Goal: Task Accomplishment & Management: Manage account settings

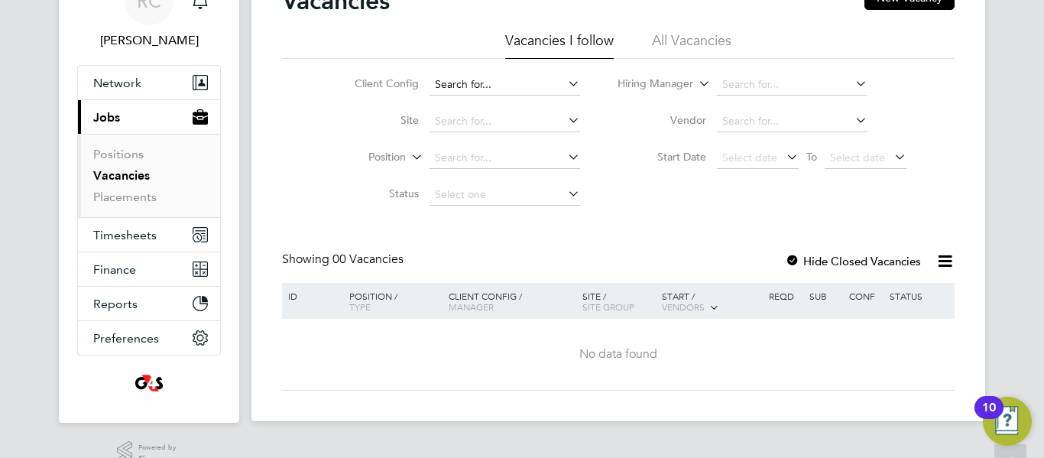
scroll to position [95, 0]
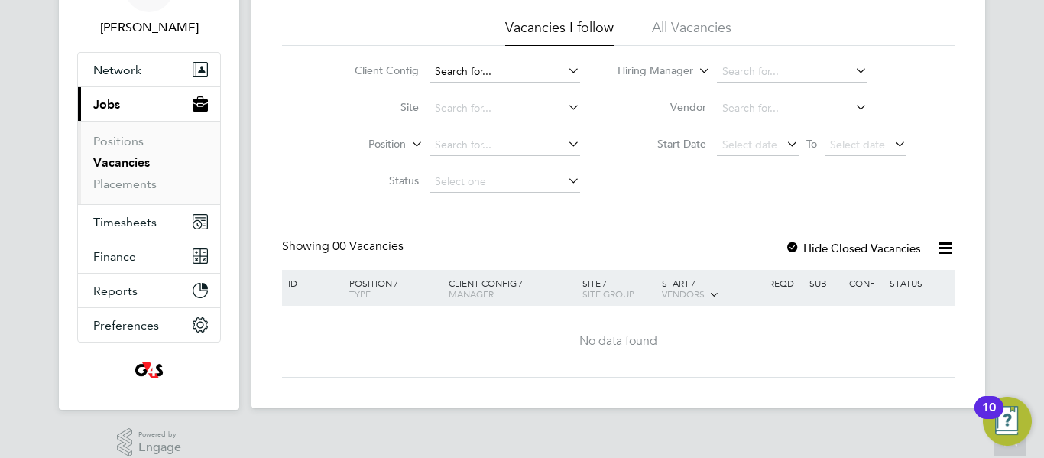
click at [465, 76] on input at bounding box center [505, 71] width 151 height 21
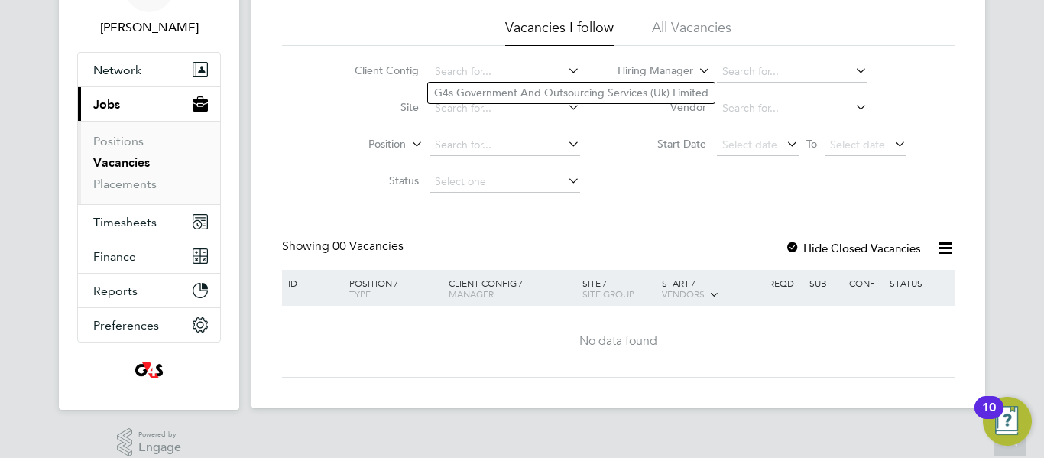
click at [687, 184] on div "Client Config Site Position Status Hiring Manager Vendor Start Date Select date…" at bounding box center [618, 123] width 673 height 154
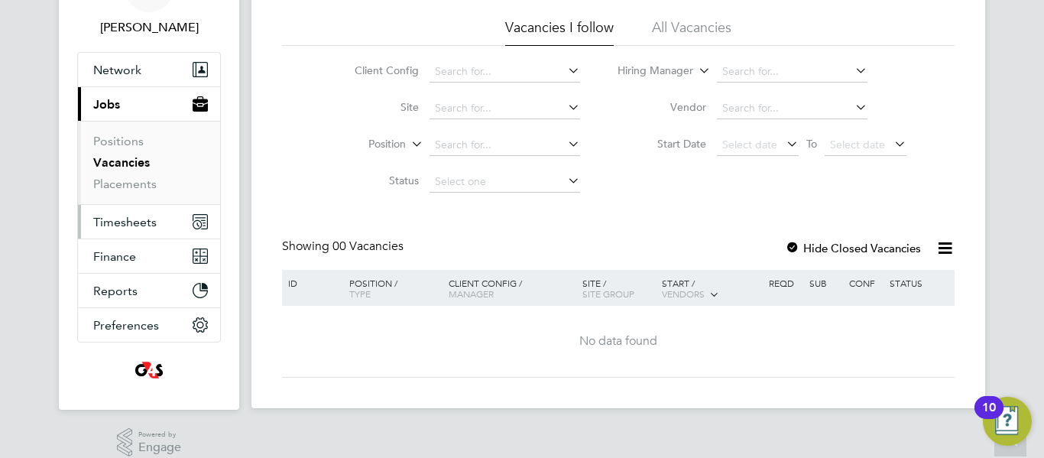
click at [125, 227] on span "Timesheets" at bounding box center [124, 222] width 63 height 15
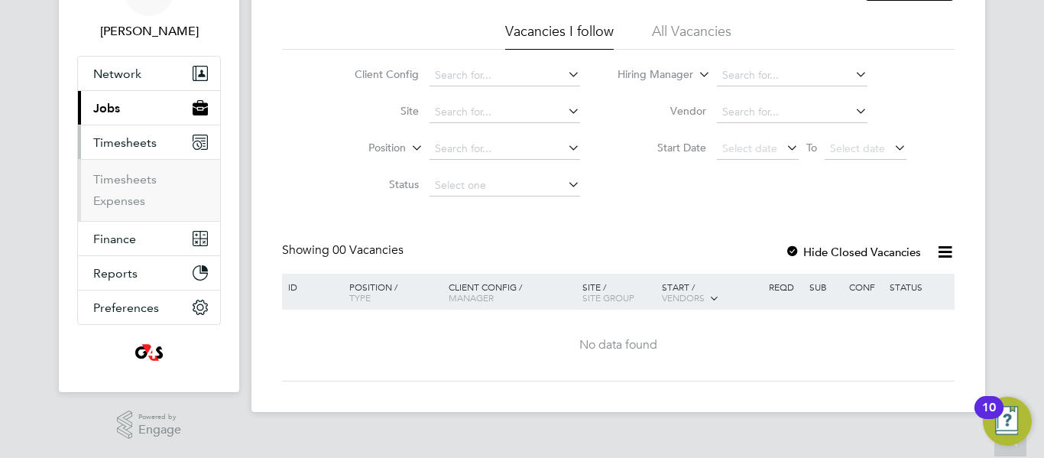
scroll to position [91, 0]
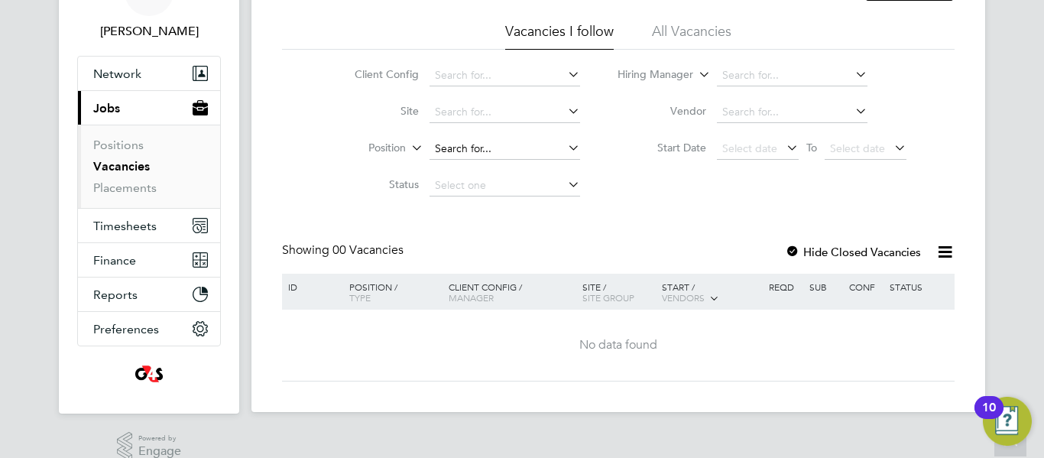
click at [485, 147] on input at bounding box center [505, 148] width 151 height 21
click at [504, 121] on input at bounding box center [505, 112] width 151 height 21
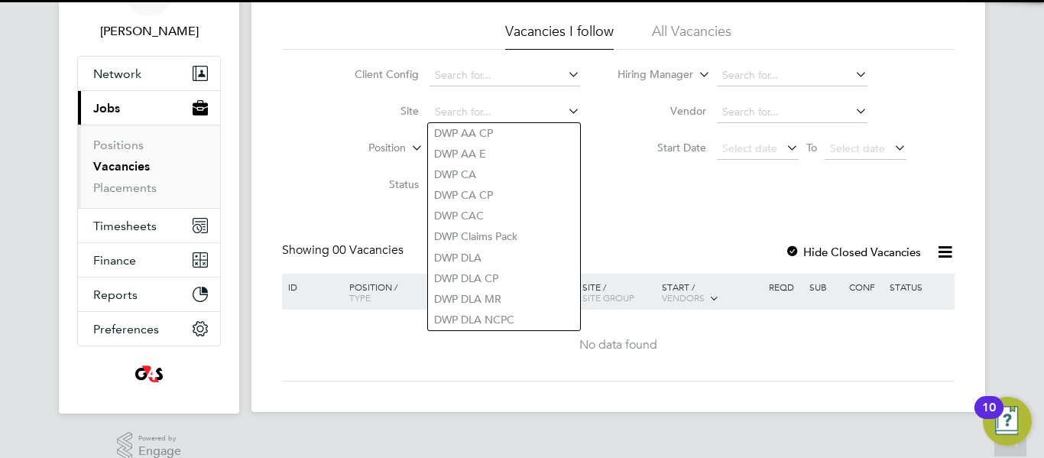
click at [658, 229] on div "Vacancies New Vacancy Vacancies I follow All Vacancies Client Config Site Posit…" at bounding box center [618, 178] width 673 height 405
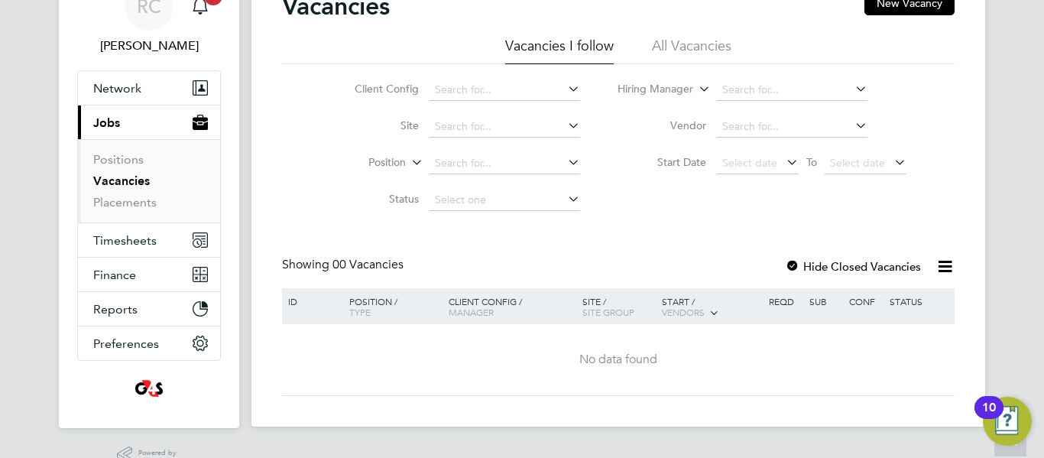
scroll to position [67, 0]
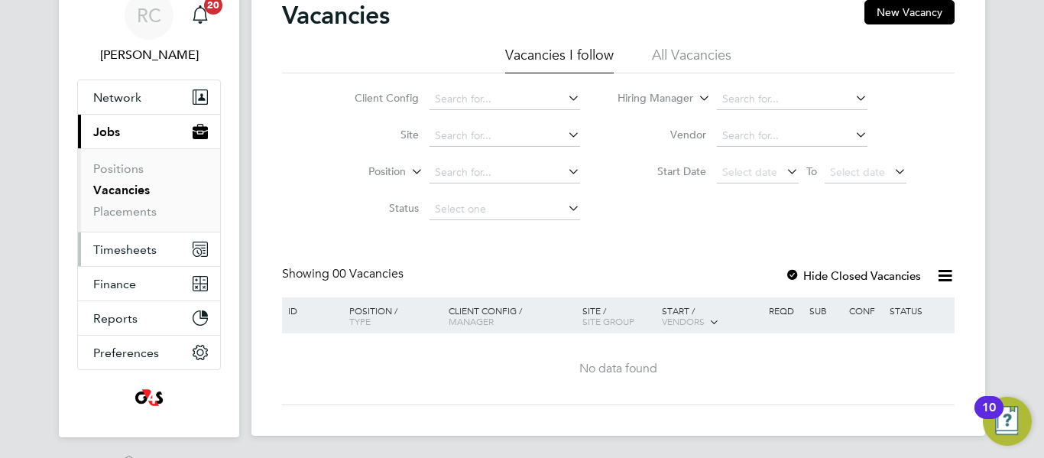
click at [130, 258] on button "Timesheets" at bounding box center [149, 249] width 142 height 34
click at [124, 245] on span "Timesheets" at bounding box center [124, 249] width 63 height 15
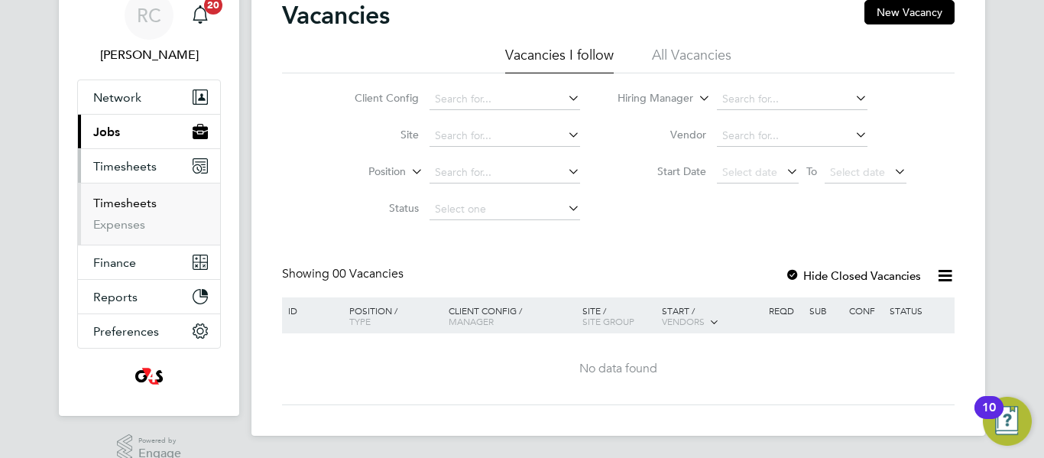
click at [135, 206] on link "Timesheets" at bounding box center [124, 203] width 63 height 15
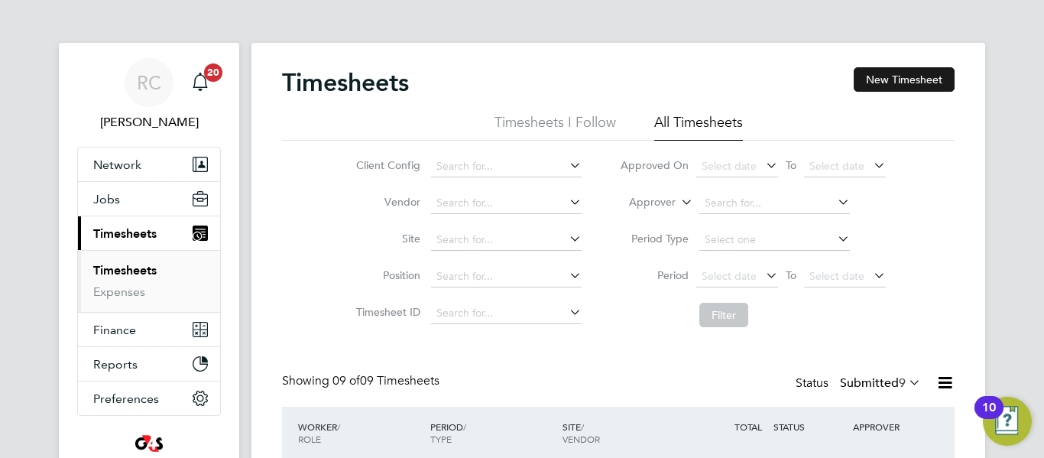
click at [891, 83] on button "New Timesheet" at bounding box center [904, 79] width 101 height 24
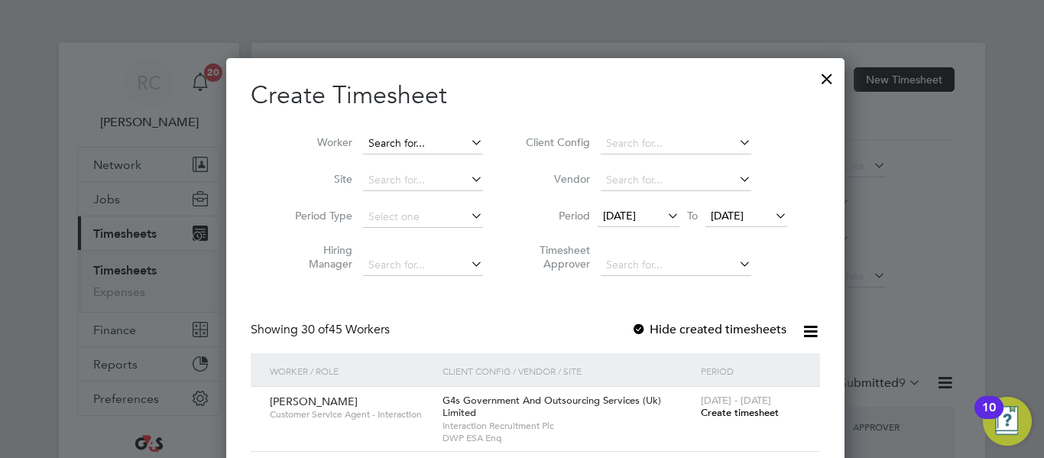
click at [426, 141] on input at bounding box center [423, 143] width 120 height 21
paste input "a"
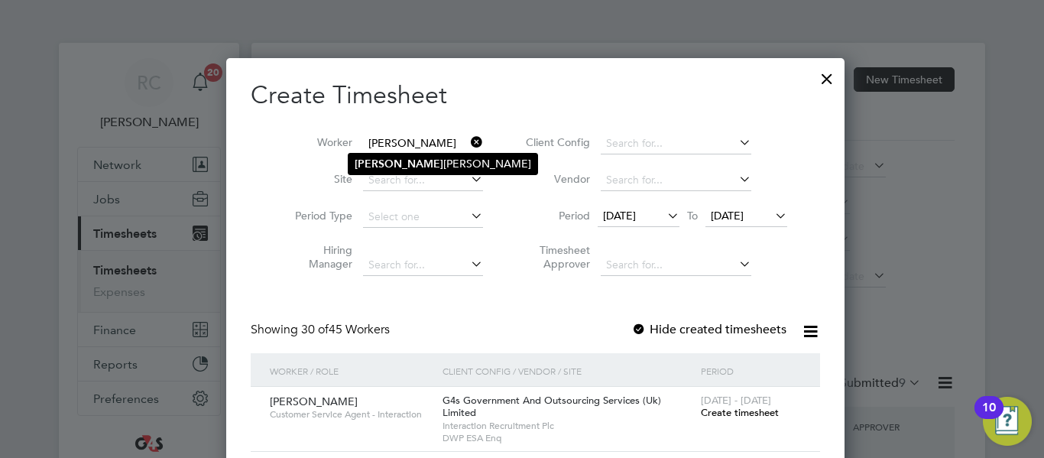
click at [424, 161] on li "[PERSON_NAME]" at bounding box center [443, 164] width 189 height 21
type input "[PERSON_NAME]"
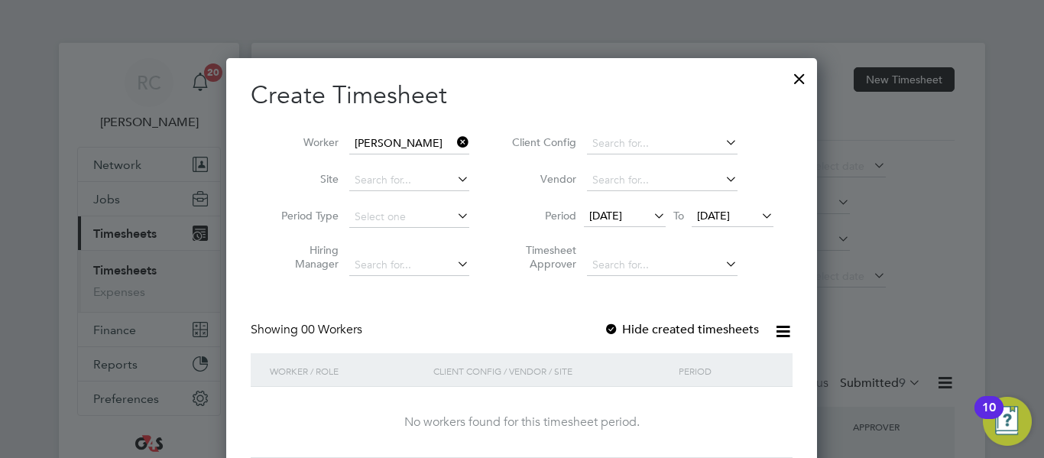
click at [651, 216] on icon at bounding box center [651, 215] width 0 height 21
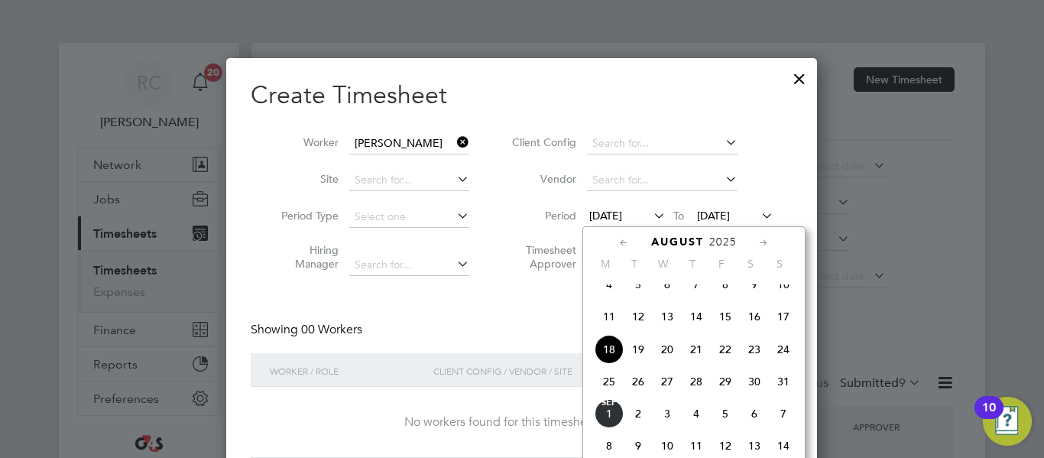
click at [632, 395] on span "26" at bounding box center [638, 381] width 29 height 29
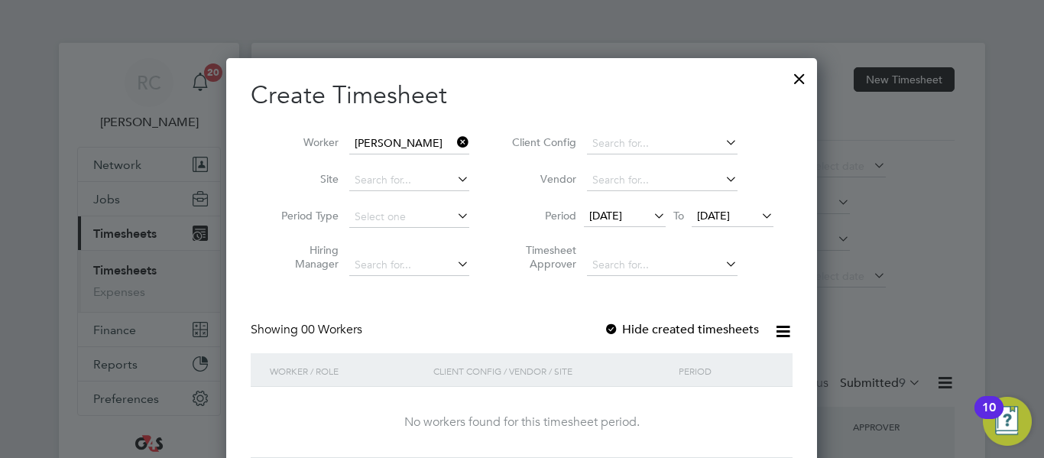
click at [758, 221] on icon at bounding box center [758, 215] width 0 height 21
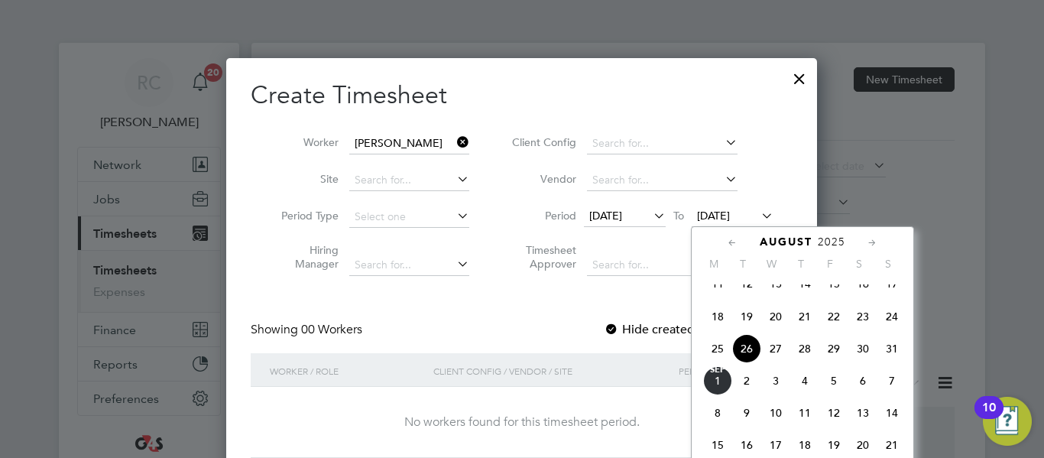
click at [838, 363] on span "29" at bounding box center [834, 348] width 29 height 29
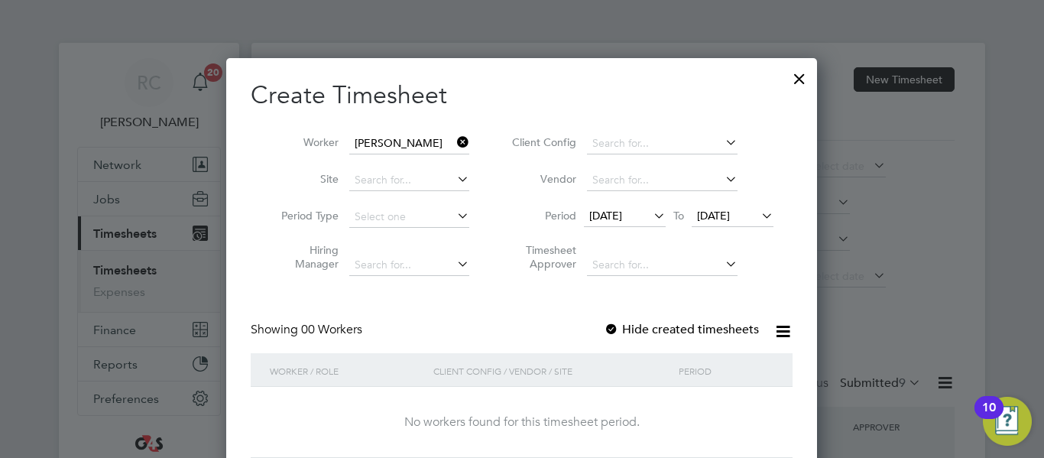
click at [579, 287] on div "Create Timesheet Worker [PERSON_NAME] Site Period Type Hiring Manager Client Co…" at bounding box center [522, 269] width 542 height 378
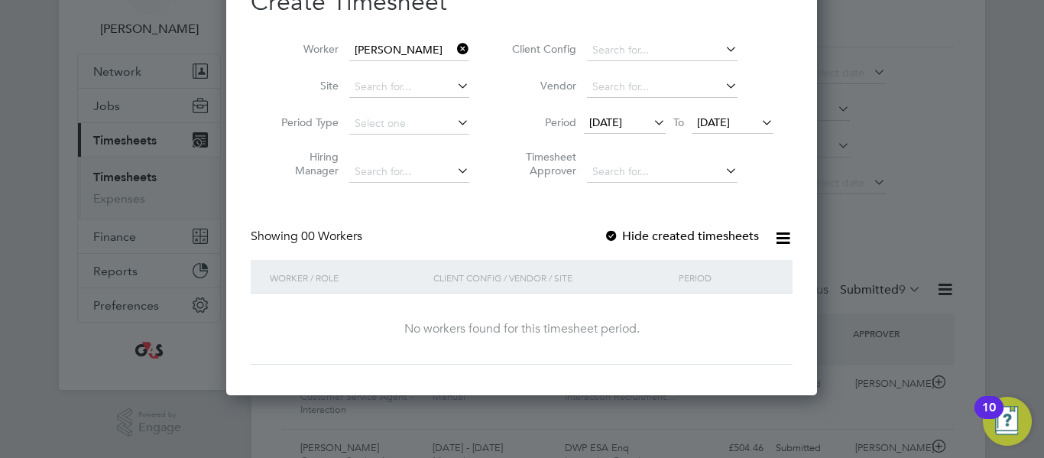
click at [628, 241] on label "Hide created timesheets" at bounding box center [681, 236] width 155 height 15
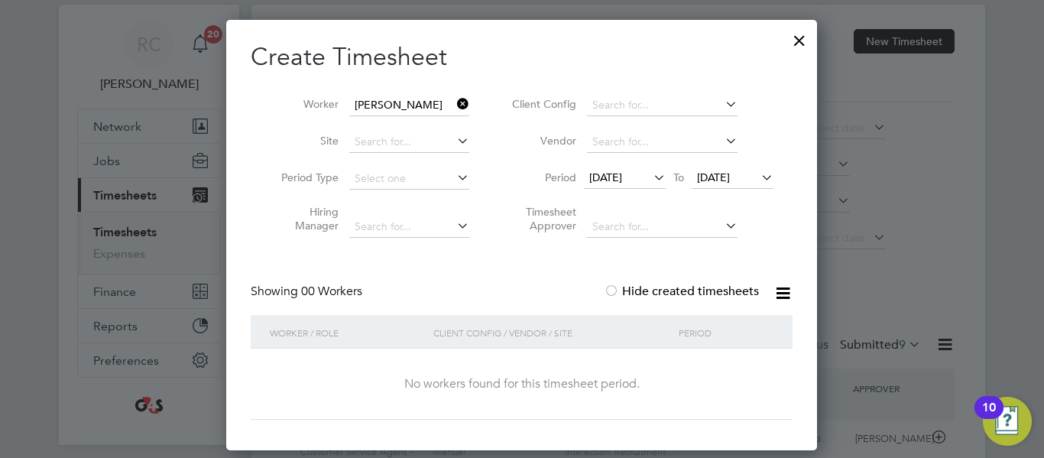
click at [657, 287] on label "Hide created timesheets" at bounding box center [681, 291] width 155 height 15
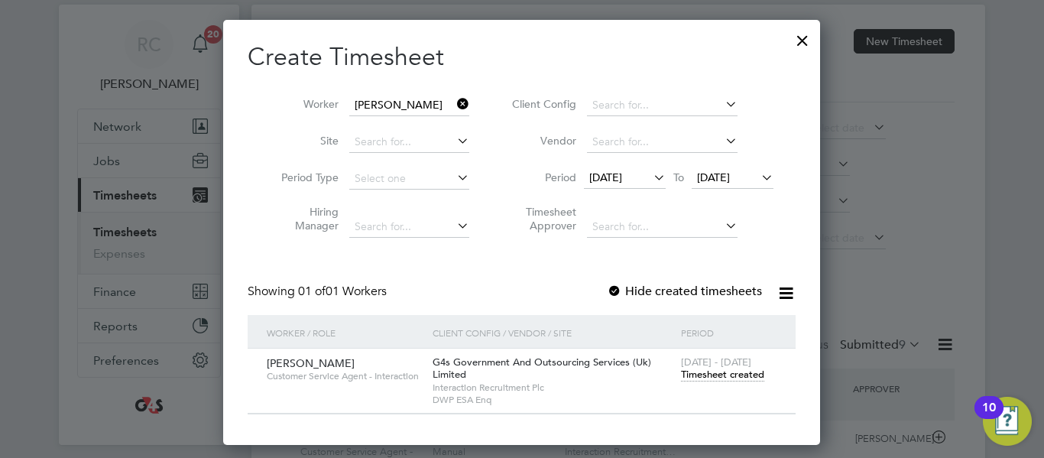
click at [721, 374] on span "Timesheet created" at bounding box center [722, 375] width 83 height 14
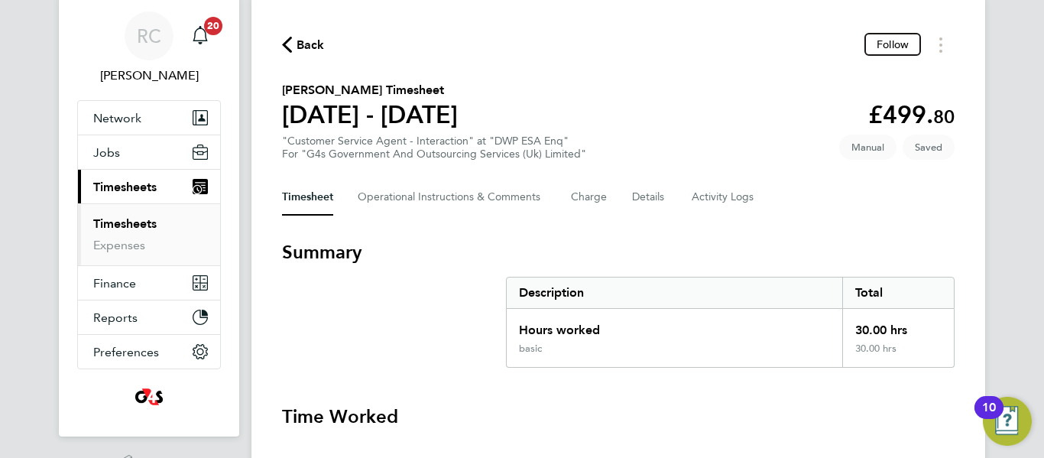
click at [623, 240] on h3 "Summary" at bounding box center [618, 252] width 673 height 24
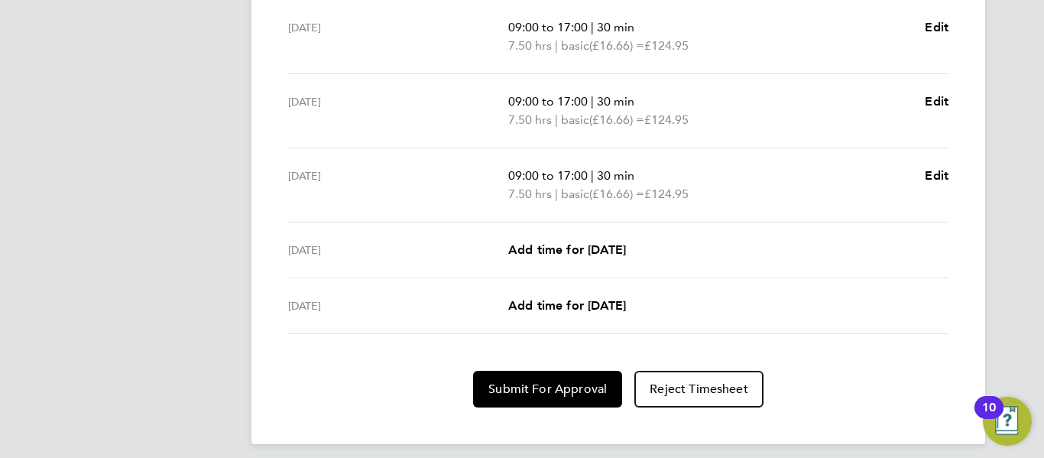
scroll to position [560, 0]
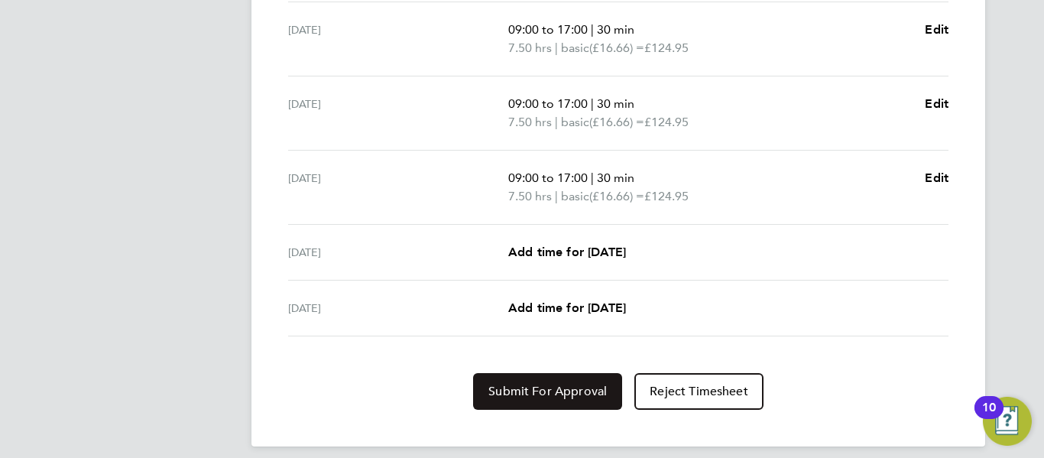
click at [549, 402] on button "Submit For Approval" at bounding box center [547, 391] width 149 height 37
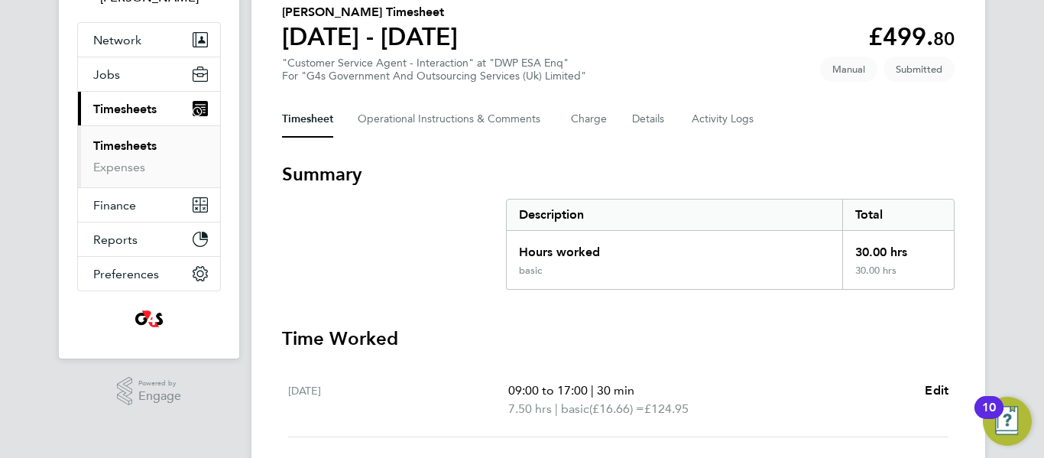
scroll to position [0, 0]
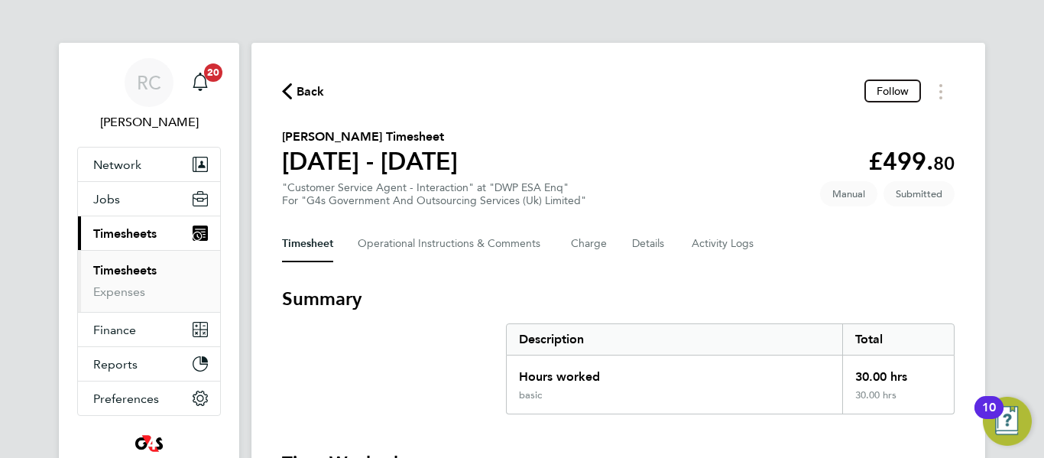
click at [292, 88] on span "Back" at bounding box center [303, 90] width 43 height 15
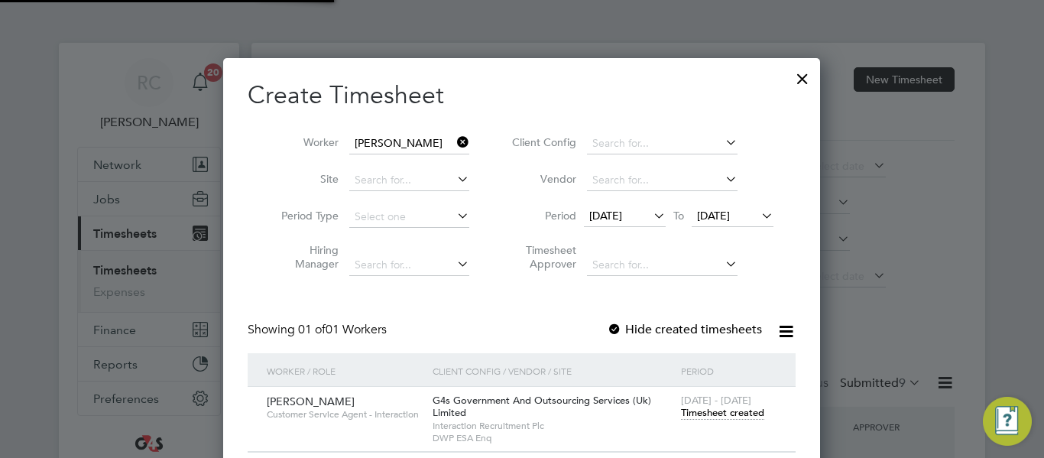
scroll to position [39, 133]
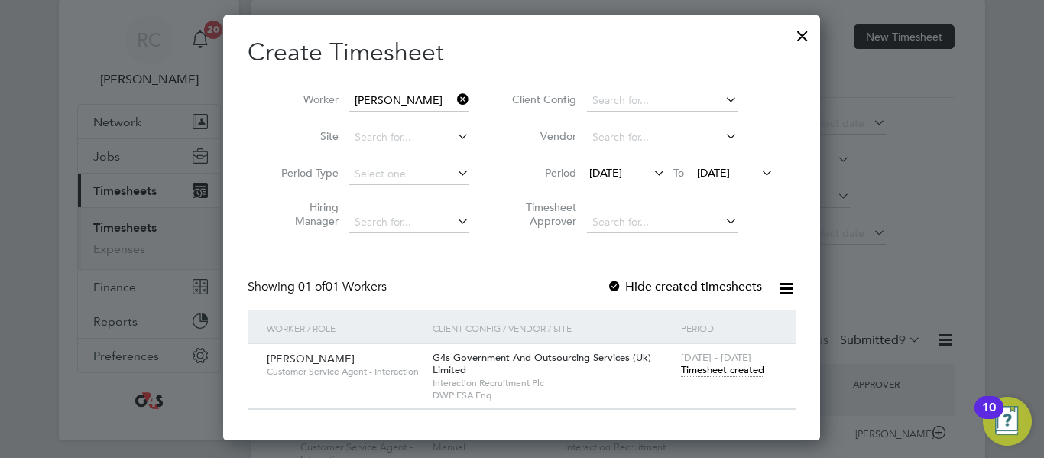
click at [704, 372] on span "Timesheet created" at bounding box center [722, 370] width 83 height 14
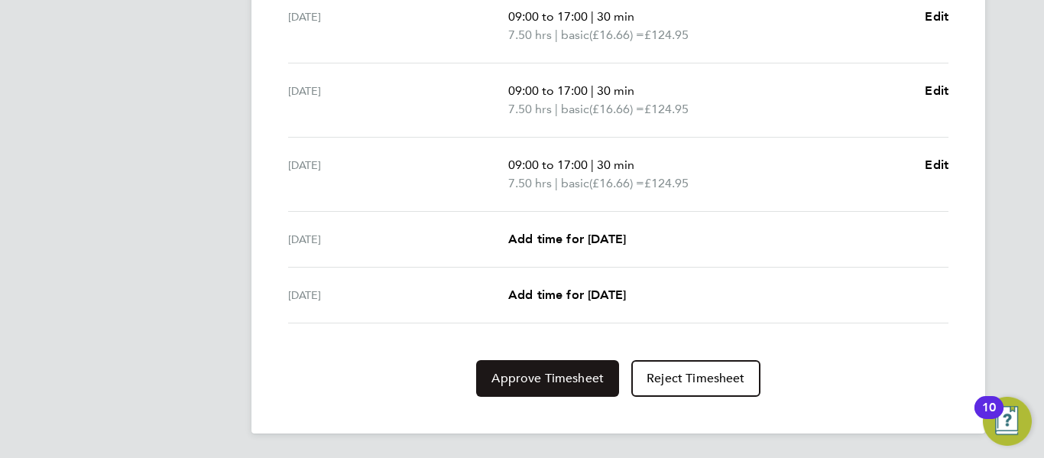
click at [534, 387] on button "Approve Timesheet" at bounding box center [547, 378] width 143 height 37
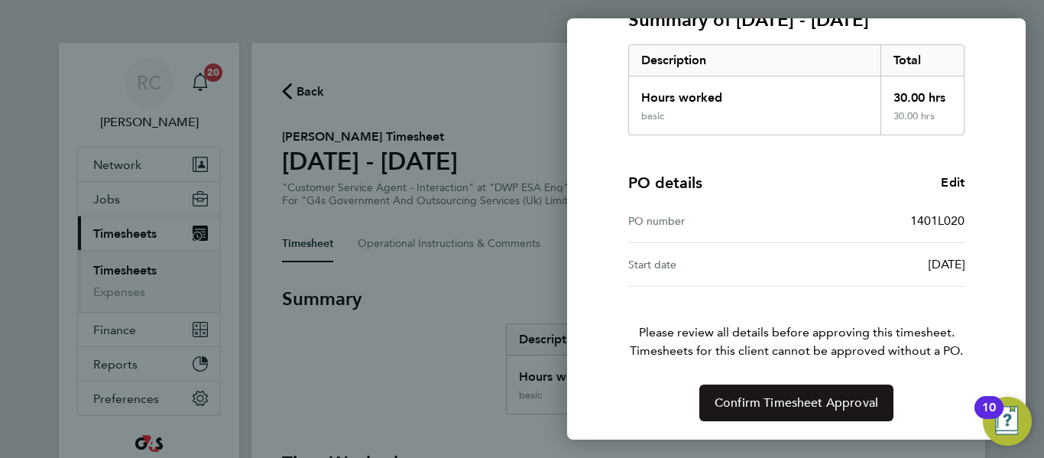
click at [768, 402] on span "Confirm Timesheet Approval" at bounding box center [797, 402] width 164 height 15
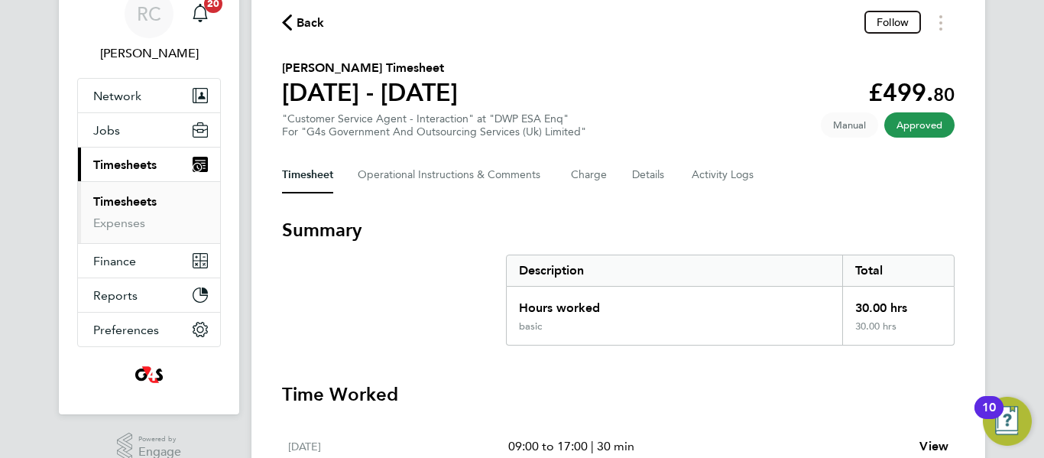
click at [290, 26] on icon "button" at bounding box center [287, 23] width 10 height 16
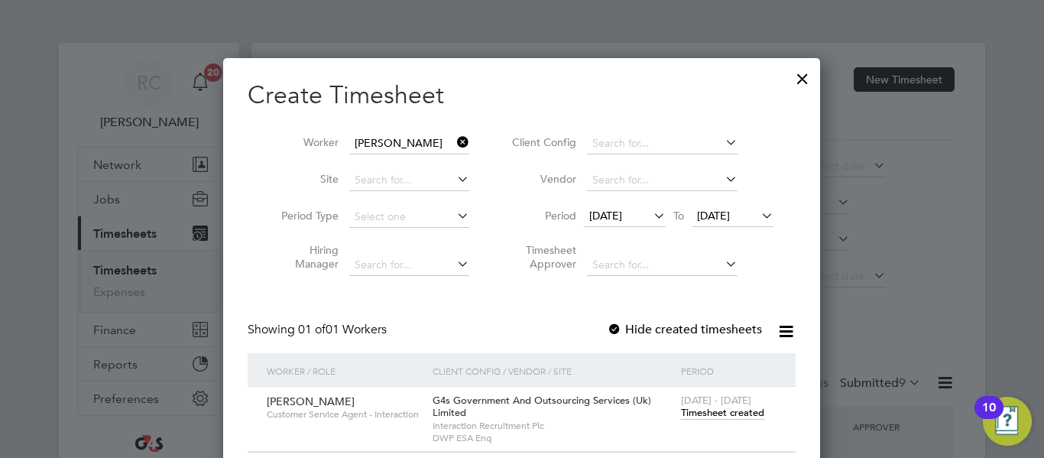
click at [454, 143] on icon at bounding box center [454, 141] width 0 height 21
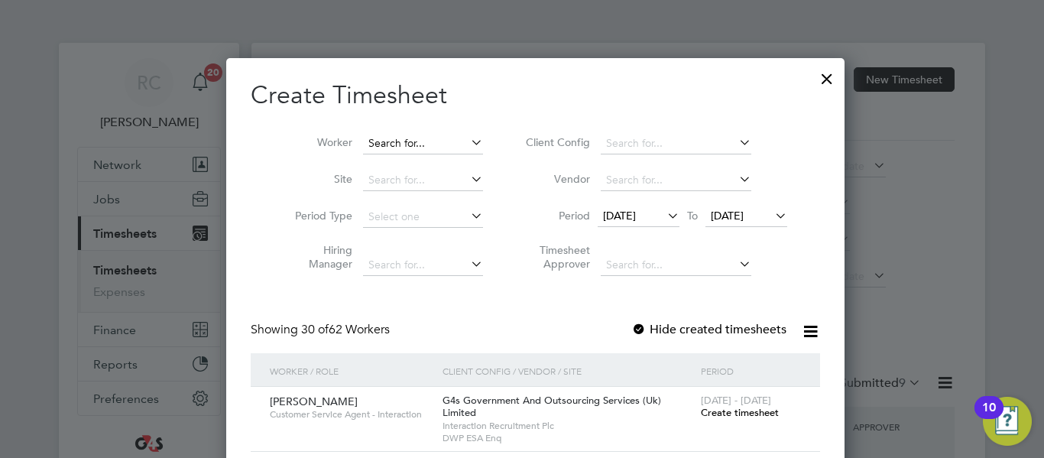
click at [422, 150] on input at bounding box center [423, 143] width 120 height 21
paste input "[PERSON_NAME] [PERSON_NAME]"
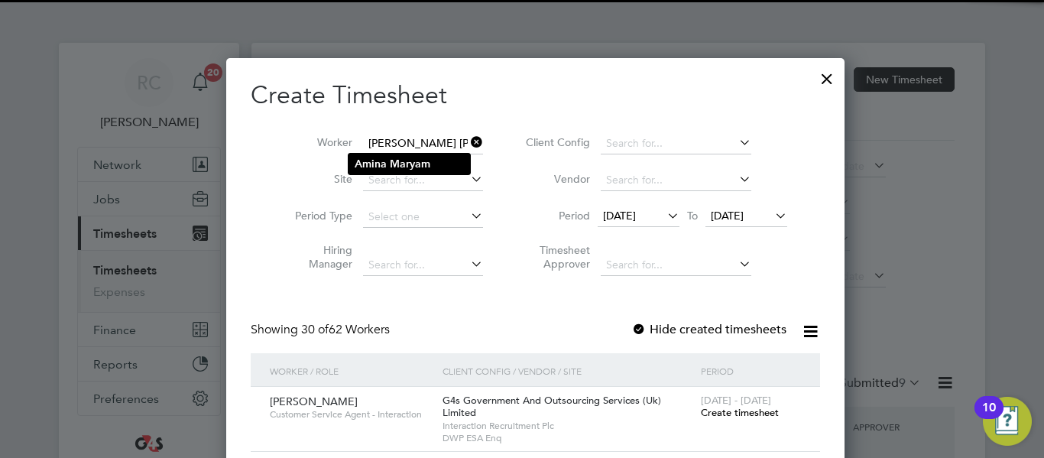
type input "[PERSON_NAME] [PERSON_NAME]"
click at [425, 164] on b "Maryam" at bounding box center [410, 163] width 41 height 13
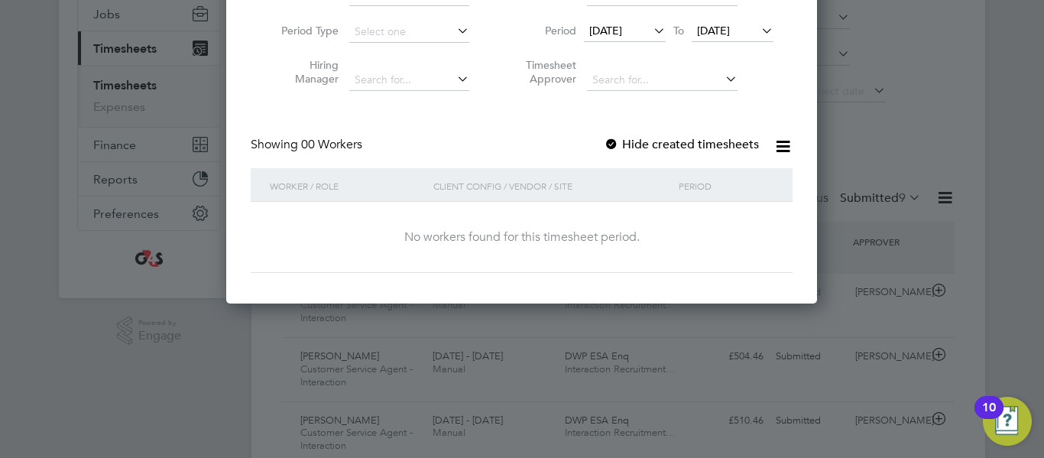
click at [623, 141] on label "Hide created timesheets" at bounding box center [681, 144] width 155 height 15
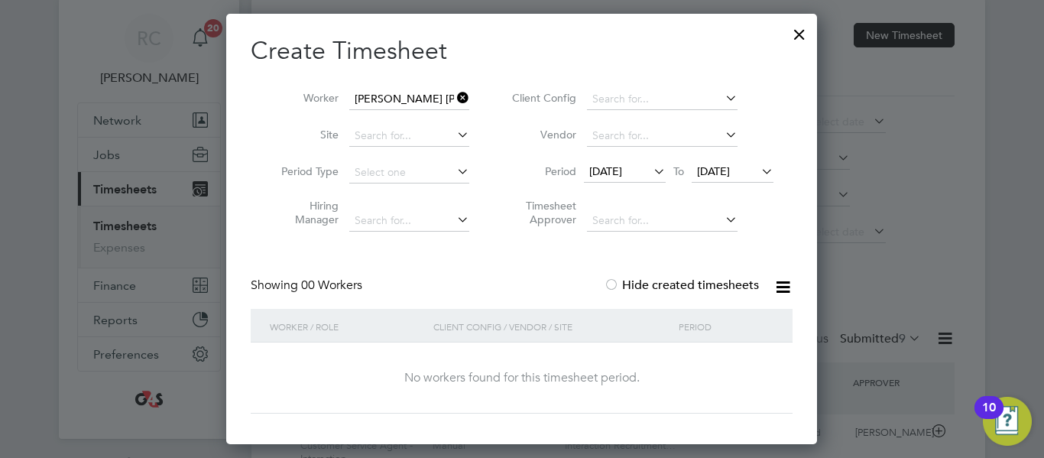
click at [622, 168] on span "[DATE]" at bounding box center [605, 171] width 33 height 14
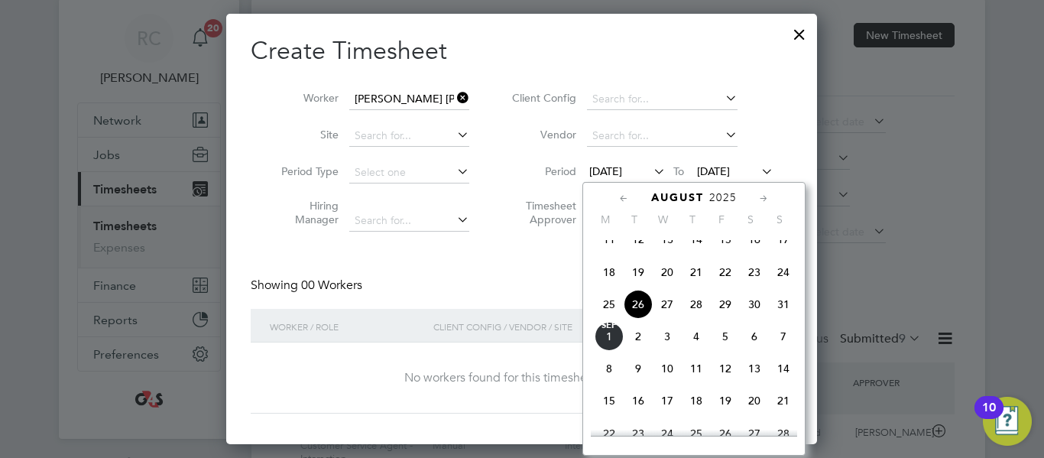
click at [643, 318] on span "26" at bounding box center [638, 304] width 29 height 29
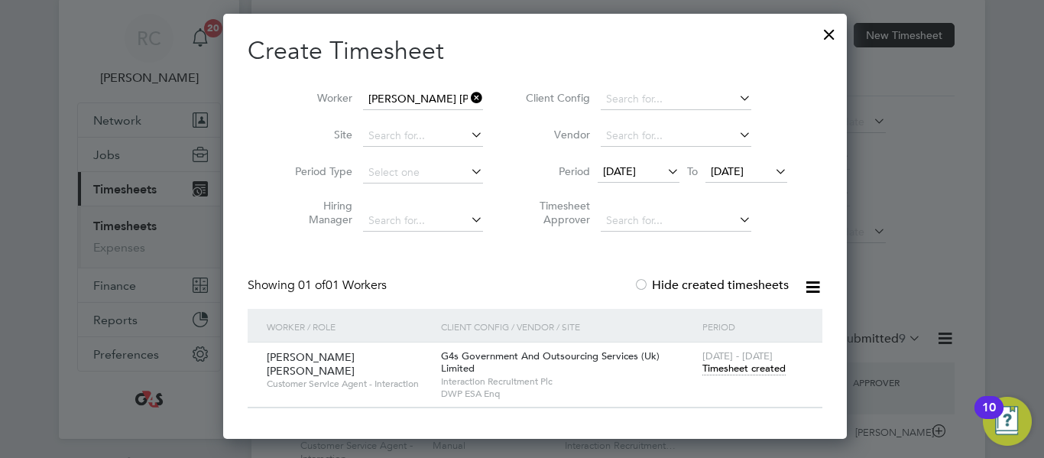
click at [744, 170] on span "[DATE]" at bounding box center [727, 171] width 33 height 14
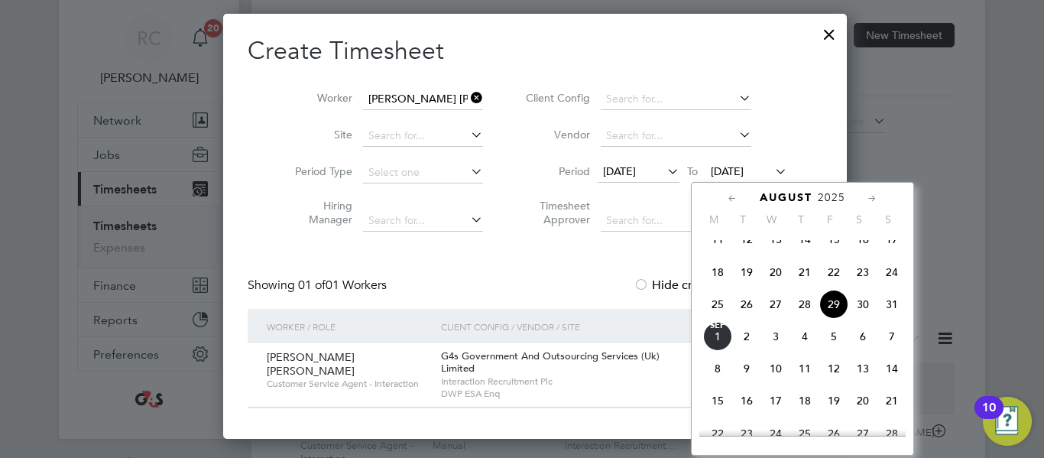
click at [833, 319] on span "29" at bounding box center [834, 304] width 29 height 29
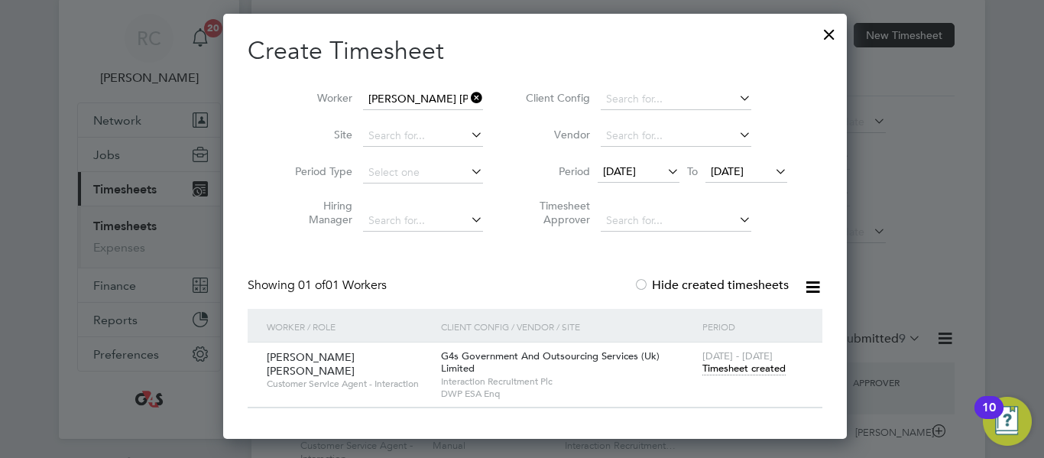
click at [709, 369] on span "Timesheet created" at bounding box center [744, 369] width 83 height 14
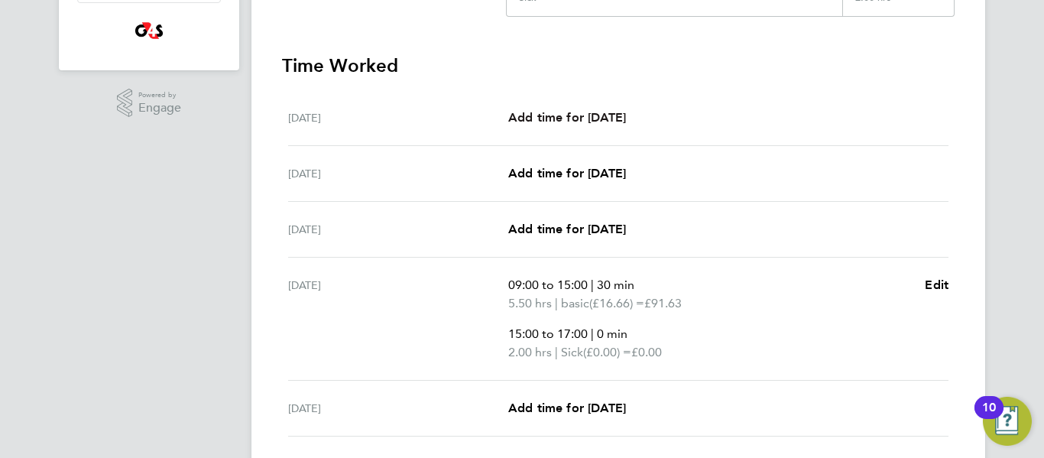
click at [558, 120] on span "Add time for [DATE]" at bounding box center [567, 117] width 118 height 15
select select "30"
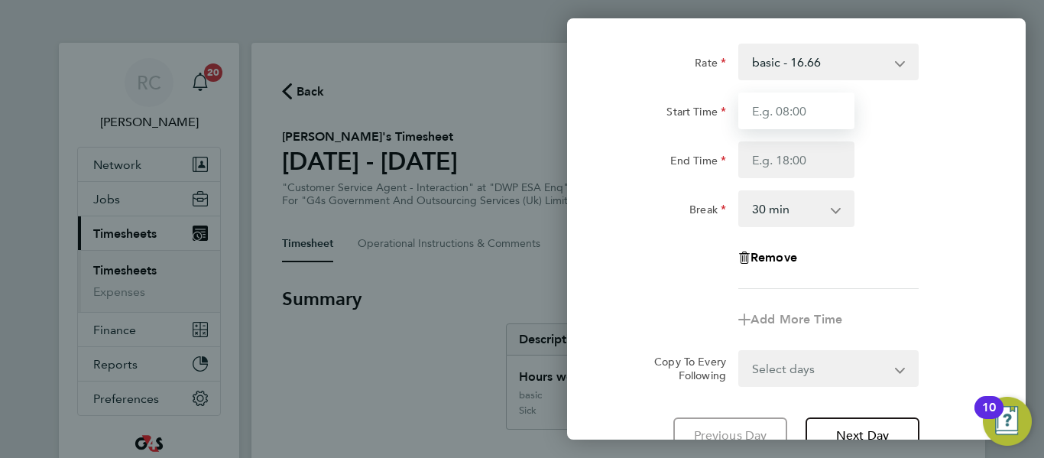
click at [806, 118] on input "Start Time" at bounding box center [797, 111] width 116 height 37
type input "09:00"
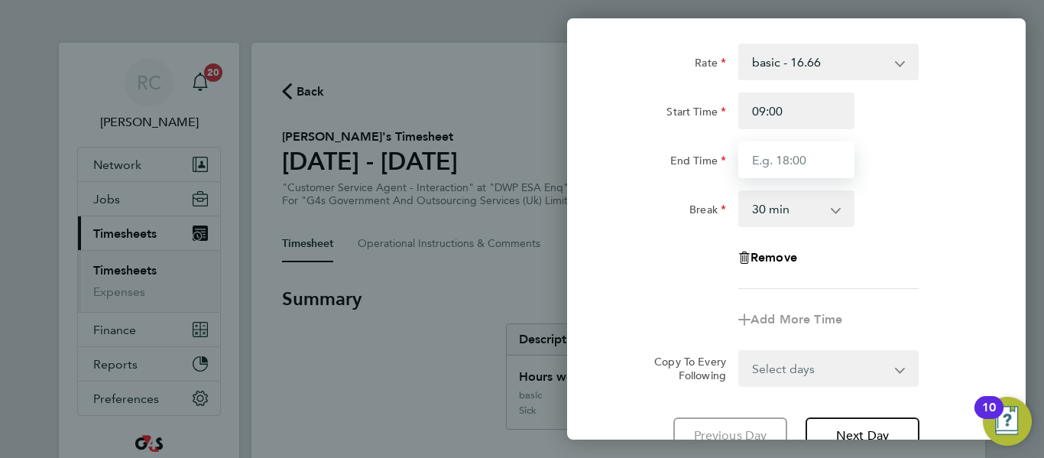
click at [781, 162] on input "End Time" at bounding box center [797, 159] width 116 height 37
type input "17:00"
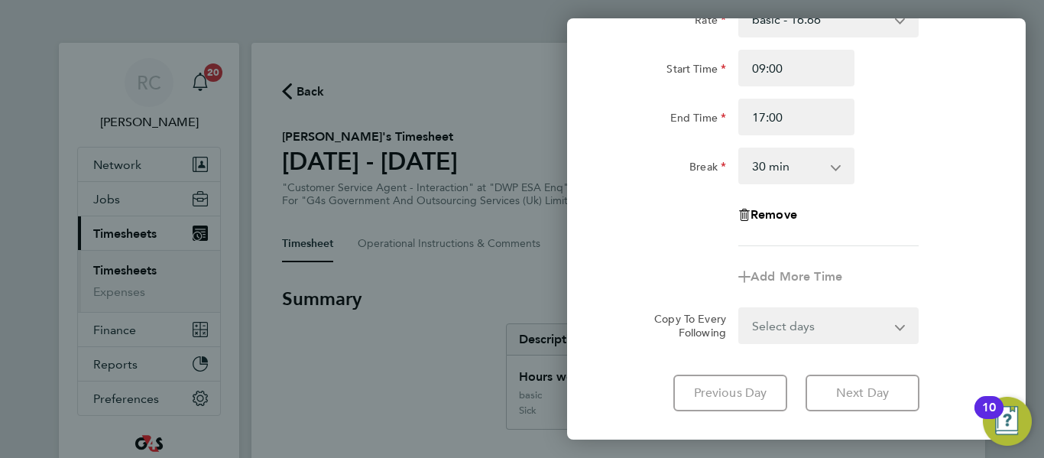
click at [859, 333] on select "Select days Day Weekday (Mon-Fri) Weekend (Sat-Sun) [DATE] [DATE] [DATE] [DATE]…" at bounding box center [820, 326] width 161 height 34
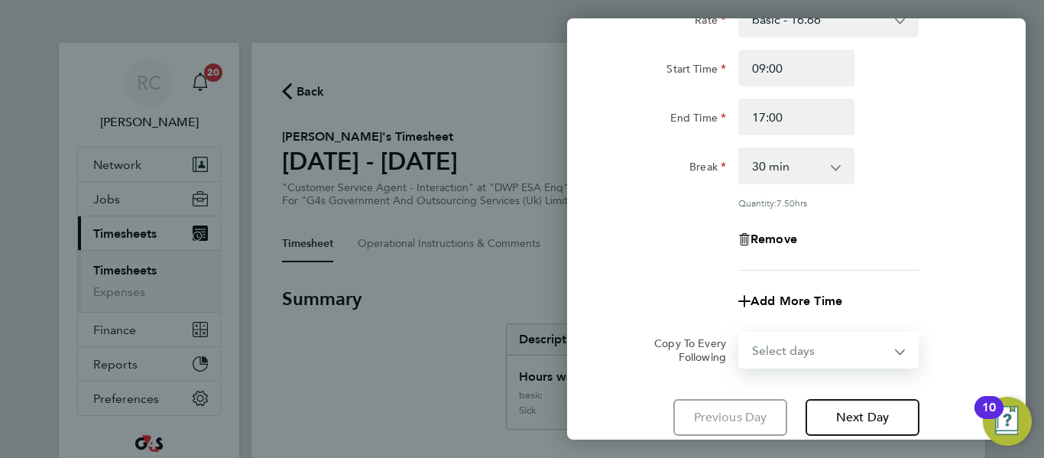
click at [937, 291] on div "Add More Time" at bounding box center [796, 301] width 385 height 37
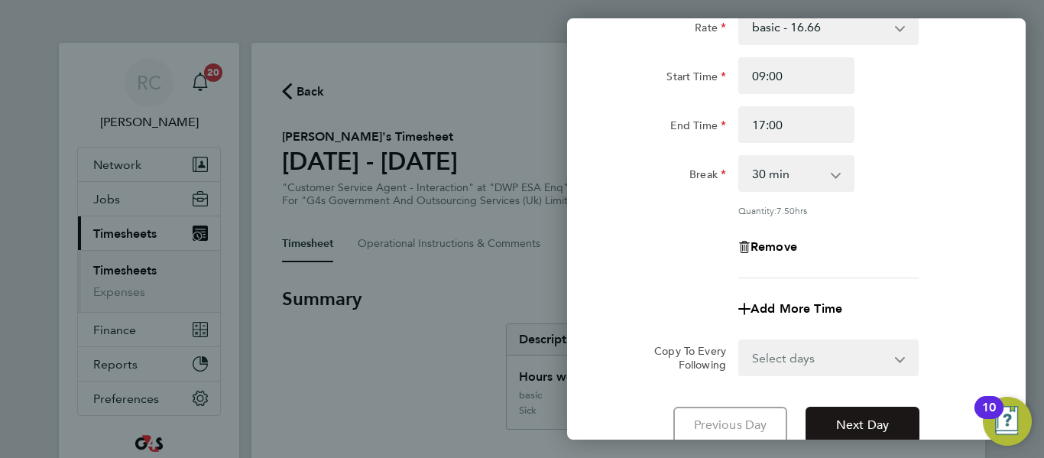
scroll to position [144, 0]
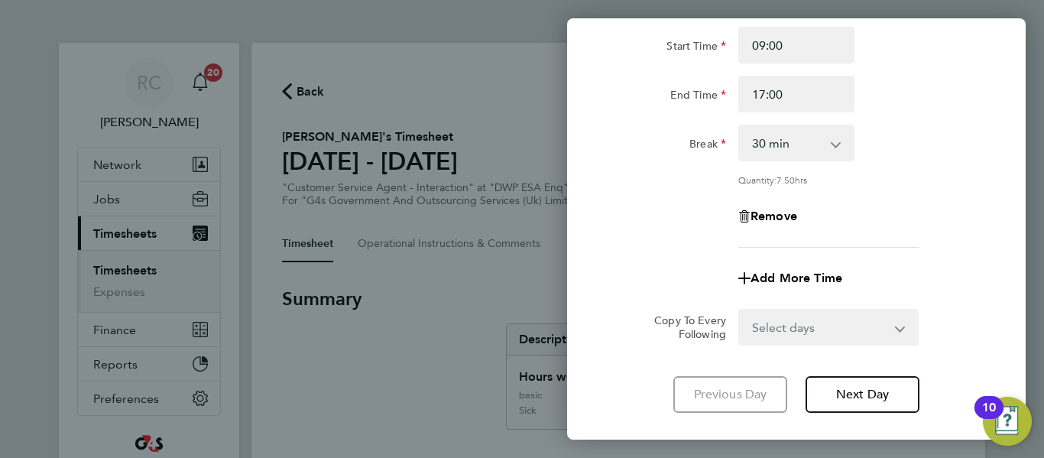
click at [930, 232] on div "Remove" at bounding box center [796, 216] width 385 height 37
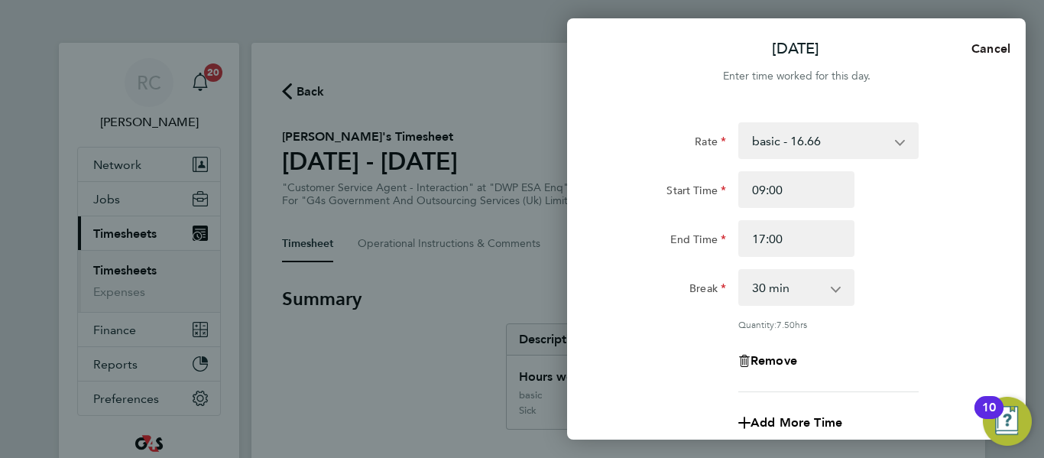
click at [976, 45] on span "Cancel" at bounding box center [989, 48] width 44 height 15
select select "30"
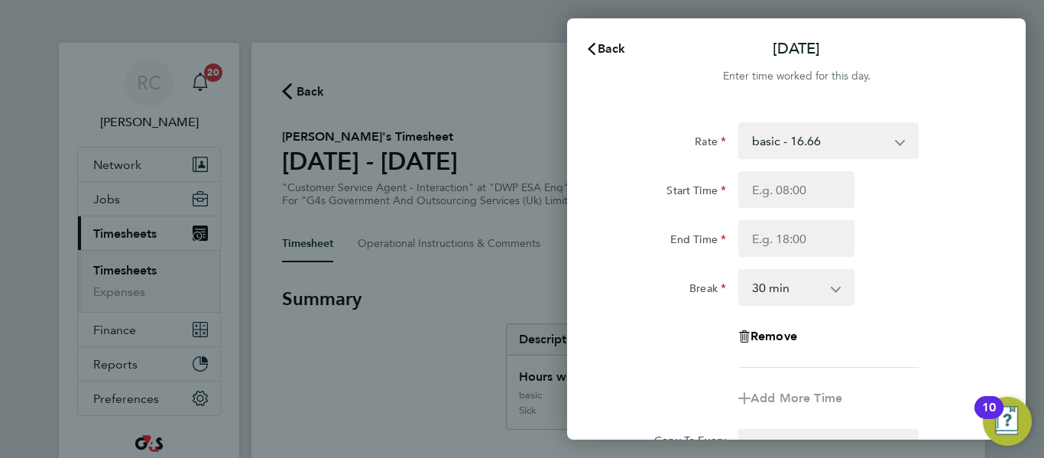
click at [602, 44] on span "Back" at bounding box center [612, 48] width 28 height 15
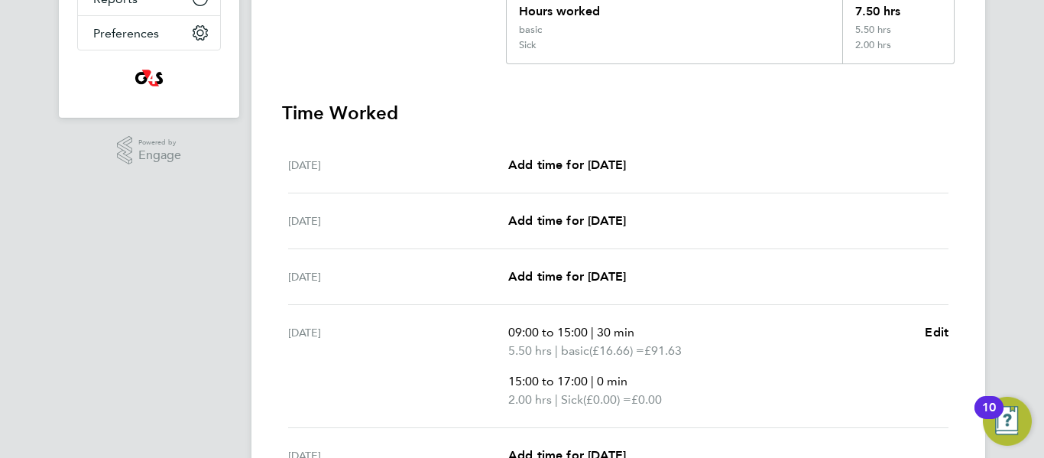
scroll to position [368, 0]
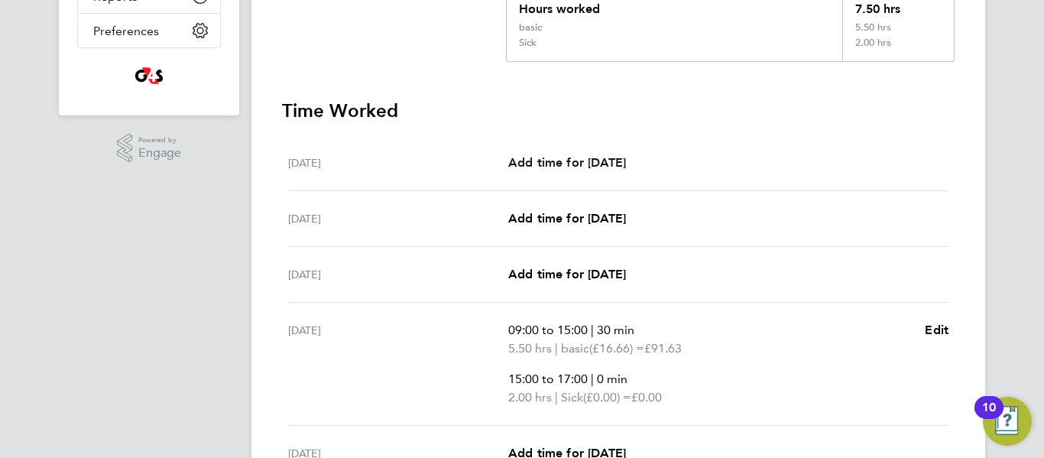
click at [586, 155] on span "Add time for [DATE]" at bounding box center [567, 162] width 118 height 15
select select "30"
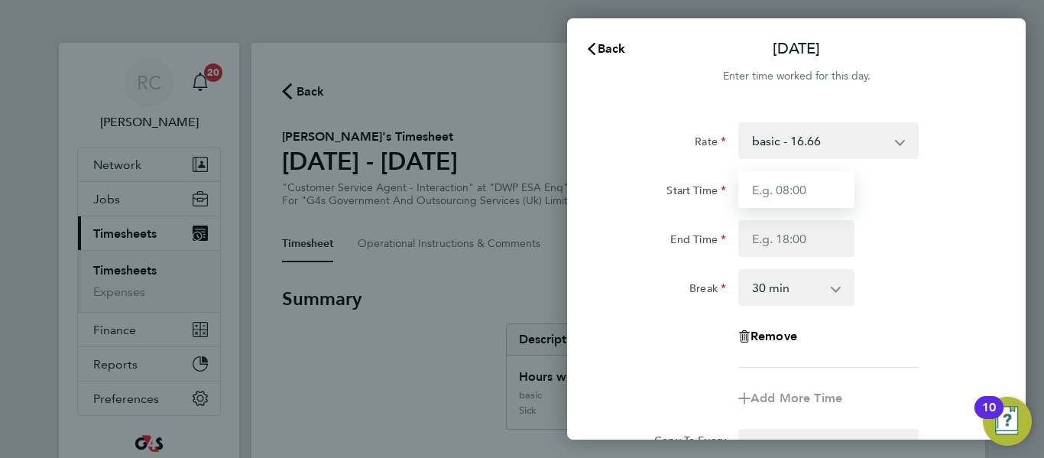
click at [829, 189] on input "Start Time" at bounding box center [797, 189] width 116 height 37
type input "09:00"
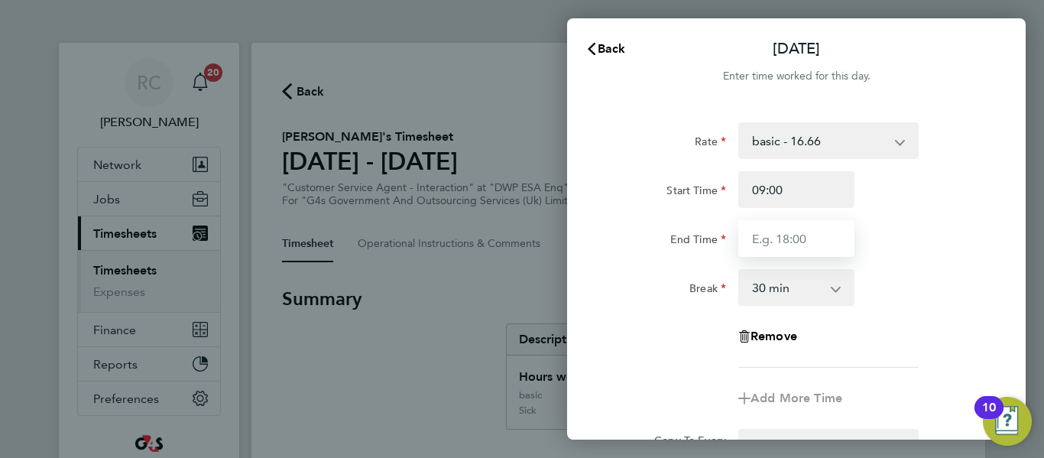
click at [797, 241] on input "End Time" at bounding box center [797, 238] width 116 height 37
type input "17:00"
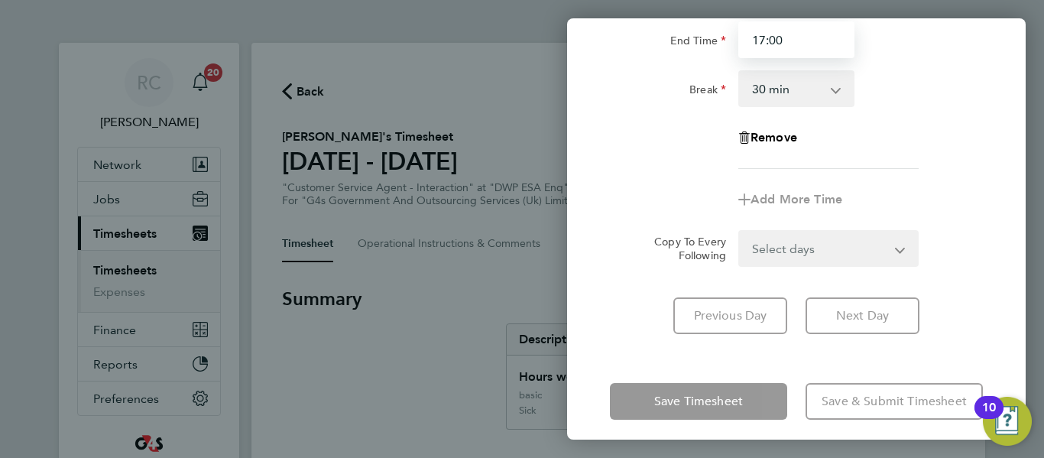
scroll to position [201, 0]
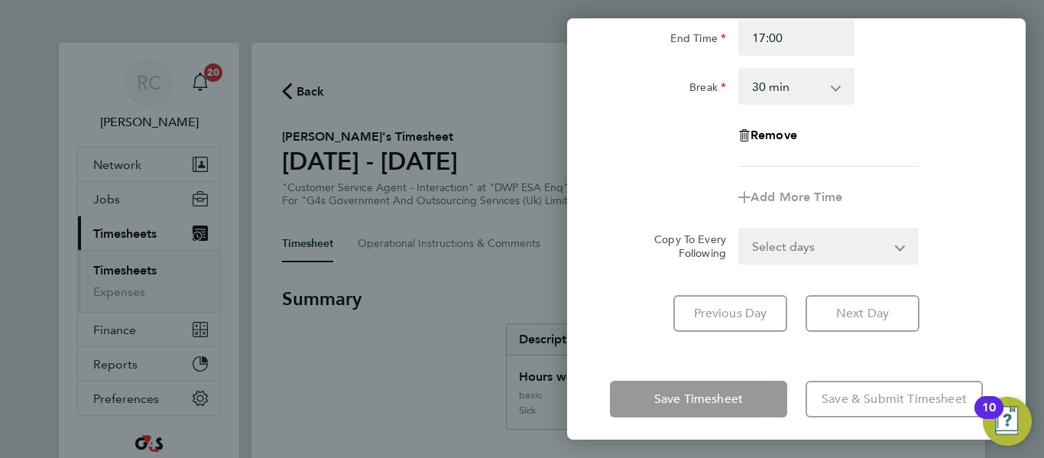
click at [855, 255] on select "Select days Day Weekday (Mon-Fri) Weekend (Sat-Sun) [DATE] [DATE] [DATE] [DATE]…" at bounding box center [820, 246] width 161 height 34
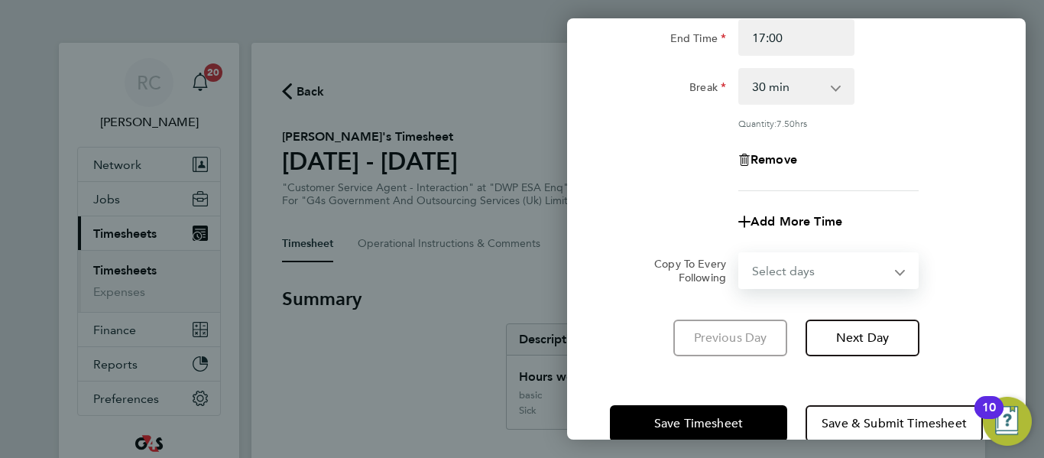
select select "WED"
click at [740, 254] on select "Select days Day Weekday (Mon-Fri) Weekend (Sat-Sun) [DATE] [DATE] [DATE] [DATE]…" at bounding box center [820, 271] width 161 height 34
select select "[DATE]"
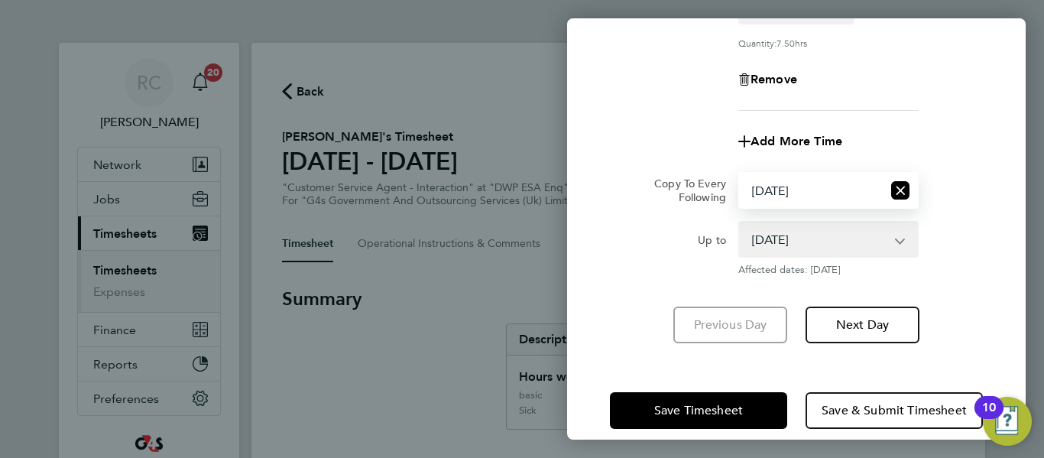
scroll to position [300, 0]
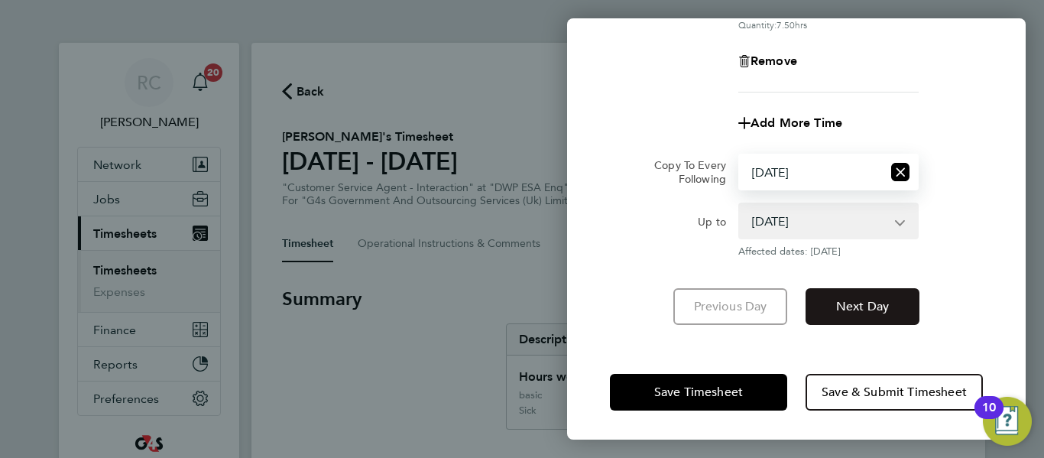
click at [875, 307] on span "Next Day" at bounding box center [862, 306] width 53 height 15
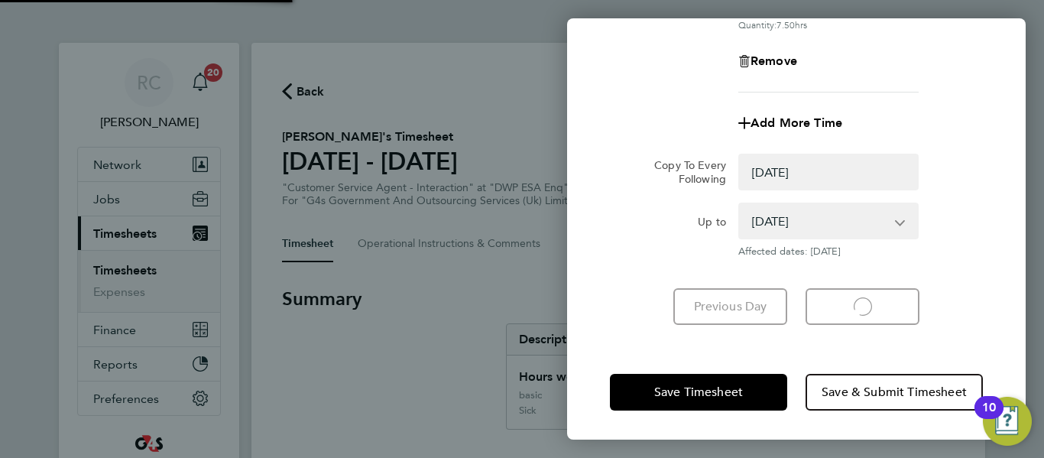
select select "0: null"
select select "30"
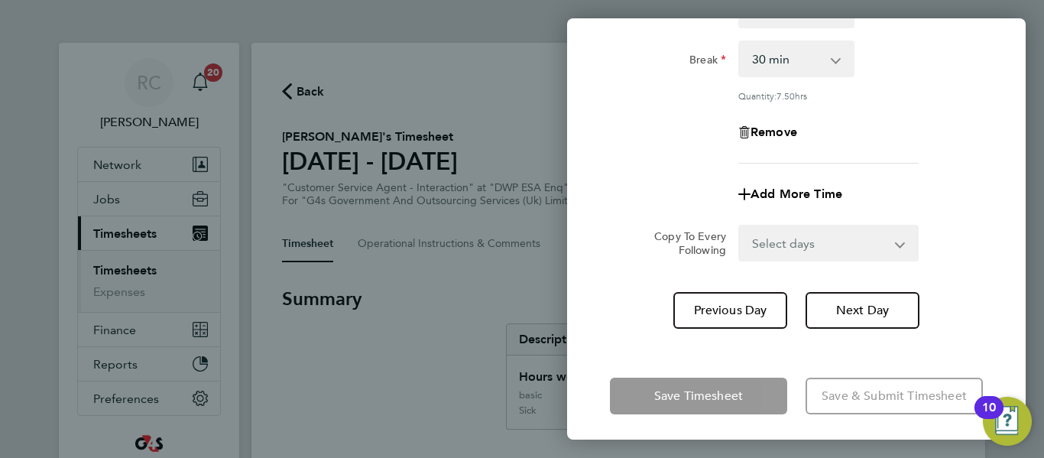
scroll to position [230, 0]
click at [731, 362] on div "Save Timesheet Save & Submit Timesheet" at bounding box center [796, 395] width 459 height 98
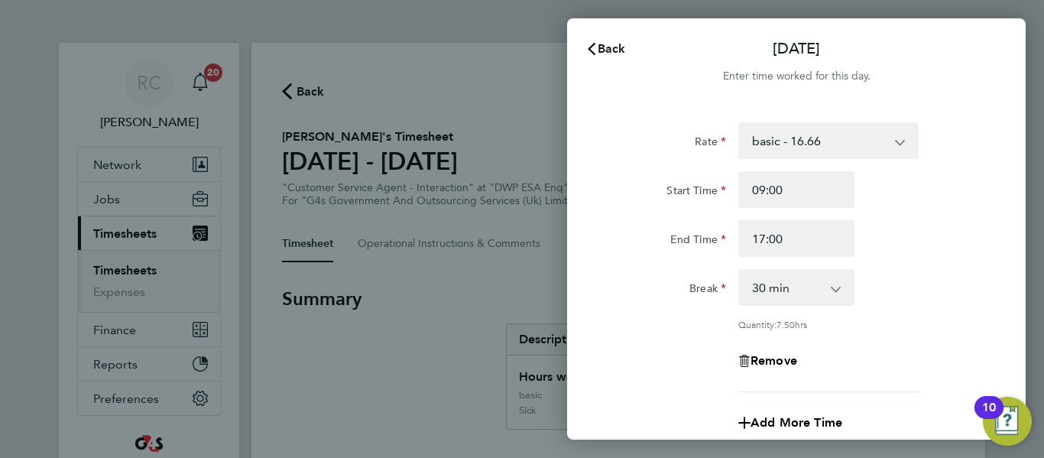
click at [598, 42] on span "Back" at bounding box center [612, 48] width 28 height 15
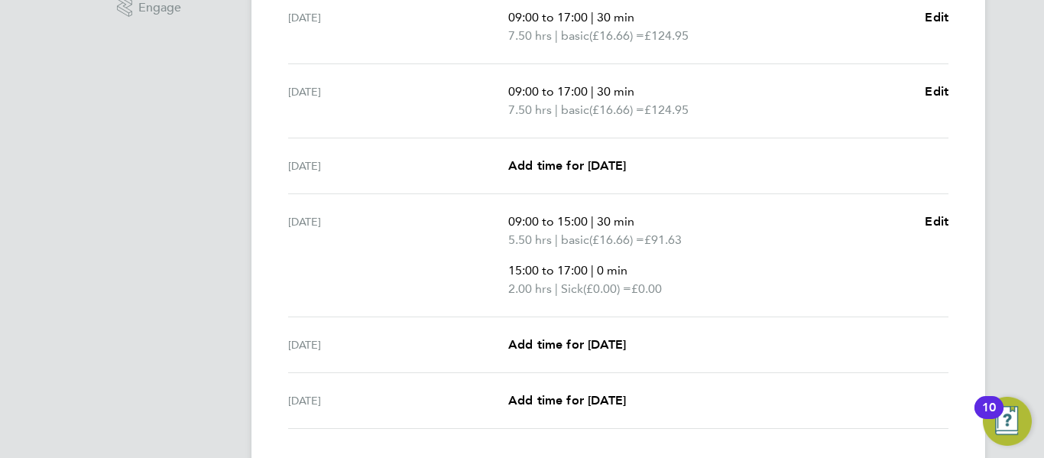
scroll to position [515, 0]
click at [609, 165] on span "Add time for [DATE]" at bounding box center [567, 164] width 118 height 15
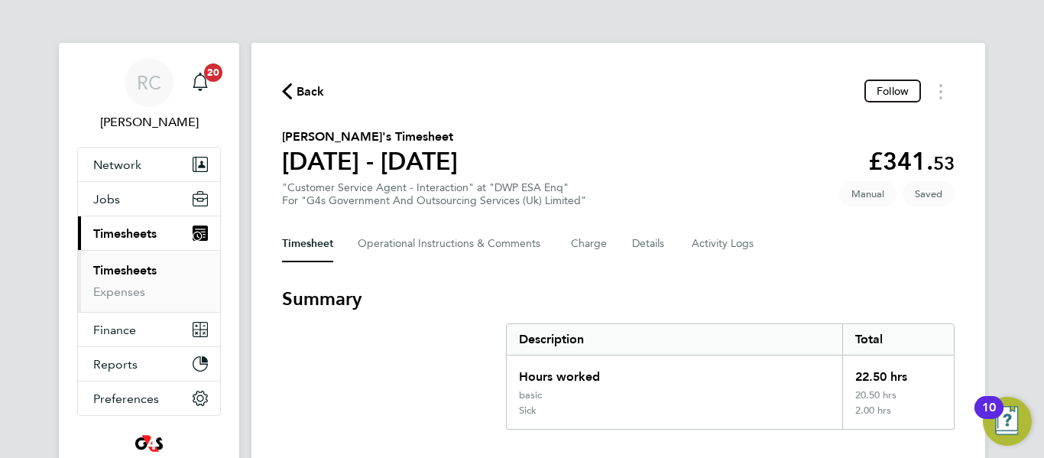
select select "30"
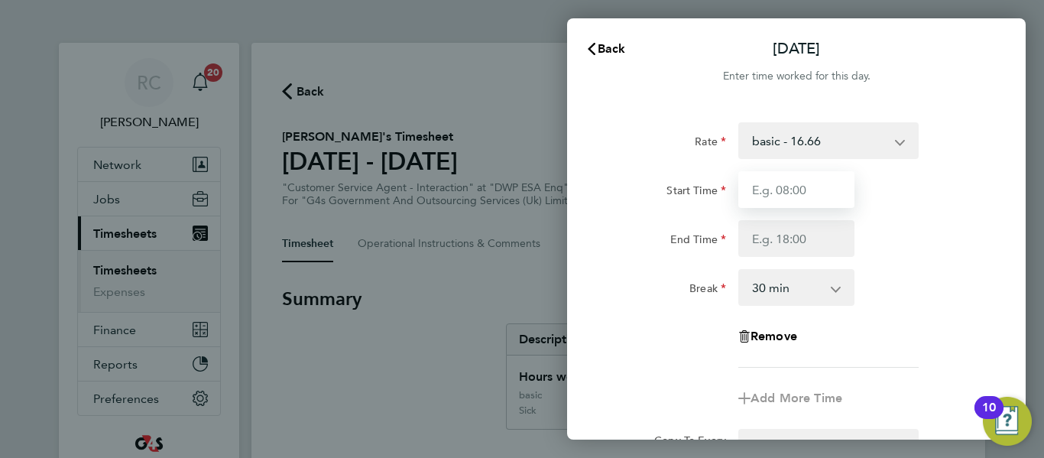
click at [774, 187] on input "Start Time" at bounding box center [797, 189] width 116 height 37
type input "09:00"
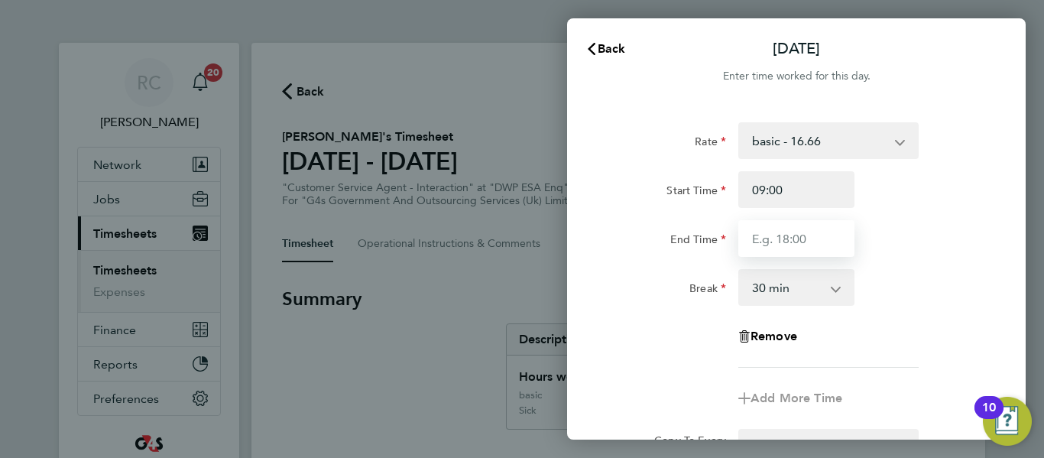
click at [790, 237] on input "End Time" at bounding box center [797, 238] width 116 height 37
type input "17:00"
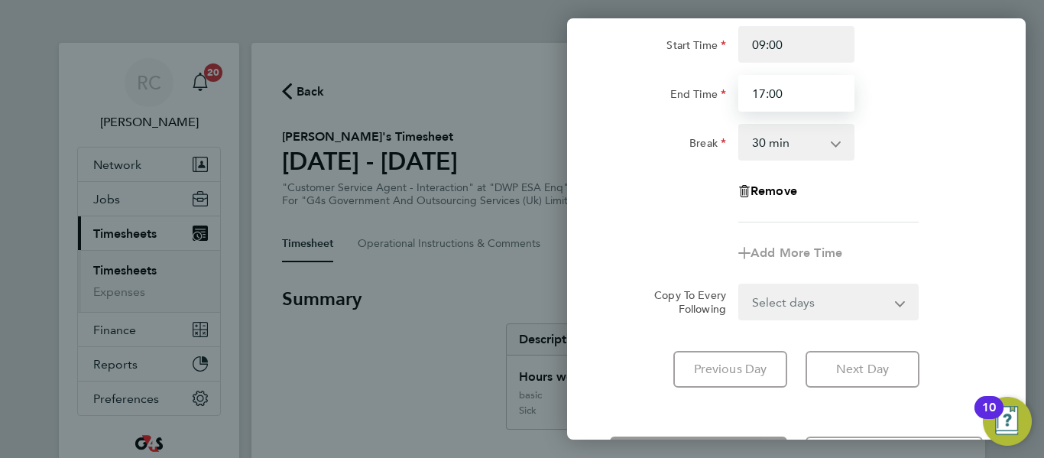
scroll to position [209, 0]
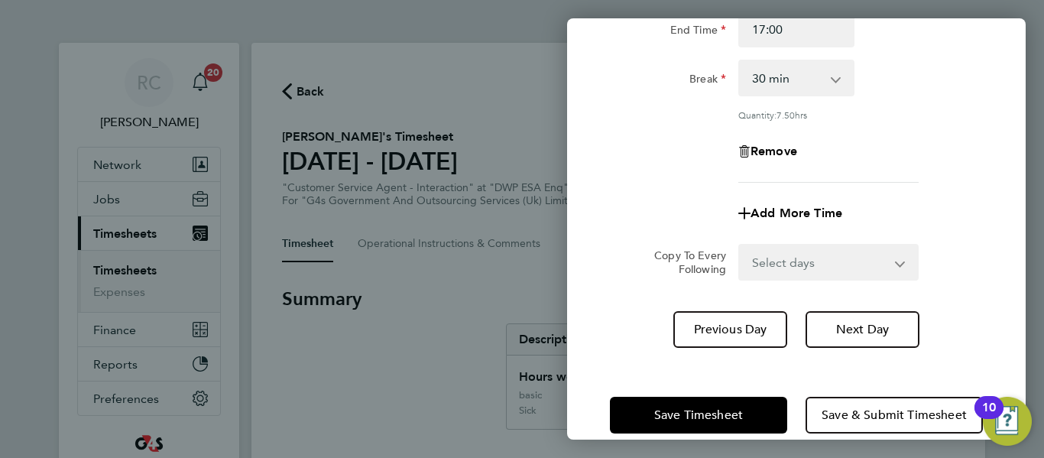
click at [781, 323] on app-form-button "Previous Day" at bounding box center [735, 329] width 123 height 37
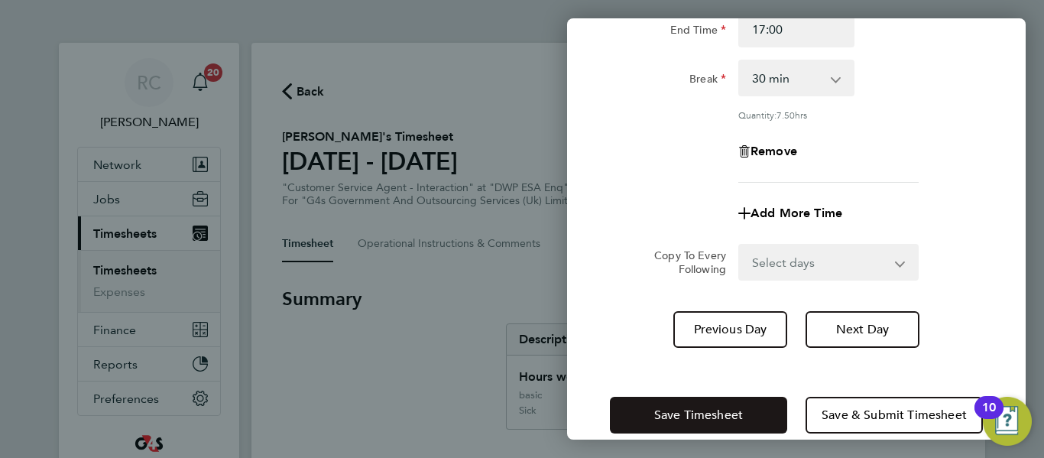
click at [747, 419] on button "Save Timesheet" at bounding box center [698, 415] width 177 height 37
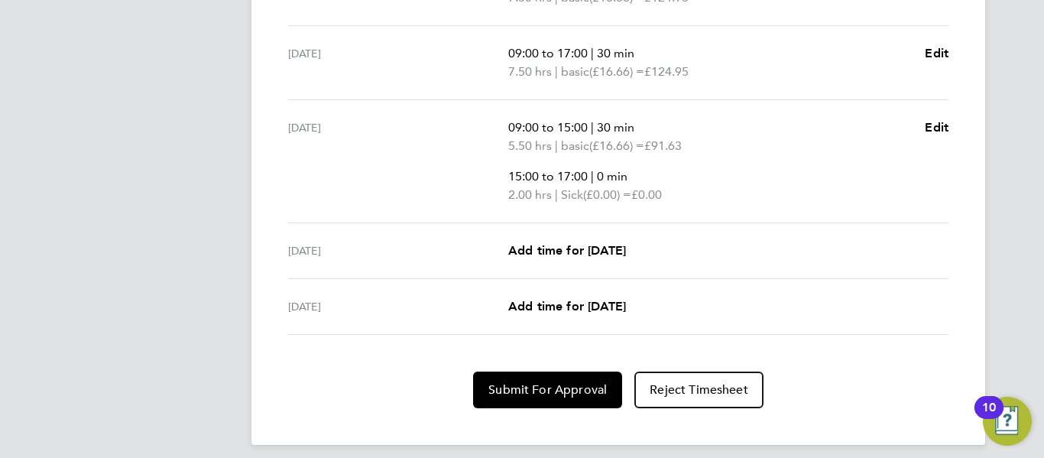
scroll to position [632, 0]
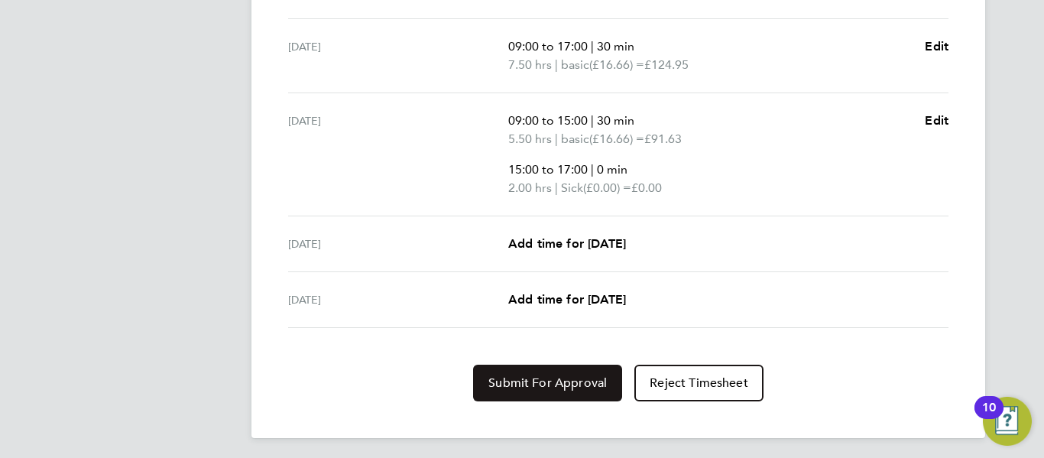
click at [579, 378] on span "Submit For Approval" at bounding box center [548, 382] width 118 height 15
click at [583, 370] on button "Approve Timesheet" at bounding box center [547, 383] width 143 height 37
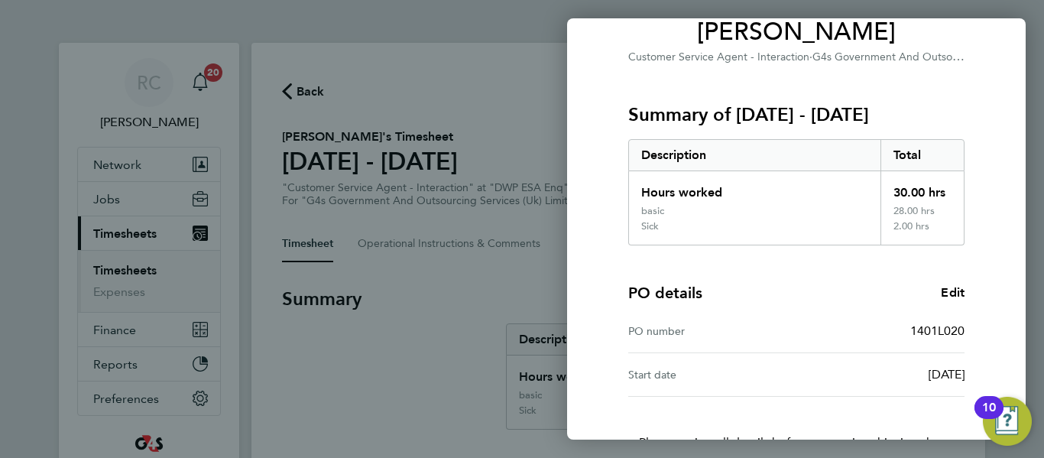
scroll to position [246, 0]
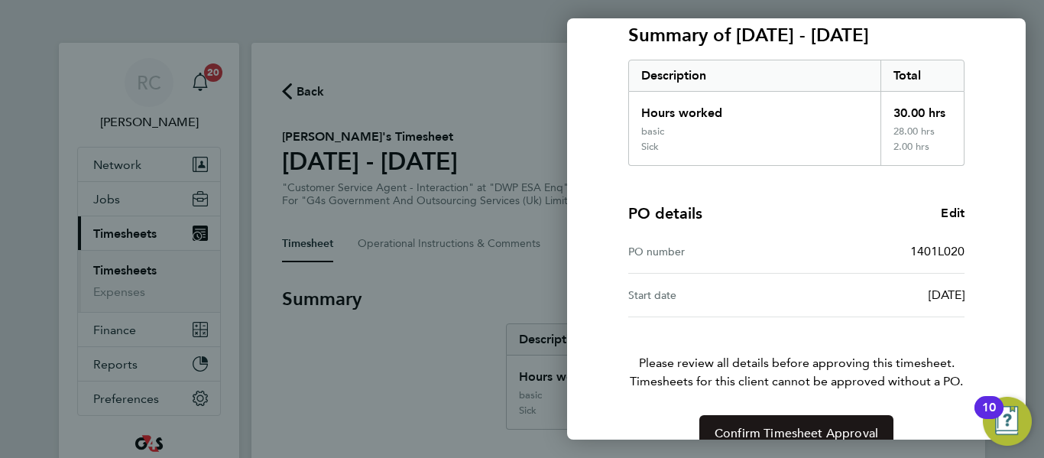
click at [761, 426] on span "Confirm Timesheet Approval" at bounding box center [797, 433] width 164 height 15
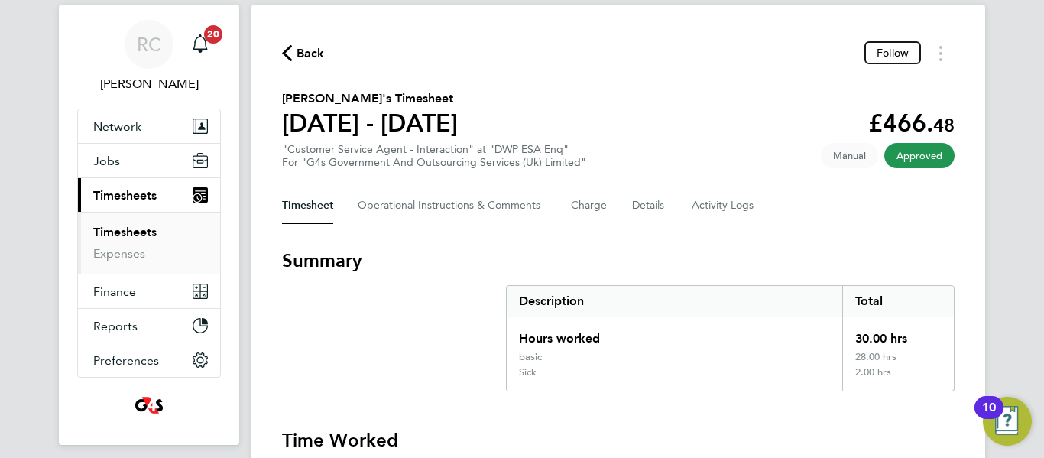
scroll to position [41, 0]
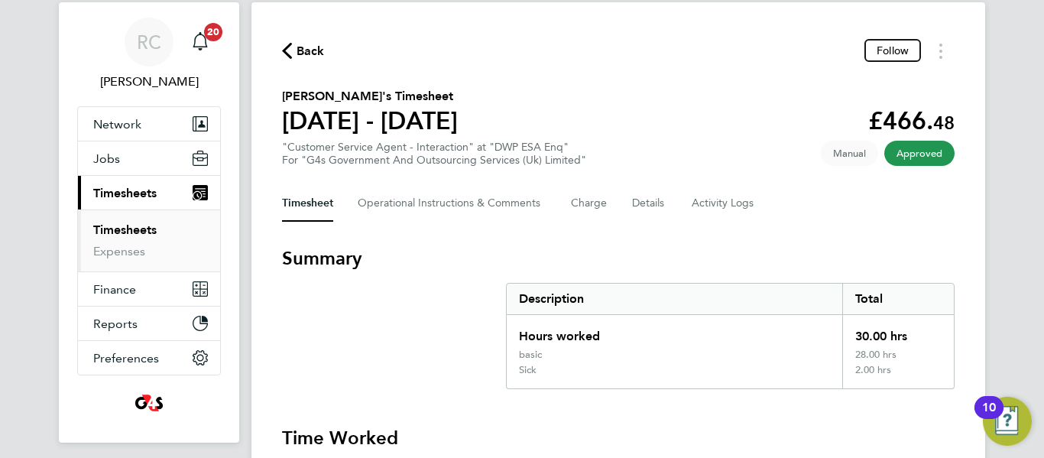
click at [930, 161] on span "Approved" at bounding box center [920, 153] width 70 height 25
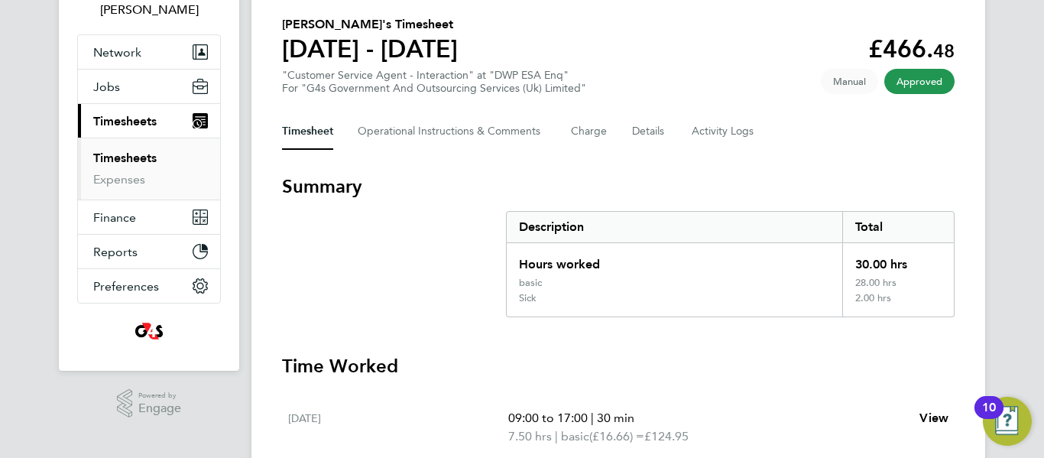
scroll to position [113, 0]
click at [907, 78] on span "Approved" at bounding box center [920, 80] width 70 height 25
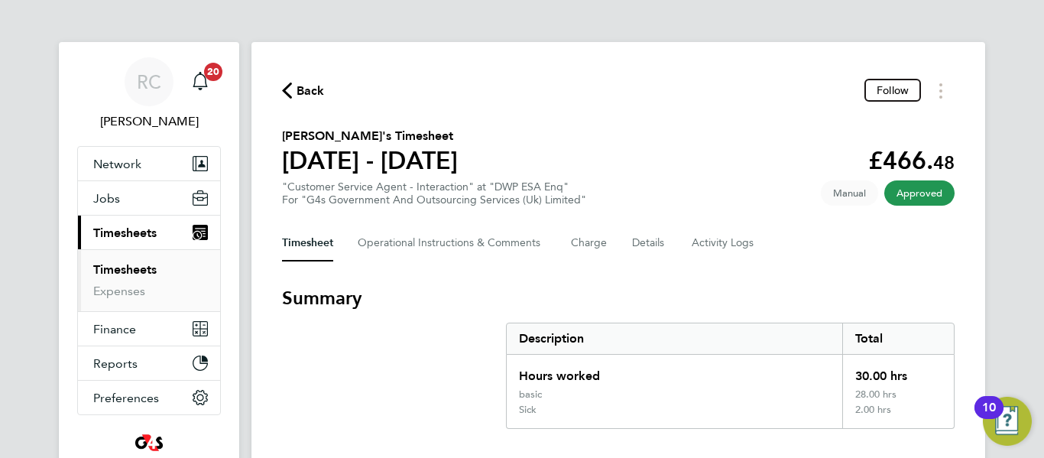
scroll to position [0, 0]
click at [915, 199] on span "Approved" at bounding box center [920, 193] width 70 height 25
click at [310, 84] on span "Back" at bounding box center [311, 92] width 28 height 18
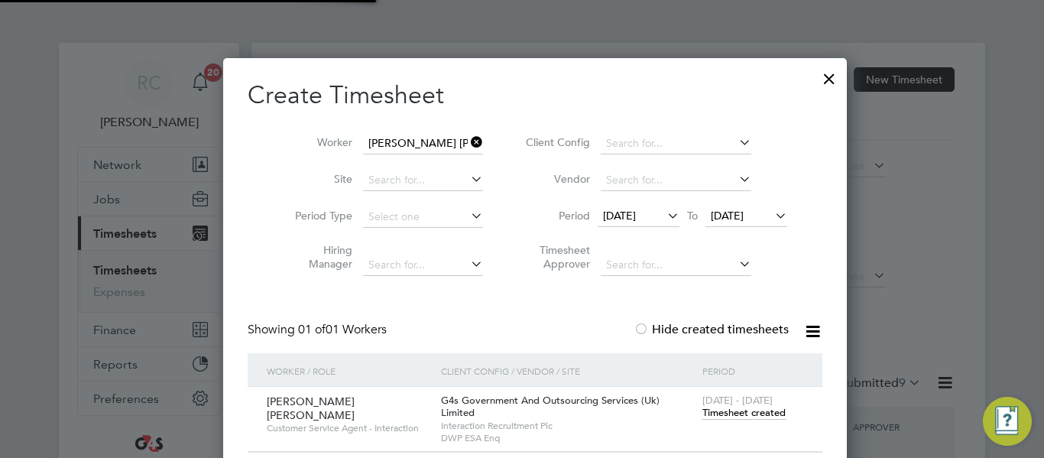
scroll to position [39, 133]
click at [664, 215] on icon at bounding box center [664, 215] width 0 height 21
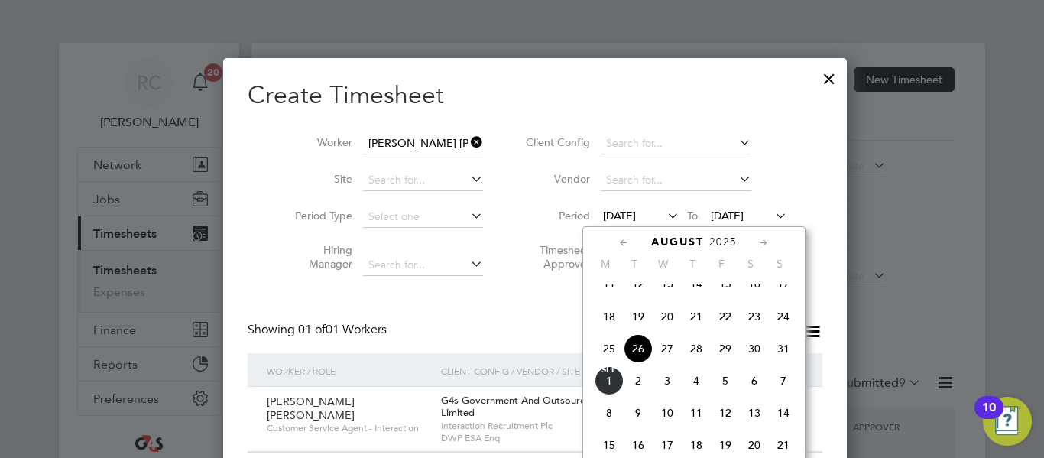
click at [638, 363] on span "26" at bounding box center [638, 348] width 29 height 29
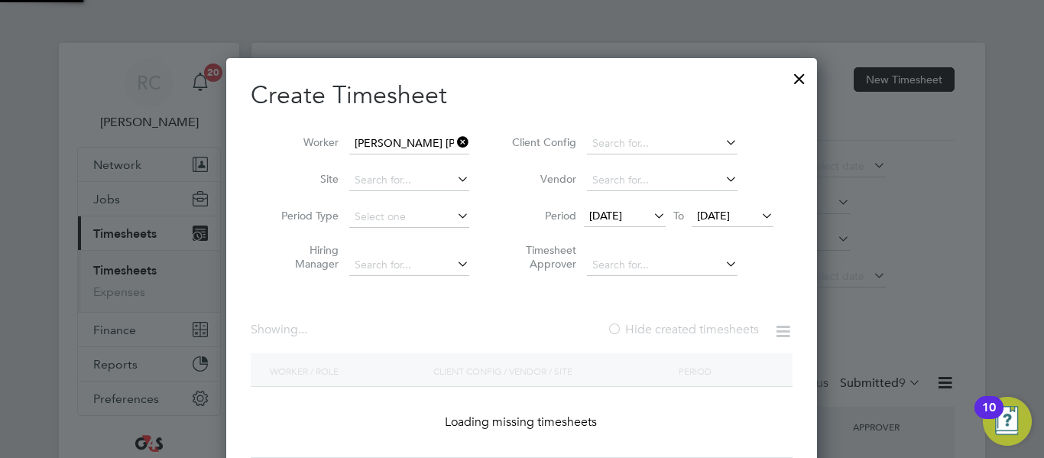
click at [730, 216] on span "[DATE]" at bounding box center [713, 216] width 33 height 14
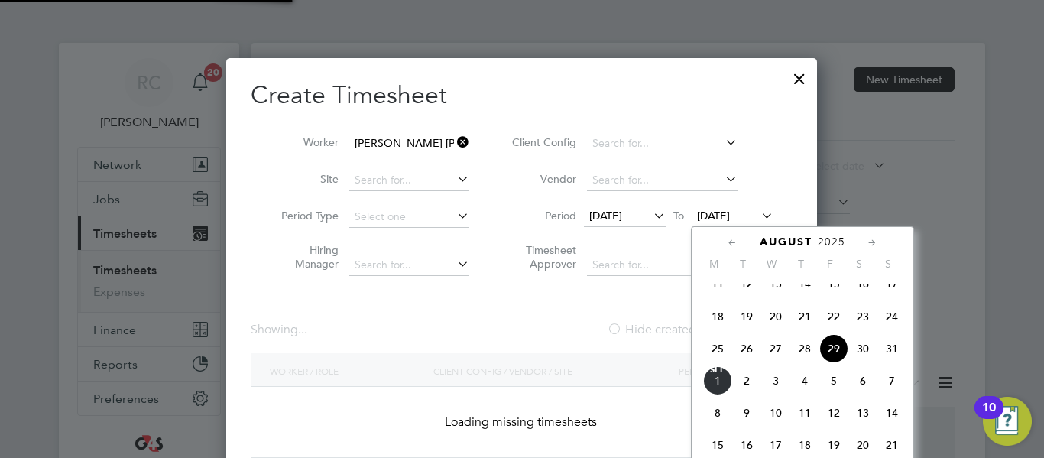
click at [836, 360] on span "29" at bounding box center [834, 348] width 29 height 29
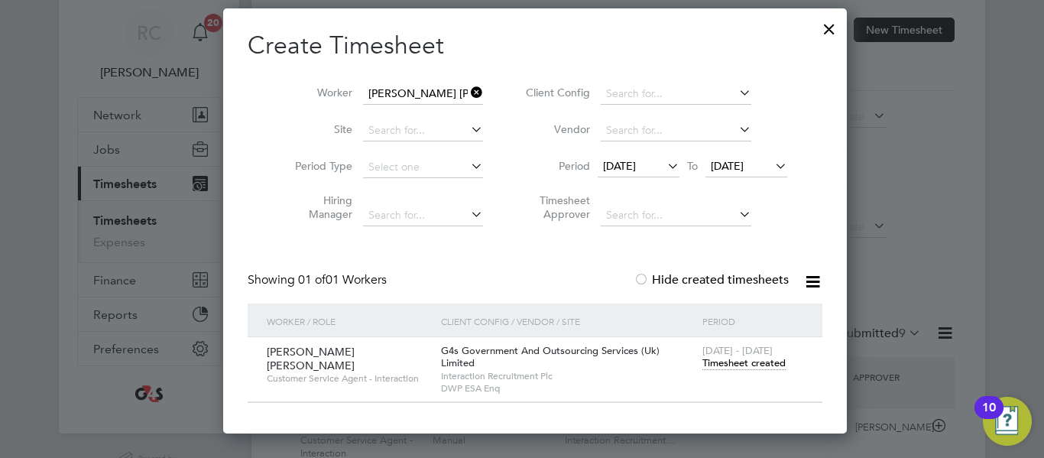
click at [709, 362] on span "Timesheet created" at bounding box center [744, 363] width 83 height 14
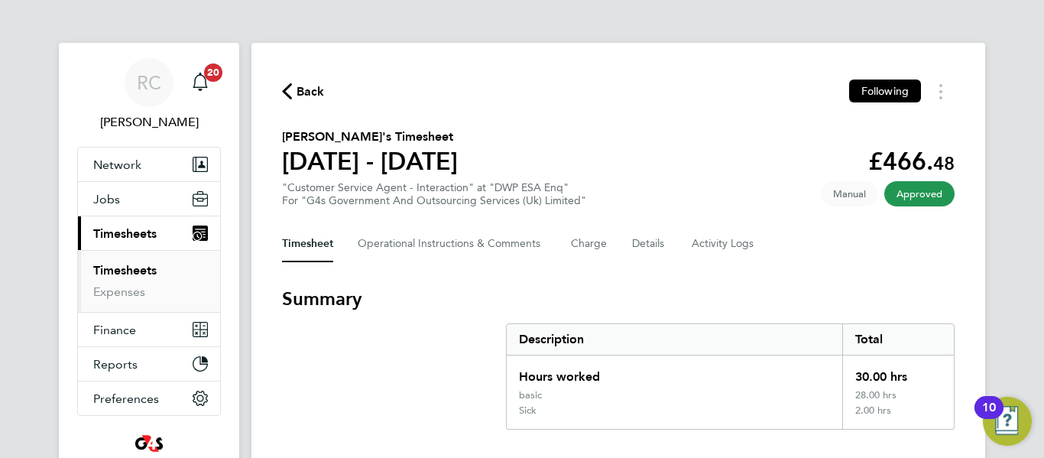
click at [290, 92] on icon "button" at bounding box center [287, 91] width 10 height 16
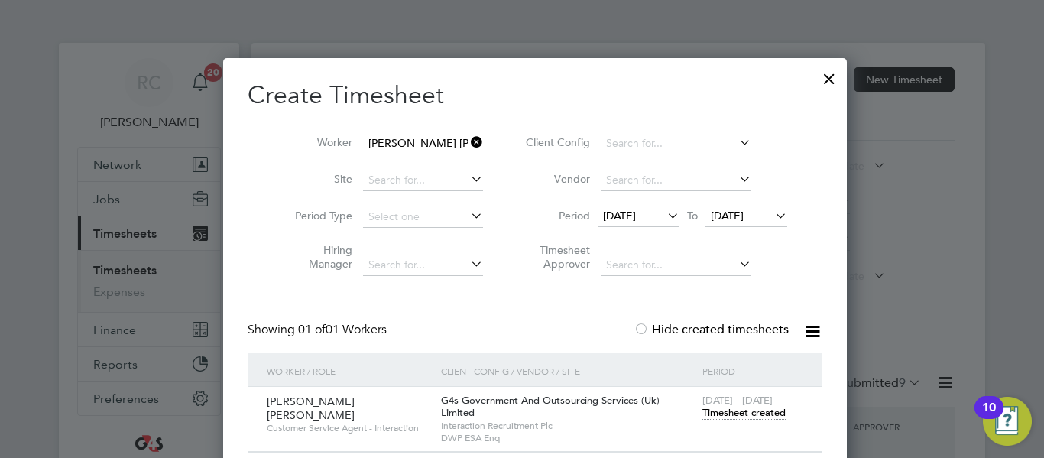
click at [468, 135] on icon at bounding box center [468, 141] width 0 height 21
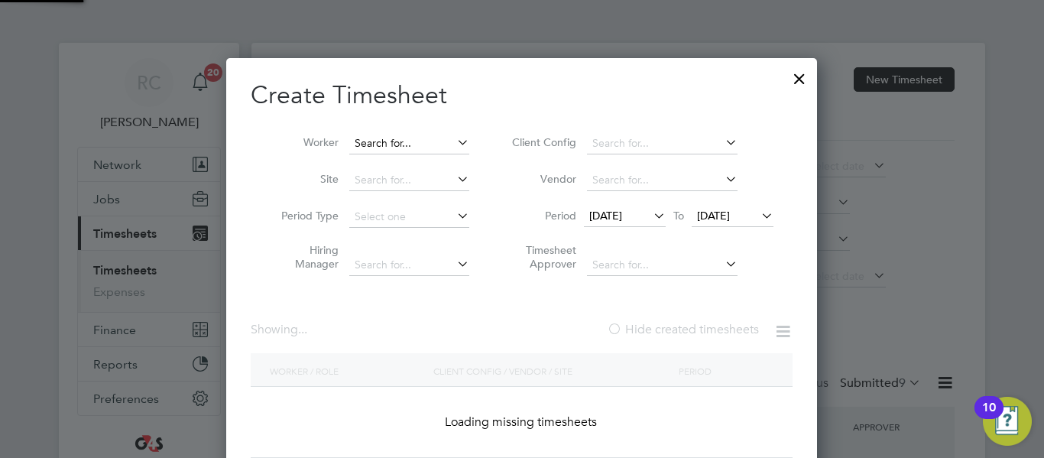
click at [420, 141] on input at bounding box center [409, 143] width 120 height 21
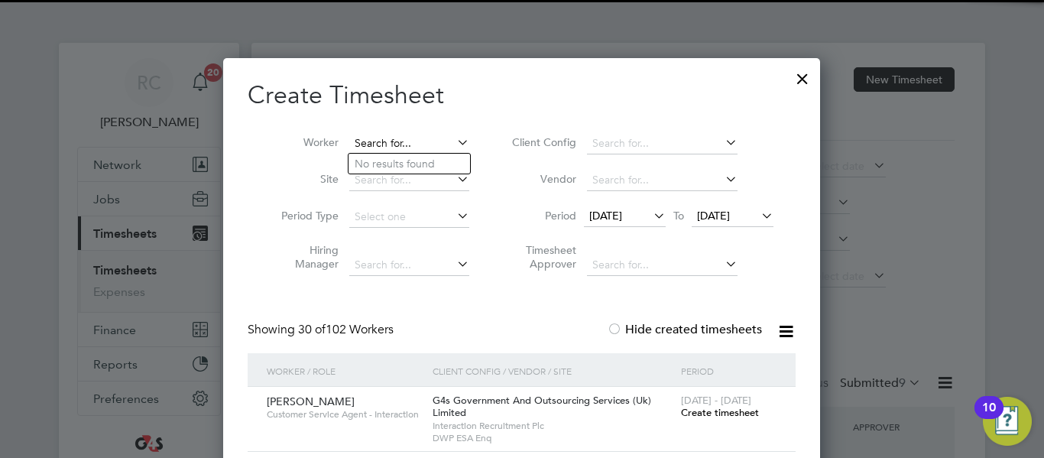
paste input "[PERSON_NAME]"
type input "[PERSON_NAME]"
click at [418, 157] on li "[PERSON_NAME]" at bounding box center [410, 164] width 122 height 21
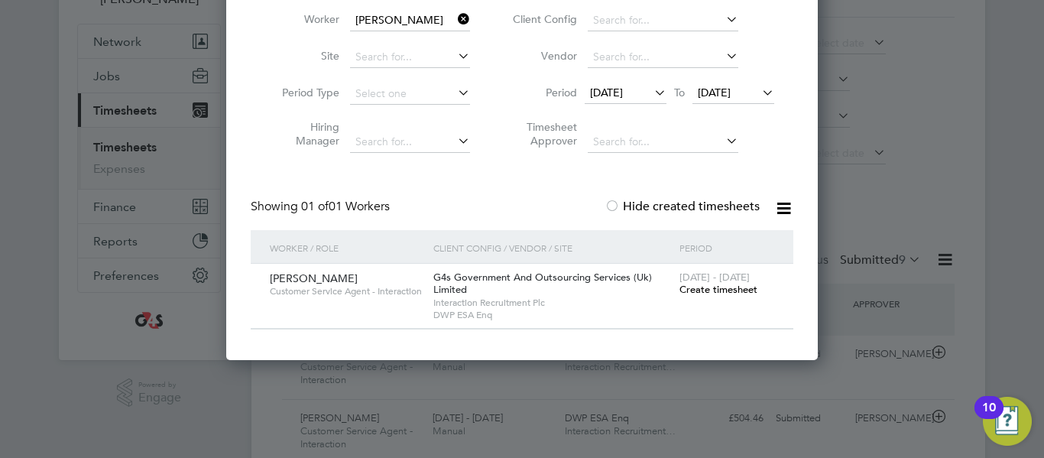
click at [693, 284] on span "Create timesheet" at bounding box center [719, 289] width 78 height 13
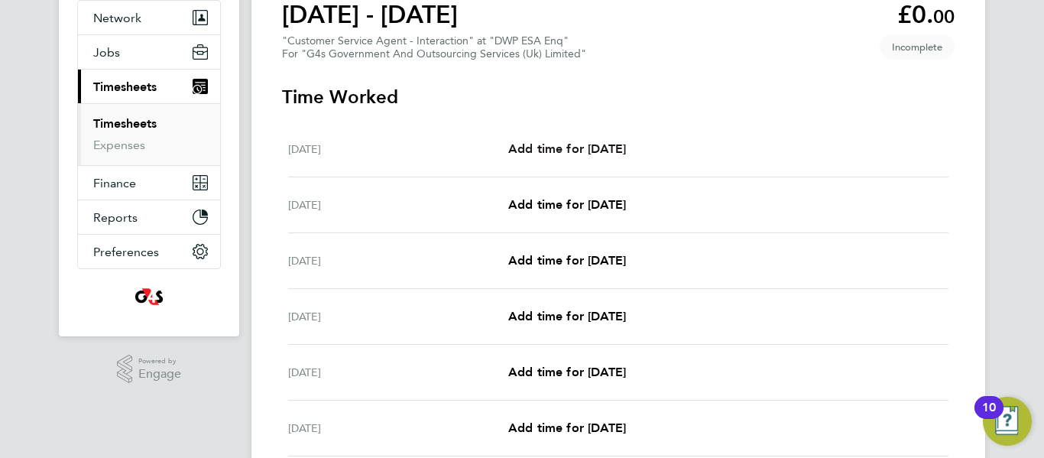
click at [576, 148] on span "Add time for [DATE]" at bounding box center [567, 148] width 118 height 15
select select "30"
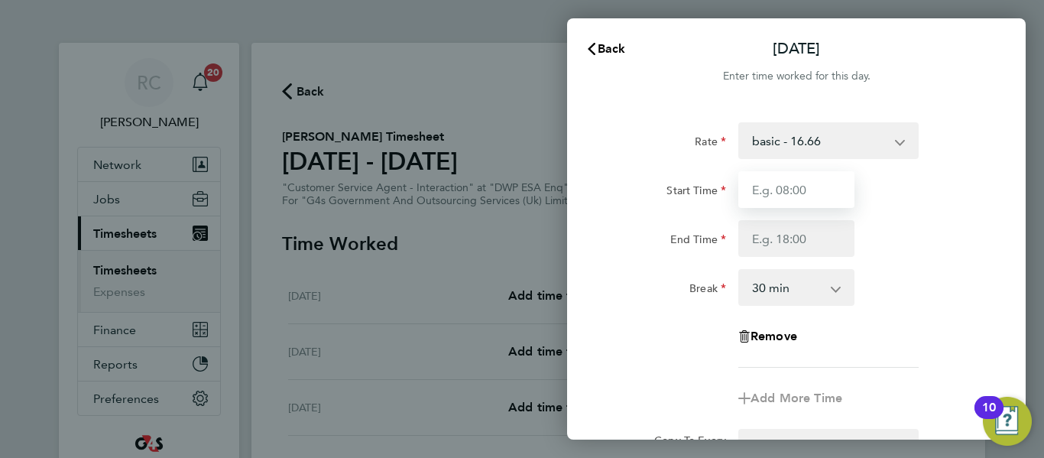
click at [803, 186] on input "Start Time" at bounding box center [797, 189] width 116 height 37
type input "09:00"
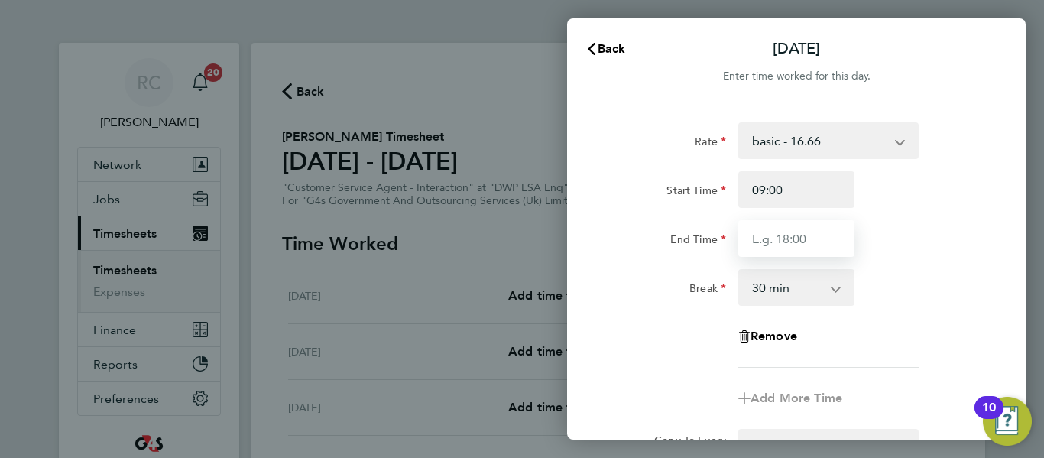
click at [791, 239] on input "End Time" at bounding box center [797, 238] width 116 height 37
type input "17:00"
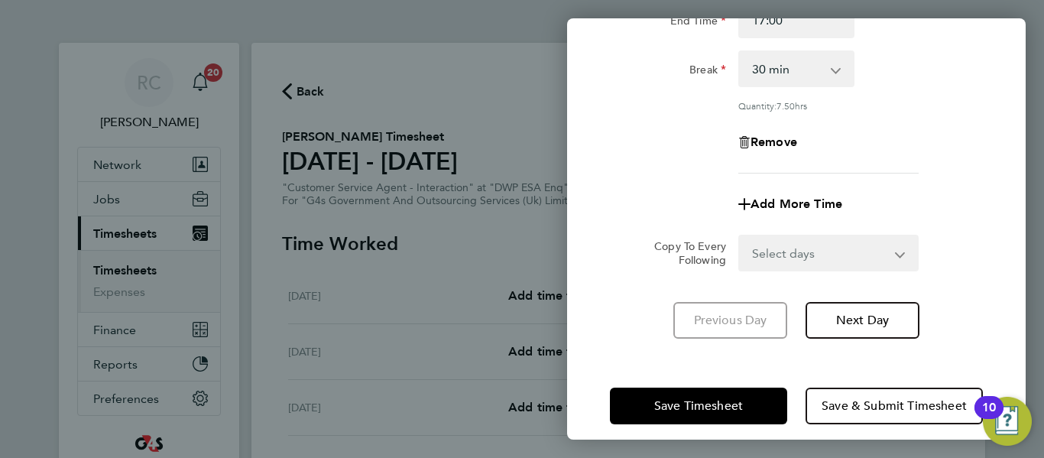
click at [837, 242] on select "Select days Day Weekday (Mon-Fri) Weekend (Sat-Sun) [DATE] [DATE] [DATE] [DATE]…" at bounding box center [820, 253] width 161 height 34
select select "WEEKDAY"
click at [740, 236] on select "Select days Day Weekday (Mon-Fri) Weekend (Sat-Sun) [DATE] [DATE] [DATE] [DATE]…" at bounding box center [820, 253] width 161 height 34
select select "[DATE]"
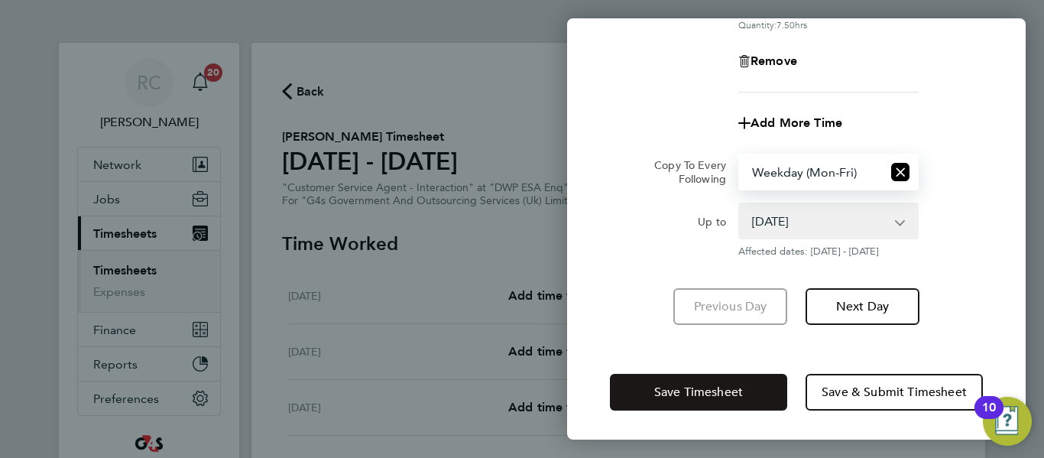
click at [715, 388] on span "Save Timesheet" at bounding box center [698, 392] width 89 height 15
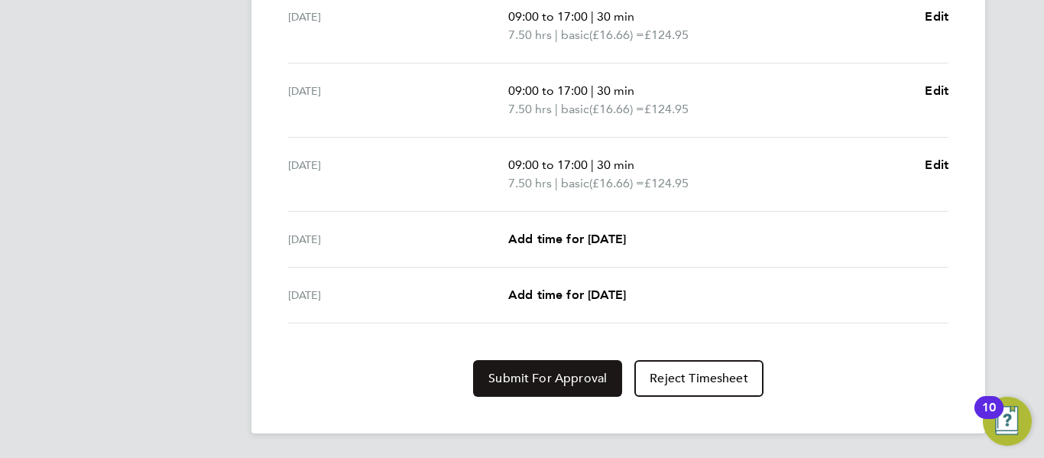
click at [576, 375] on span "Submit For Approval" at bounding box center [548, 378] width 118 height 15
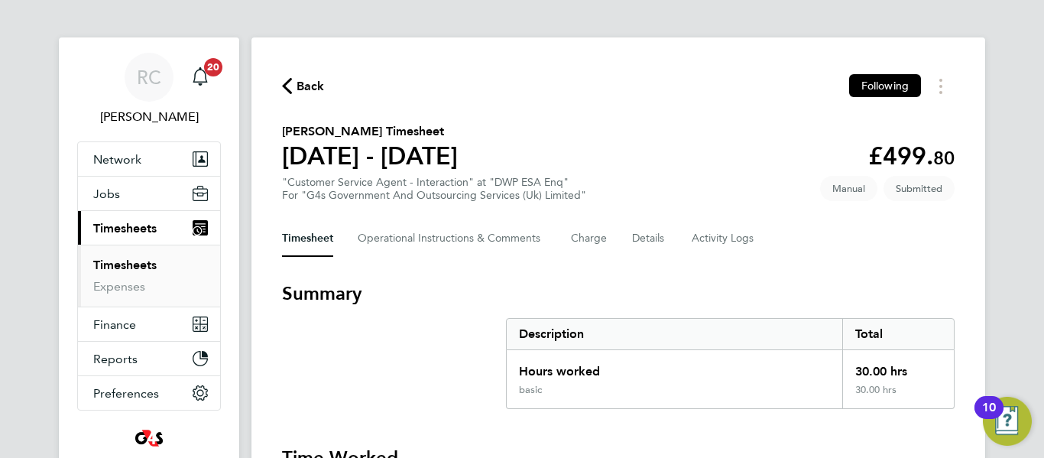
click at [283, 78] on span "Back" at bounding box center [303, 85] width 43 height 15
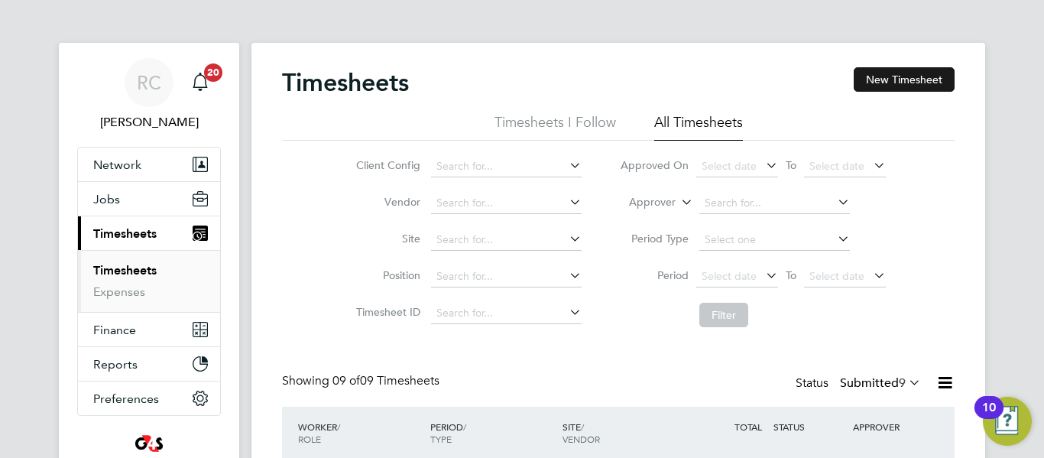
click at [881, 76] on button "New Timesheet" at bounding box center [904, 79] width 101 height 24
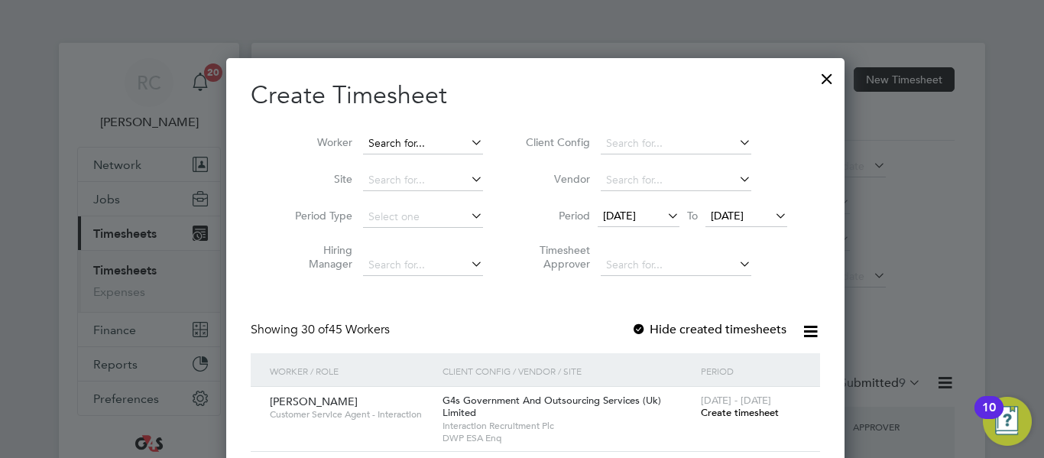
click at [385, 137] on input at bounding box center [423, 143] width 120 height 21
paste input "Folu fakola"
click at [375, 141] on input "Folu fakola" at bounding box center [423, 143] width 120 height 21
drag, startPoint x: 375, startPoint y: 141, endPoint x: 340, endPoint y: 141, distance: 34.4
click at [340, 141] on li "Worker Folu fakola" at bounding box center [384, 143] width 238 height 37
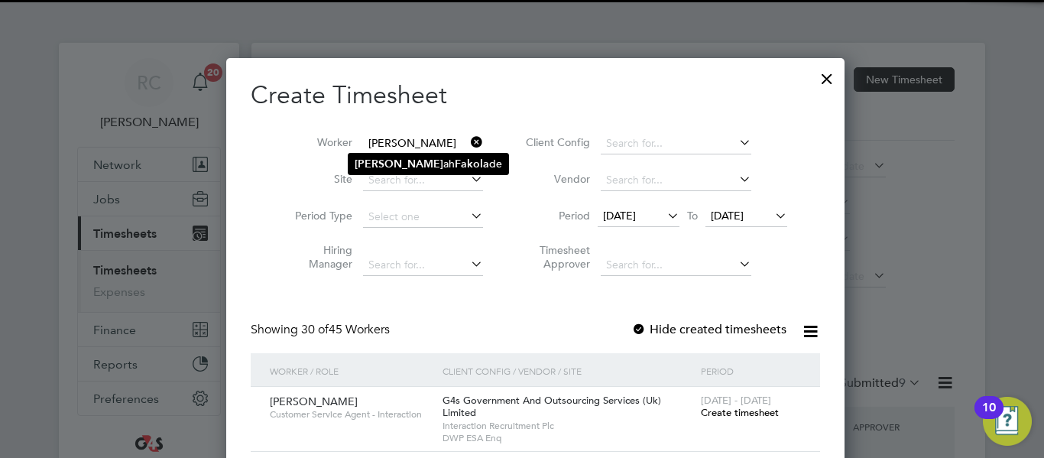
click at [455, 157] on b "Fakola" at bounding box center [472, 163] width 34 height 13
type input "[PERSON_NAME]"
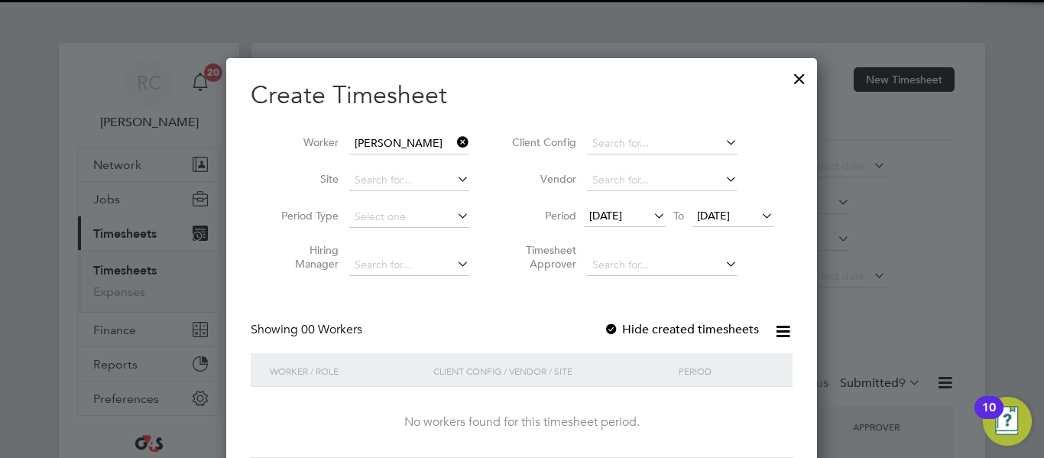
click at [651, 218] on icon at bounding box center [651, 215] width 0 height 21
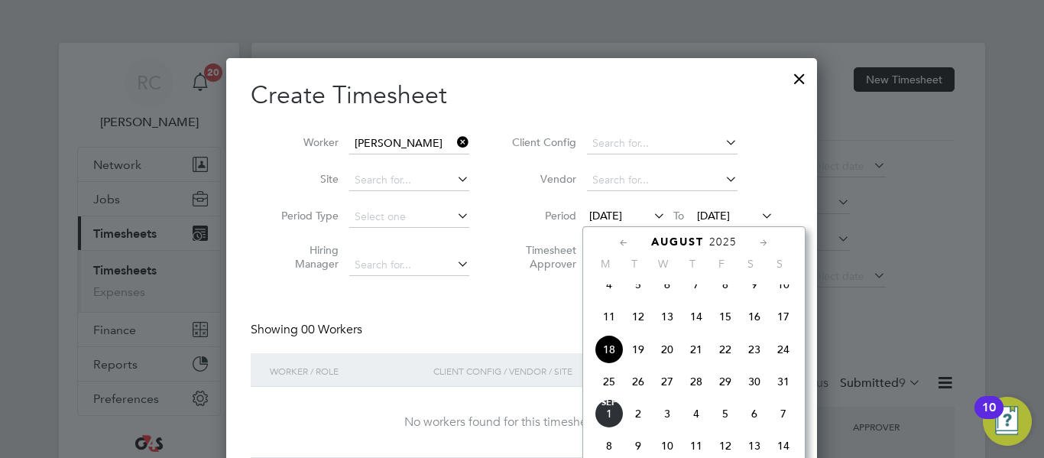
click at [641, 393] on span "26" at bounding box center [638, 381] width 29 height 29
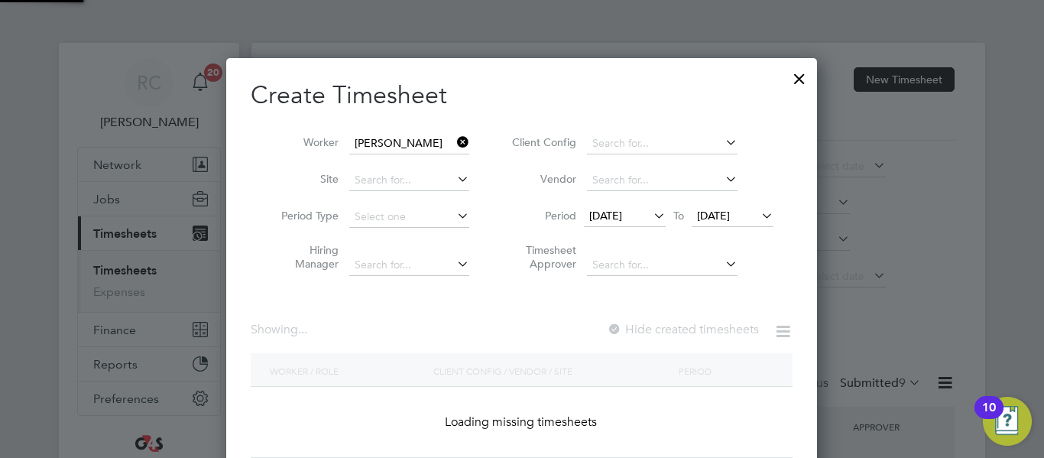
click at [730, 216] on span "[DATE]" at bounding box center [713, 216] width 33 height 14
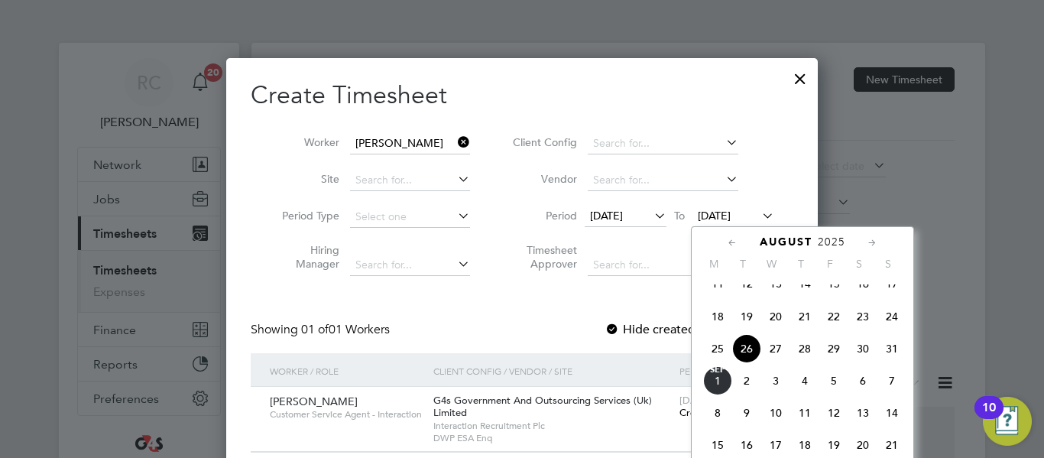
click at [839, 362] on span "29" at bounding box center [834, 348] width 29 height 29
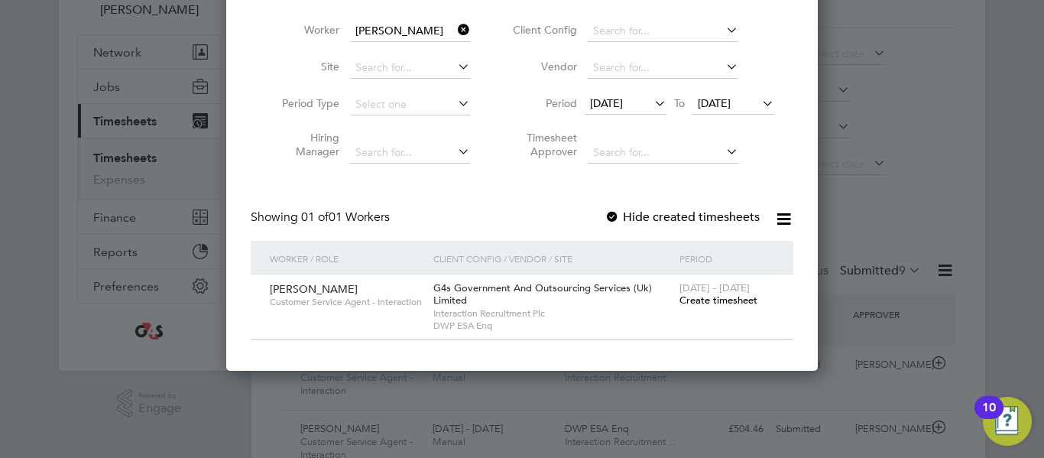
click at [696, 302] on span "Create timesheet" at bounding box center [719, 300] width 78 height 13
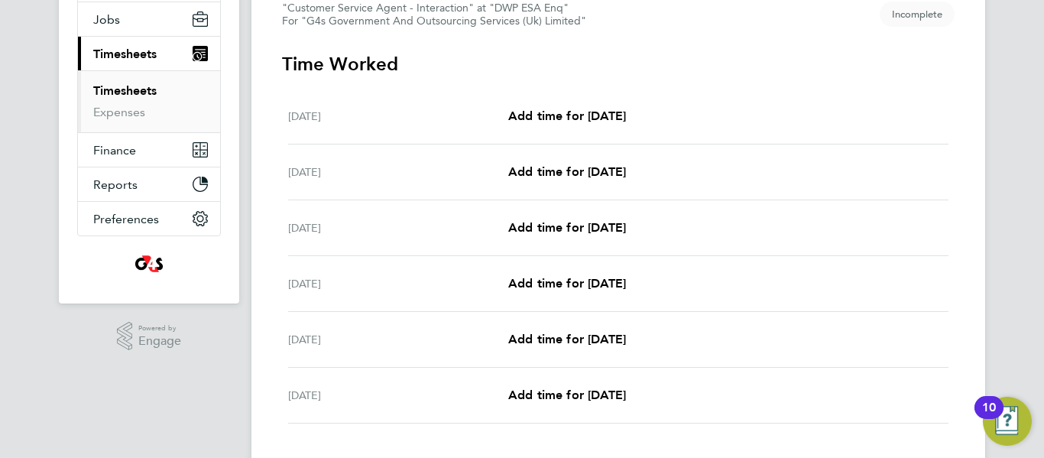
click at [559, 125] on div "[DATE] Add time for [DATE] Add time for [DATE]" at bounding box center [618, 117] width 661 height 56
click at [557, 115] on span "Add time for [DATE]" at bounding box center [567, 116] width 118 height 15
select select "30"
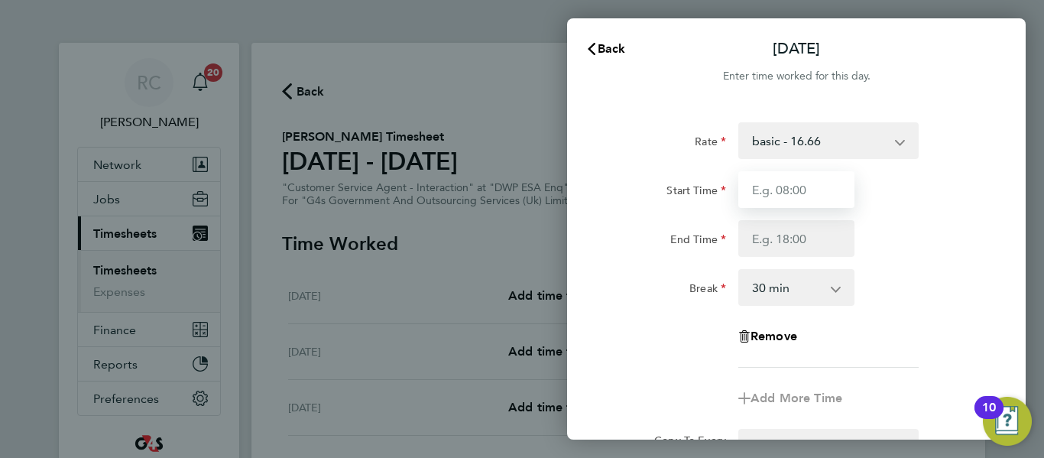
click at [797, 179] on input "Start Time" at bounding box center [797, 189] width 116 height 37
type input "09:00"
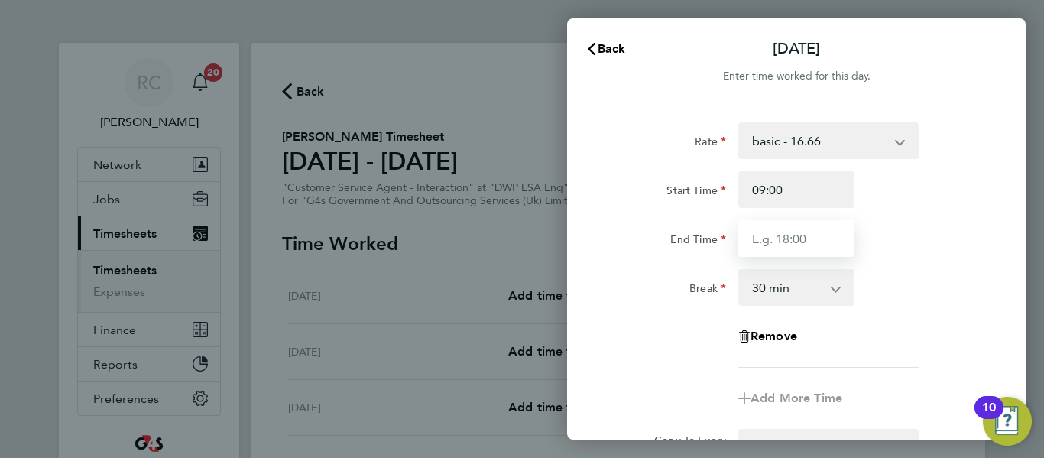
click at [799, 238] on input "End Time" at bounding box center [797, 238] width 116 height 37
type input "17:00"
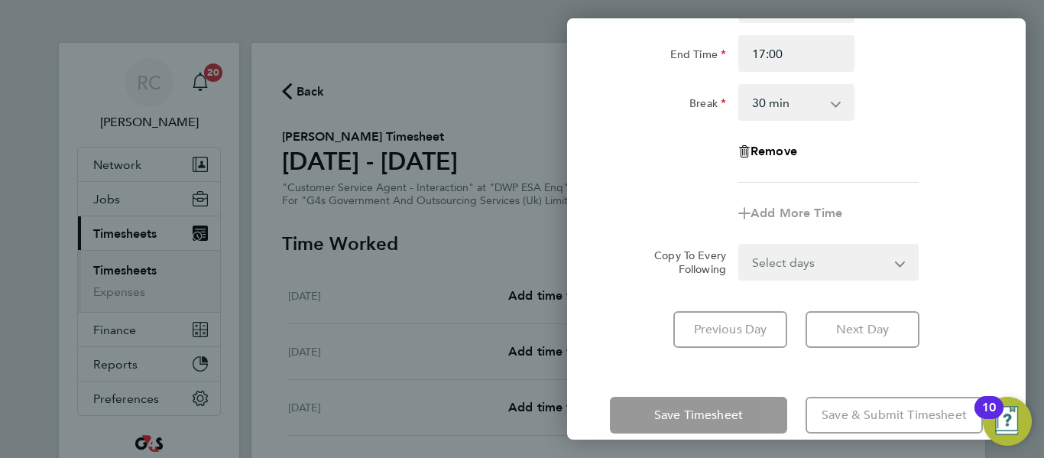
click at [846, 255] on form "Rate basic - 16.66 Bank Holiday System Issue Not Paid Sick x2 - 32.79 x1.5 - 24…" at bounding box center [796, 108] width 373 height 343
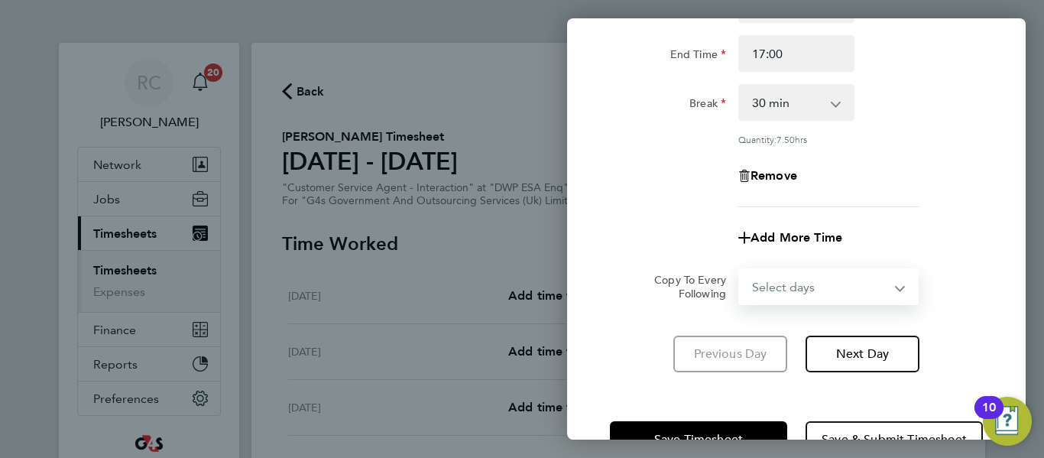
select select "WEEKDAY"
click at [740, 270] on select "Select days Day Weekday (Mon-Fri) Weekend (Sat-Sun) [DATE] [DATE] [DATE] [DATE]…" at bounding box center [820, 287] width 161 height 34
select select "[DATE]"
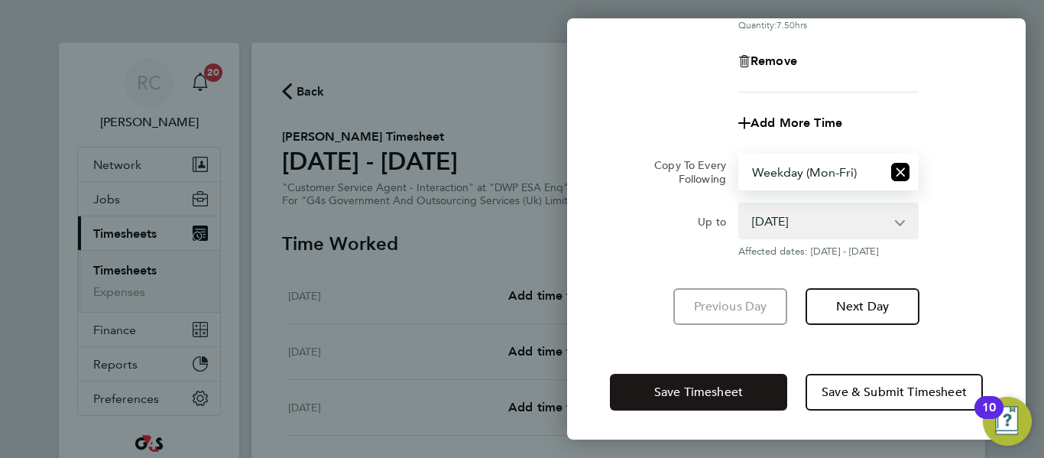
click at [758, 396] on button "Save Timesheet" at bounding box center [698, 392] width 177 height 37
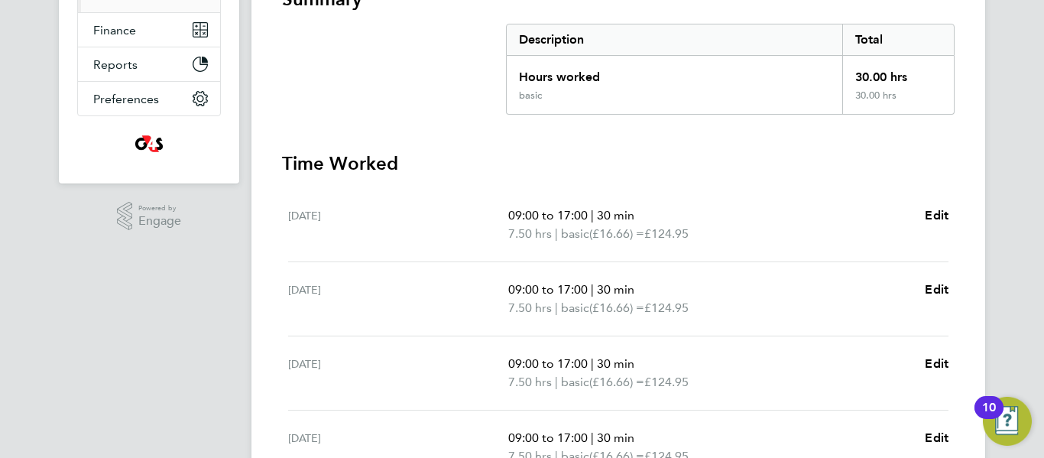
scroll to position [573, 0]
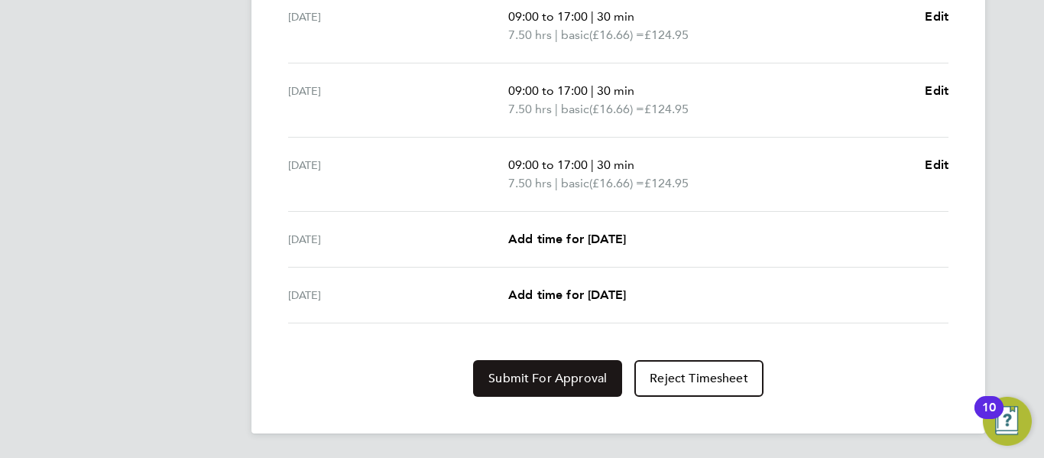
click at [592, 385] on span "Submit For Approval" at bounding box center [548, 378] width 118 height 15
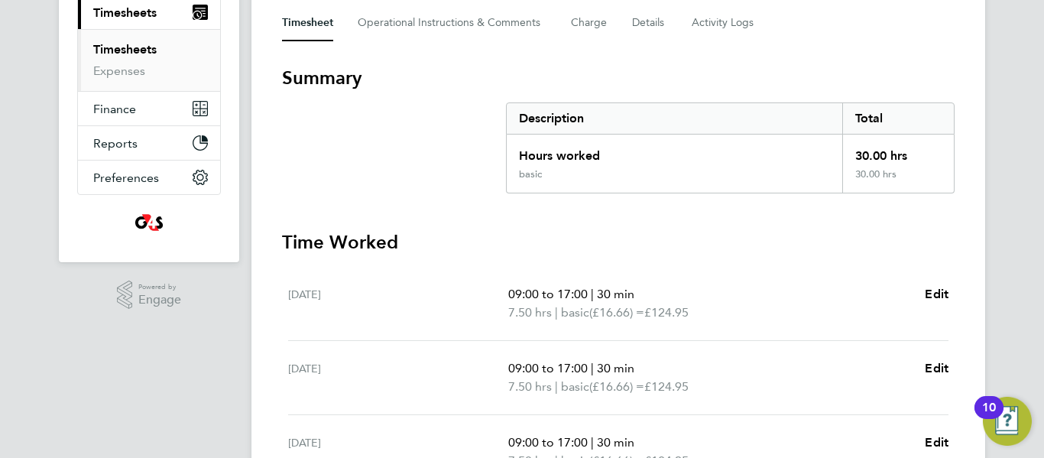
scroll to position [0, 0]
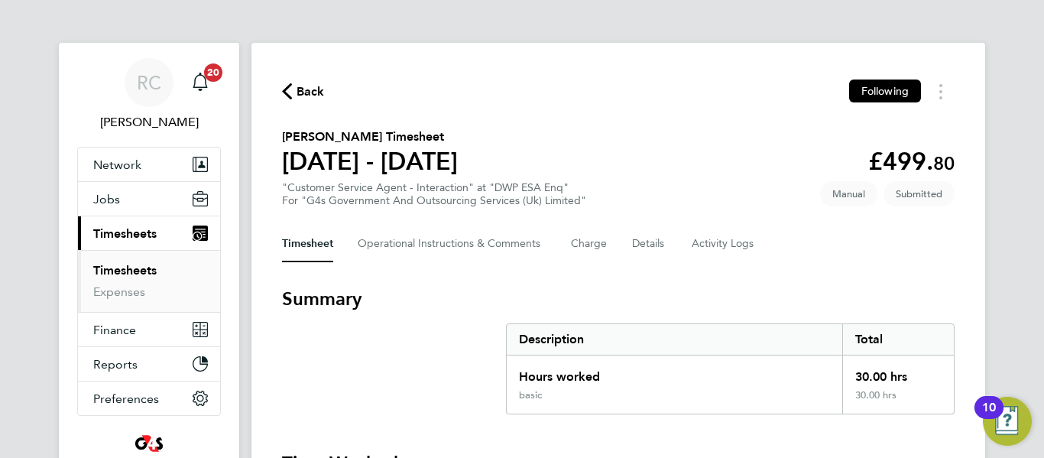
click at [291, 90] on icon "button" at bounding box center [287, 91] width 10 height 16
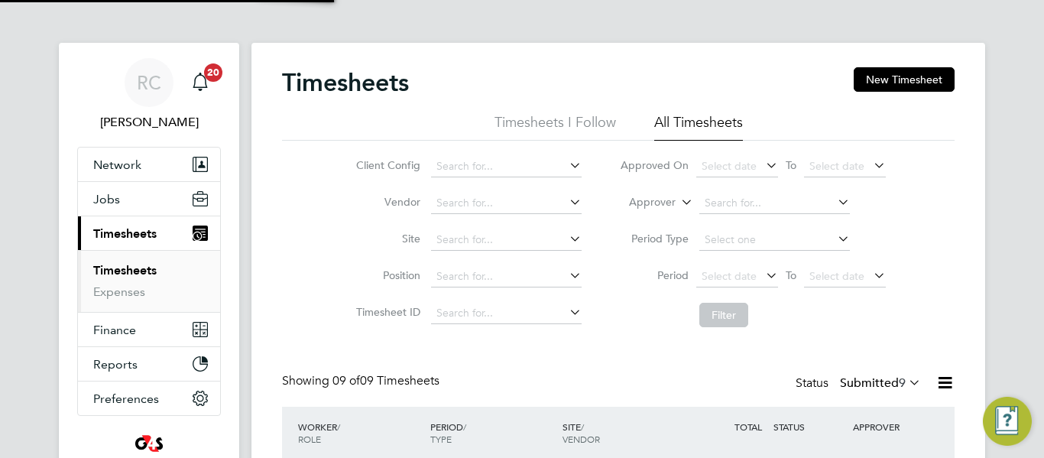
scroll to position [8, 8]
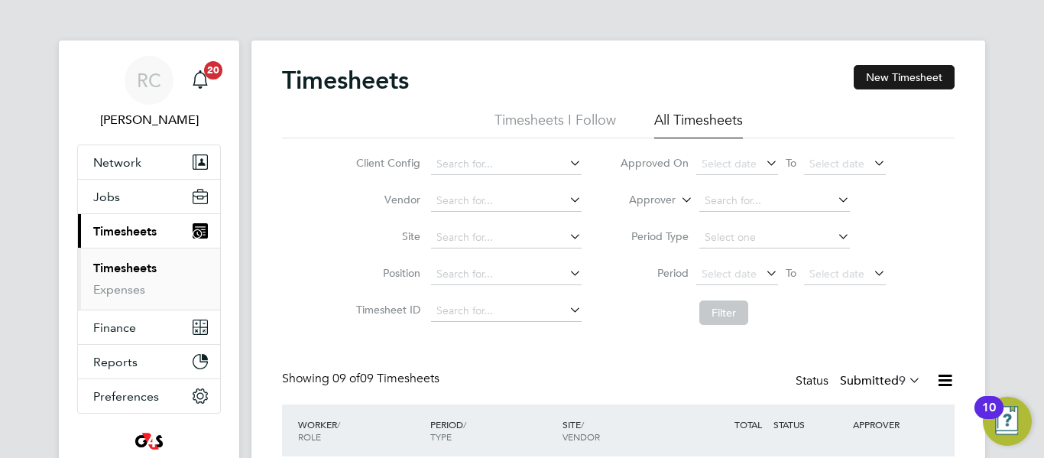
click at [885, 83] on button "New Timesheet" at bounding box center [904, 77] width 101 height 24
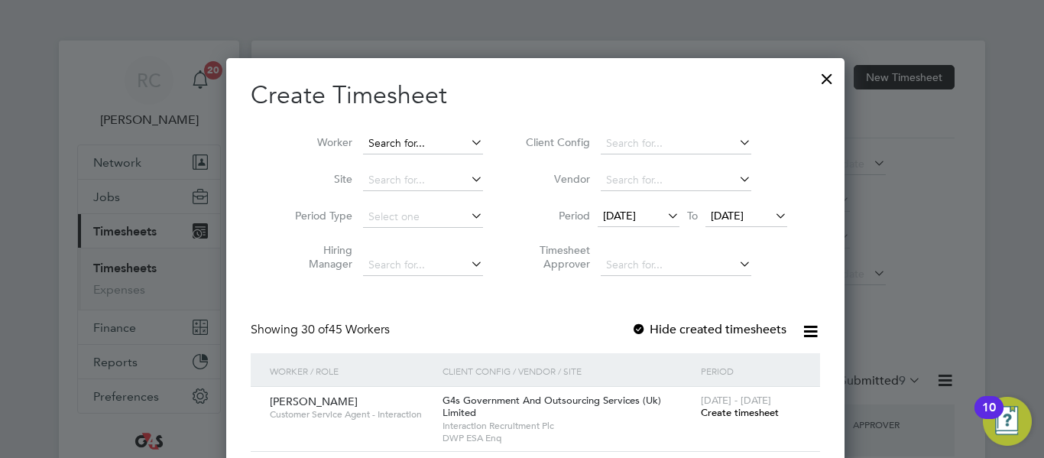
click at [393, 148] on input at bounding box center [423, 143] width 120 height 21
paste input "[PERSON_NAME]"
click at [403, 161] on li "Fuhad -[PERSON_NAME]" at bounding box center [412, 164] width 127 height 21
type input "Fuhad-[PERSON_NAME]"
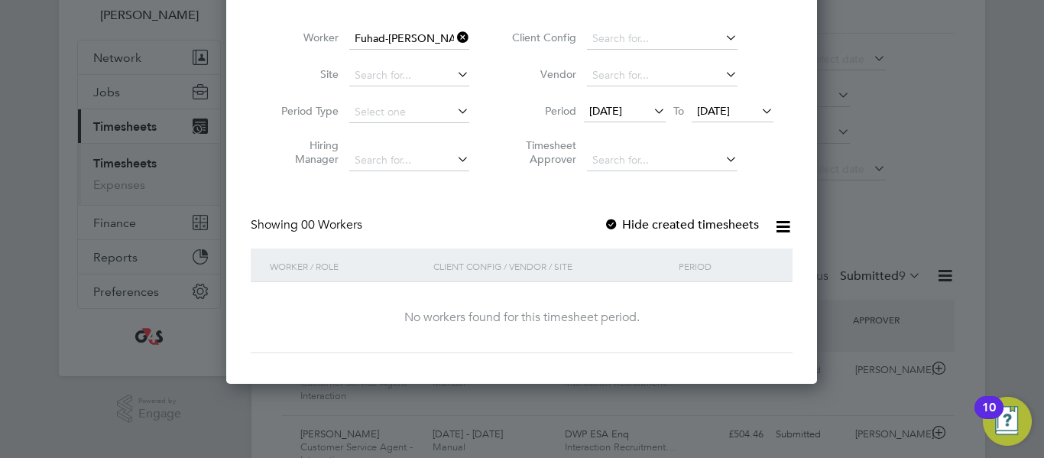
click at [622, 111] on span "[DATE]" at bounding box center [605, 111] width 33 height 14
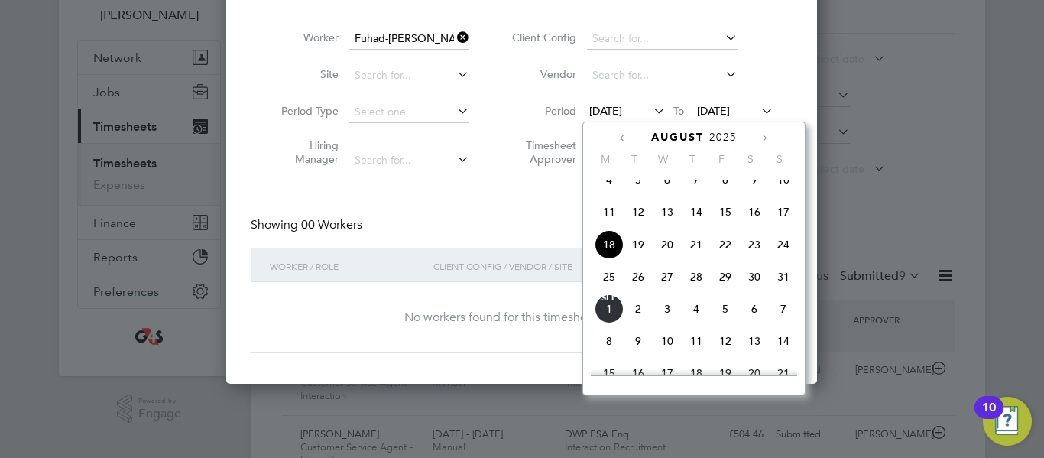
click at [637, 291] on span "26" at bounding box center [638, 276] width 29 height 29
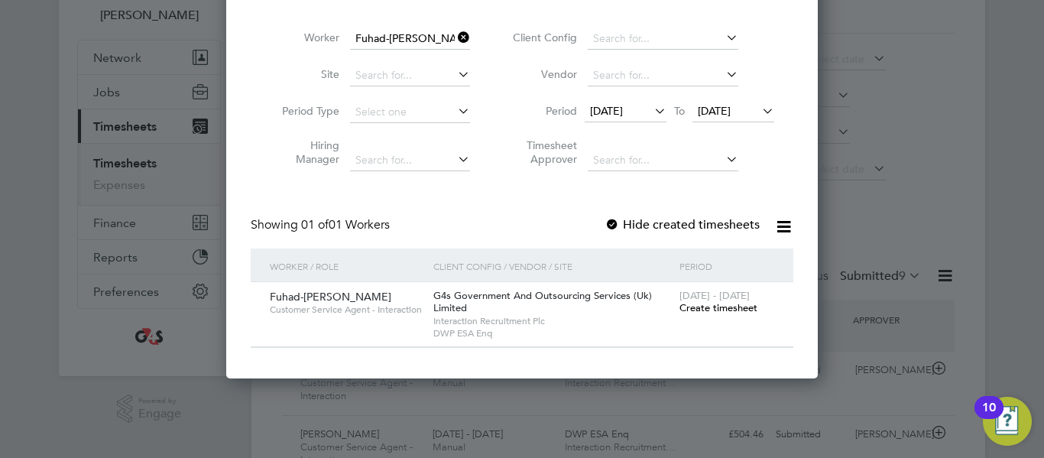
click at [731, 116] on span "[DATE]" at bounding box center [714, 111] width 33 height 14
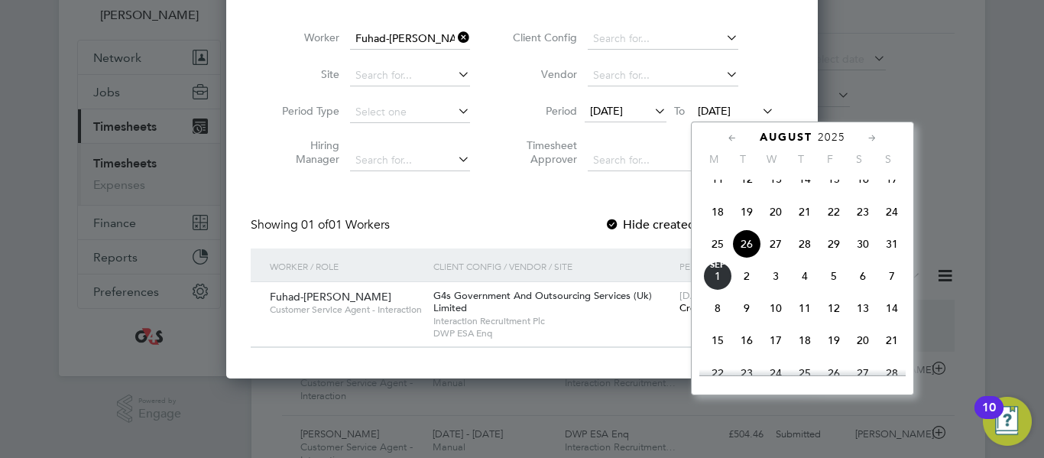
click at [840, 258] on span "29" at bounding box center [834, 243] width 29 height 29
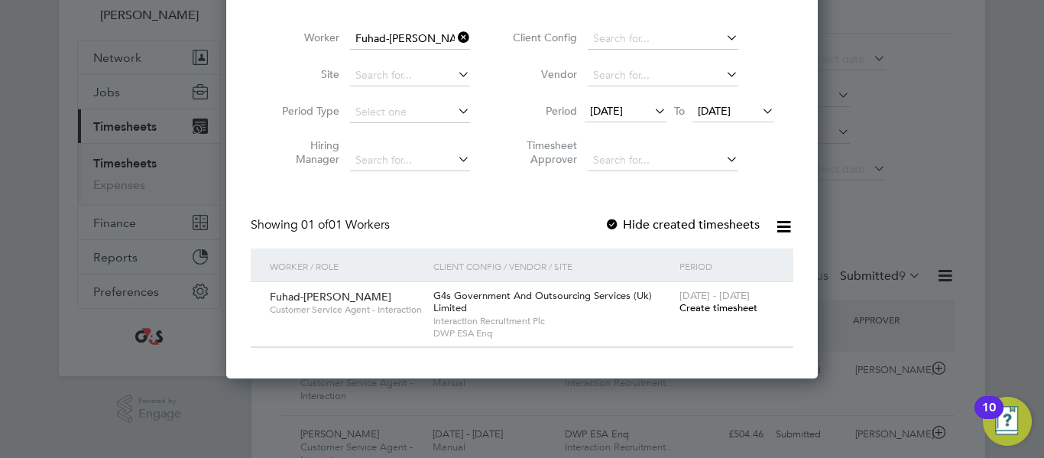
click at [735, 307] on span "Create timesheet" at bounding box center [719, 307] width 78 height 13
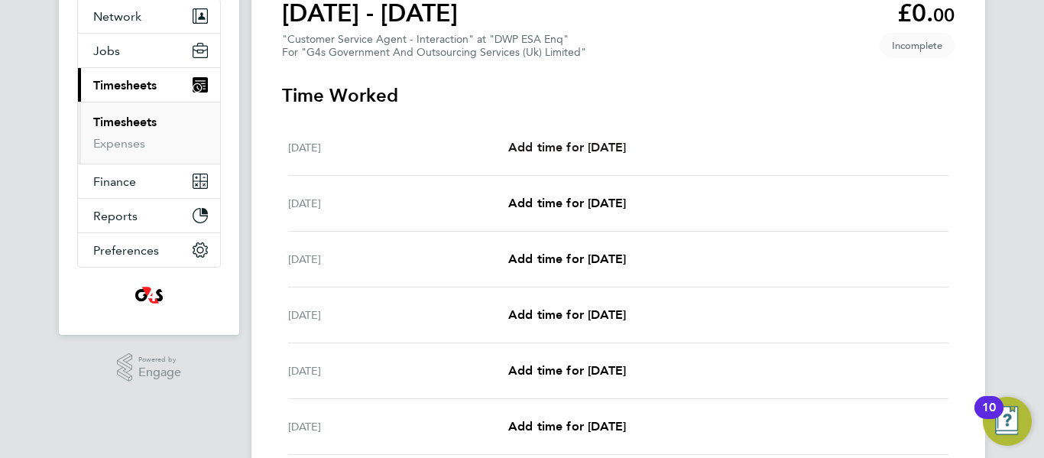
click at [611, 145] on span "Add time for [DATE]" at bounding box center [567, 147] width 118 height 15
select select "30"
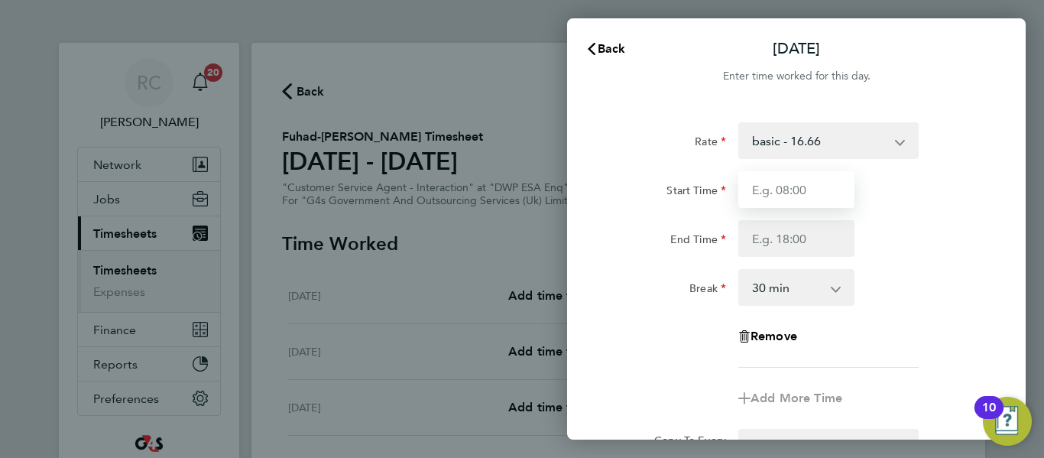
click at [813, 193] on input "Start Time" at bounding box center [797, 189] width 116 height 37
type input "09:00"
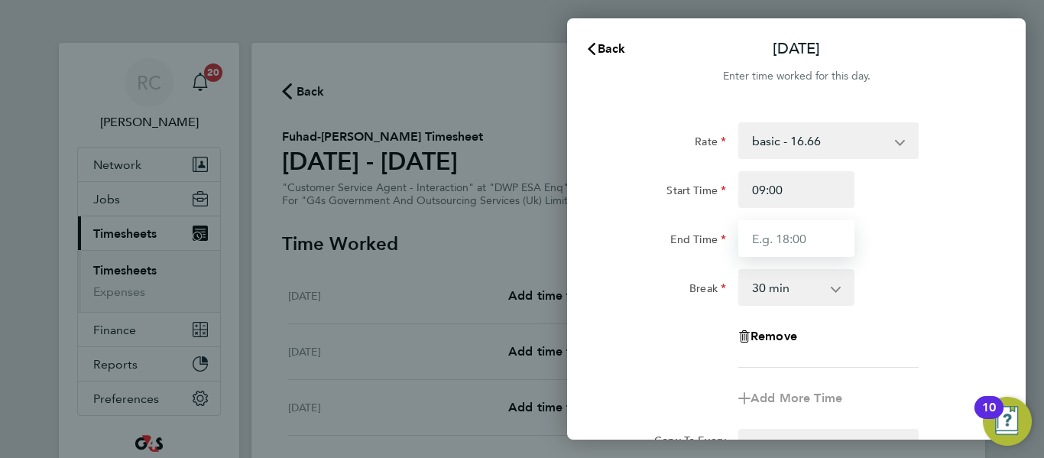
click at [795, 234] on input "End Time" at bounding box center [797, 238] width 116 height 37
type input "17:00"
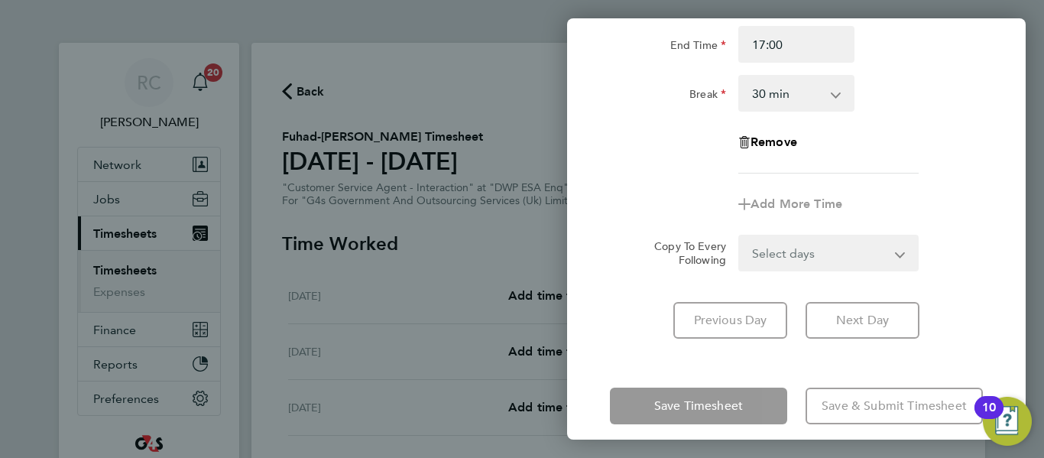
click at [794, 255] on form "Rate basic - 16.66 Bank Holiday System Issue Paid - 16.66 x1.5 - 24.73 Sick Sys…" at bounding box center [796, 99] width 373 height 343
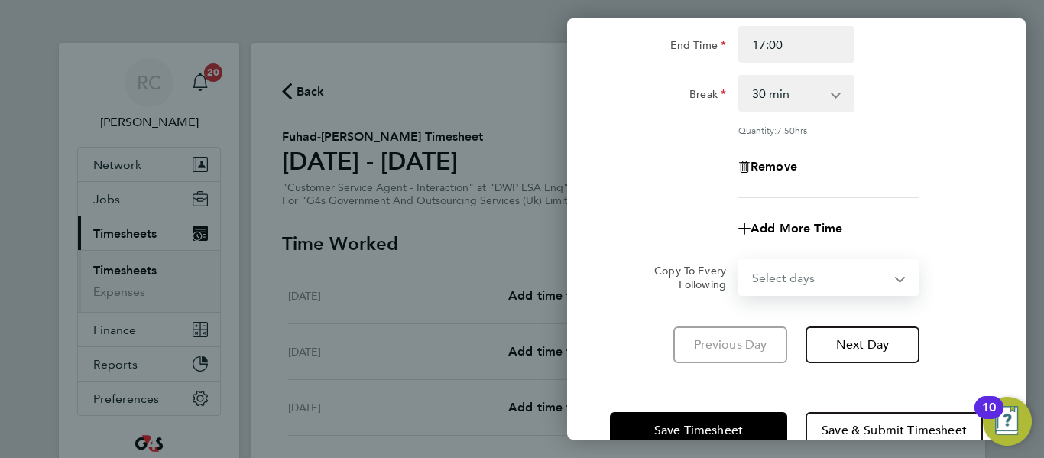
select select "WEEKDAY"
click at [740, 261] on select "Select days Day Weekday (Mon-Fri) Weekend (Sat-Sun) [DATE] [DATE] [DATE] [DATE]…" at bounding box center [820, 278] width 161 height 34
select select "[DATE]"
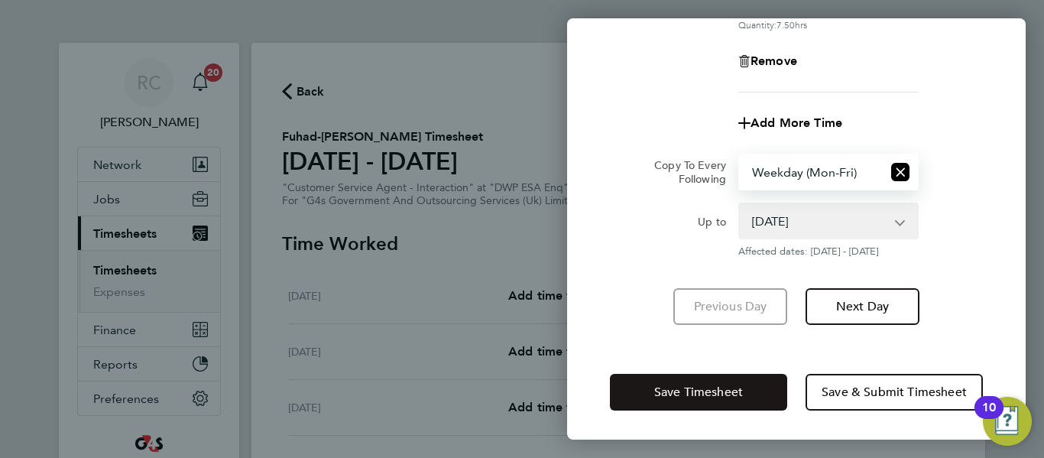
click at [732, 385] on span "Save Timesheet" at bounding box center [698, 392] width 89 height 15
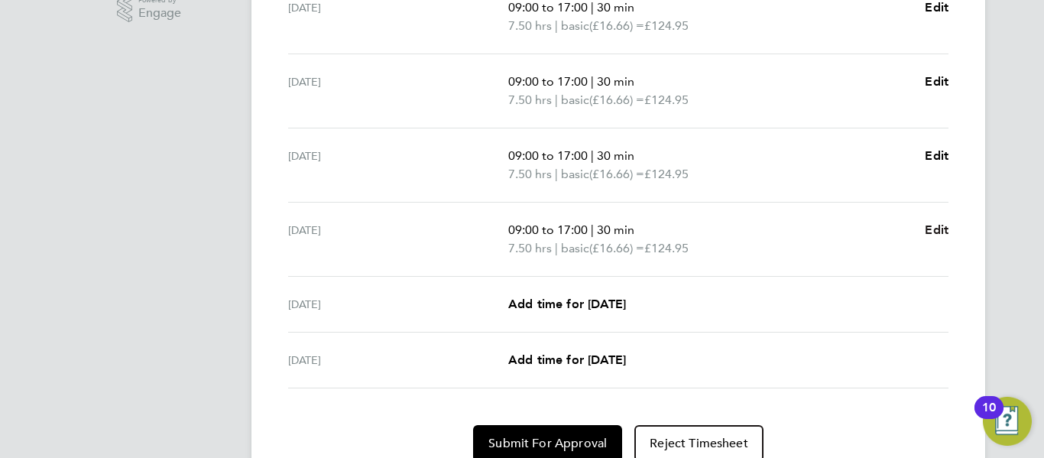
click at [932, 229] on span "Edit" at bounding box center [937, 229] width 24 height 15
select select "30"
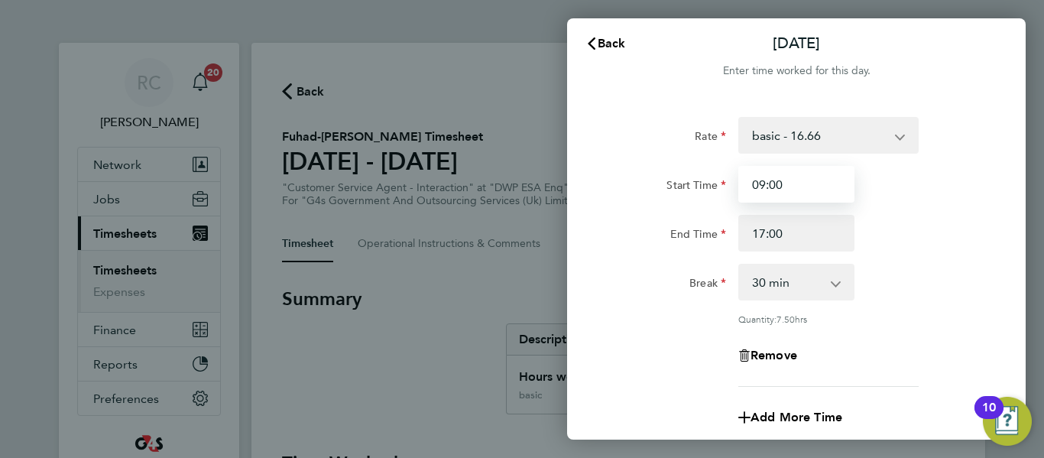
click at [789, 183] on input "09:00" at bounding box center [797, 184] width 116 height 37
drag, startPoint x: 771, startPoint y: 184, endPoint x: 798, endPoint y: 185, distance: 26.8
click at [798, 185] on input "09:00" at bounding box center [797, 184] width 116 height 37
type input "09:15"
click at [892, 192] on div "Start Time 09:15" at bounding box center [796, 184] width 385 height 37
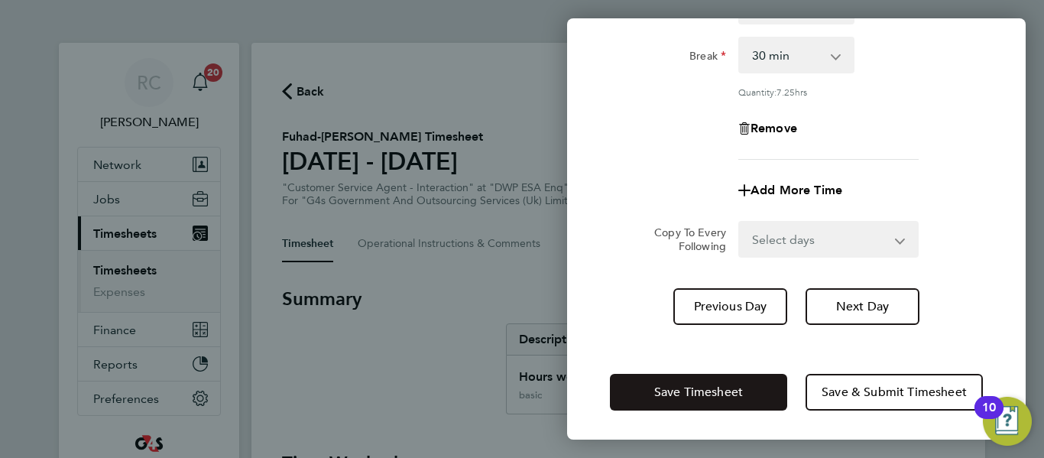
click at [745, 392] on button "Save Timesheet" at bounding box center [698, 392] width 177 height 37
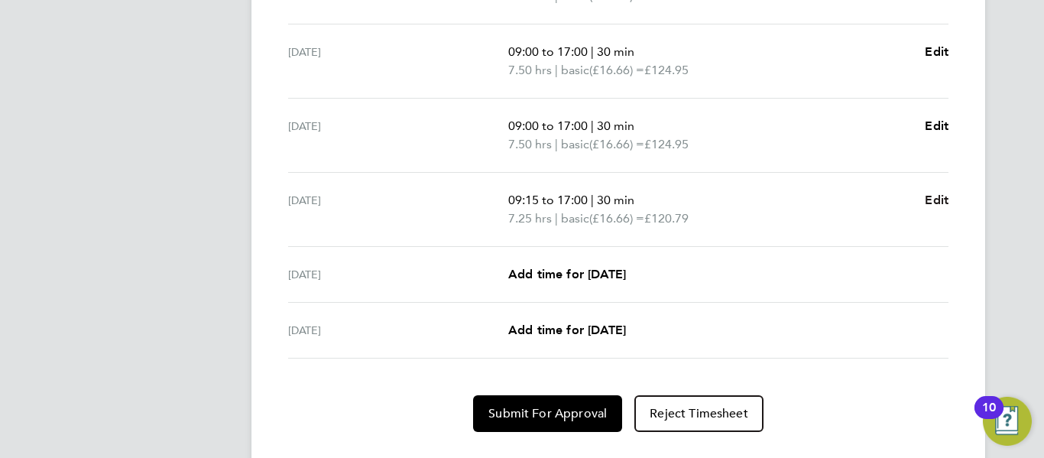
click at [940, 195] on span "Edit" at bounding box center [937, 200] width 24 height 15
select select "30"
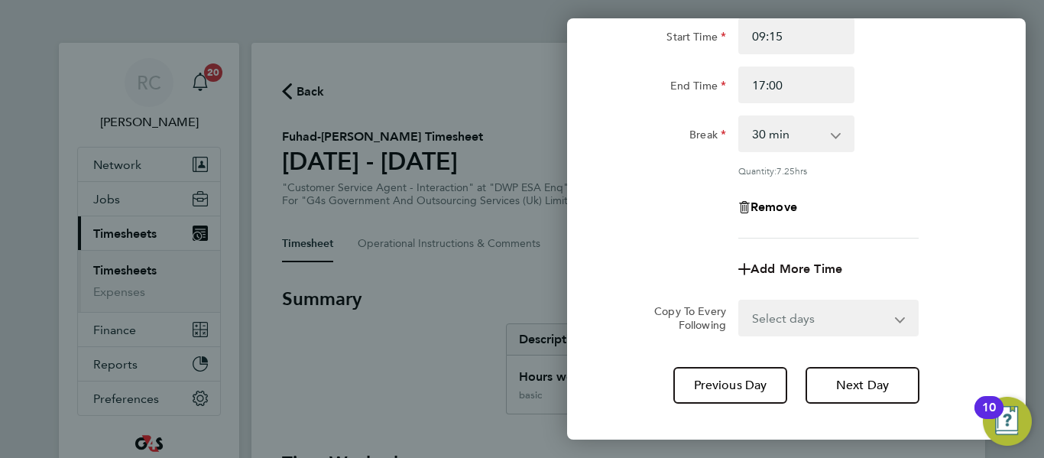
click at [785, 264] on span "Add More Time" at bounding box center [797, 268] width 92 height 15
select select "null"
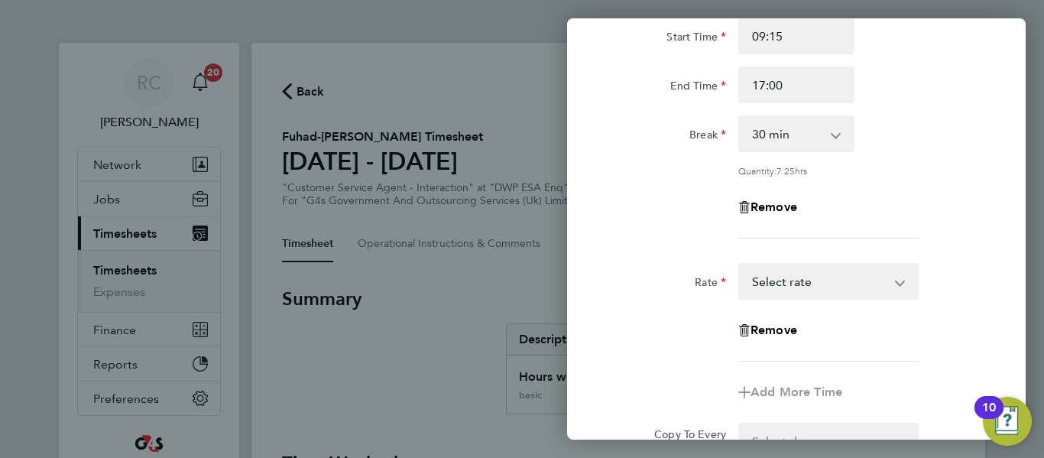
click at [795, 291] on select "Bank Holiday System Issue Paid - 16.66 x1.5 - 24.73 Sick System Issue Not Paid …" at bounding box center [819, 282] width 159 height 34
select select "30"
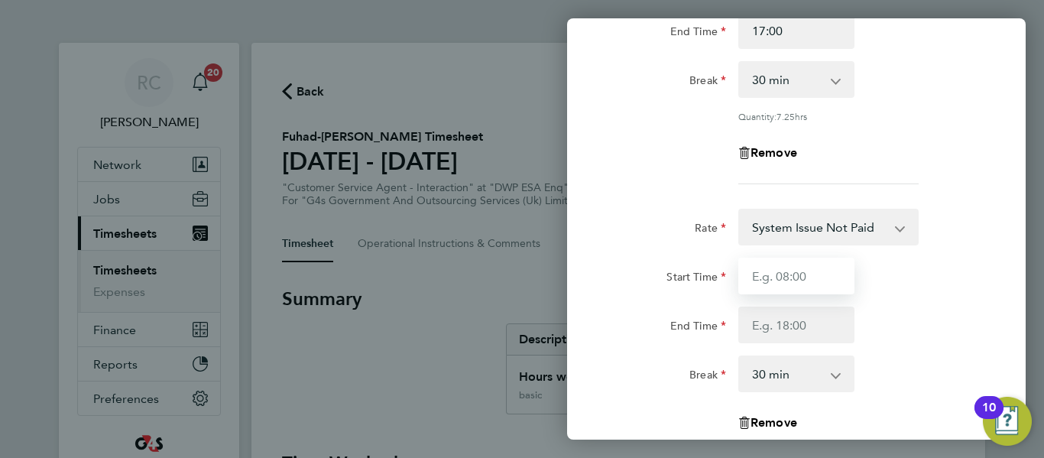
click at [784, 281] on input "Start Time" at bounding box center [797, 276] width 116 height 37
type input "09:00"
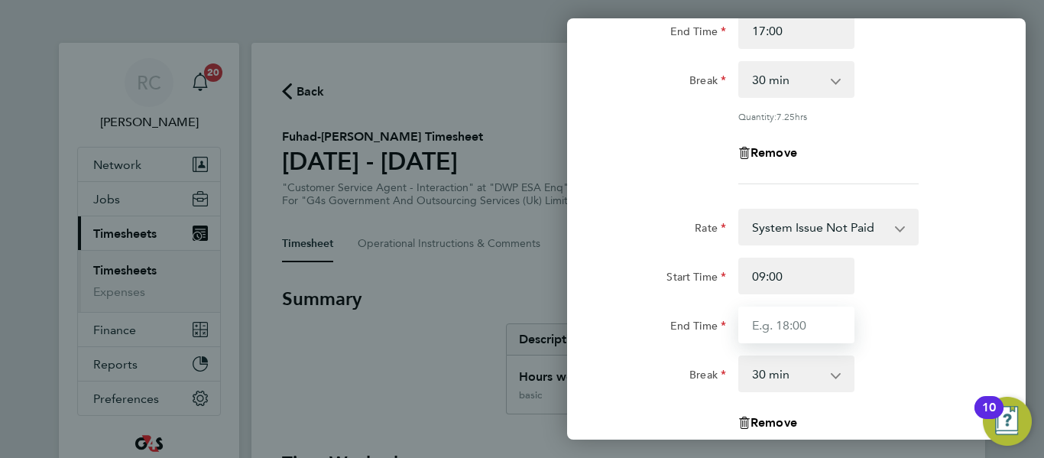
click at [798, 320] on input "End Time" at bounding box center [797, 325] width 116 height 37
type input "9"
type input "09:15"
click at [893, 339] on div "End Time 09:15" at bounding box center [796, 325] width 385 height 37
select select "0"
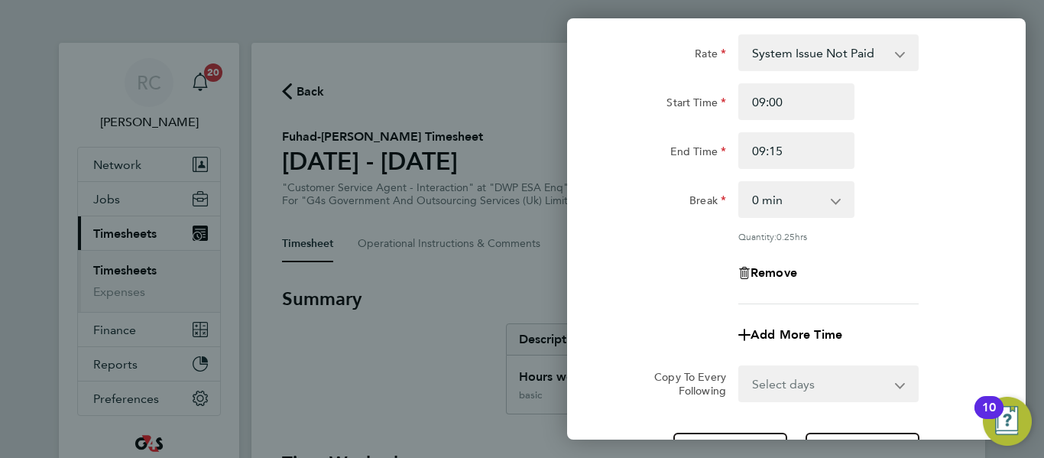
scroll to position [525, 0]
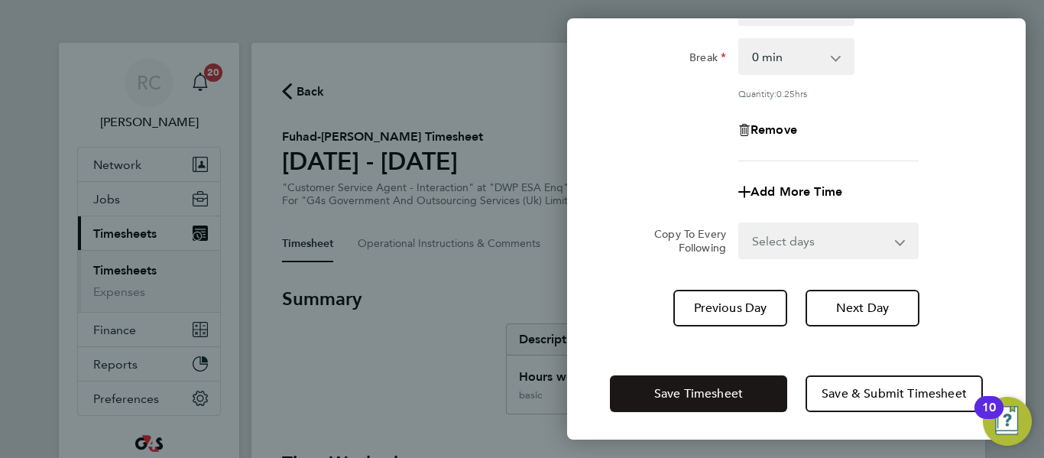
click at [745, 384] on button "Save Timesheet" at bounding box center [698, 393] width 177 height 37
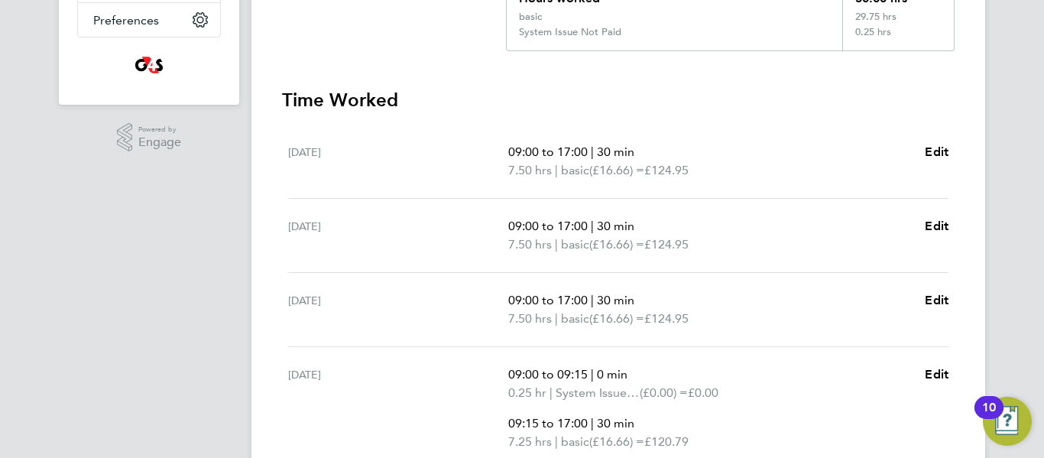
scroll to position [637, 0]
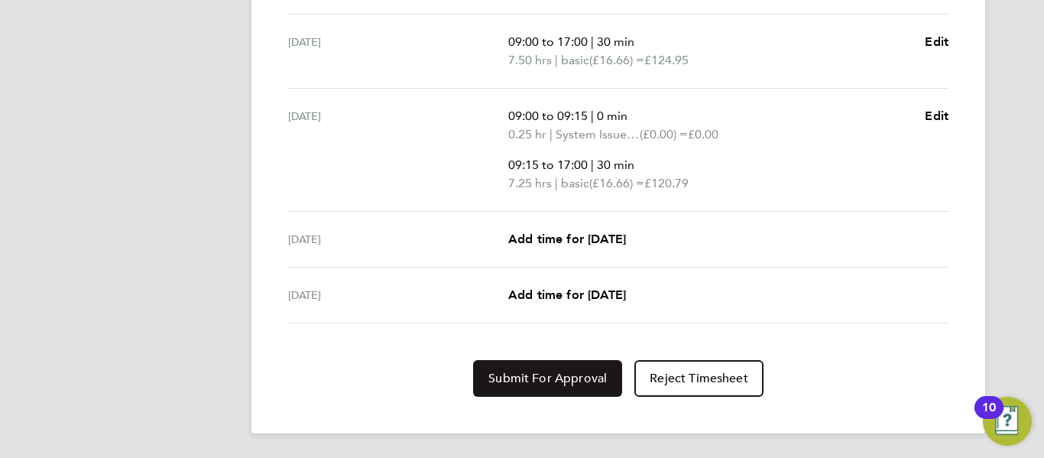
click at [566, 373] on span "Submit For Approval" at bounding box center [548, 378] width 118 height 15
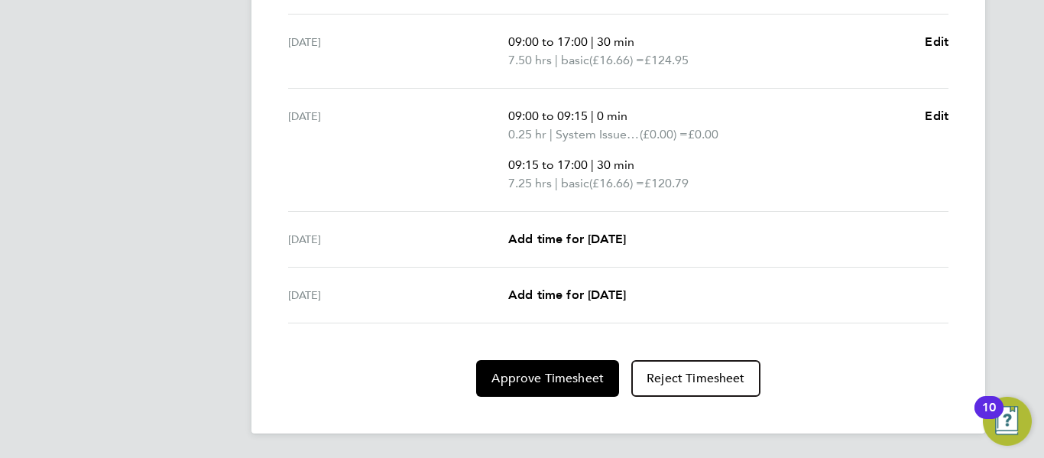
scroll to position [0, 0]
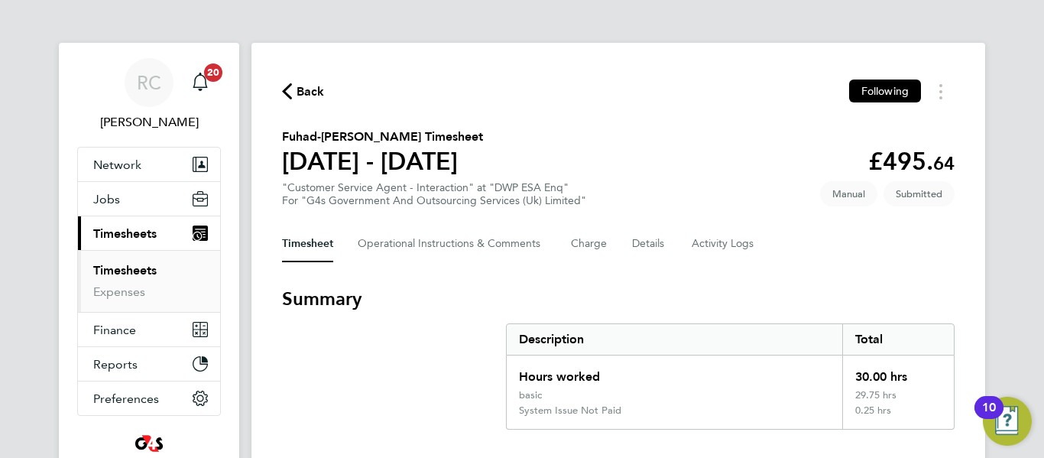
click at [293, 86] on span "Back" at bounding box center [303, 90] width 43 height 15
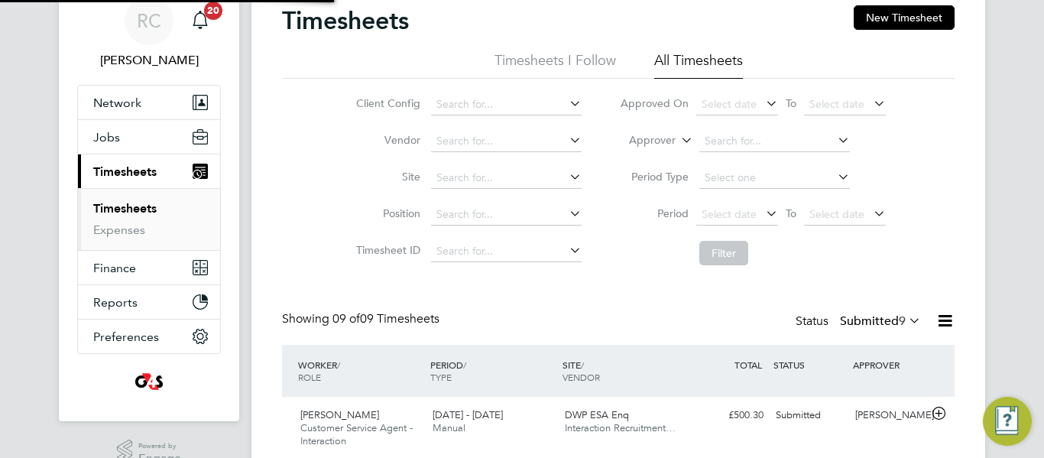
scroll to position [8, 8]
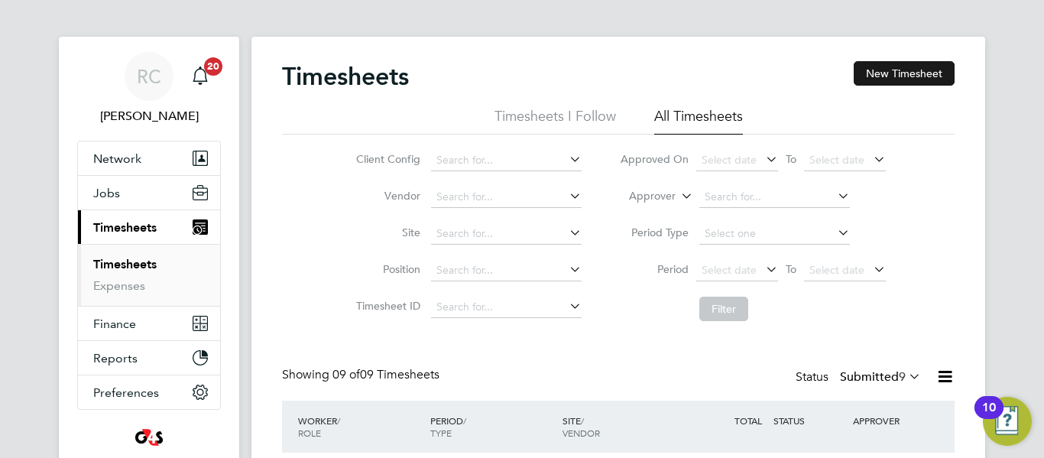
click at [882, 85] on button "New Timesheet" at bounding box center [904, 73] width 101 height 24
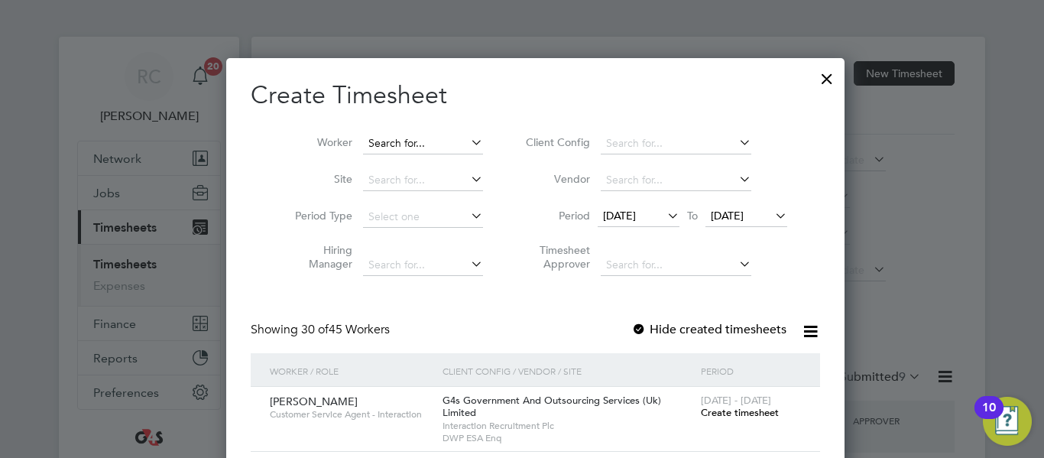
click at [389, 148] on input at bounding box center [423, 143] width 120 height 21
paste input "[PERSON_NAME]"
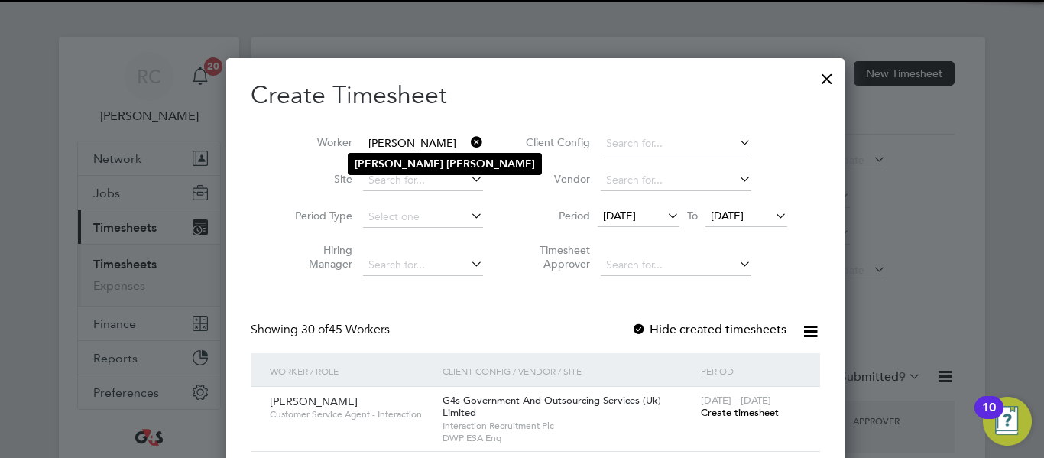
click at [446, 161] on b "[PERSON_NAME]" at bounding box center [490, 163] width 89 height 13
type input "[PERSON_NAME]"
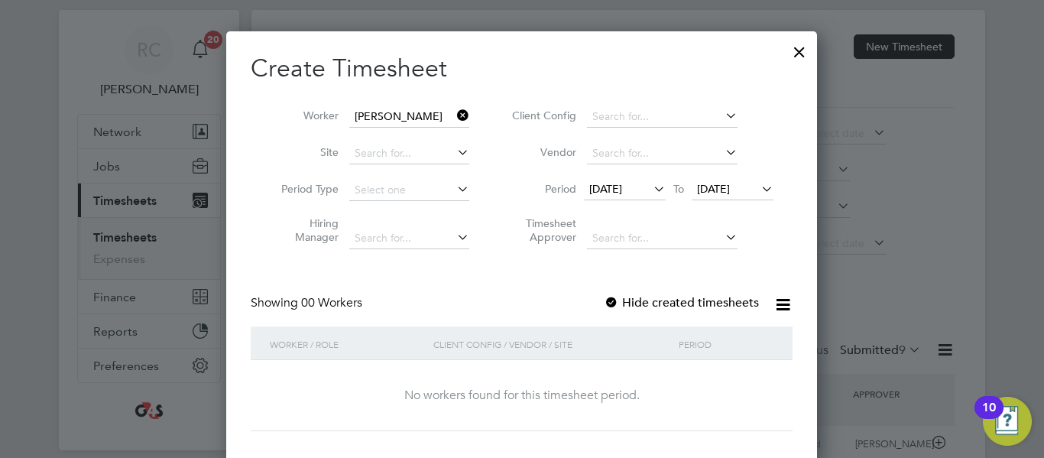
click at [622, 183] on span "[DATE]" at bounding box center [605, 189] width 33 height 14
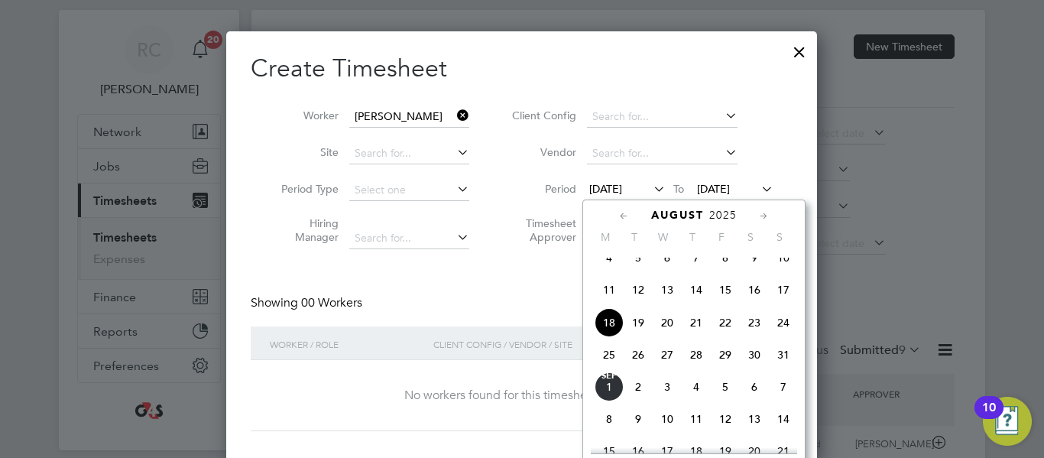
click at [640, 369] on span "26" at bounding box center [638, 354] width 29 height 29
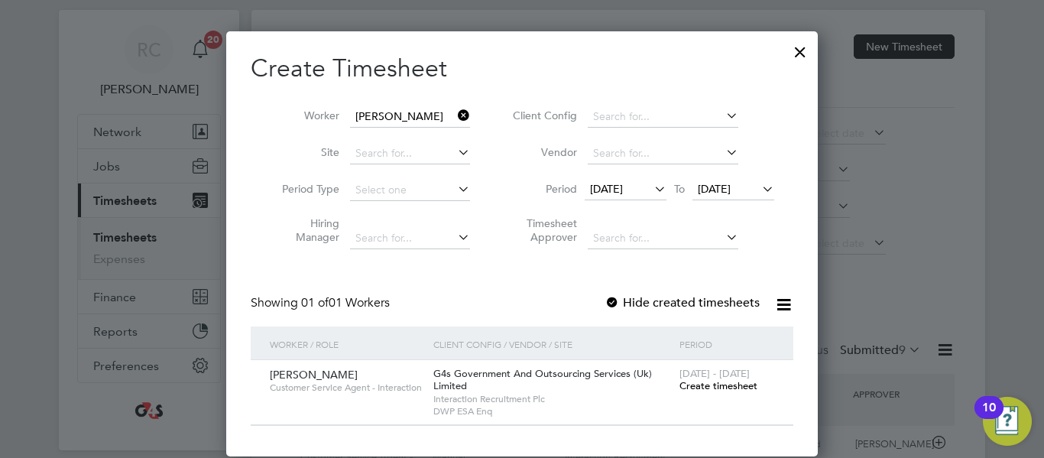
click at [731, 194] on span "[DATE]" at bounding box center [714, 189] width 33 height 14
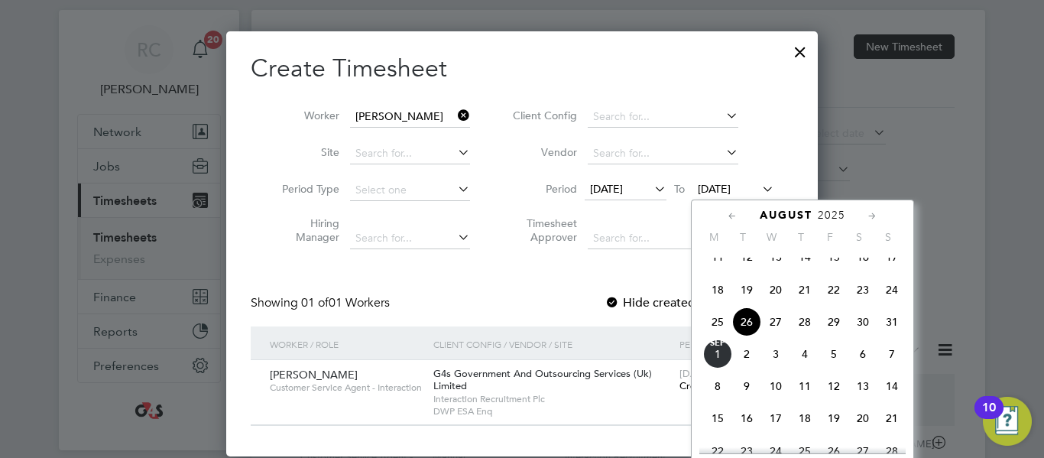
click at [836, 336] on span "29" at bounding box center [834, 321] width 29 height 29
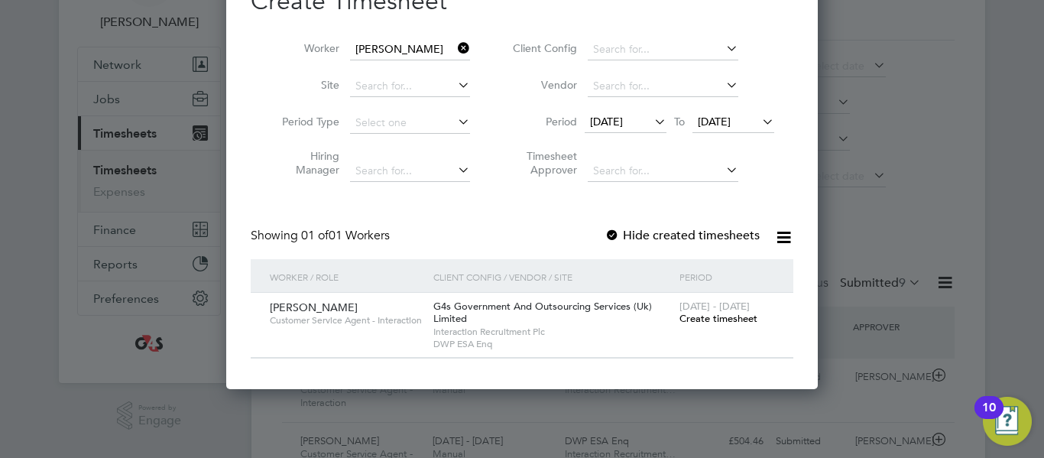
click at [733, 320] on span "Create timesheet" at bounding box center [719, 318] width 78 height 13
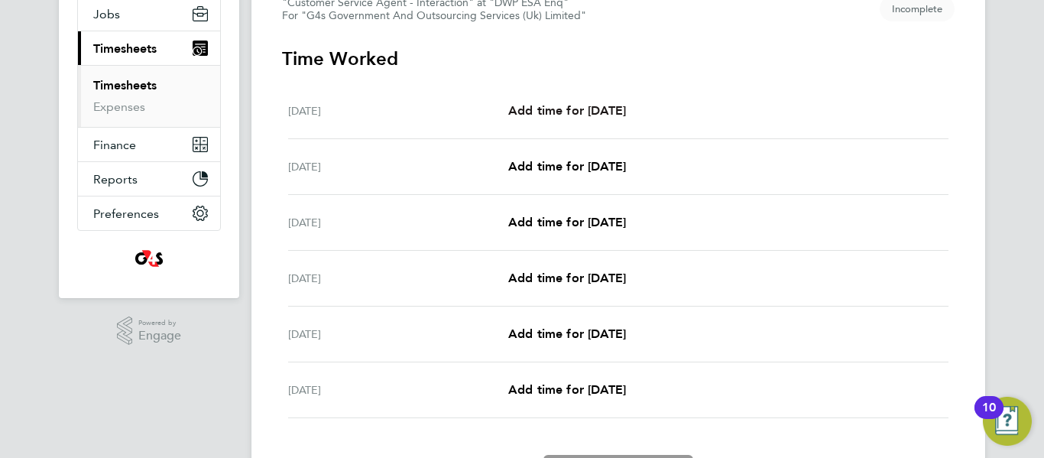
click at [610, 111] on span "Add time for [DATE]" at bounding box center [567, 110] width 118 height 15
select select "30"
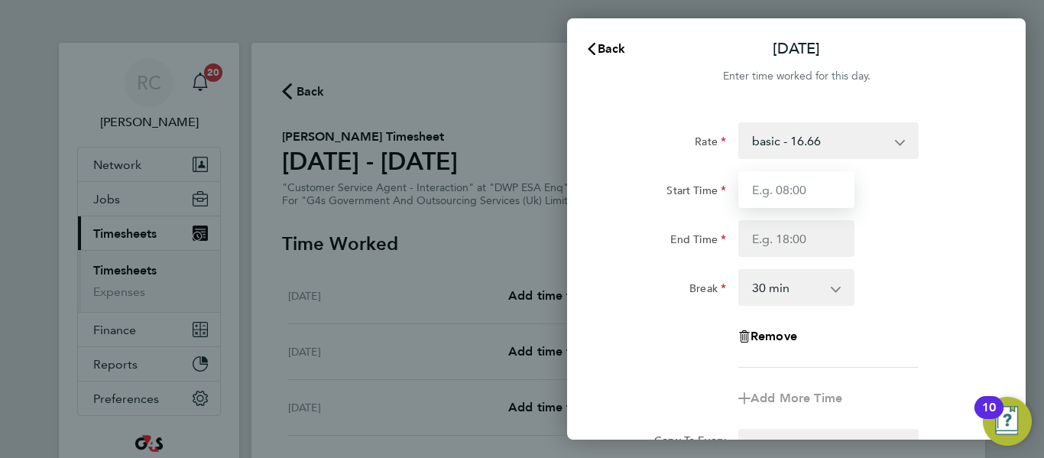
click at [817, 200] on input "Start Time" at bounding box center [797, 189] width 116 height 37
type input "09:00"
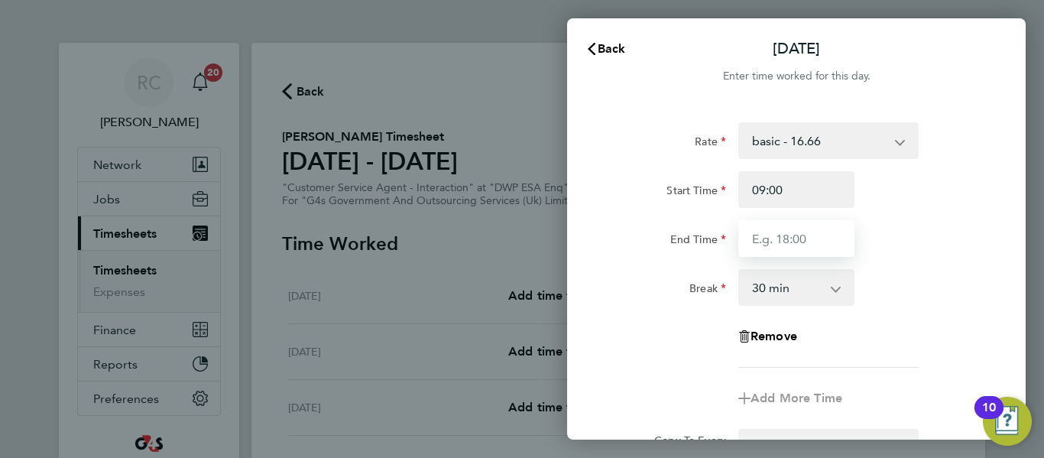
click at [797, 241] on input "End Time" at bounding box center [797, 238] width 116 height 37
type input "17:00"
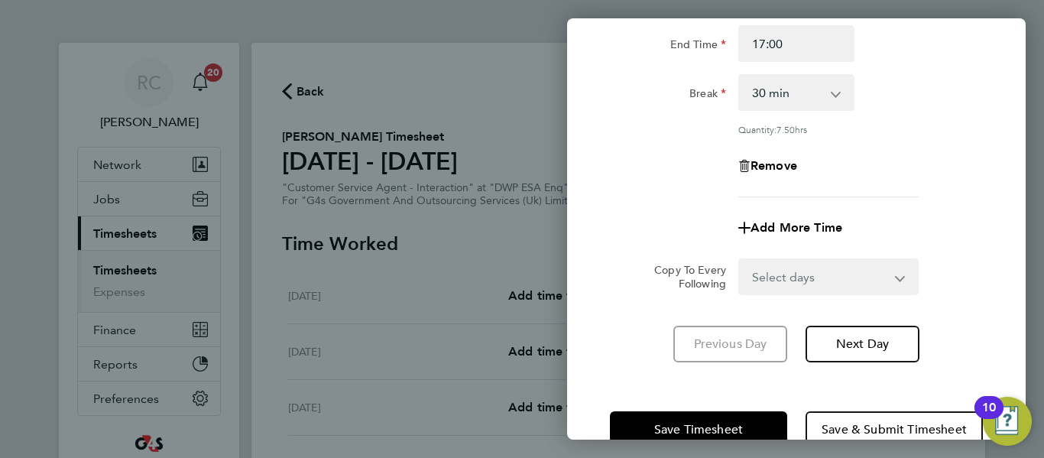
click at [839, 272] on select "Select days Day Weekday (Mon-Fri) Weekend (Sat-Sun) [DATE] [DATE] [DATE] [DATE]…" at bounding box center [820, 277] width 161 height 34
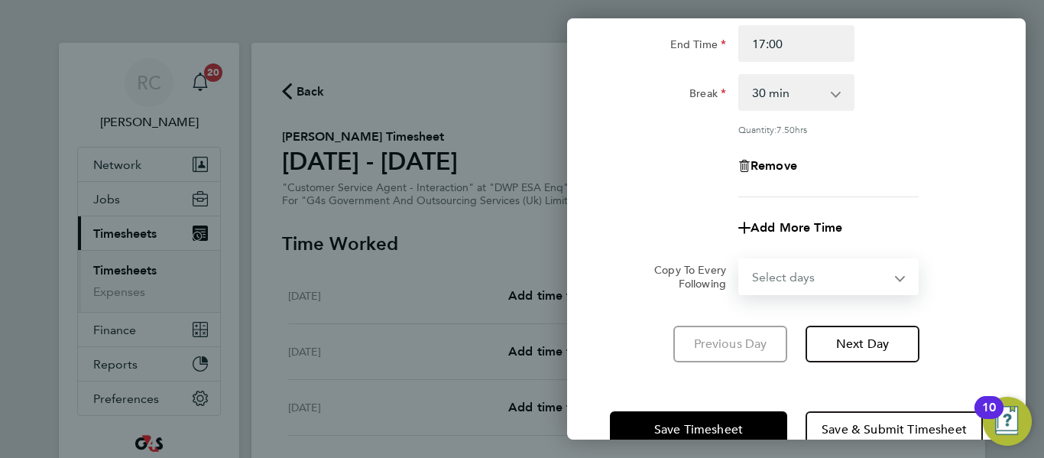
select select "WEEKDAY"
click at [740, 260] on select "Select days Day Weekday (Mon-Fri) Weekend (Sat-Sun) [DATE] [DATE] [DATE] [DATE]…" at bounding box center [820, 277] width 161 height 34
select select "[DATE]"
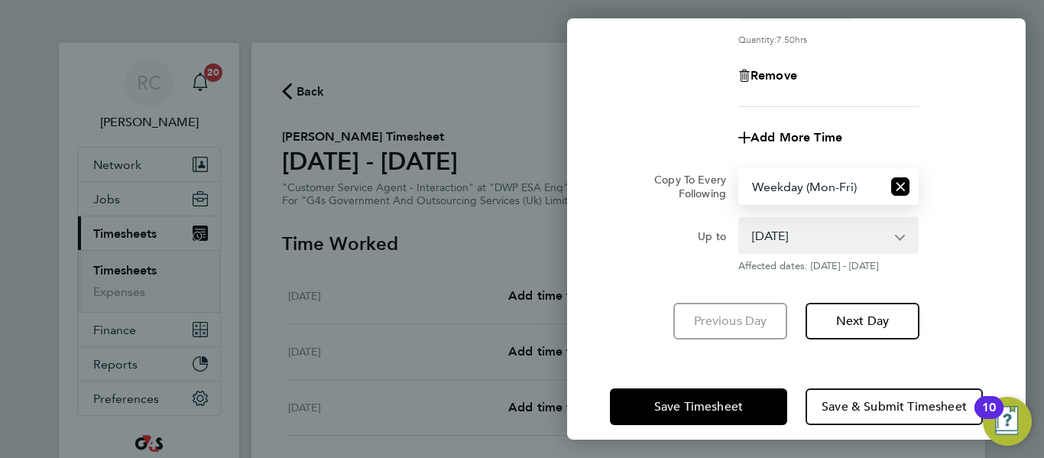
scroll to position [300, 0]
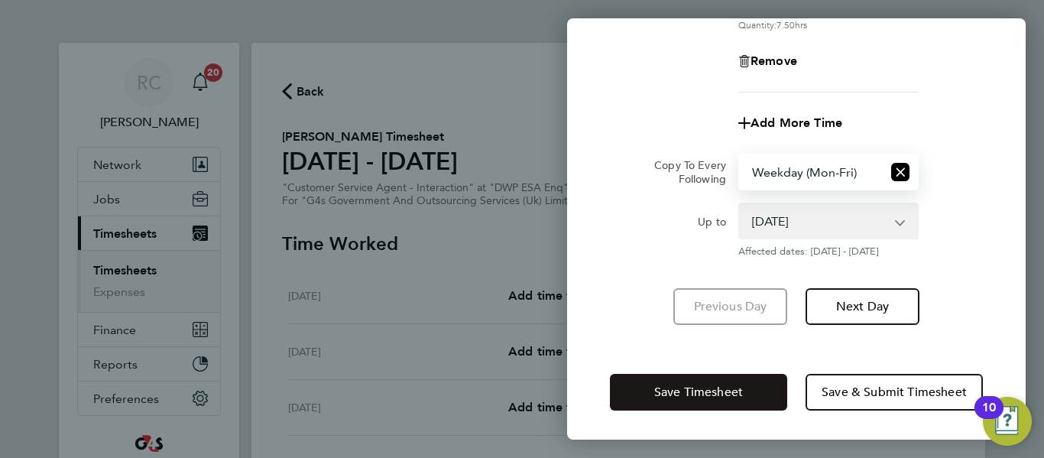
click at [746, 393] on button "Save Timesheet" at bounding box center [698, 392] width 177 height 37
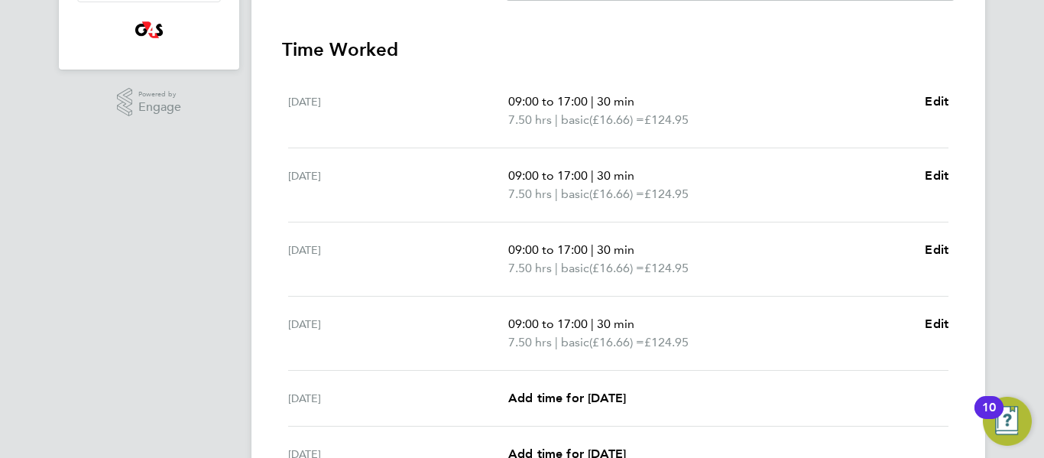
scroll to position [573, 0]
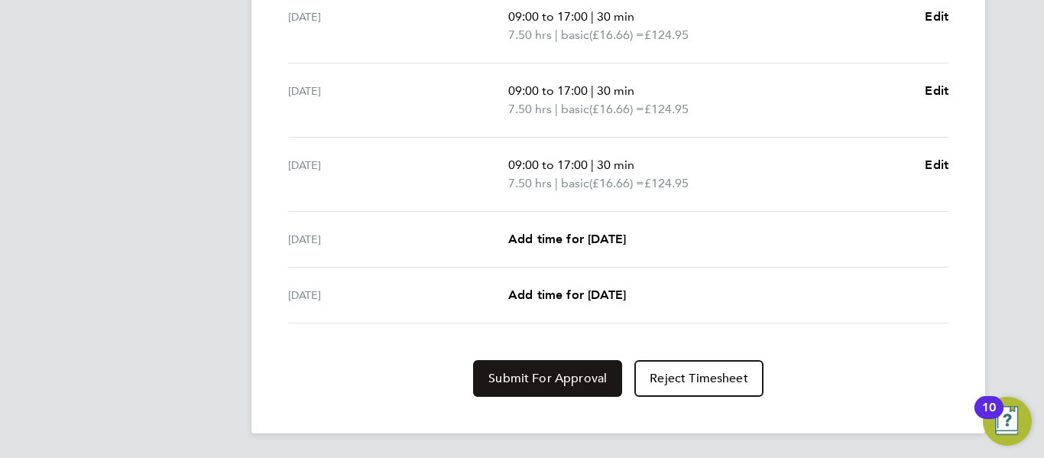
click at [576, 388] on button "Submit For Approval" at bounding box center [547, 378] width 149 height 37
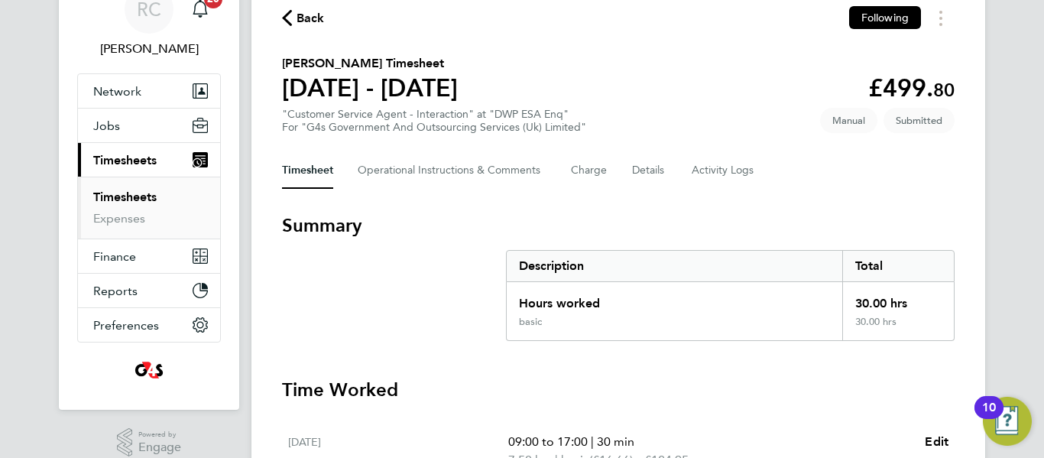
scroll to position [0, 0]
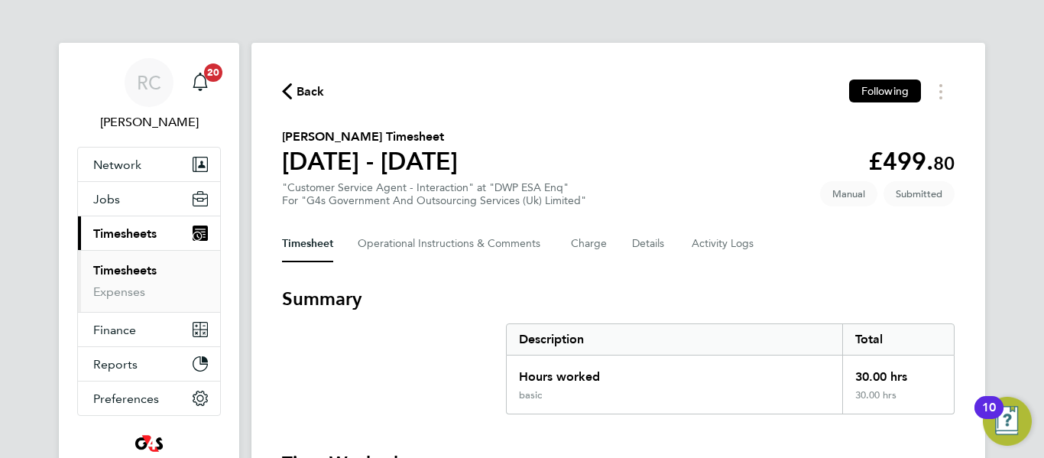
click at [288, 93] on icon "button" at bounding box center [287, 91] width 10 height 16
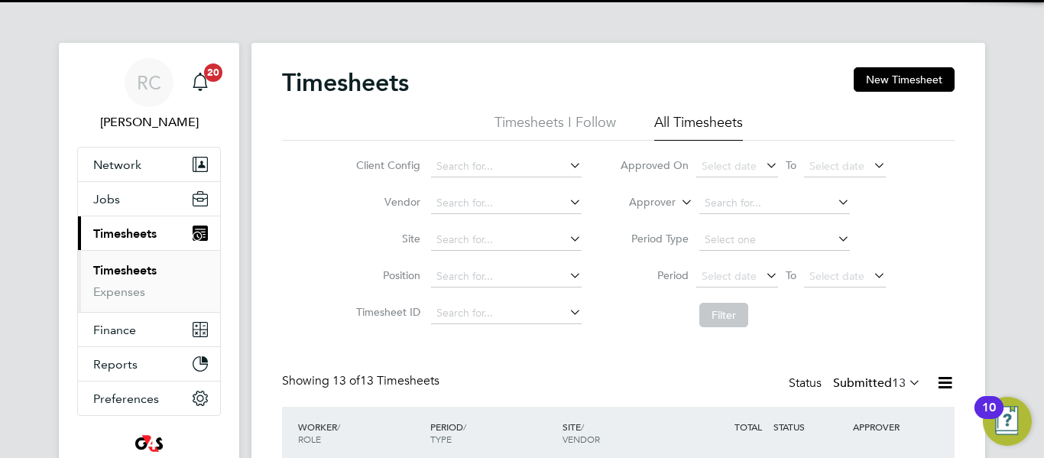
scroll to position [8, 8]
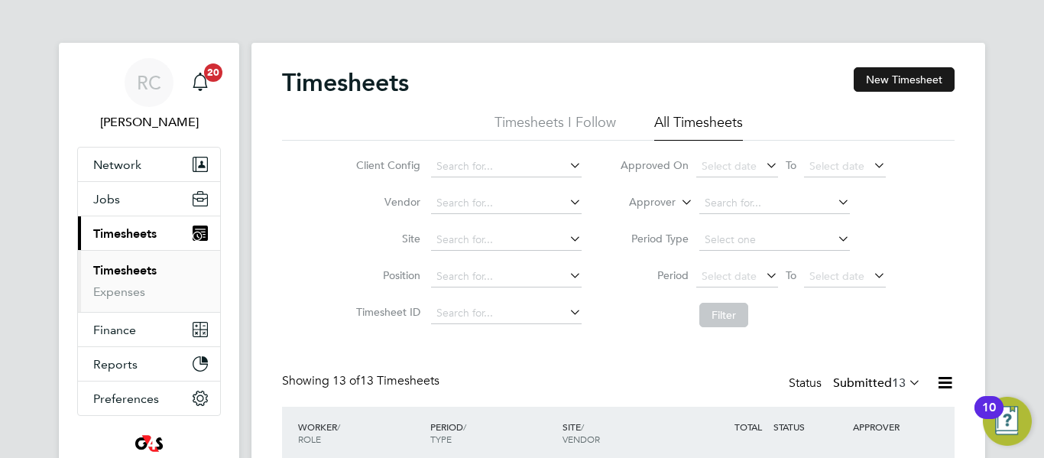
click at [890, 81] on button "New Timesheet" at bounding box center [904, 79] width 101 height 24
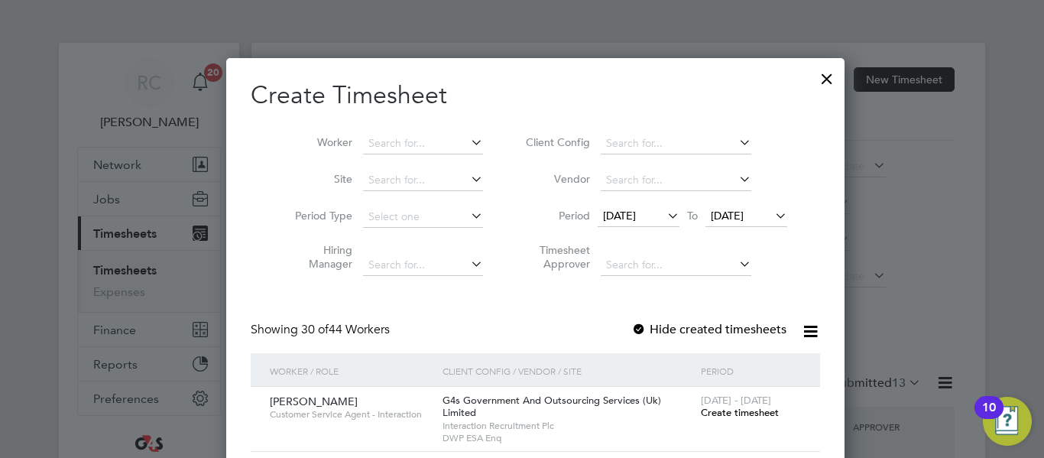
click at [636, 220] on span "[DATE]" at bounding box center [619, 216] width 33 height 14
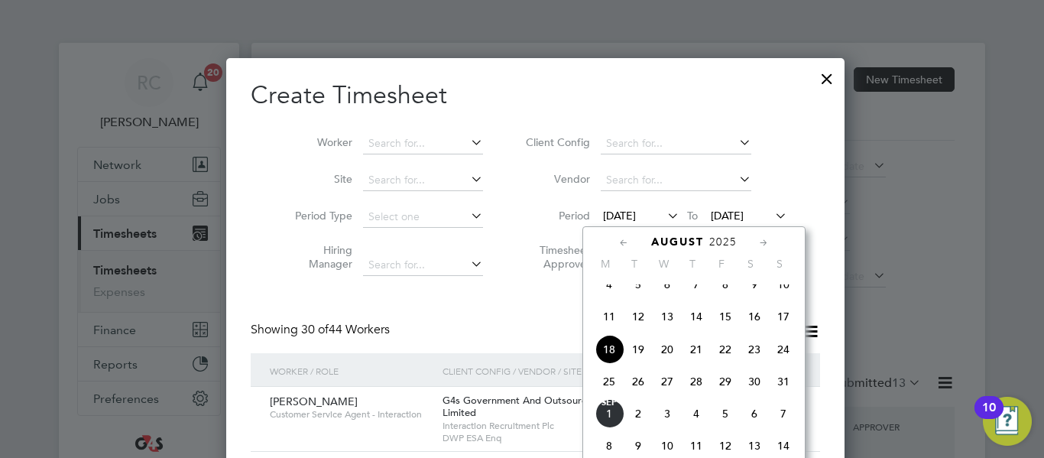
click at [612, 395] on span "25" at bounding box center [609, 381] width 29 height 29
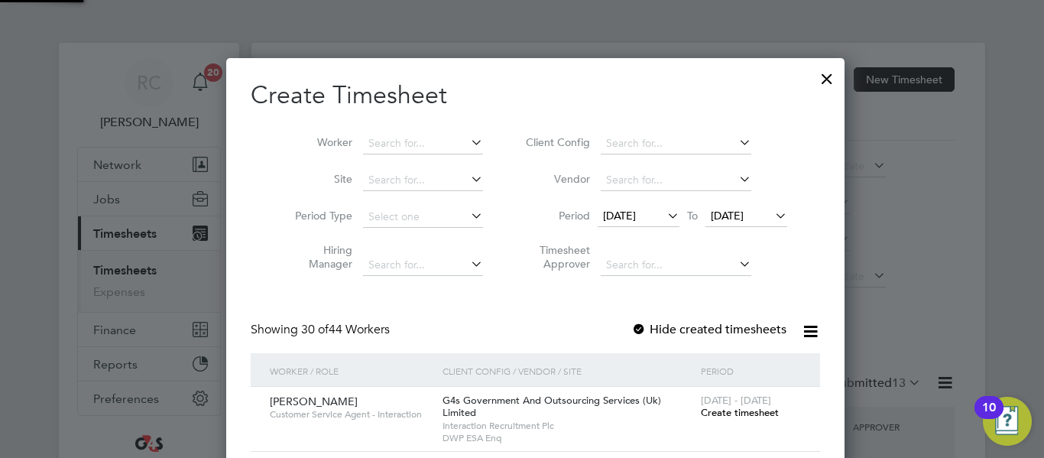
click at [772, 209] on icon at bounding box center [772, 215] width 0 height 21
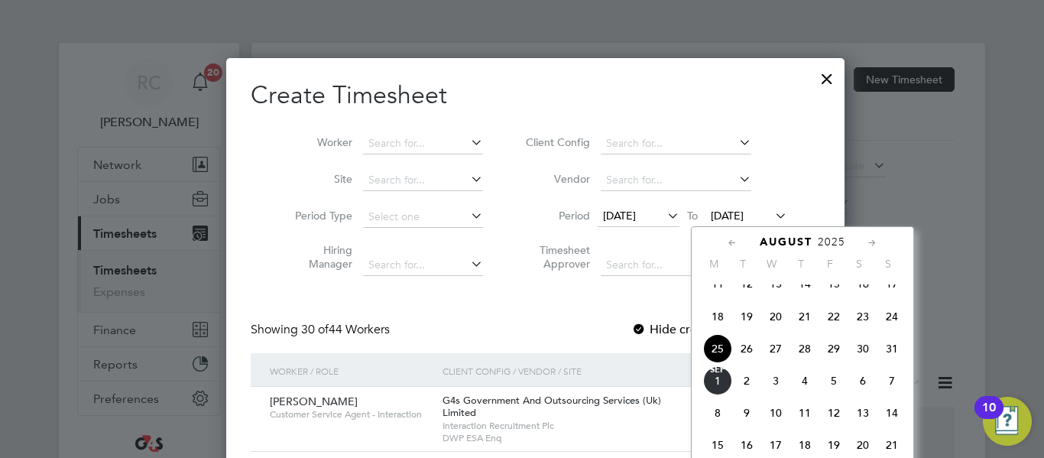
click at [836, 394] on span "5" at bounding box center [834, 380] width 29 height 29
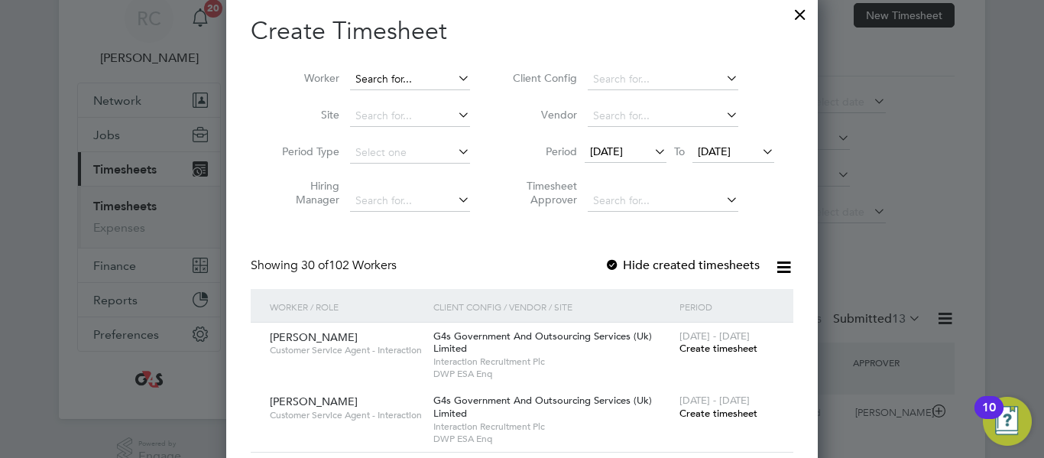
click at [400, 76] on input at bounding box center [410, 79] width 120 height 21
paste input "[PERSON_NAME]"
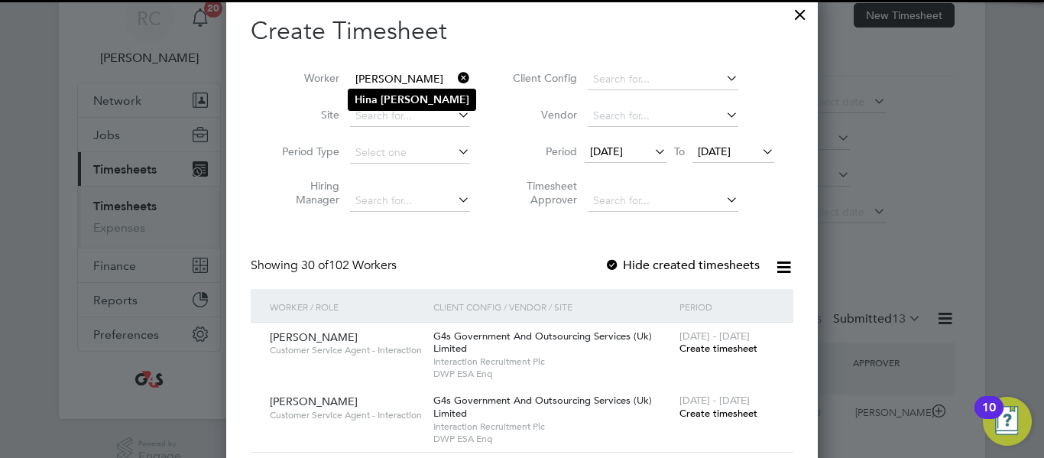
type input "[PERSON_NAME]"
click at [407, 98] on li "[PERSON_NAME]" at bounding box center [412, 99] width 127 height 21
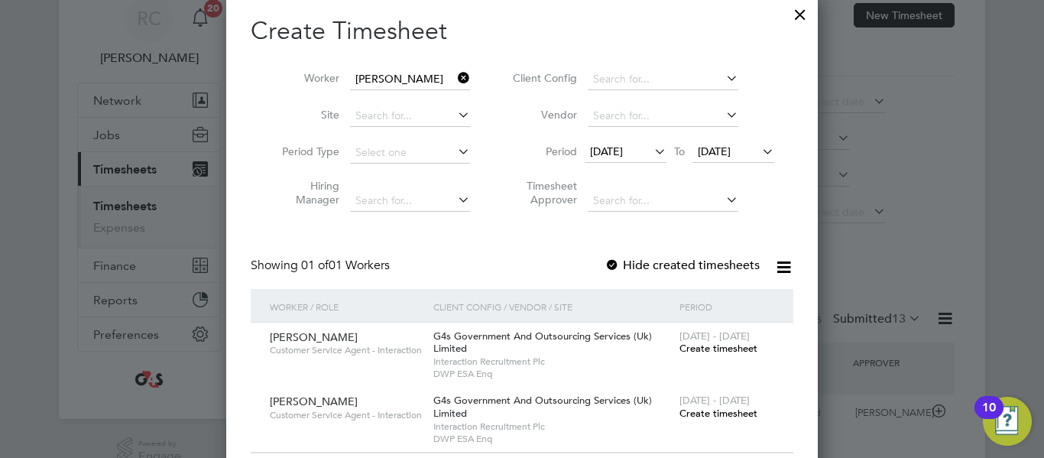
click at [651, 151] on icon at bounding box center [651, 151] width 0 height 21
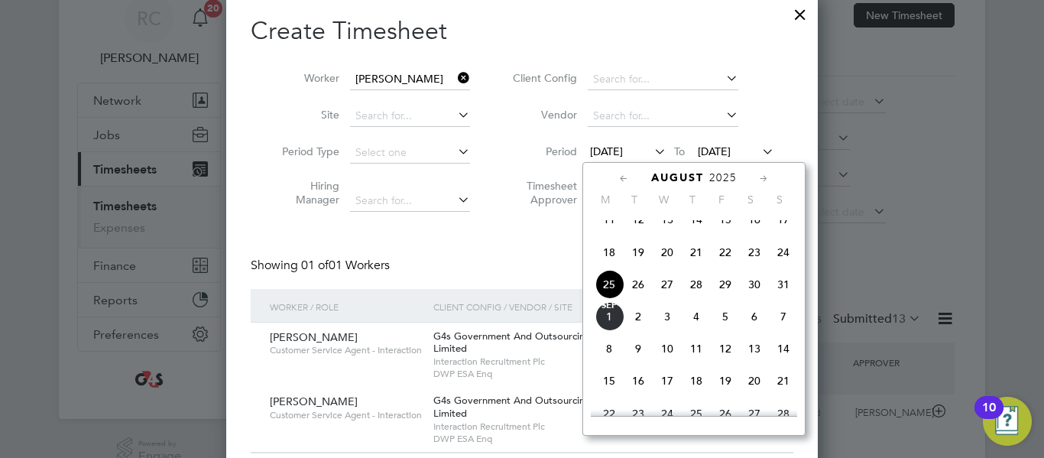
click at [642, 299] on span "26" at bounding box center [638, 284] width 29 height 29
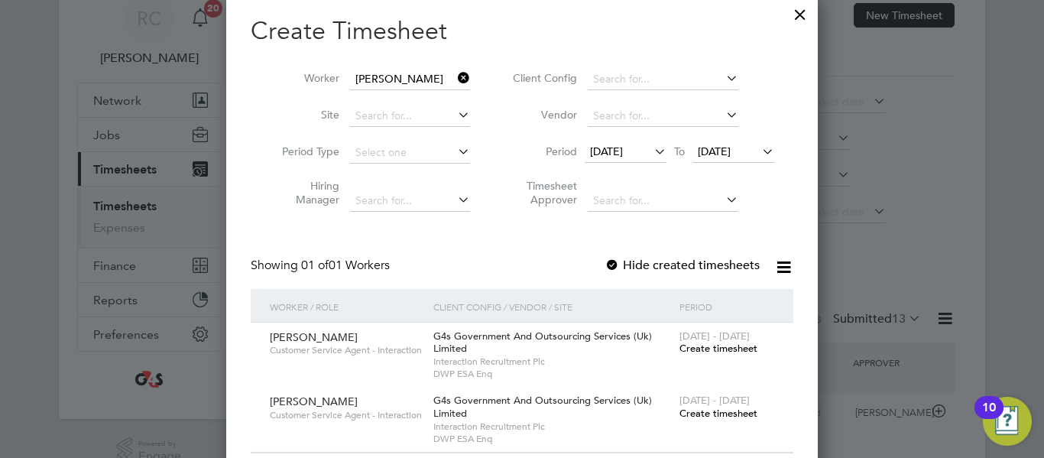
click at [731, 154] on span "[DATE]" at bounding box center [714, 151] width 33 height 14
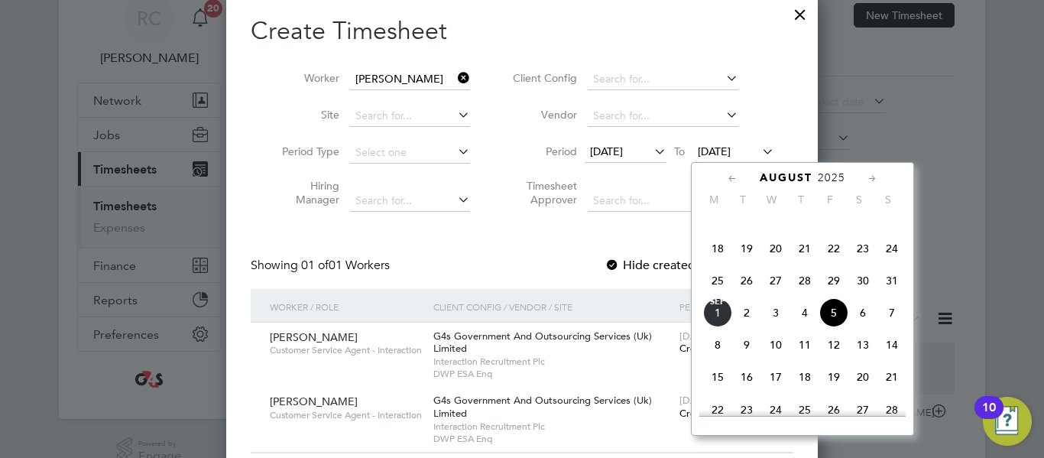
click at [836, 291] on span "29" at bounding box center [834, 280] width 29 height 29
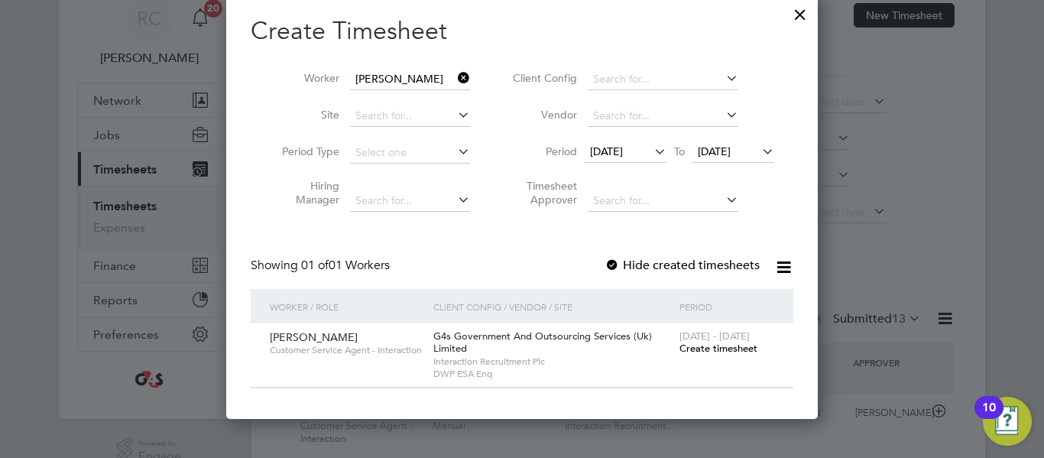
click at [724, 351] on span "Create timesheet" at bounding box center [719, 348] width 78 height 13
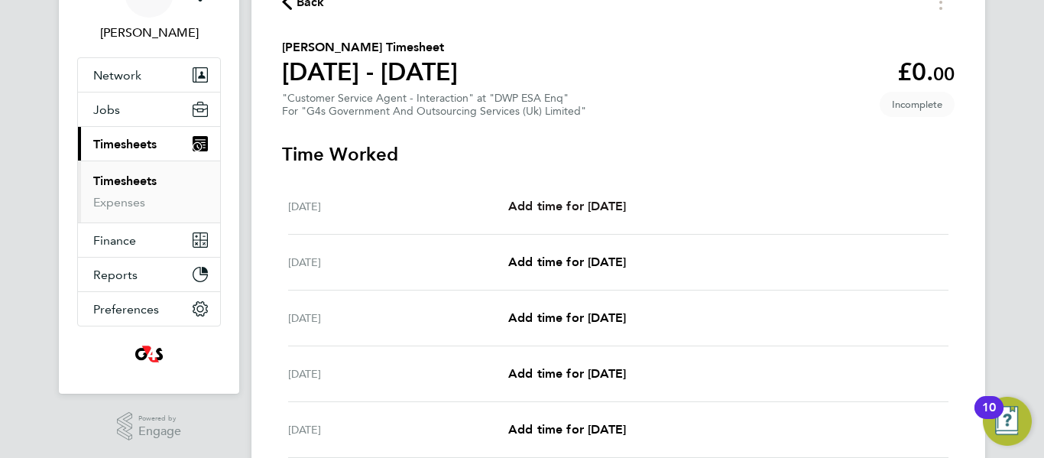
click at [601, 197] on link "Add time for [DATE]" at bounding box center [567, 206] width 118 height 18
select select "30"
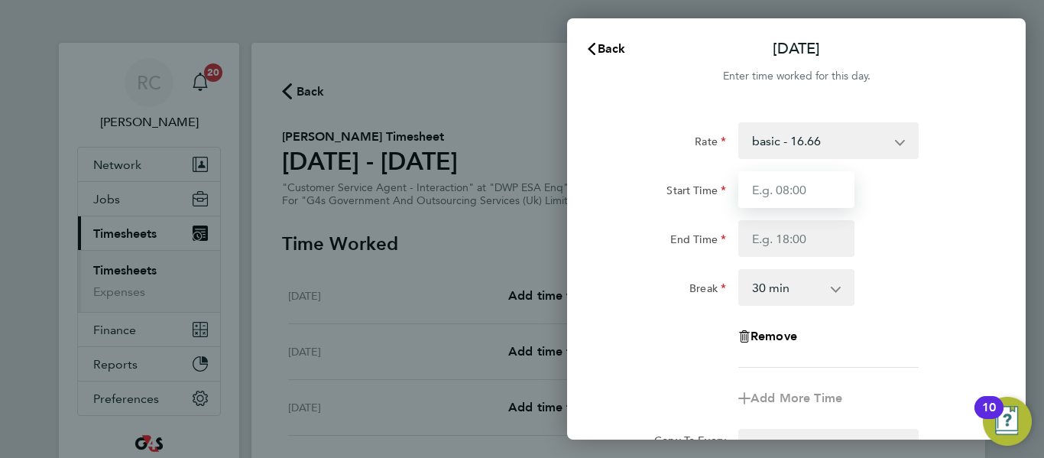
click at [806, 192] on input "Start Time" at bounding box center [797, 189] width 116 height 37
type input "09:00"
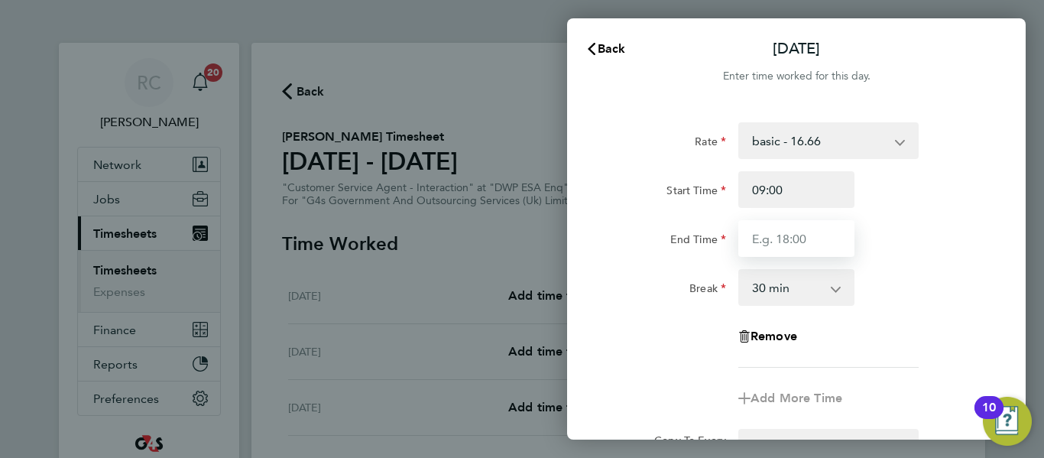
click at [807, 236] on input "End Time" at bounding box center [797, 238] width 116 height 37
type input "17:00"
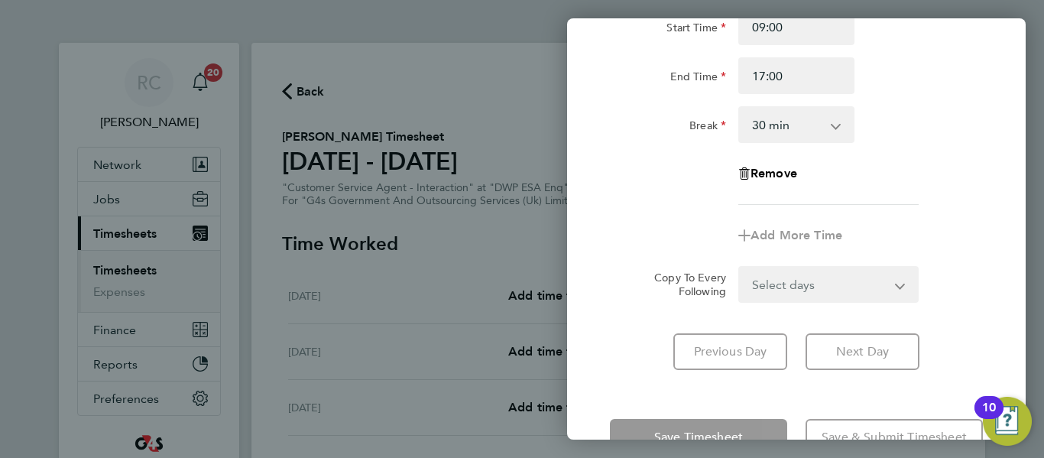
click at [872, 268] on form "Rate basic - 16.66 x1.5 - 24.73 System Issue Not Paid Sick System Issue Paid - …" at bounding box center [796, 130] width 373 height 343
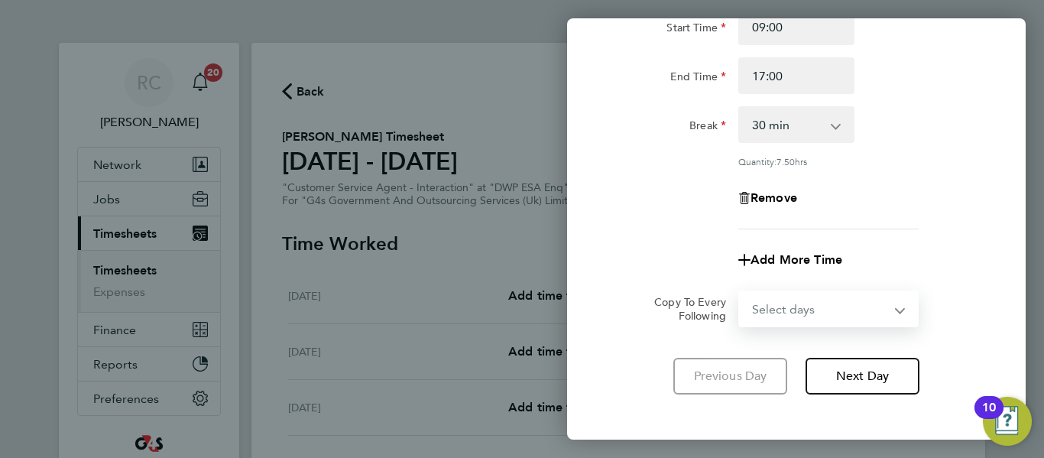
select select "WEEKDAY"
click at [740, 292] on select "Select days Day Weekday (Mon-Fri) Weekend (Sat-Sun) [DATE] [DATE] [DATE] [DATE]…" at bounding box center [820, 309] width 161 height 34
select select "[DATE]"
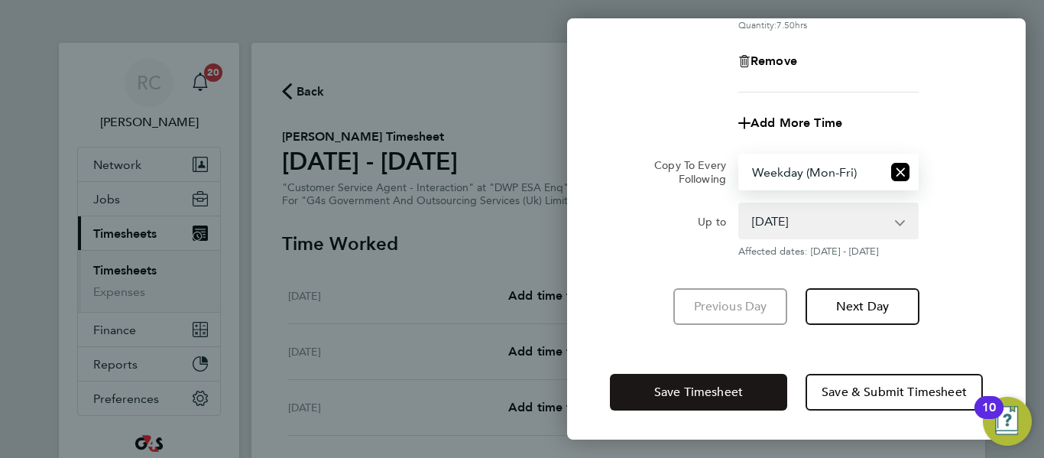
click at [739, 389] on span "Save Timesheet" at bounding box center [698, 392] width 89 height 15
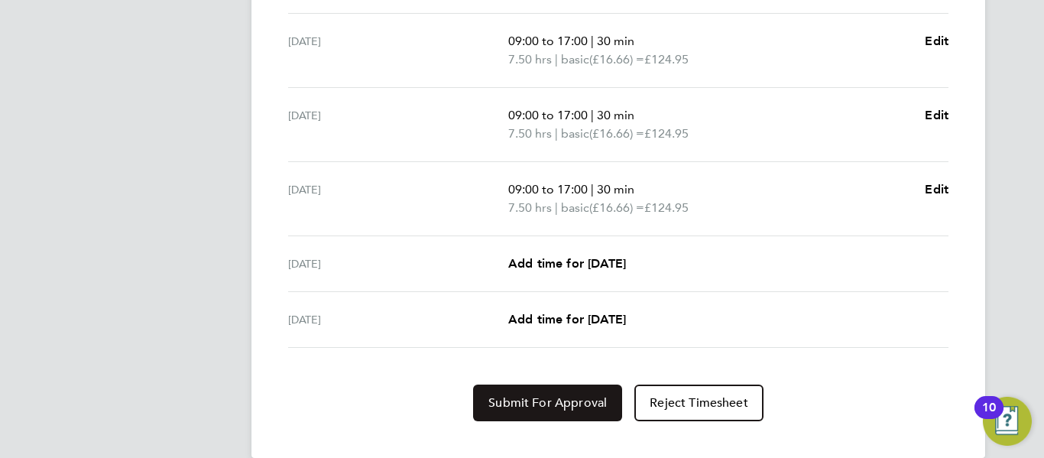
click at [597, 393] on button "Submit For Approval" at bounding box center [547, 403] width 149 height 37
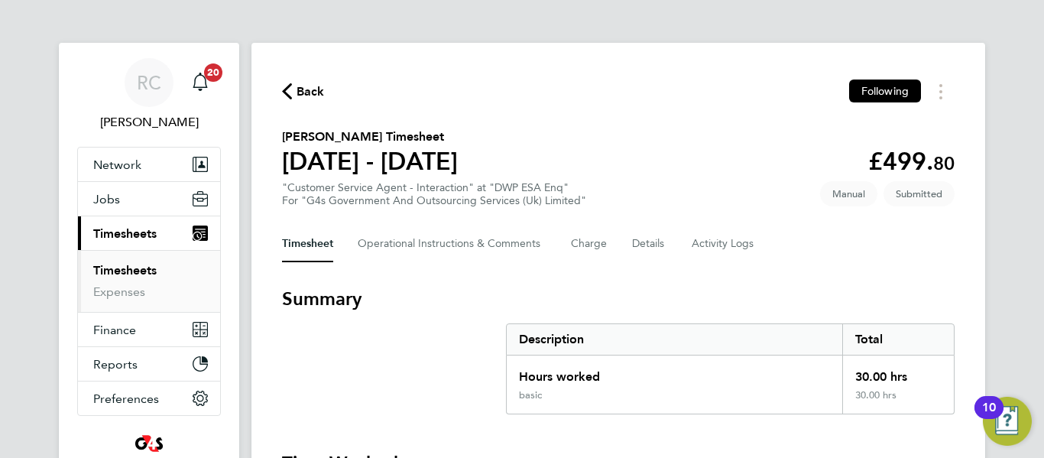
click at [294, 94] on span "Back" at bounding box center [303, 90] width 43 height 15
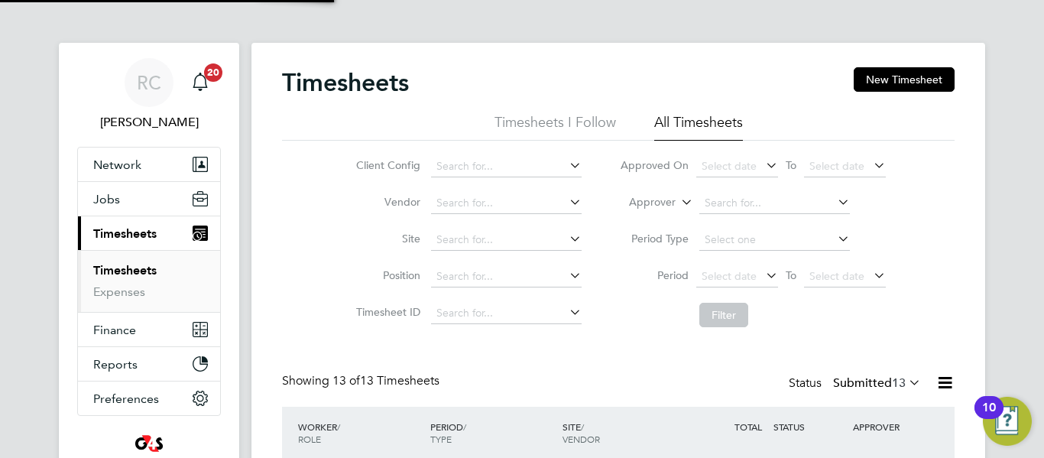
scroll to position [39, 133]
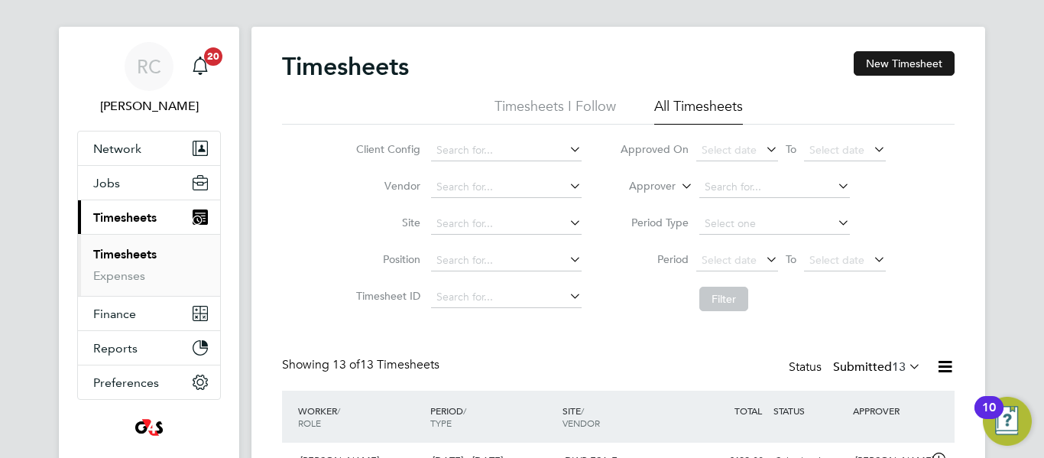
click at [878, 63] on button "New Timesheet" at bounding box center [904, 63] width 101 height 24
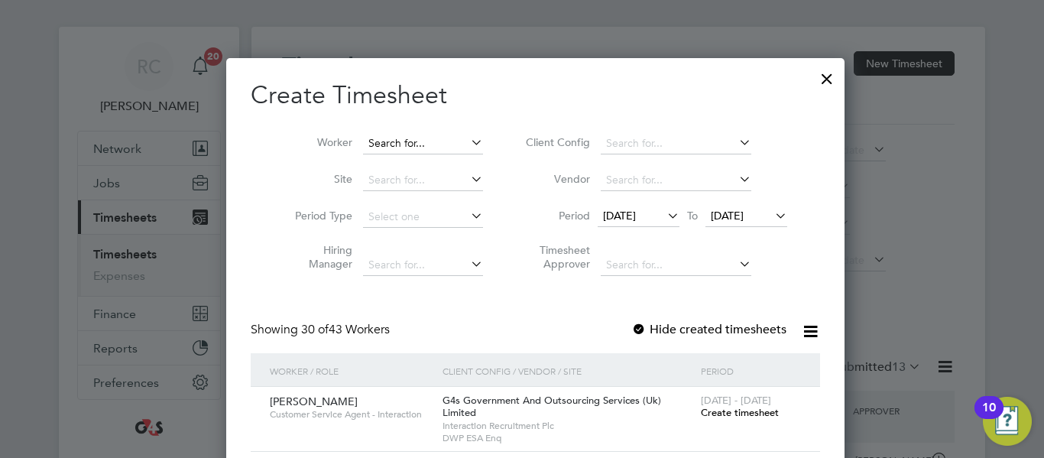
click at [447, 141] on input at bounding box center [423, 143] width 120 height 21
paste input "[PERSON_NAME]"
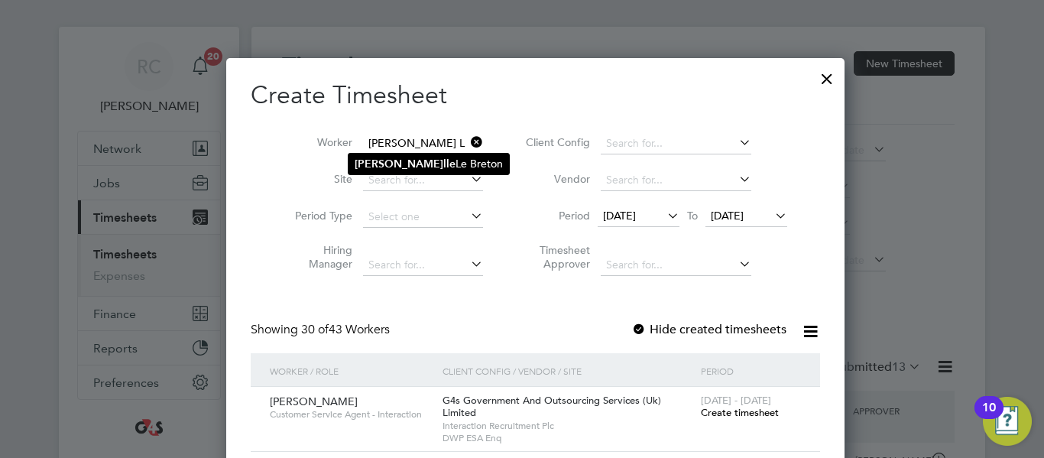
click at [439, 163] on li "[PERSON_NAME] l le [PERSON_NAME]" at bounding box center [429, 164] width 161 height 21
type input "[PERSON_NAME]"
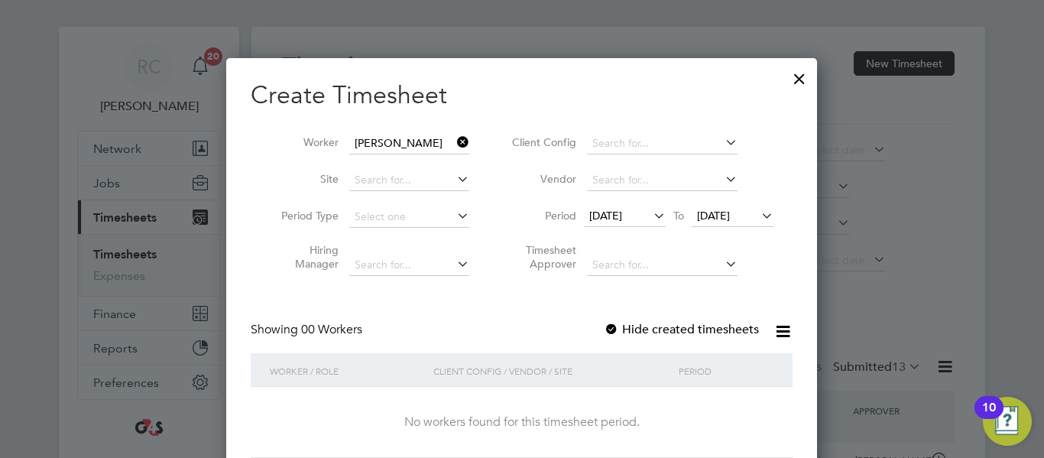
click at [651, 218] on icon at bounding box center [651, 215] width 0 height 21
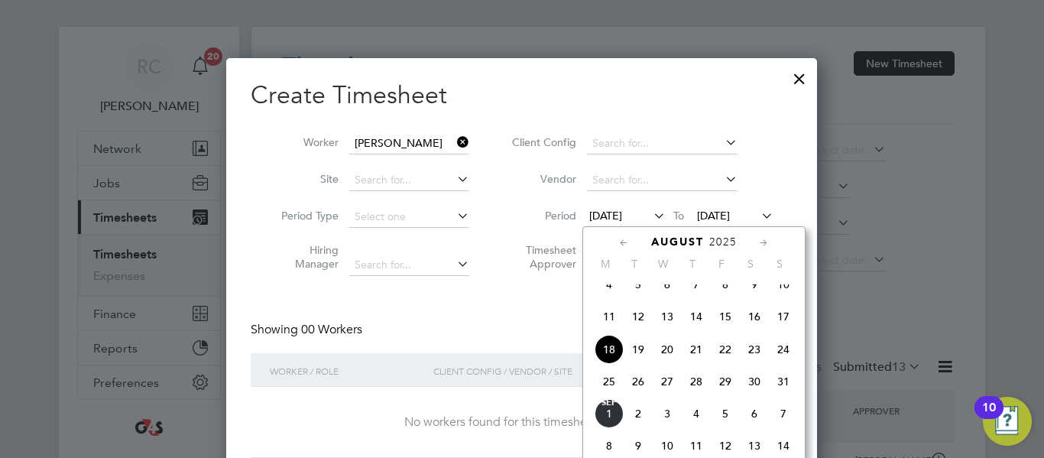
click at [613, 396] on span "25" at bounding box center [609, 381] width 29 height 29
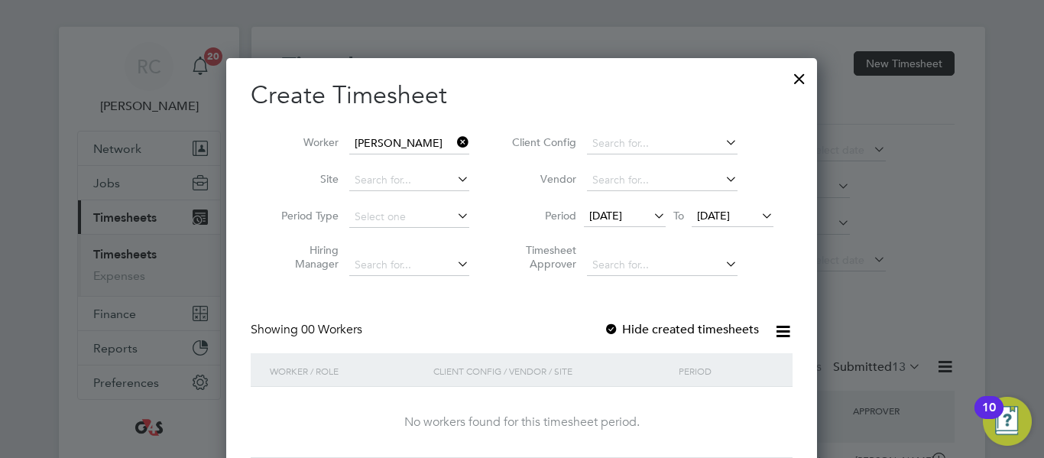
click at [758, 221] on icon at bounding box center [758, 215] width 0 height 21
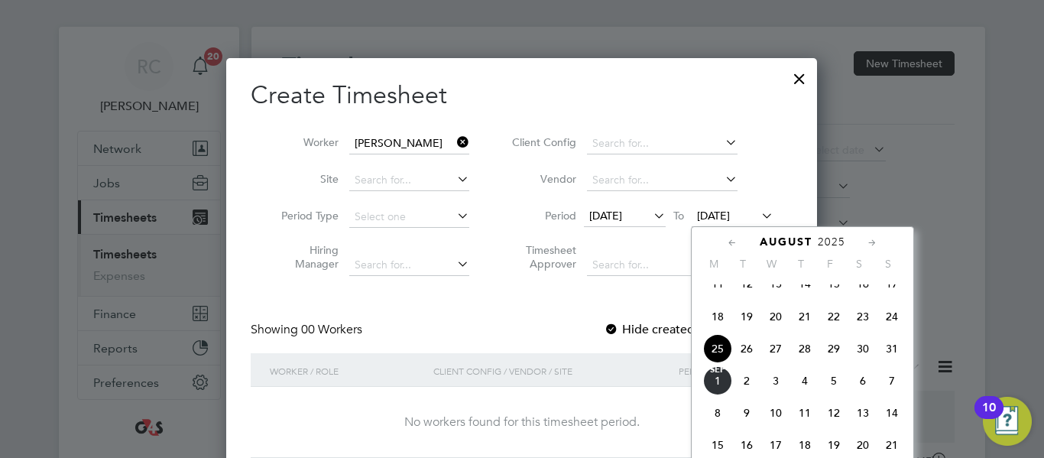
click at [829, 363] on span "29" at bounding box center [834, 348] width 29 height 29
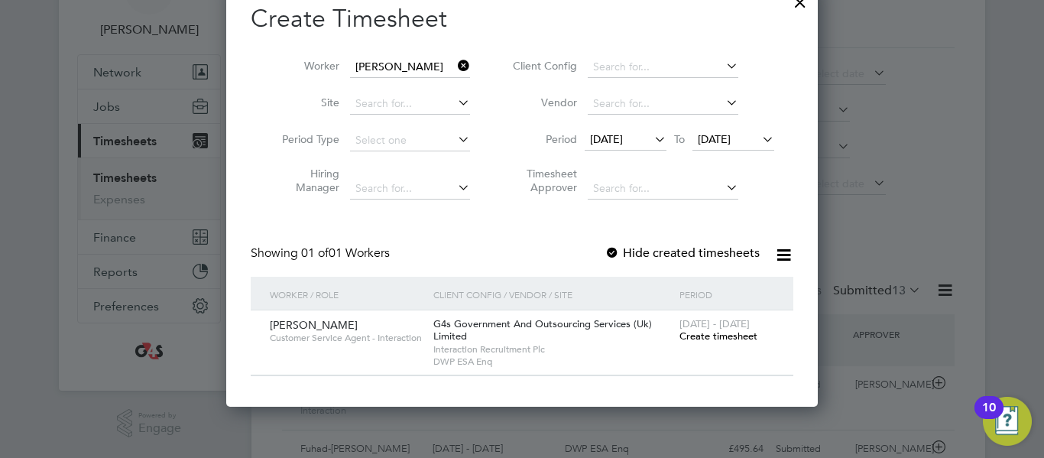
click at [714, 339] on span "Create timesheet" at bounding box center [719, 336] width 78 height 13
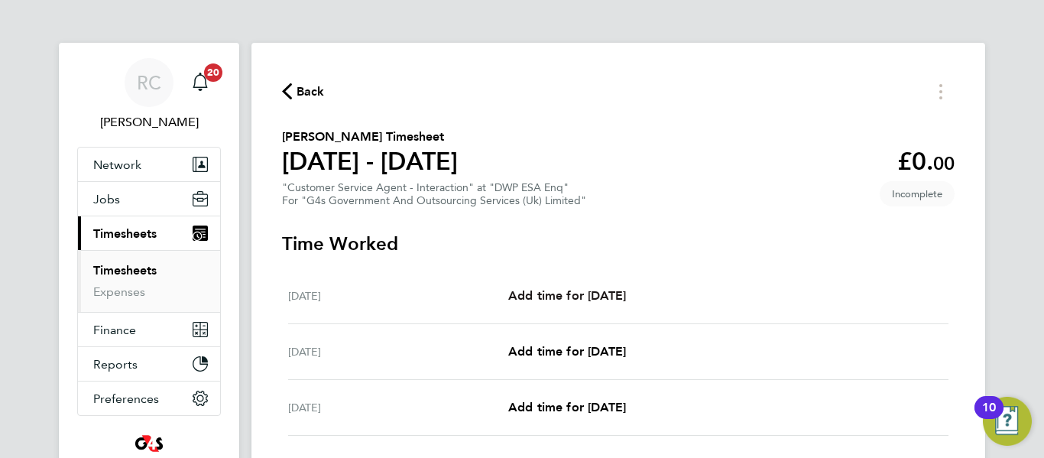
click at [595, 294] on span "Add time for [DATE]" at bounding box center [567, 295] width 118 height 15
select select "30"
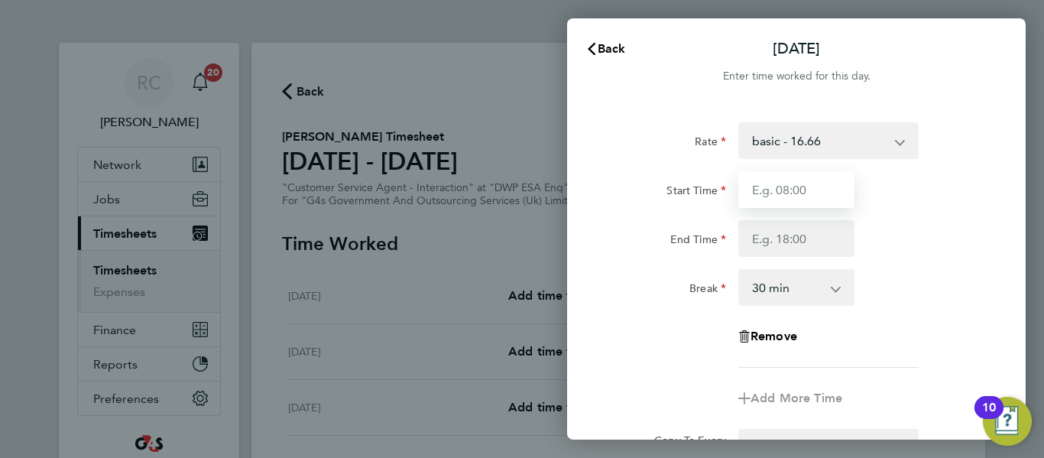
click at [803, 187] on input "Start Time" at bounding box center [797, 189] width 116 height 37
type input "09:00"
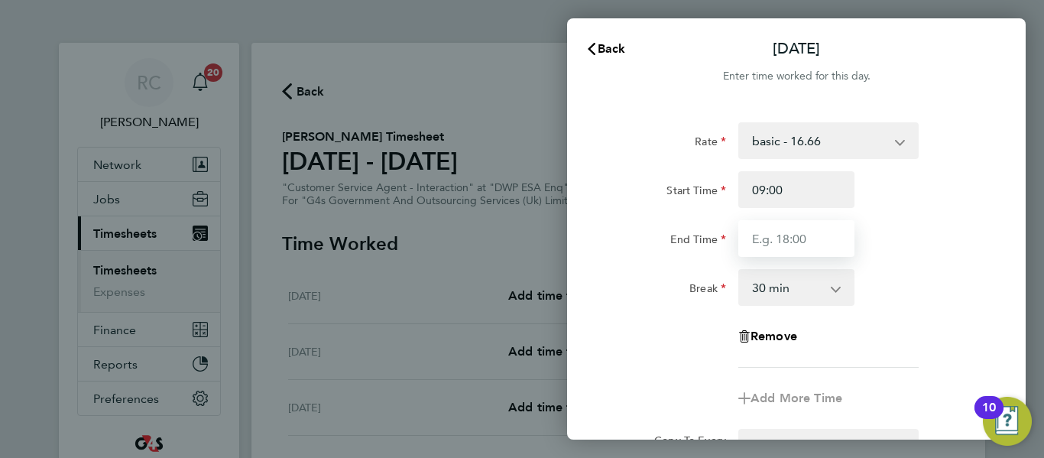
click at [803, 242] on input "End Time" at bounding box center [797, 238] width 116 height 37
type input "17:00"
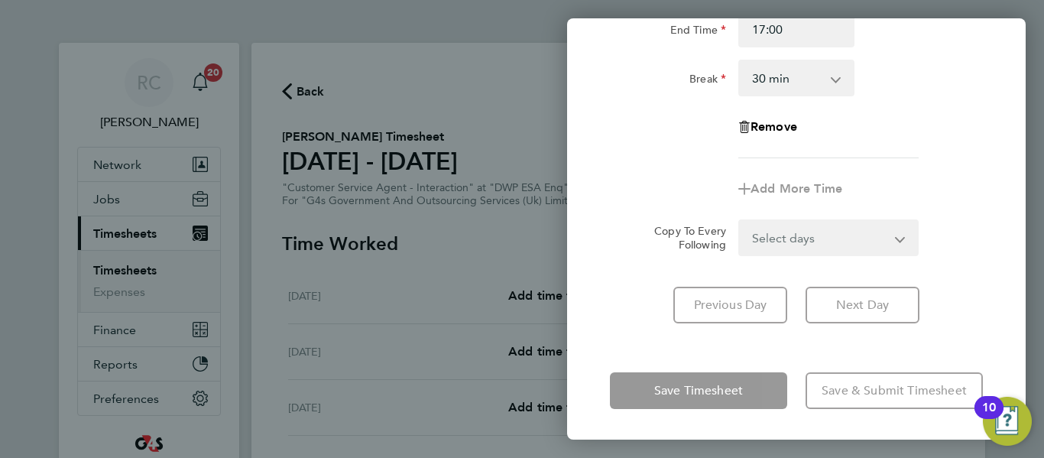
click at [849, 242] on div "Select days Day Weekday (Mon-Fri) Weekend (Sat-Sun) [DATE] [DATE] [DATE] [DATE]…" at bounding box center [829, 237] width 180 height 37
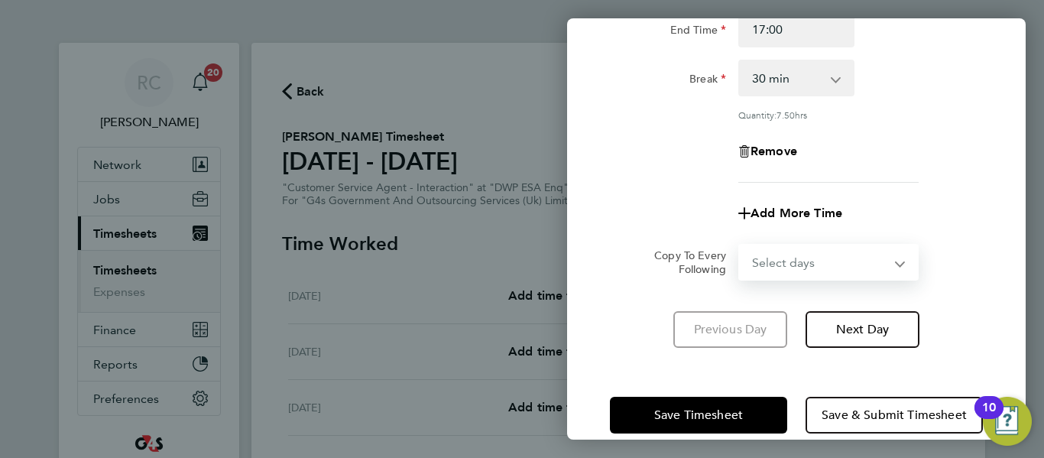
select select "WEEKDAY"
click at [740, 245] on select "Select days Day Weekday (Mon-Fri) Weekend (Sat-Sun) [DATE] [DATE] [DATE] [DATE]…" at bounding box center [820, 262] width 161 height 34
select select "[DATE]"
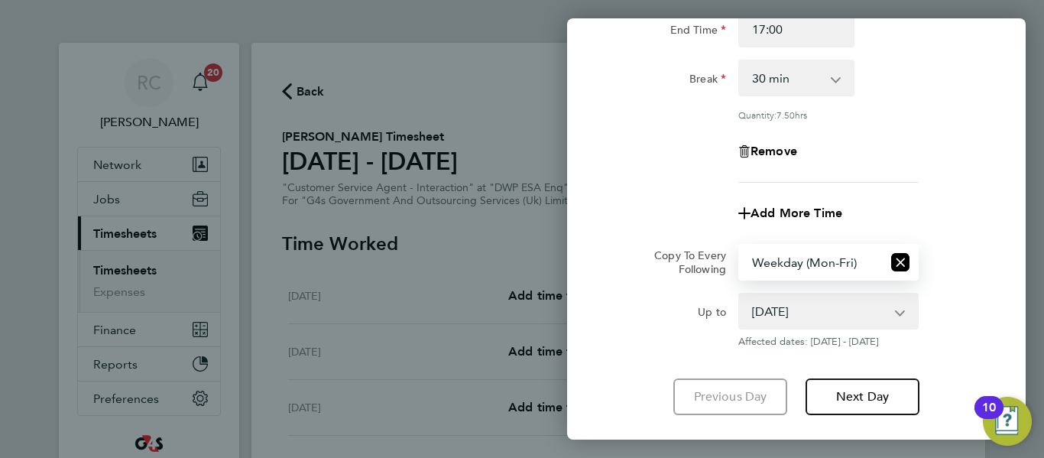
click at [894, 167] on div "Remove" at bounding box center [796, 151] width 385 height 37
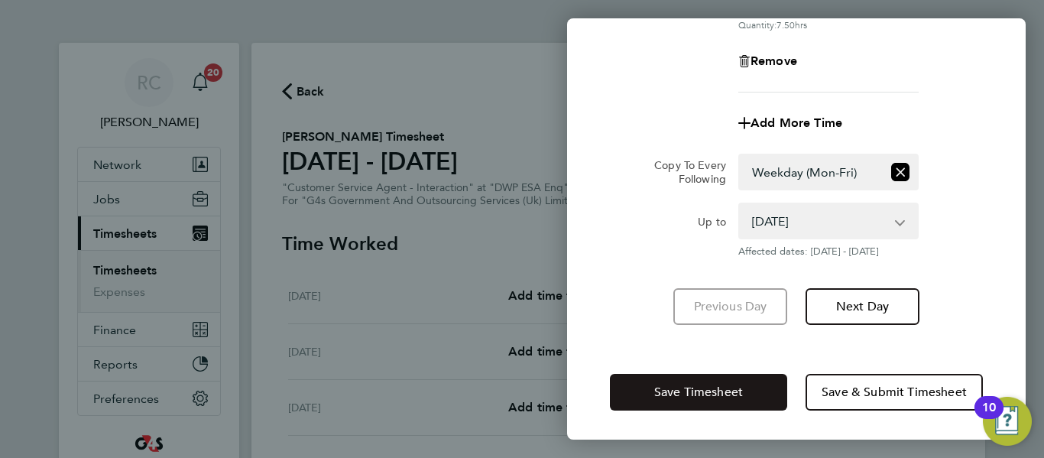
click at [722, 385] on span "Save Timesheet" at bounding box center [698, 392] width 89 height 15
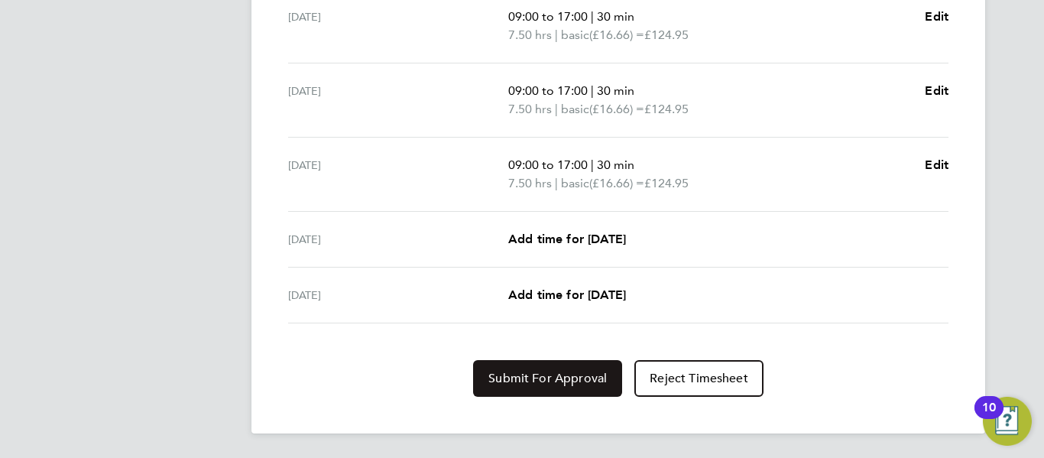
click at [580, 383] on span "Submit For Approval" at bounding box center [548, 378] width 118 height 15
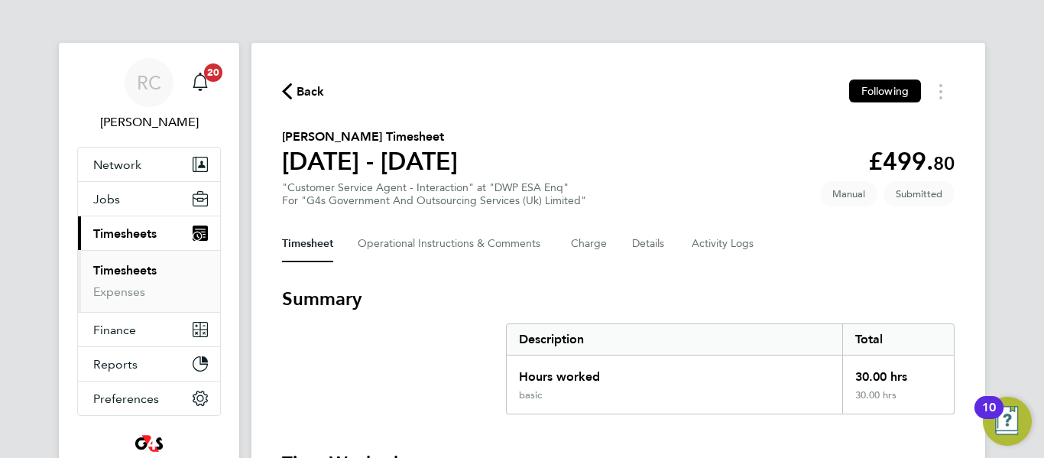
click at [294, 91] on span "Back" at bounding box center [303, 90] width 43 height 15
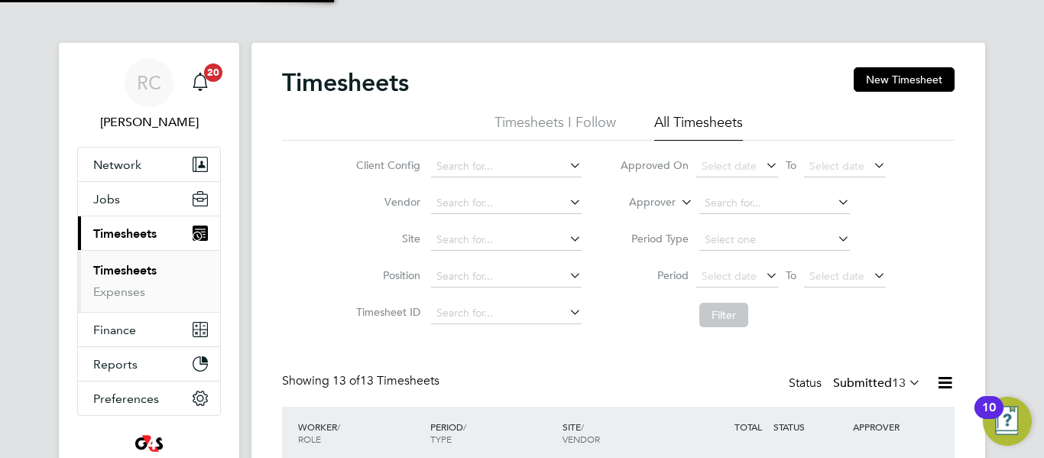
scroll to position [8, 8]
click at [874, 77] on button "New Timesheet" at bounding box center [904, 79] width 101 height 24
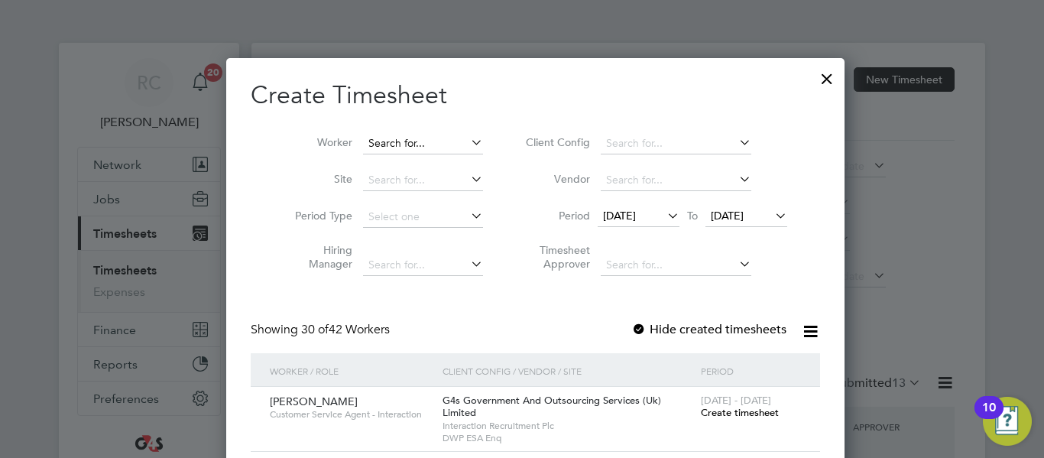
click at [409, 139] on input at bounding box center [423, 143] width 120 height 21
paste input "[PERSON_NAME]"
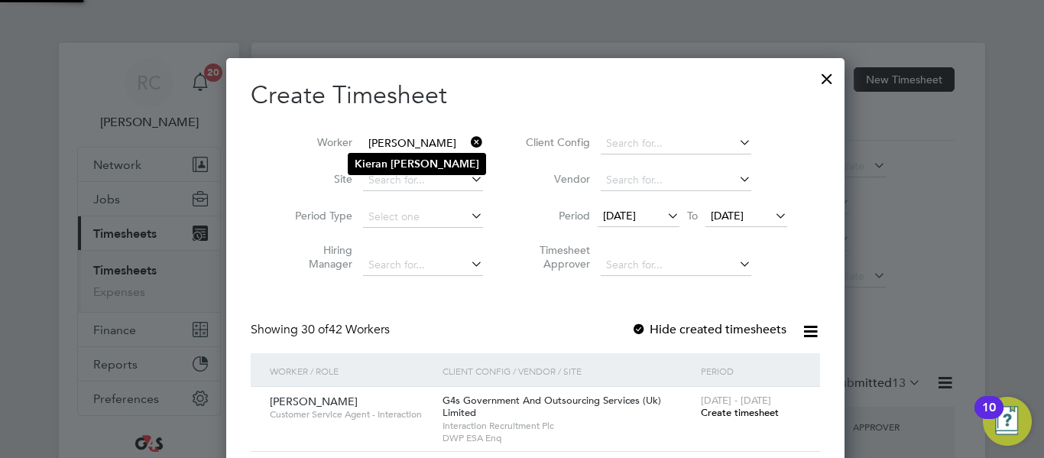
type input "[PERSON_NAME]"
click at [421, 164] on b "[PERSON_NAME]" at bounding box center [435, 163] width 89 height 13
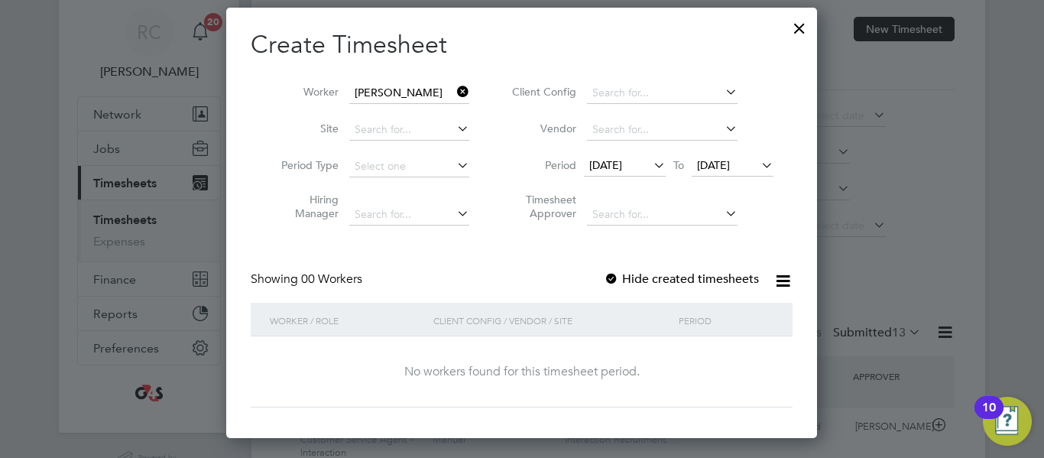
click at [651, 161] on icon at bounding box center [651, 164] width 0 height 21
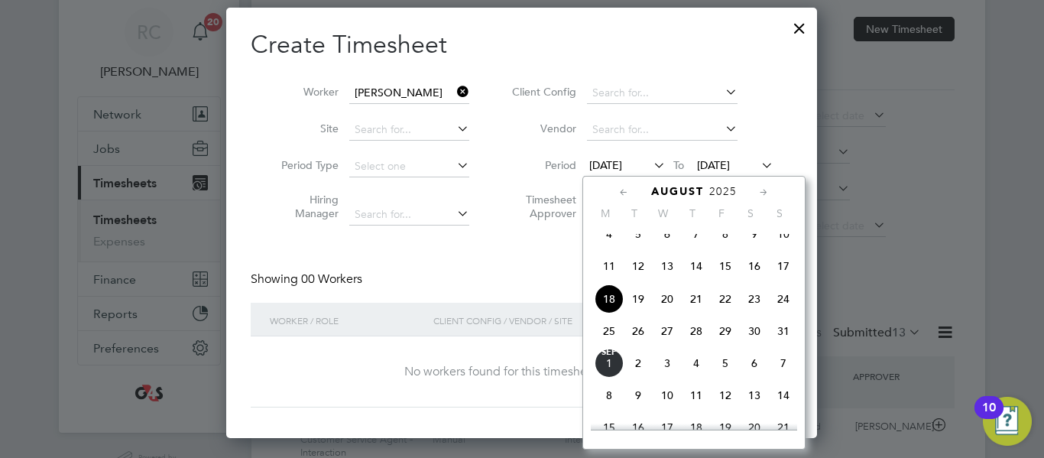
click at [616, 342] on span "25" at bounding box center [609, 331] width 29 height 29
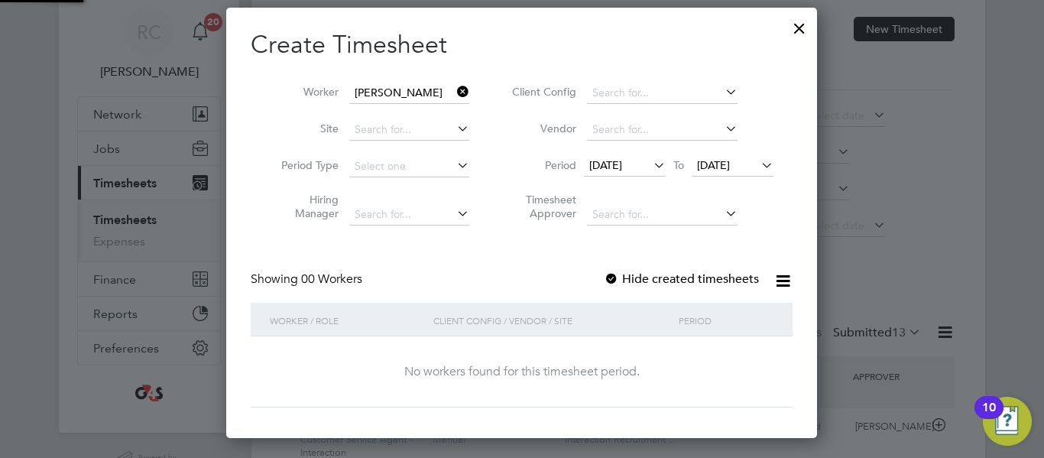
click at [730, 161] on span "[DATE]" at bounding box center [713, 165] width 33 height 14
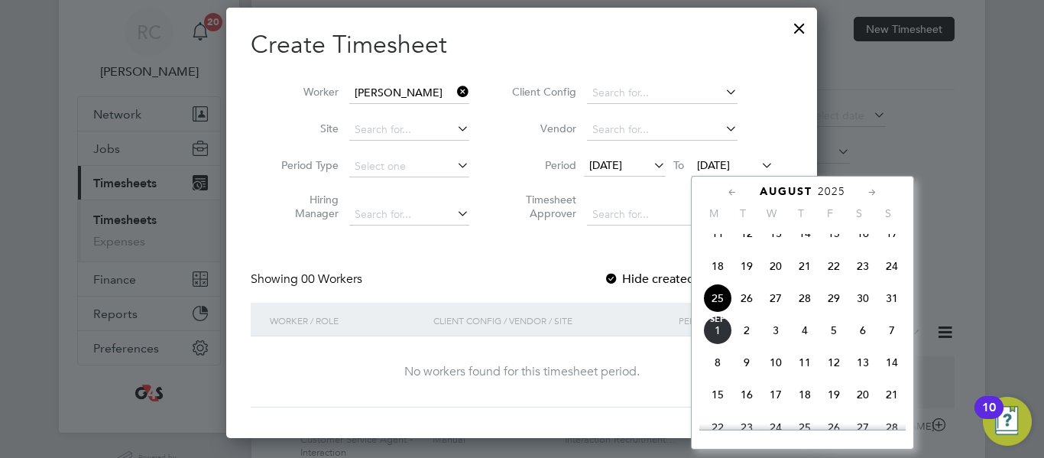
click at [837, 313] on span "29" at bounding box center [834, 298] width 29 height 29
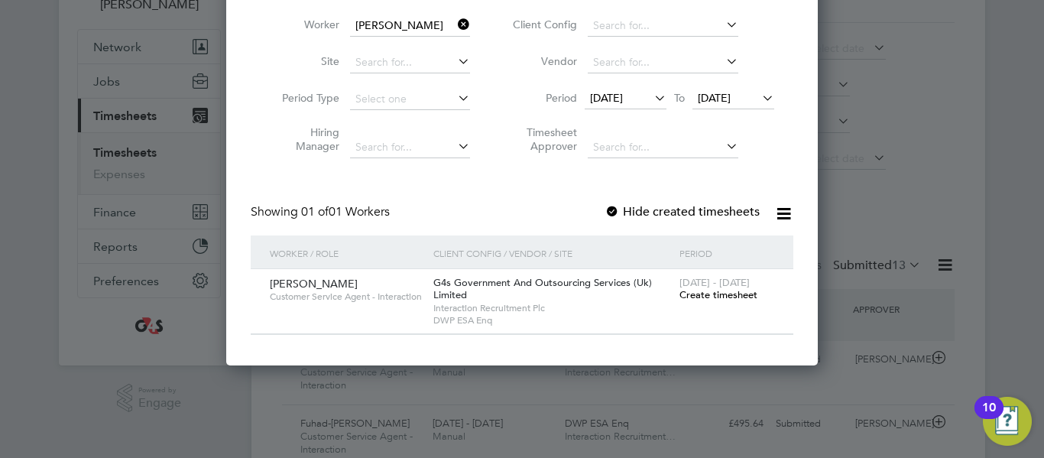
click at [716, 294] on span "Create timesheet" at bounding box center [719, 294] width 78 height 13
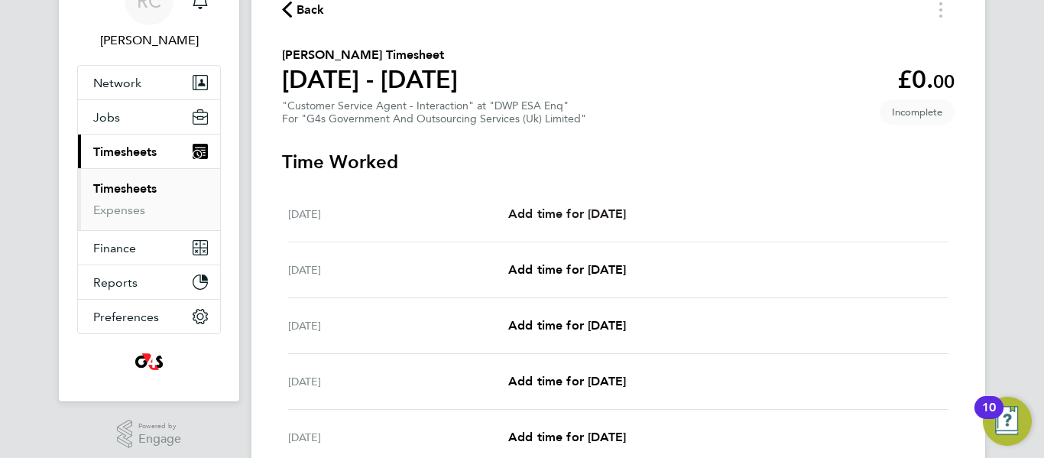
click at [571, 216] on span "Add time for [DATE]" at bounding box center [567, 213] width 118 height 15
select select "30"
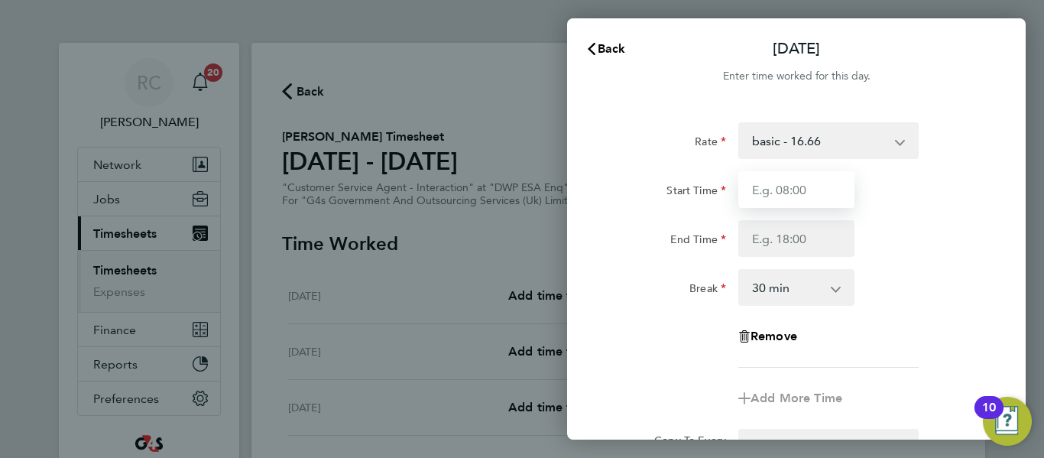
click at [766, 188] on input "Start Time" at bounding box center [797, 189] width 116 height 37
type input "09:00"
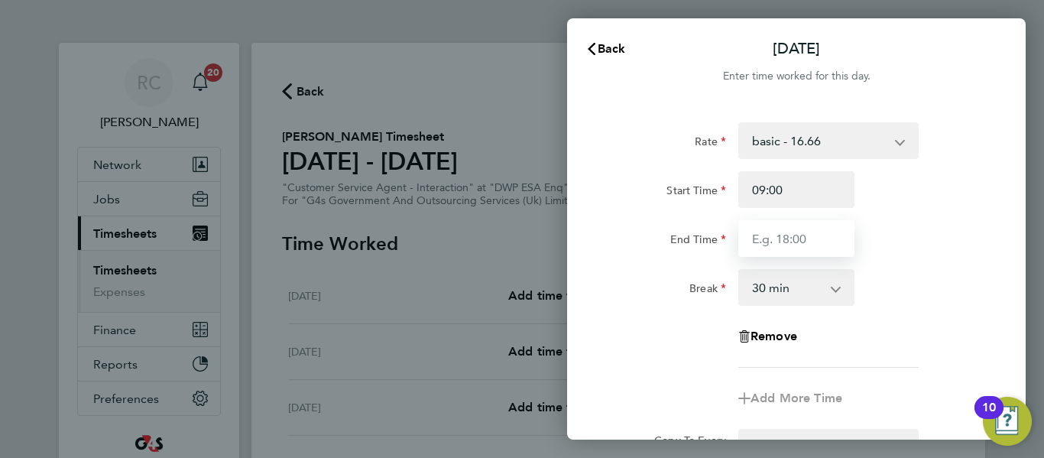
click at [800, 239] on input "End Time" at bounding box center [797, 238] width 116 height 37
type input "17:00"
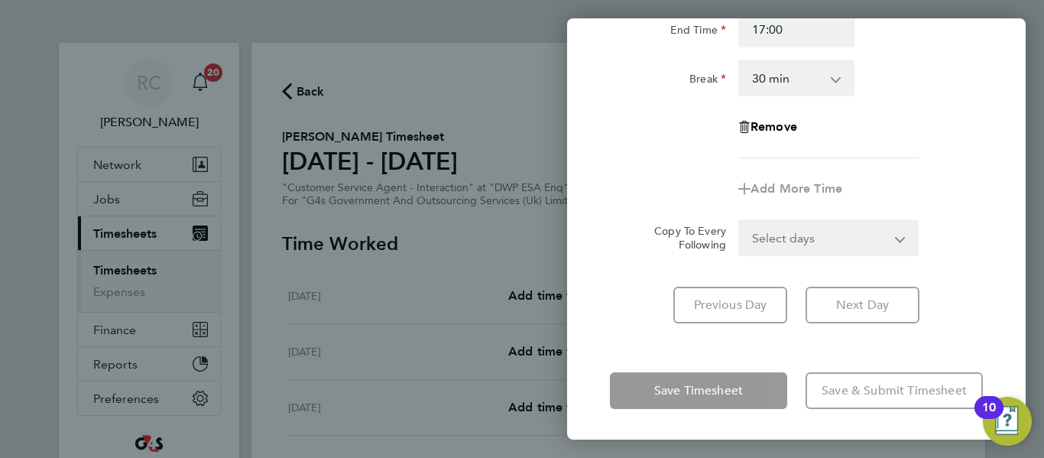
click at [875, 239] on form "Rate basic - 16.66 x1.5 - 24.73 Bank Holiday System Issue Paid - 16.66 x2 - 32.…" at bounding box center [796, 84] width 373 height 343
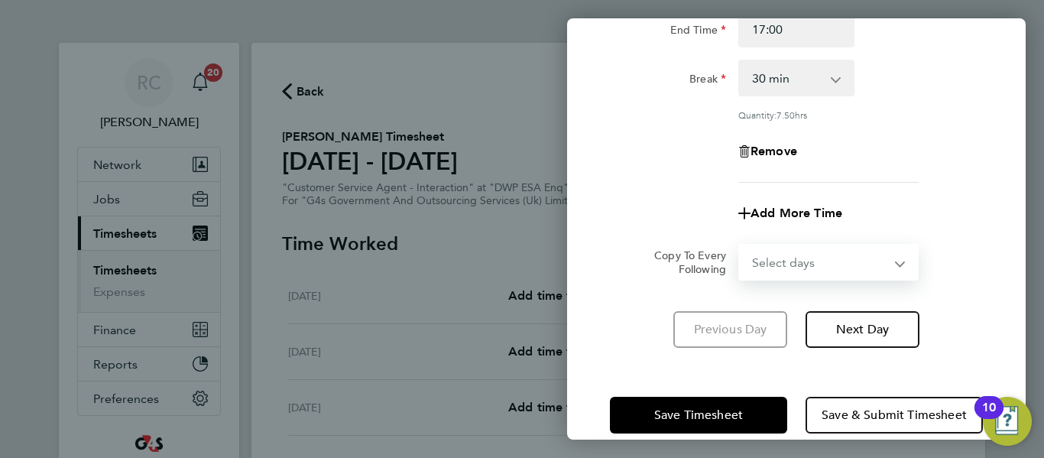
select select "WEEKDAY"
click at [740, 245] on select "Select days Day Weekday (Mon-Fri) Weekend (Sat-Sun) [DATE] [DATE] [DATE] [DATE]…" at bounding box center [820, 262] width 161 height 34
select select "[DATE]"
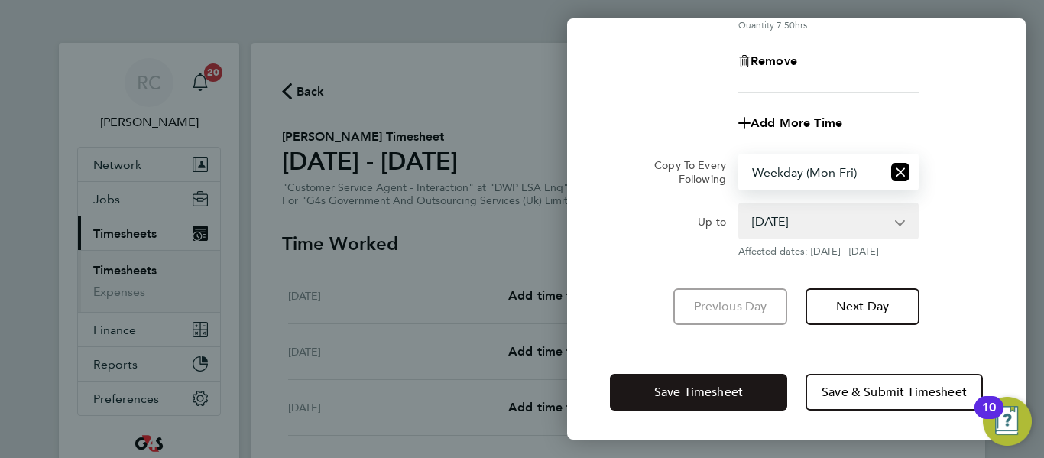
click at [741, 391] on span "Save Timesheet" at bounding box center [698, 392] width 89 height 15
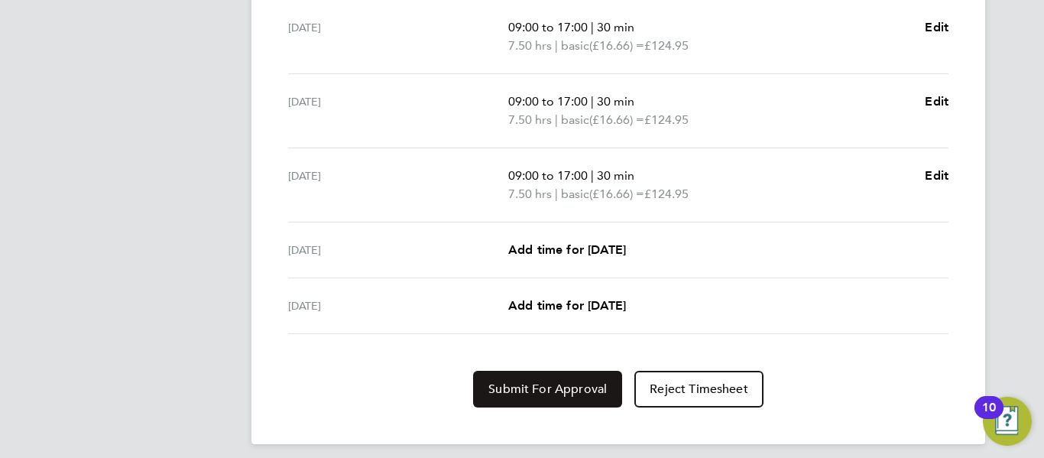
click at [592, 378] on button "Submit For Approval" at bounding box center [547, 389] width 149 height 37
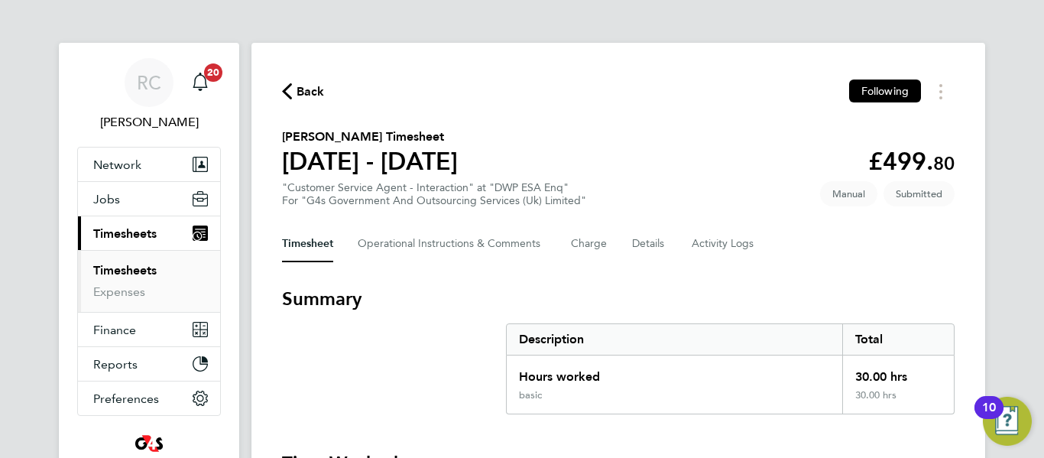
click at [298, 96] on span "Back" at bounding box center [311, 92] width 28 height 18
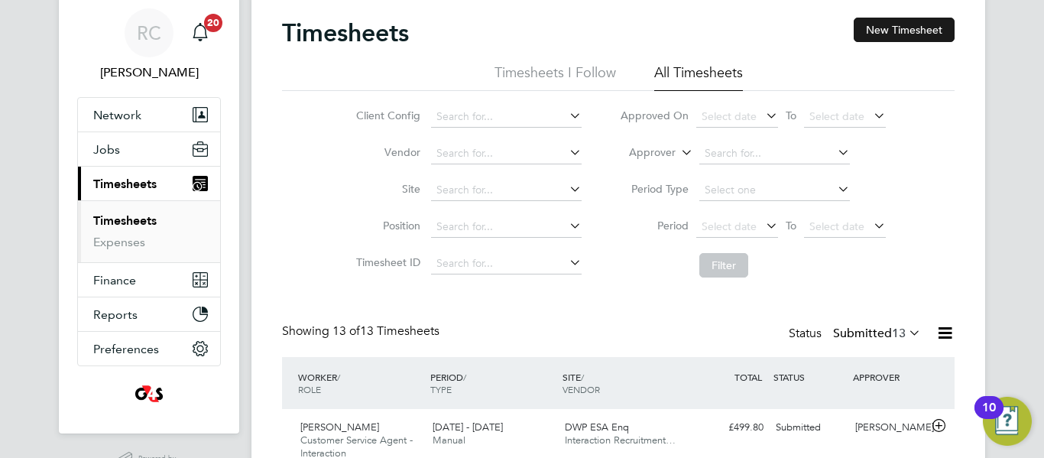
click at [885, 31] on button "New Timesheet" at bounding box center [904, 30] width 101 height 24
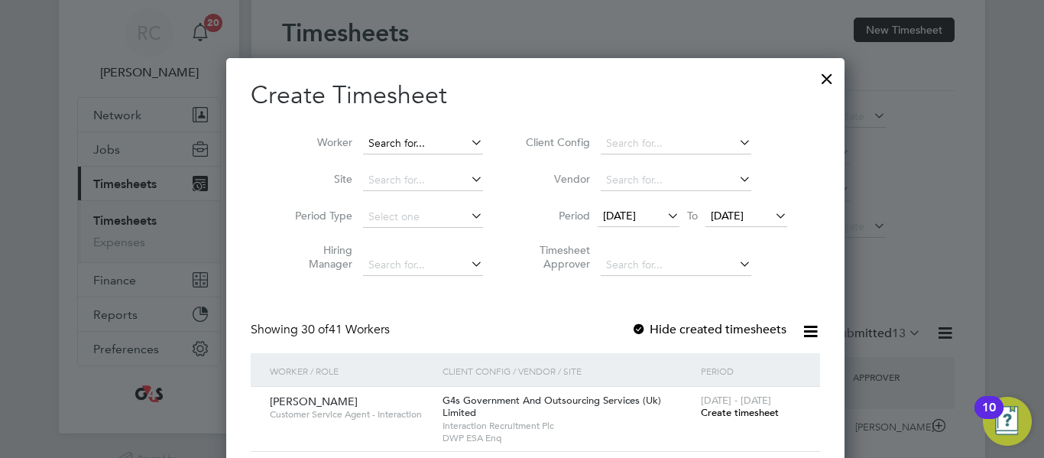
click at [423, 144] on input at bounding box center [423, 143] width 120 height 21
paste input "LANRE [PERSON_NAME]"
type input "L"
paste input "LANRE [PERSON_NAME]"
drag, startPoint x: 383, startPoint y: 140, endPoint x: 283, endPoint y: 139, distance: 100.2
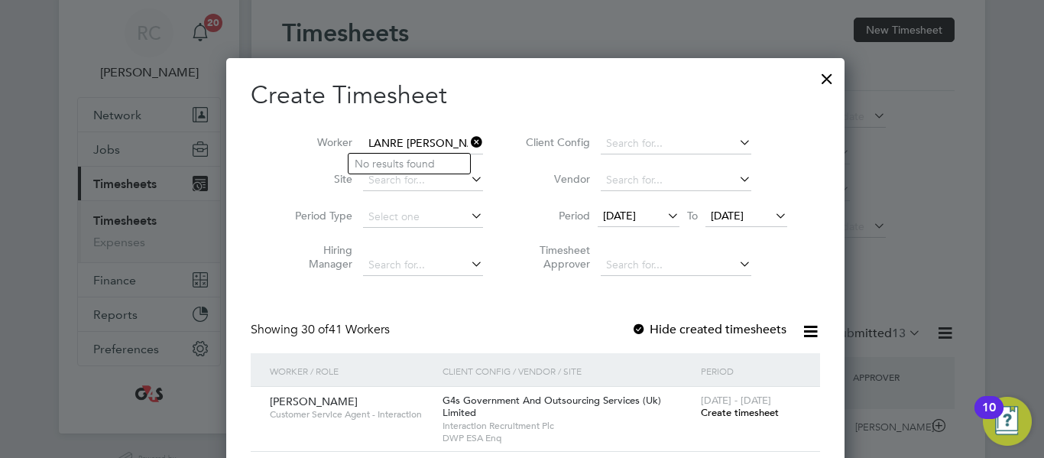
click at [283, 139] on li "Worker LANRE [PERSON_NAME]" at bounding box center [384, 143] width 238 height 37
drag, startPoint x: 391, startPoint y: 142, endPoint x: 261, endPoint y: 144, distance: 130.0
click at [265, 144] on li "Worker [PERSON_NAME]" at bounding box center [384, 143] width 238 height 37
click at [420, 169] on b "Elufisan" at bounding box center [430, 163] width 40 height 13
type input "[PERSON_NAME]"
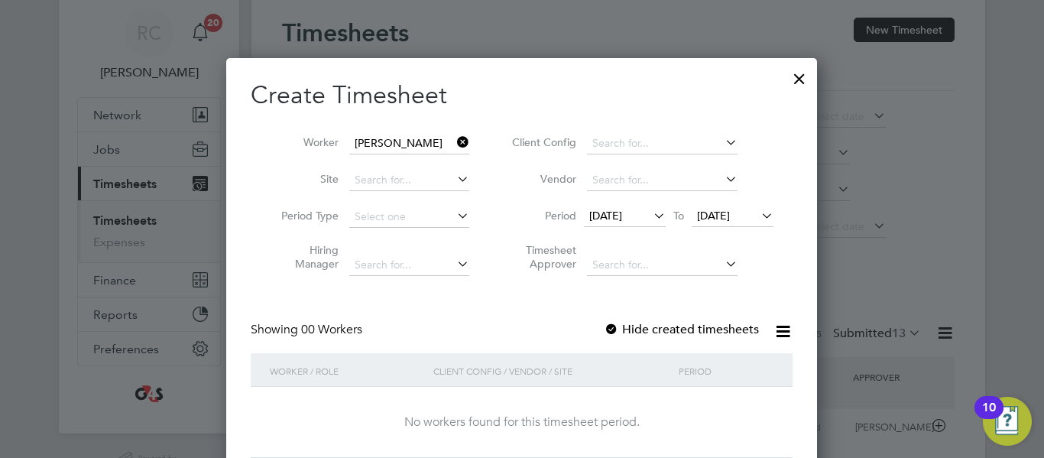
click at [419, 144] on input "[PERSON_NAME]" at bounding box center [409, 143] width 120 height 21
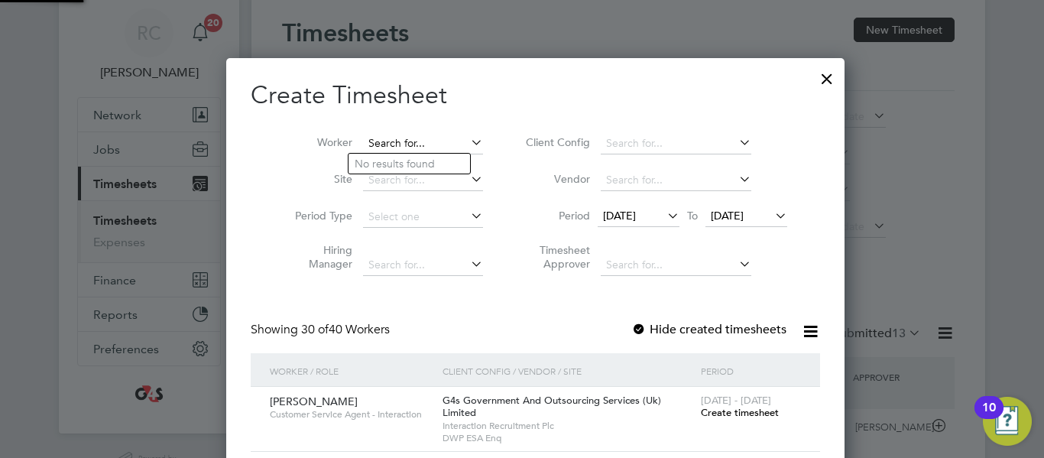
scroll to position [2377, 592]
paste input "LANRE [PERSON_NAME]"
click at [420, 144] on input "LANRE [PERSON_NAME]" at bounding box center [423, 143] width 120 height 21
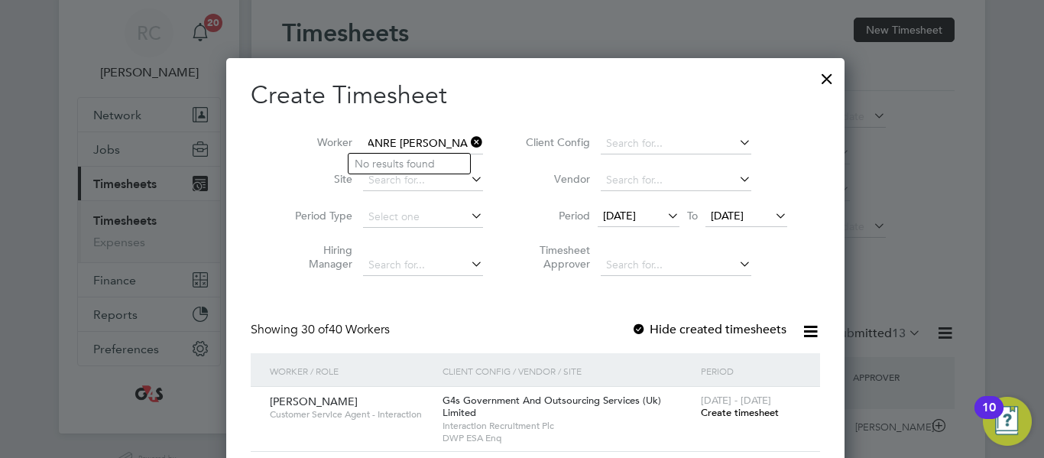
click at [426, 141] on input "LANRE [PERSON_NAME]" at bounding box center [423, 143] width 120 height 21
click at [418, 141] on input "LANRE [PERSON_NAME]" at bounding box center [423, 143] width 120 height 21
drag, startPoint x: 385, startPoint y: 141, endPoint x: 416, endPoint y: 144, distance: 30.7
click at [416, 144] on input "LANRE [PERSON_NAME]" at bounding box center [423, 143] width 120 height 21
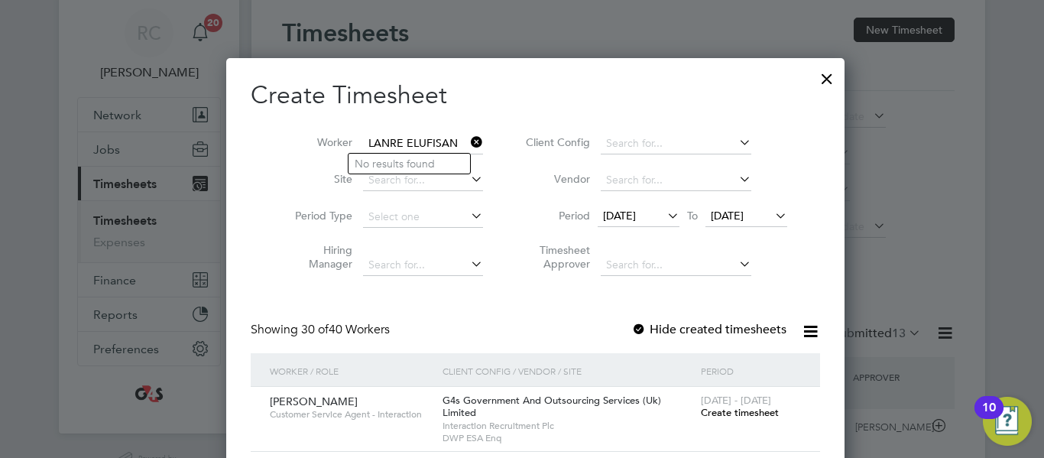
type input "LANRE ELUFISAN"
click at [368, 143] on input at bounding box center [423, 143] width 120 height 21
paste input "LANRE [PERSON_NAME]"
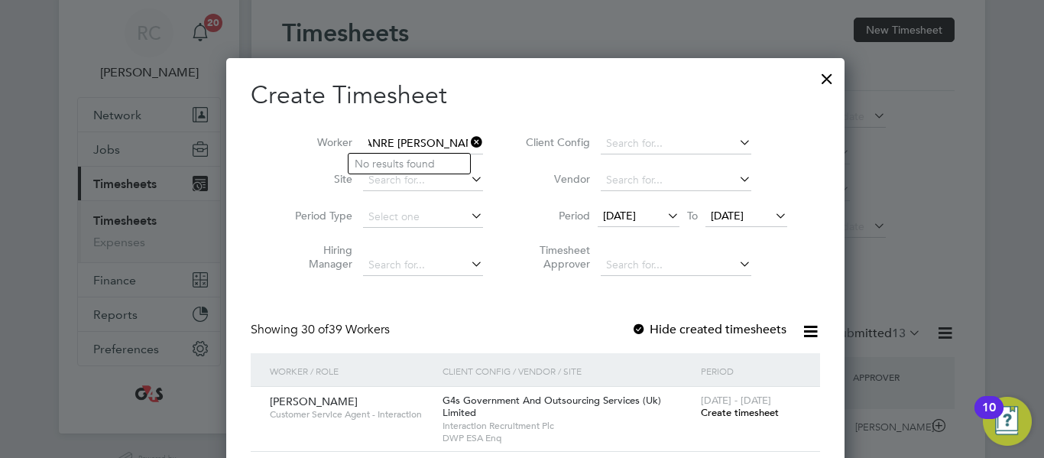
drag, startPoint x: 380, startPoint y: 142, endPoint x: 502, endPoint y: 150, distance: 122.6
click at [502, 150] on div "Worker LANRE [PERSON_NAME] Site Period Type Hiring Manager Client Config Vendor…" at bounding box center [536, 201] width 570 height 166
type input "L"
paste input "LANRE [PERSON_NAME]"
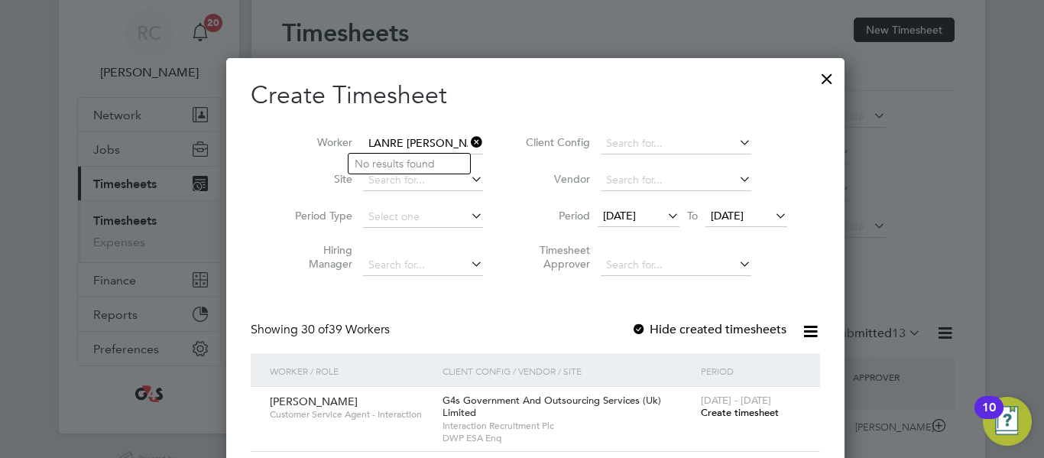
drag, startPoint x: 420, startPoint y: 141, endPoint x: 317, endPoint y: 138, distance: 103.2
click at [317, 138] on li "Worker LANRE [PERSON_NAME]" at bounding box center [384, 143] width 238 height 37
type input "ELUFISAN"
click at [813, 81] on div at bounding box center [827, 75] width 28 height 28
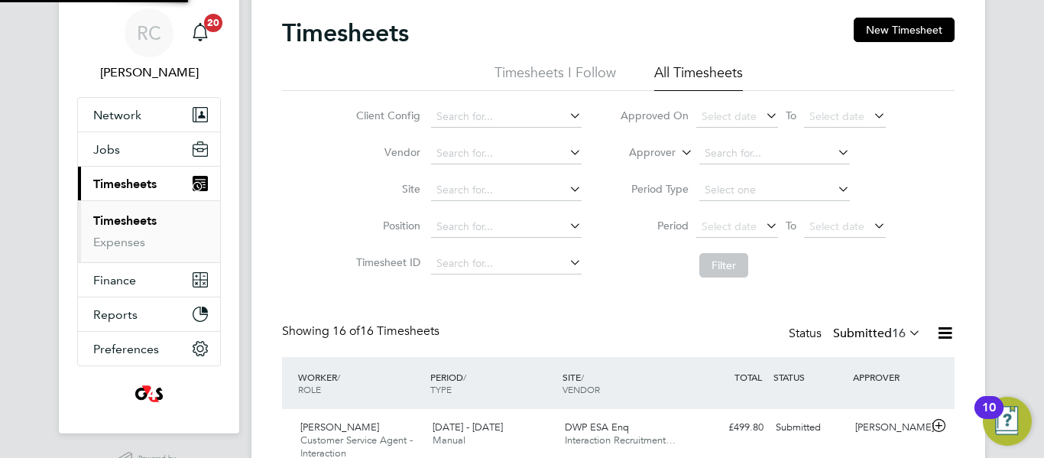
scroll to position [51, 133]
click at [911, 28] on button "New Timesheet" at bounding box center [904, 30] width 101 height 24
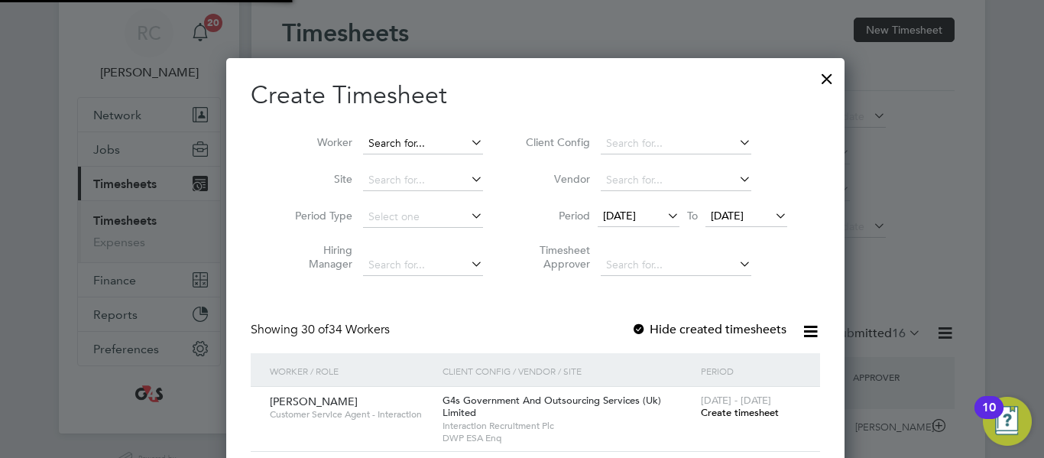
click at [402, 149] on input at bounding box center [423, 143] width 120 height 21
paste input "[PERSON_NAME]"
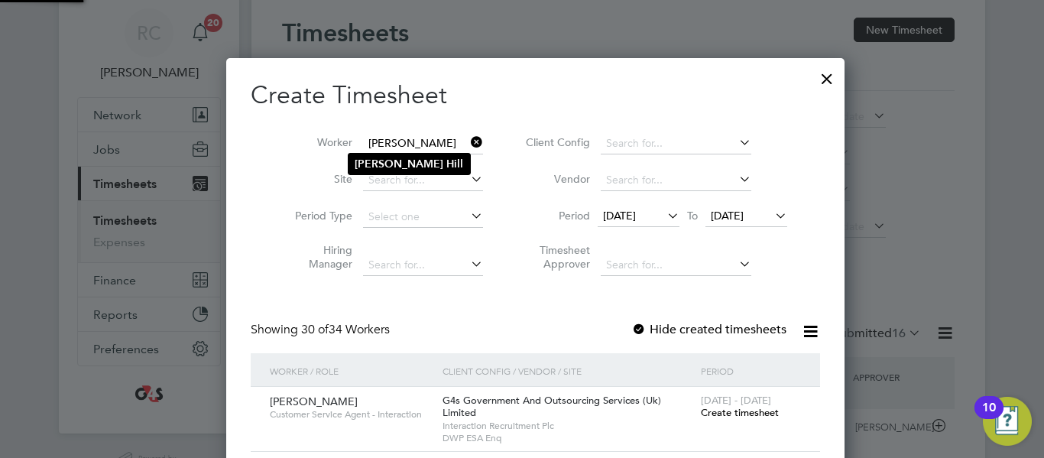
type input "[PERSON_NAME]"
click at [446, 162] on b "Hill" at bounding box center [454, 163] width 17 height 13
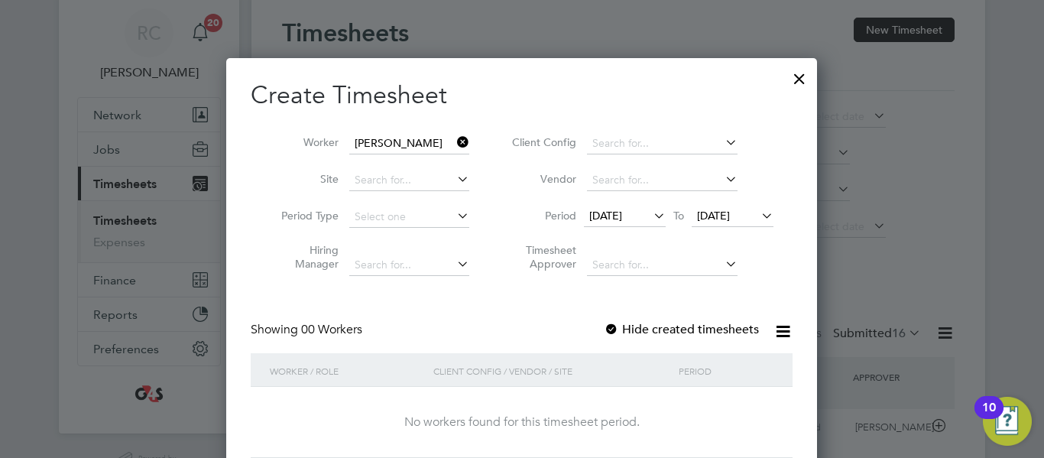
click at [651, 217] on icon at bounding box center [651, 215] width 0 height 21
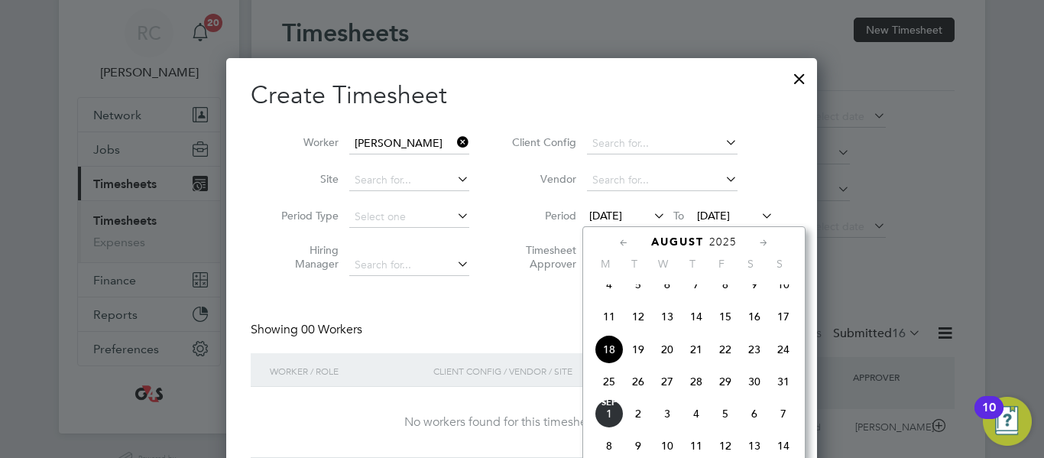
click at [613, 394] on span "25" at bounding box center [609, 381] width 29 height 29
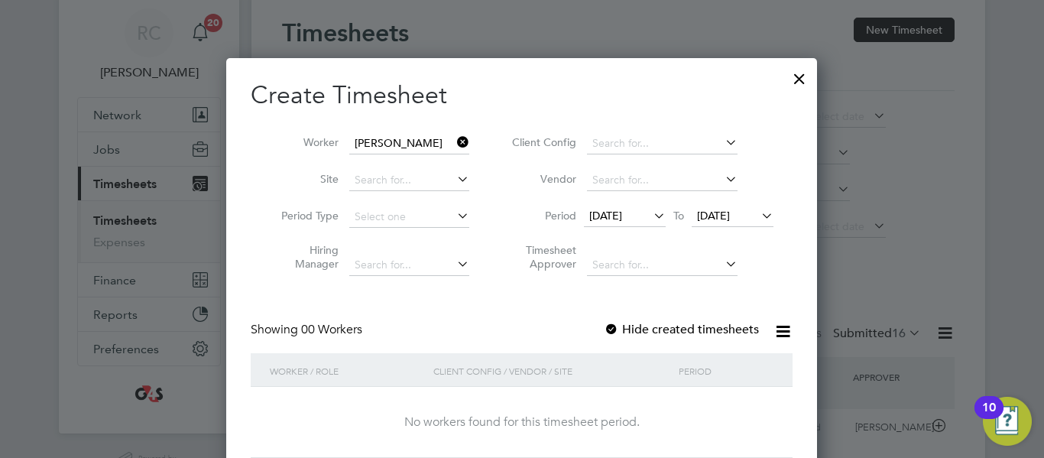
click at [730, 214] on span "[DATE]" at bounding box center [713, 216] width 33 height 14
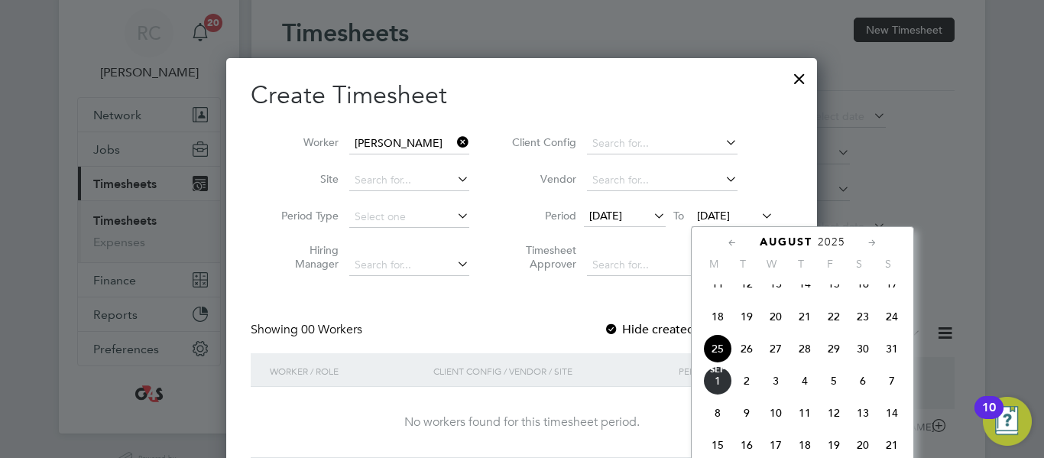
click at [837, 363] on span "29" at bounding box center [834, 348] width 29 height 29
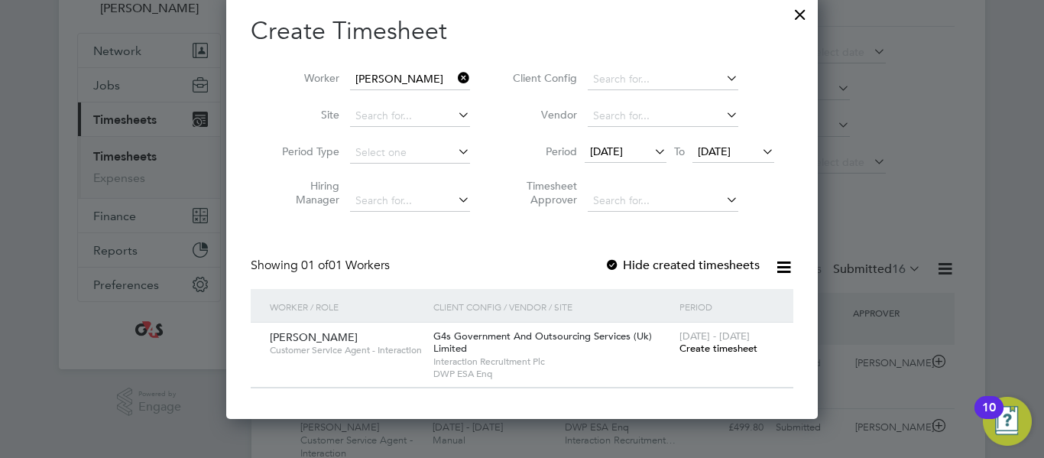
click at [716, 344] on span "Create timesheet" at bounding box center [719, 348] width 78 height 13
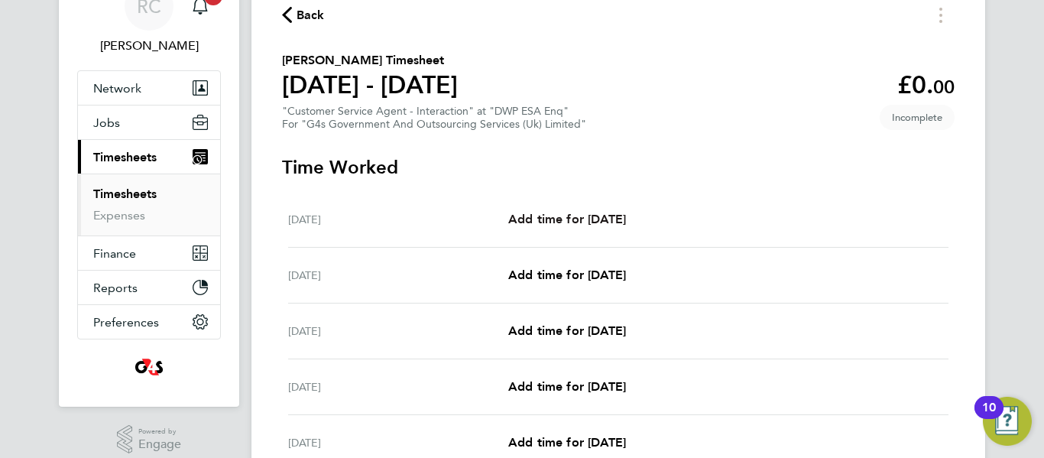
click at [563, 213] on span "Add time for [DATE]" at bounding box center [567, 219] width 118 height 15
select select "30"
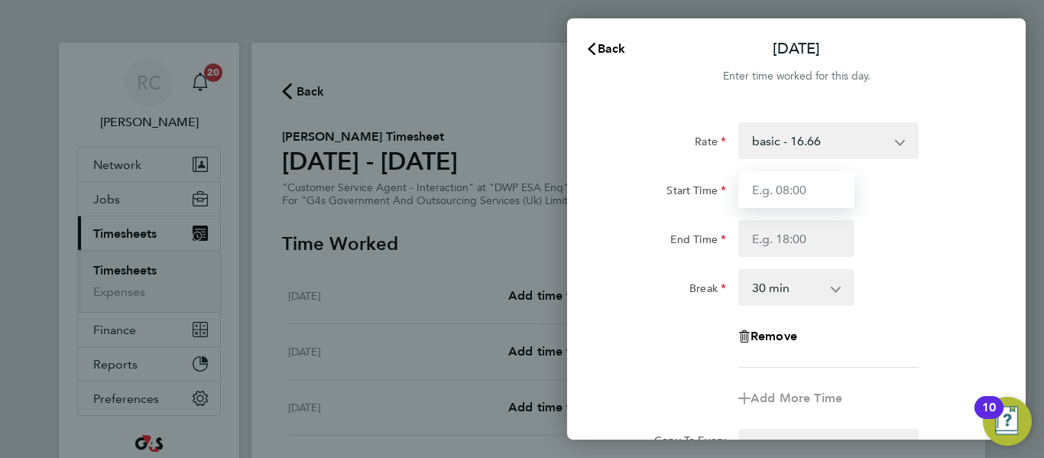
click at [784, 189] on input "Start Time" at bounding box center [797, 189] width 116 height 37
type input "09:00"
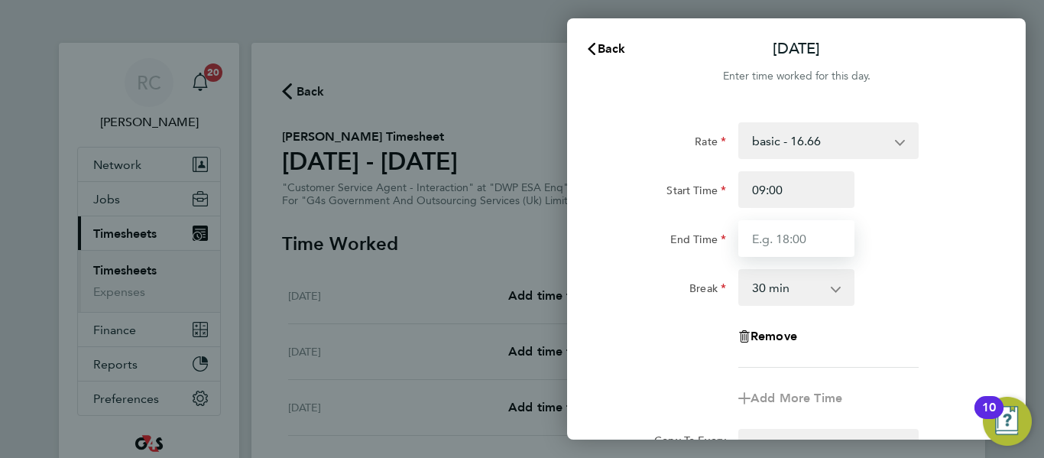
click at [797, 233] on input "End Time" at bounding box center [797, 238] width 116 height 37
type input "17:00"
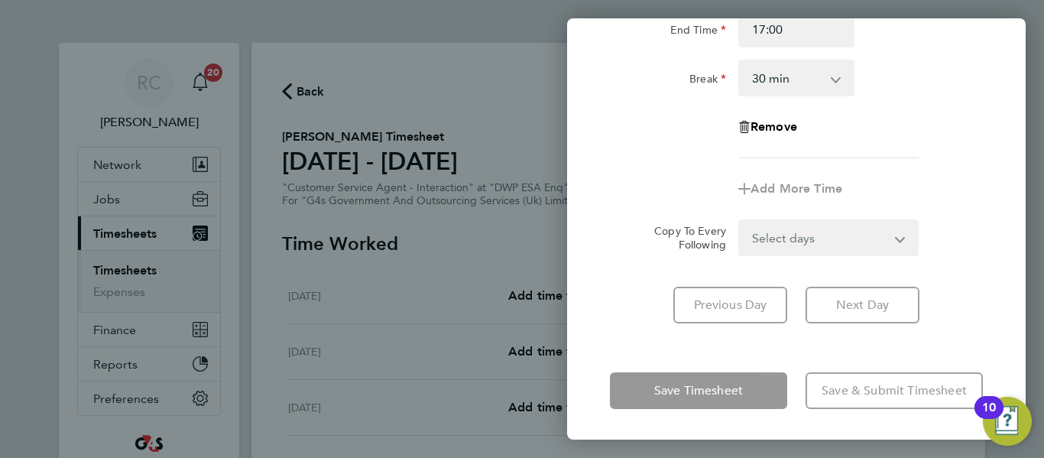
click at [880, 232] on form "Rate basic - 16.66 x2 - 32.79 Bank Holiday Sick System Issue Not Paid x1.5 - 24…" at bounding box center [796, 84] width 373 height 343
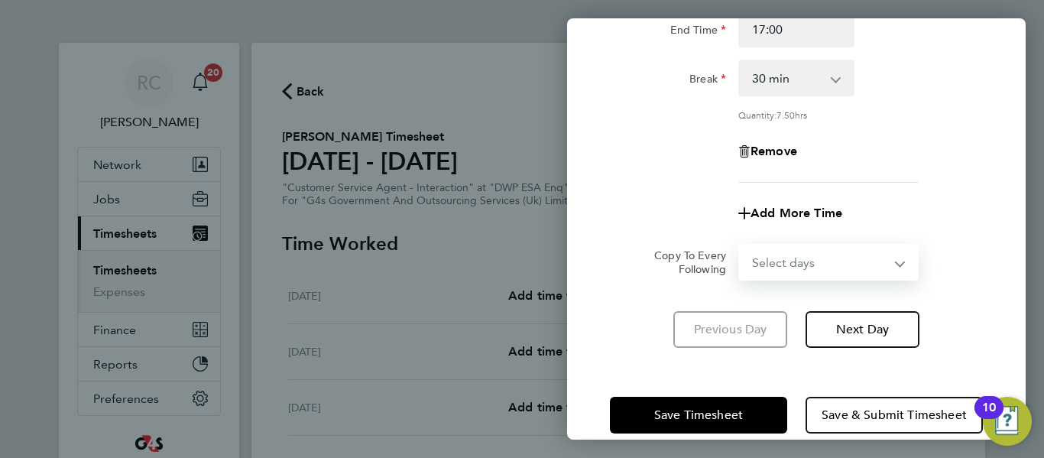
select select "WEEKDAY"
click at [740, 245] on select "Select days Day Weekday (Mon-Fri) Weekend (Sat-Sun) [DATE] [DATE] [DATE] [DATE]…" at bounding box center [820, 262] width 161 height 34
select select "[DATE]"
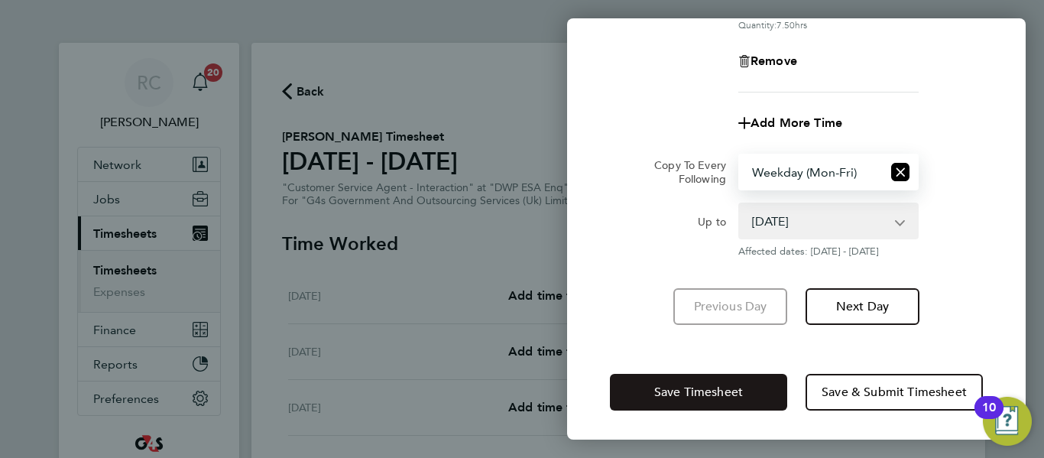
click at [733, 385] on span "Save Timesheet" at bounding box center [698, 392] width 89 height 15
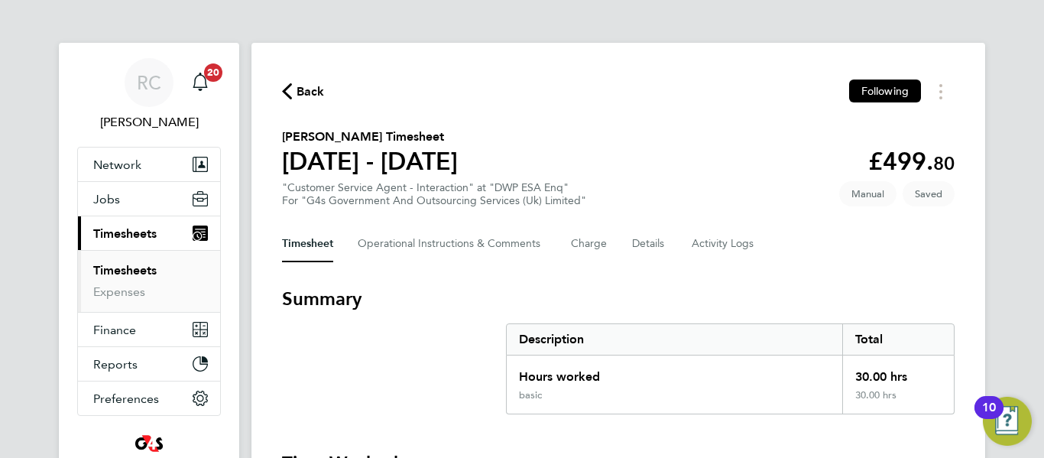
click at [311, 88] on span "Back" at bounding box center [311, 92] width 28 height 18
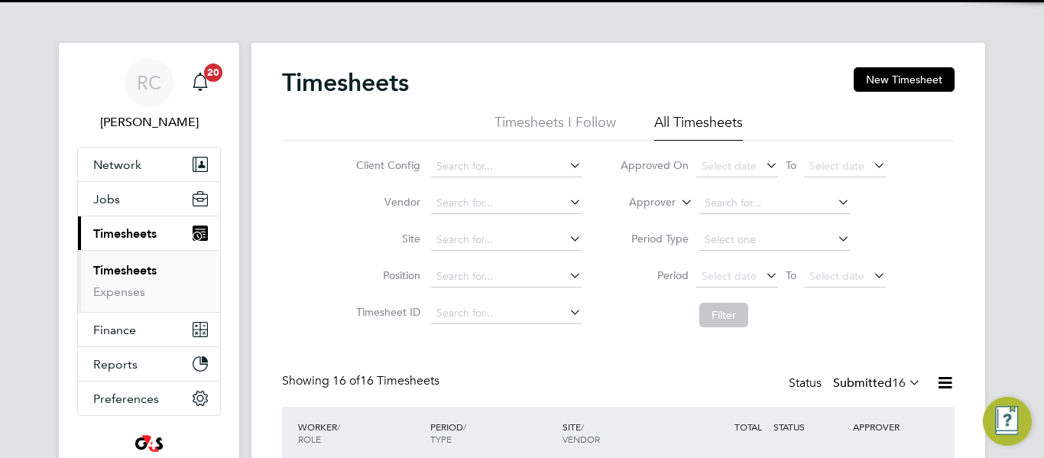
scroll to position [51, 133]
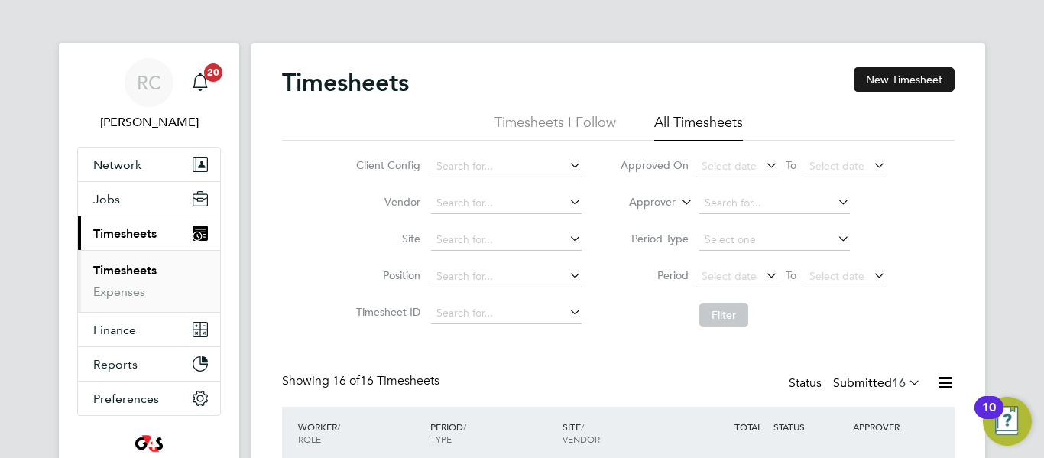
click at [930, 74] on button "New Timesheet" at bounding box center [904, 79] width 101 height 24
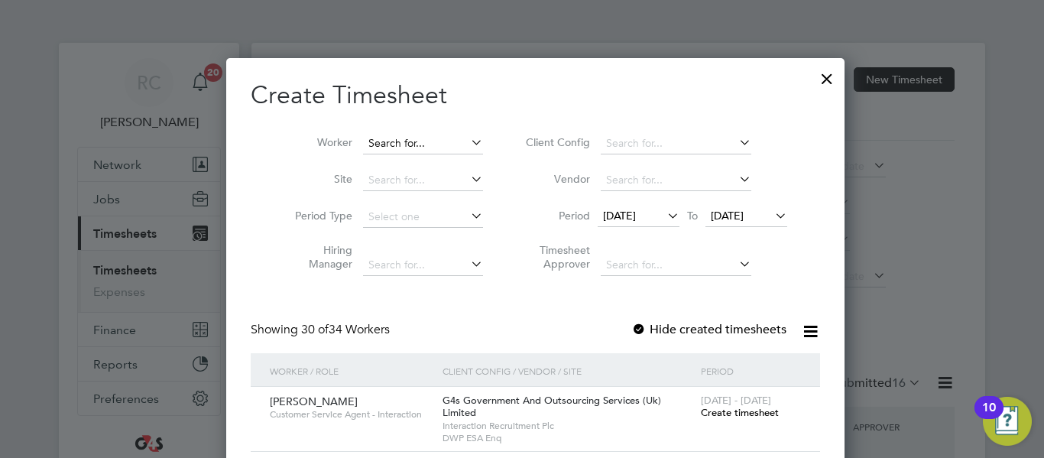
click at [368, 141] on input at bounding box center [423, 143] width 120 height 21
paste input "[PERSON_NAME]"
drag, startPoint x: 414, startPoint y: 145, endPoint x: 440, endPoint y: 146, distance: 26.0
click at [440, 146] on input "[PERSON_NAME]" at bounding box center [423, 143] width 120 height 21
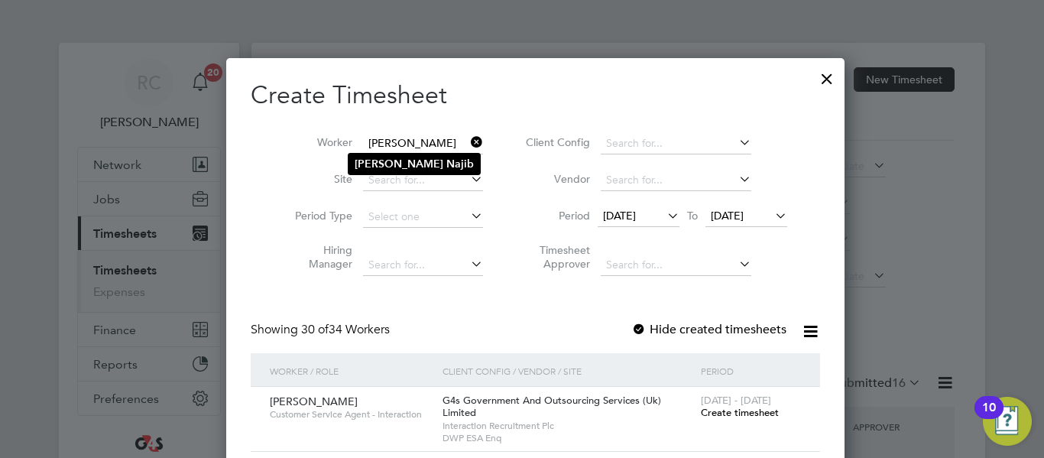
type input "[PERSON_NAME]"
click at [446, 164] on b "Najib" at bounding box center [460, 163] width 28 height 13
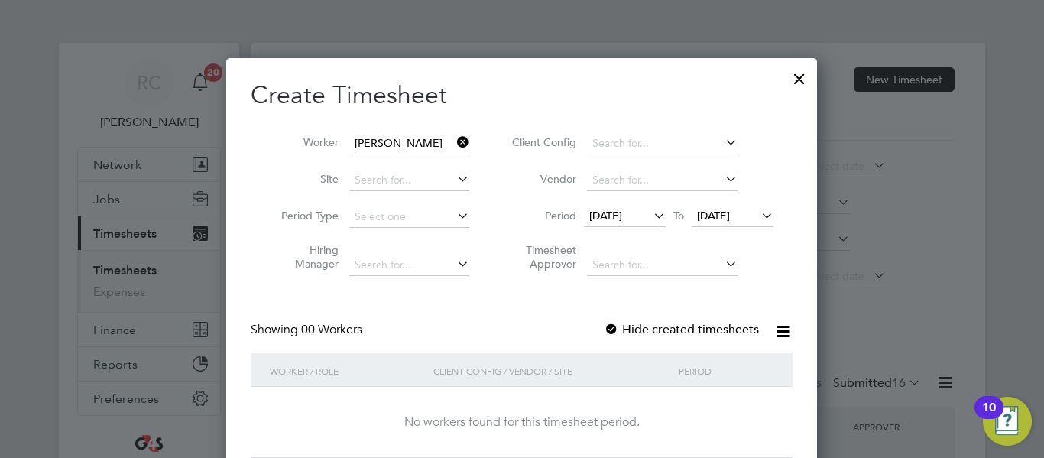
click at [651, 218] on icon at bounding box center [651, 215] width 0 height 21
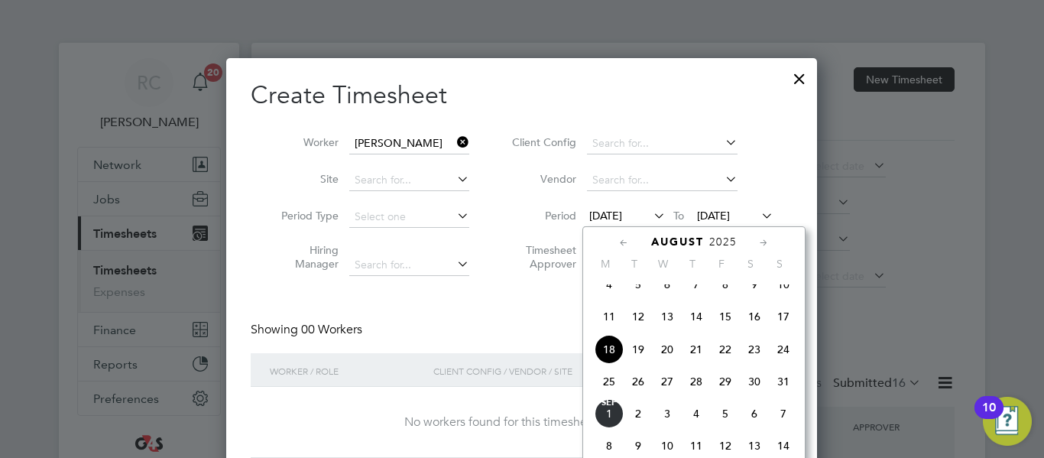
click at [629, 396] on span "26" at bounding box center [638, 381] width 29 height 29
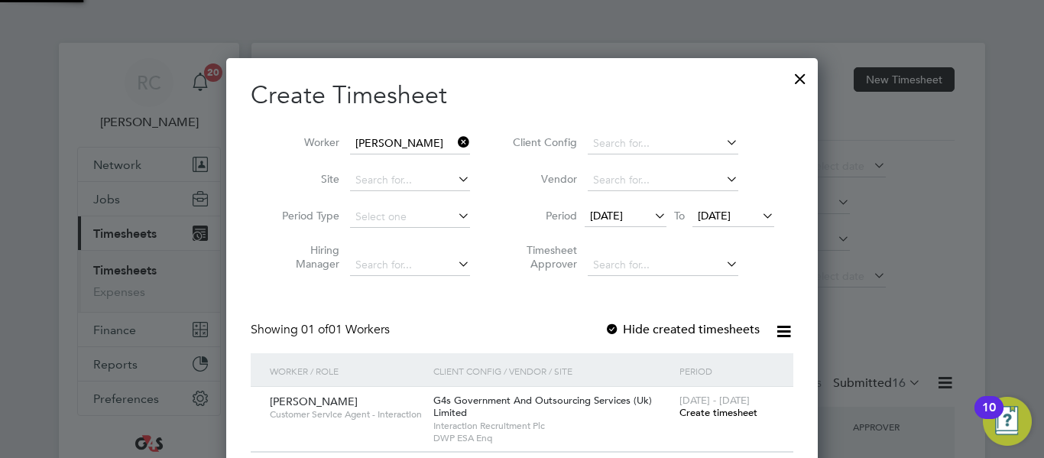
click at [727, 210] on span "[DATE]" at bounding box center [714, 216] width 33 height 14
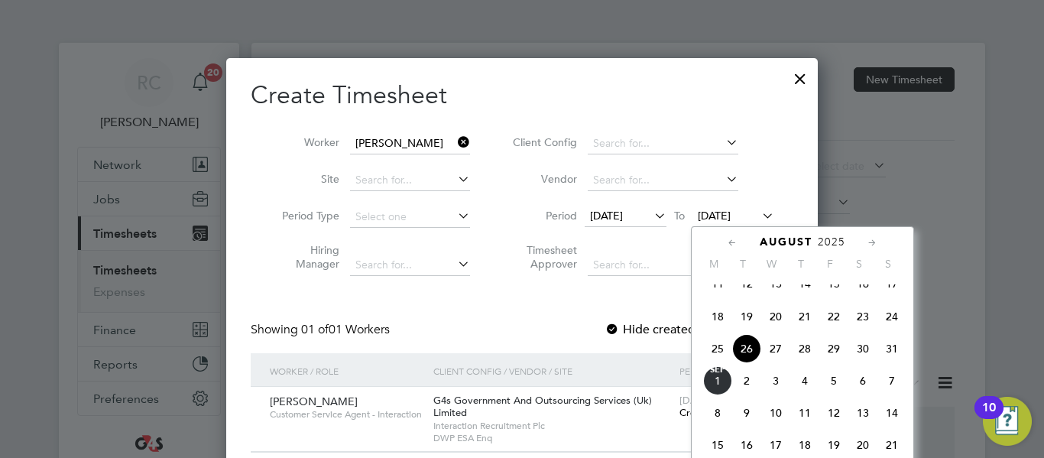
click at [839, 362] on span "29" at bounding box center [834, 348] width 29 height 29
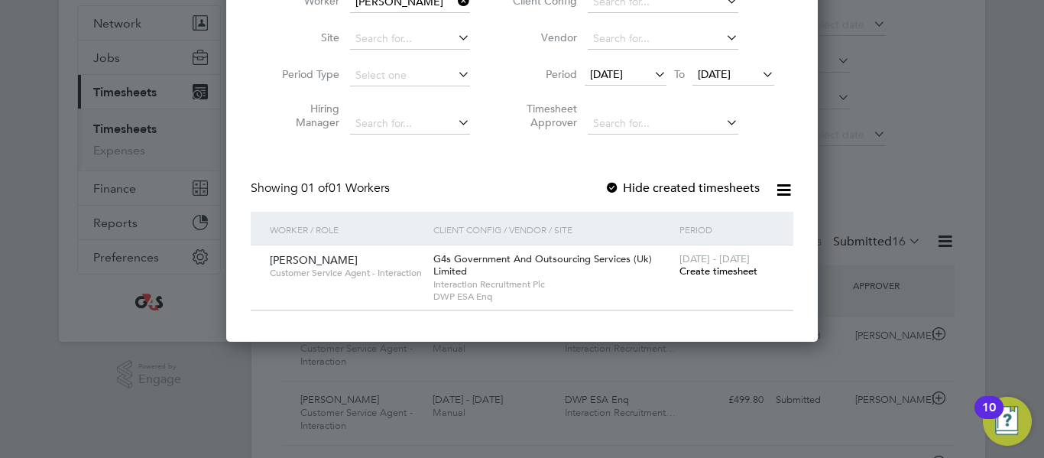
click at [715, 271] on span "Create timesheet" at bounding box center [719, 271] width 78 height 13
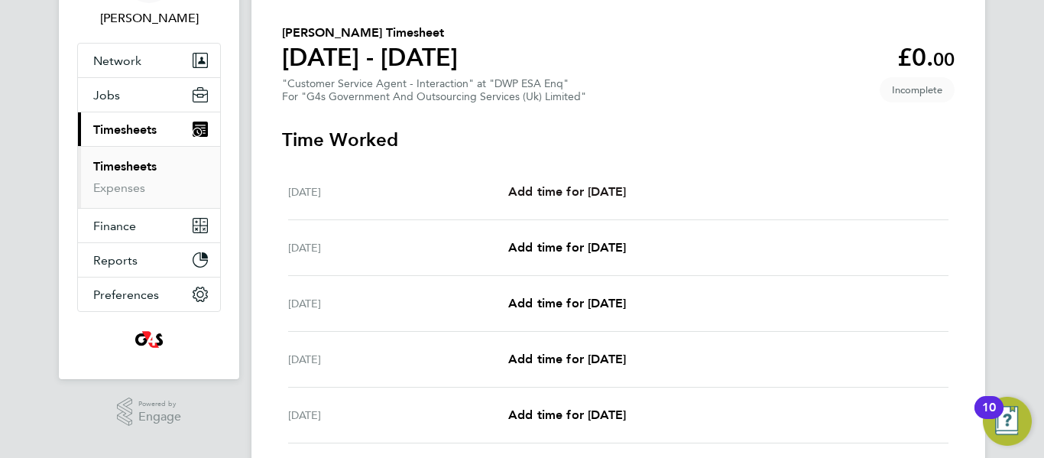
click at [615, 183] on link "Add time for [DATE]" at bounding box center [567, 192] width 118 height 18
select select "30"
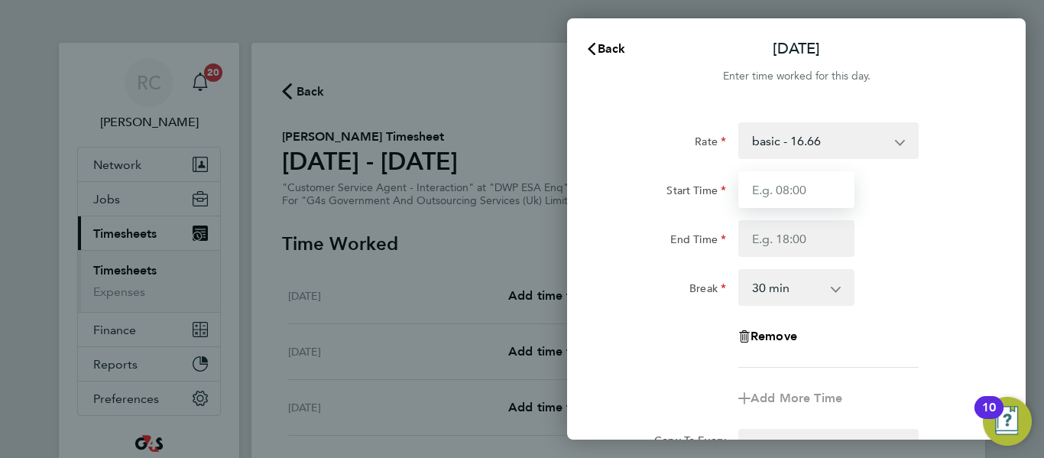
click at [790, 192] on input "Start Time" at bounding box center [797, 189] width 116 height 37
type input "09:00"
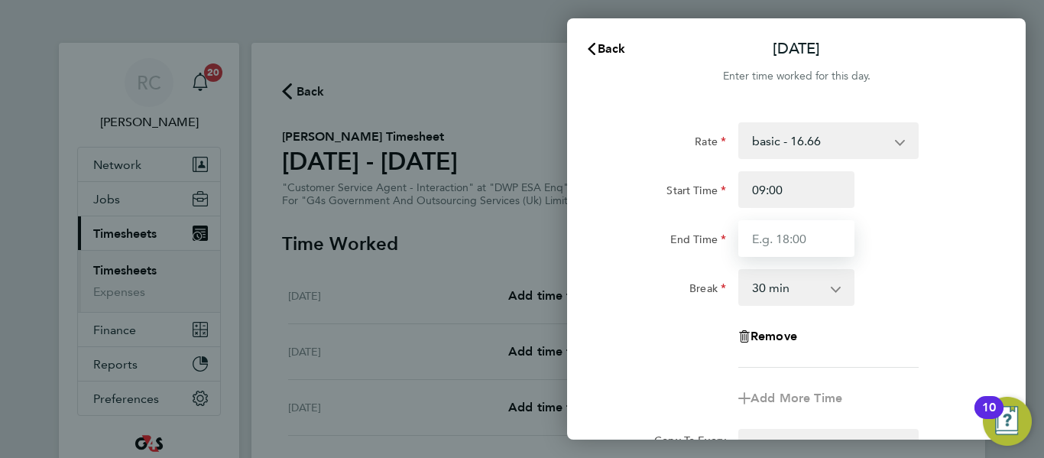
click at [796, 238] on input "End Time" at bounding box center [797, 238] width 116 height 37
type input "17:00"
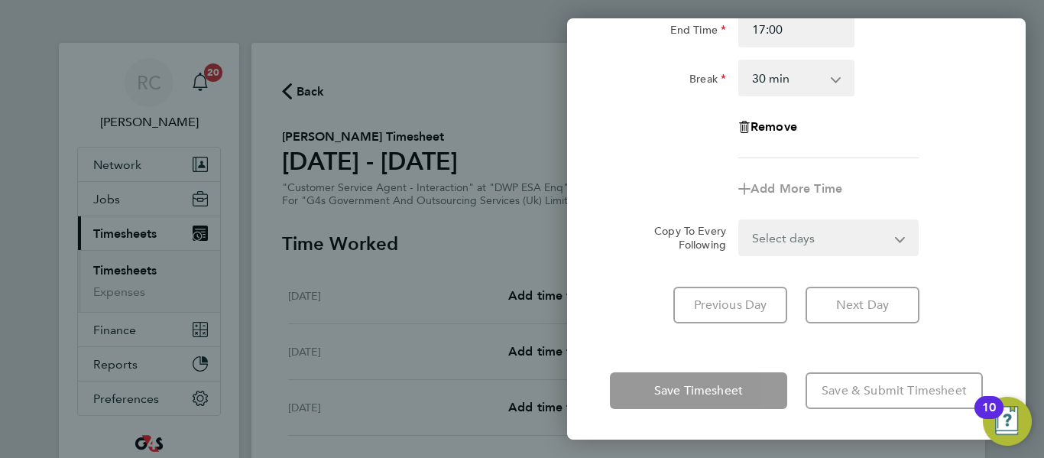
click at [852, 234] on form "Rate basic - 16.66 System Issue Not Paid x1.5 - 24.73 Annual Leave System Issue…" at bounding box center [796, 84] width 373 height 343
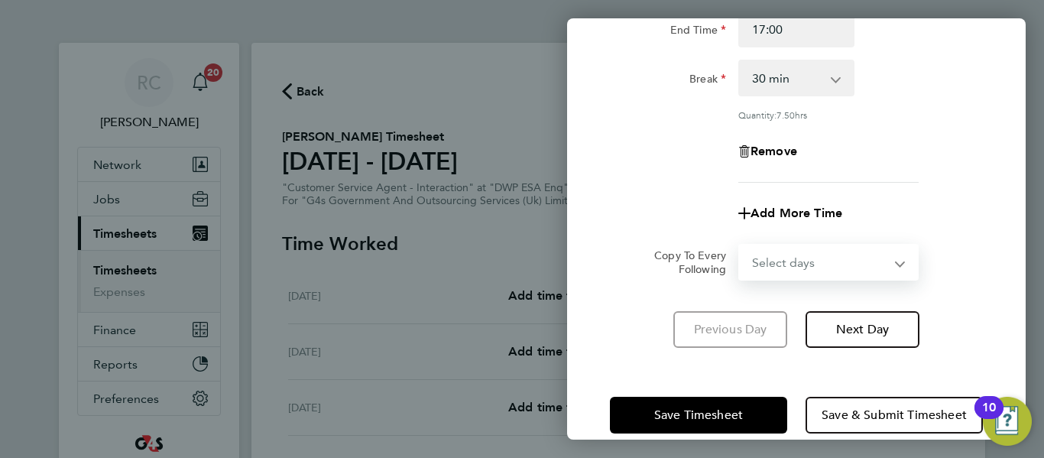
select select "WEEKDAY"
click at [740, 245] on select "Select days Day Weekday (Mon-Fri) Weekend (Sat-Sun) [DATE] [DATE] [DATE] [DATE]…" at bounding box center [820, 262] width 161 height 34
select select "[DATE]"
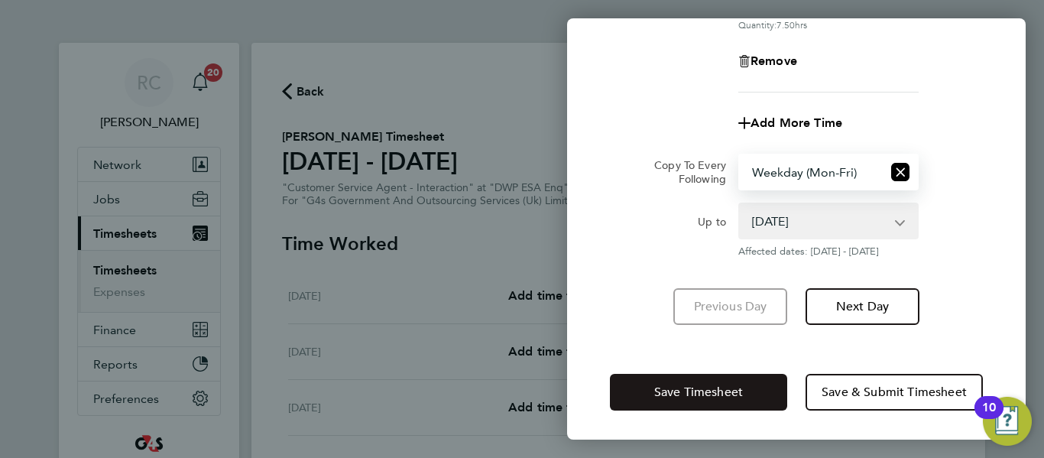
click at [722, 392] on span "Save Timesheet" at bounding box center [698, 392] width 89 height 15
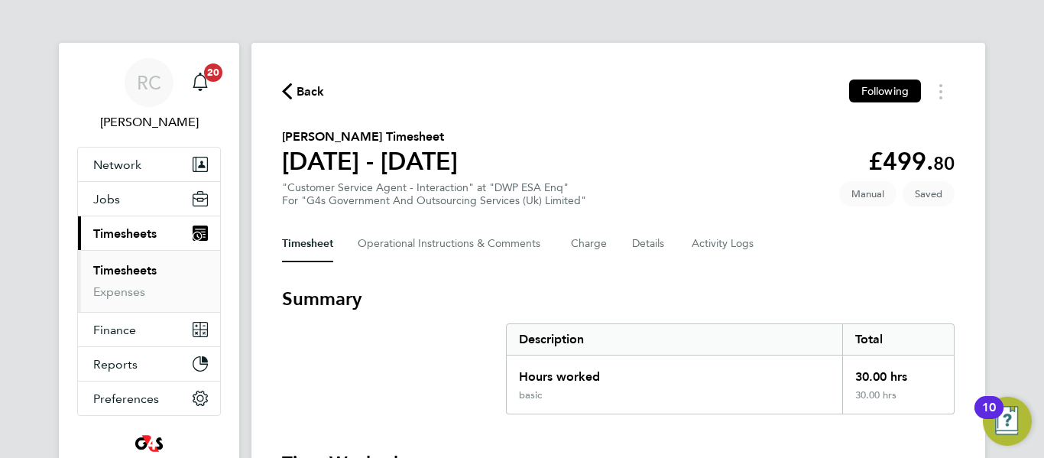
click at [287, 87] on icon "button" at bounding box center [287, 91] width 10 height 16
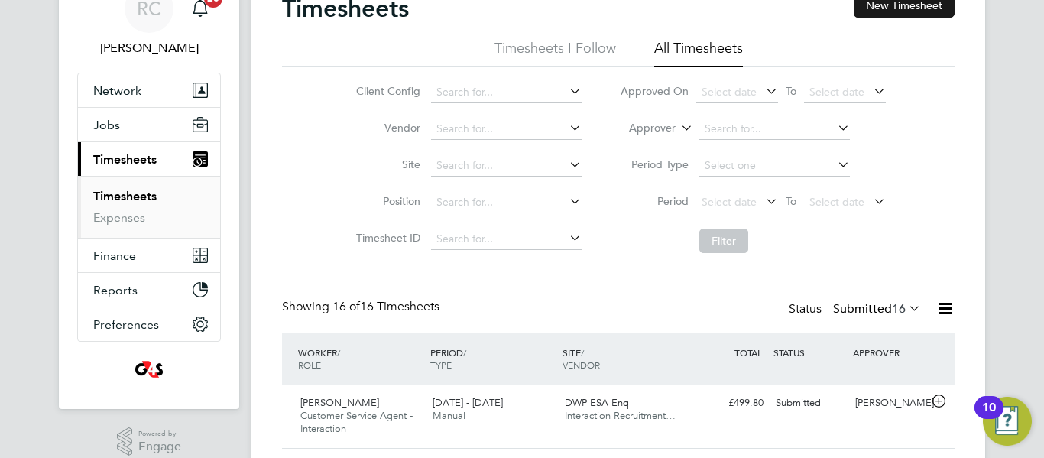
click at [889, 7] on button "New Timesheet" at bounding box center [904, 5] width 101 height 24
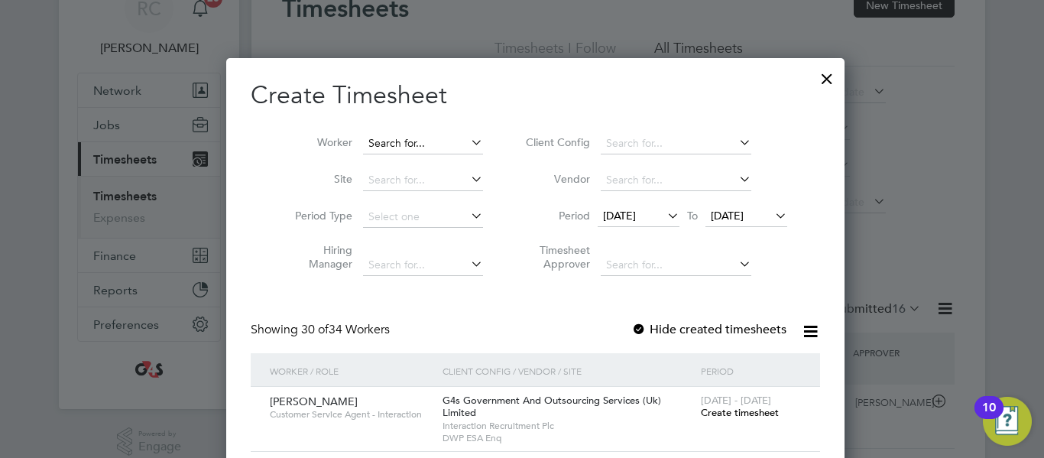
click at [377, 137] on input at bounding box center [423, 143] width 120 height 21
paste input "[PERSON_NAME]"
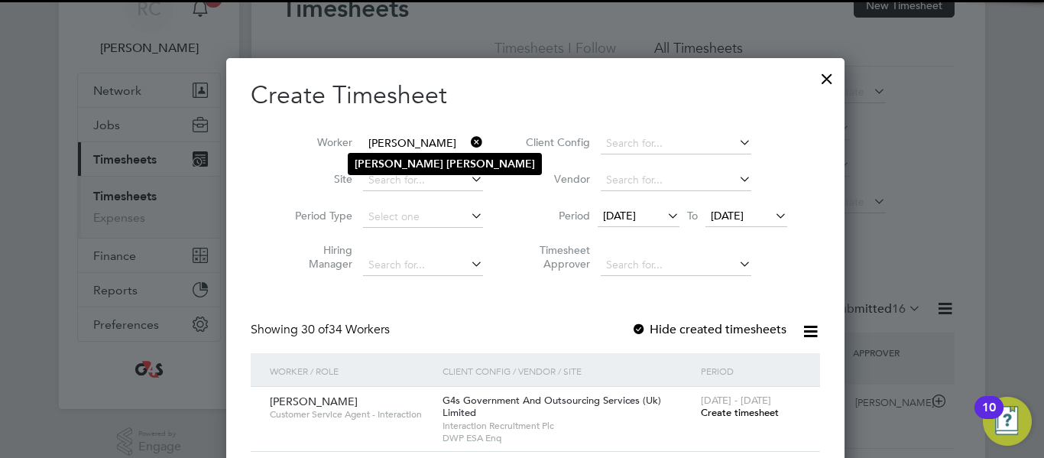
type input "[PERSON_NAME]"
click at [446, 158] on b "[PERSON_NAME]" at bounding box center [490, 163] width 89 height 13
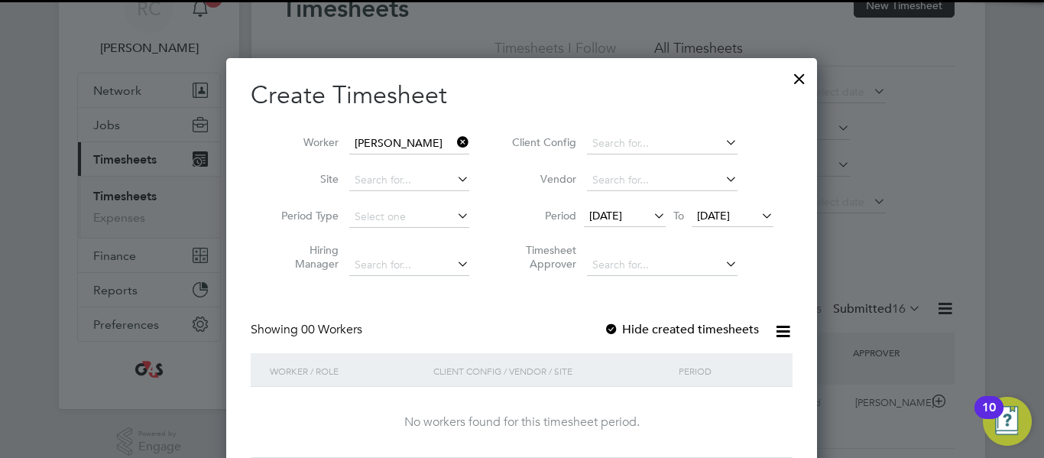
click at [622, 210] on span "[DATE]" at bounding box center [605, 216] width 33 height 14
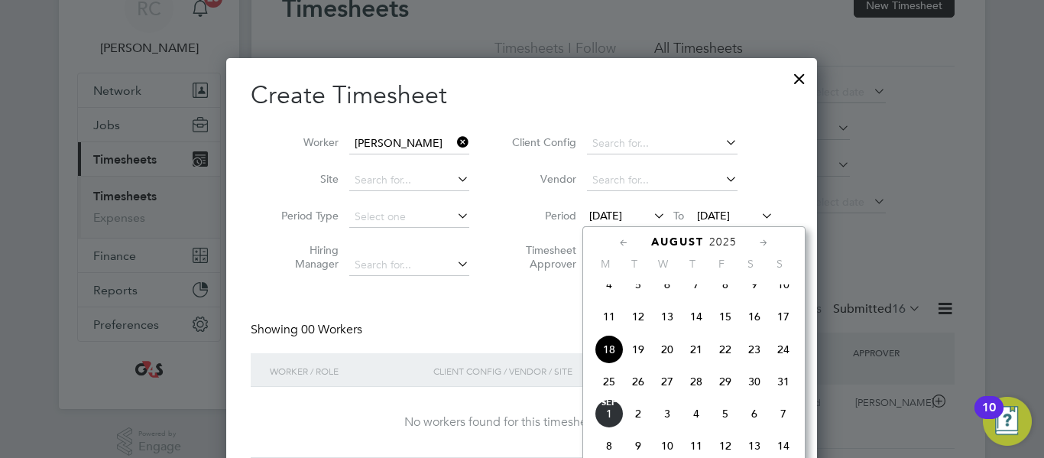
click at [614, 392] on span "25" at bounding box center [609, 381] width 29 height 29
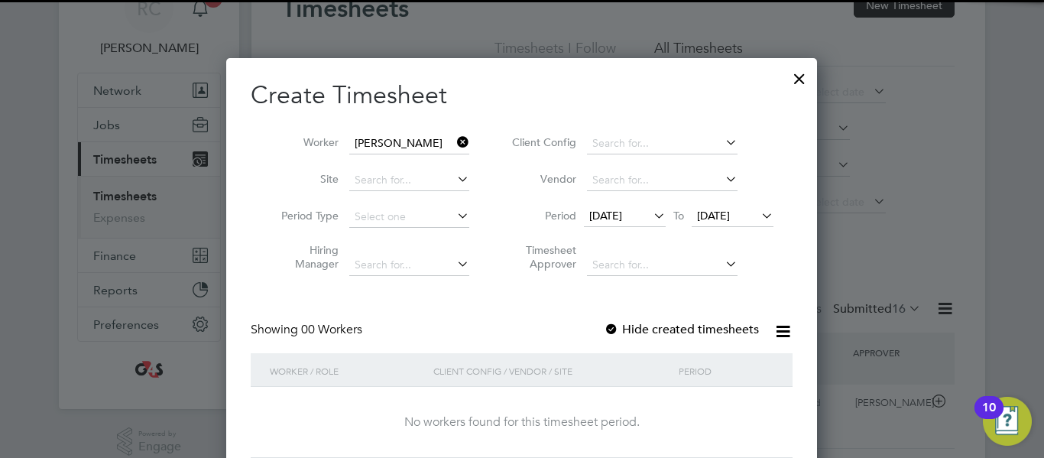
click at [730, 219] on span "[DATE]" at bounding box center [713, 216] width 33 height 14
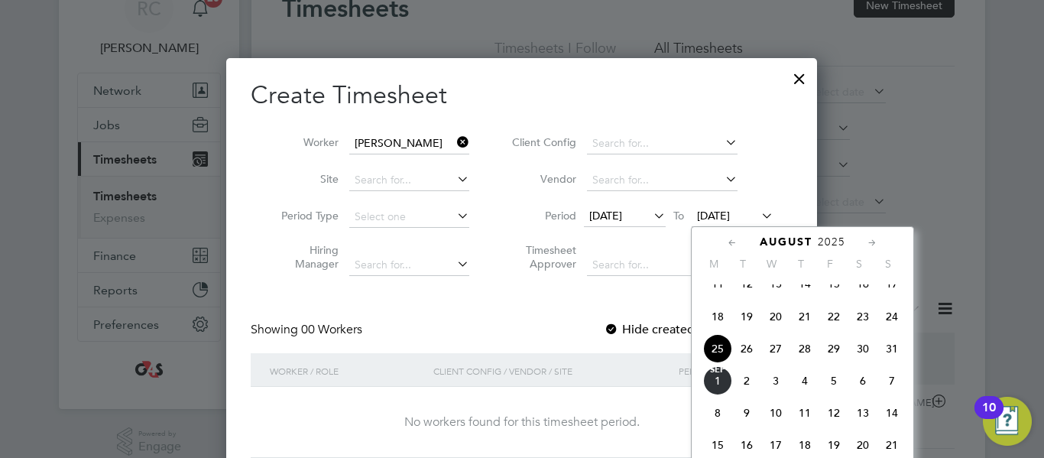
click at [837, 363] on span "29" at bounding box center [834, 348] width 29 height 29
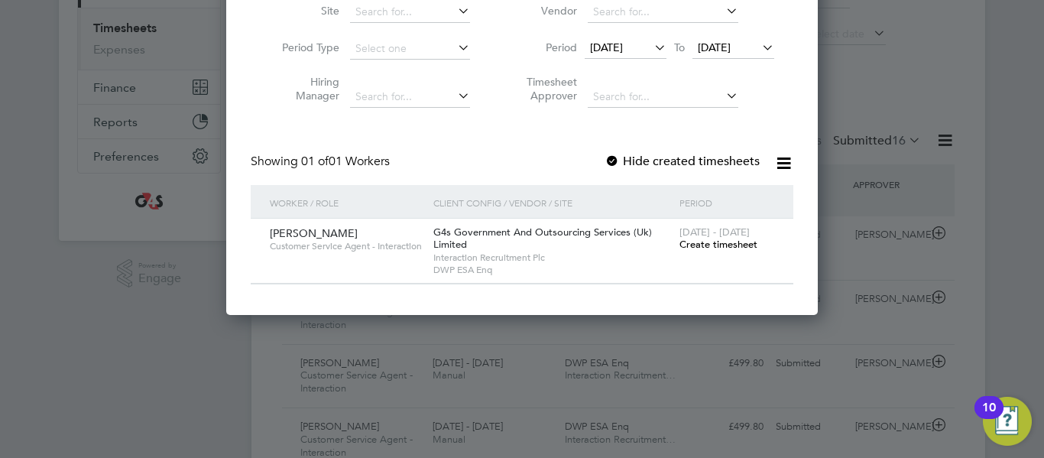
click at [703, 245] on span "Create timesheet" at bounding box center [719, 244] width 78 height 13
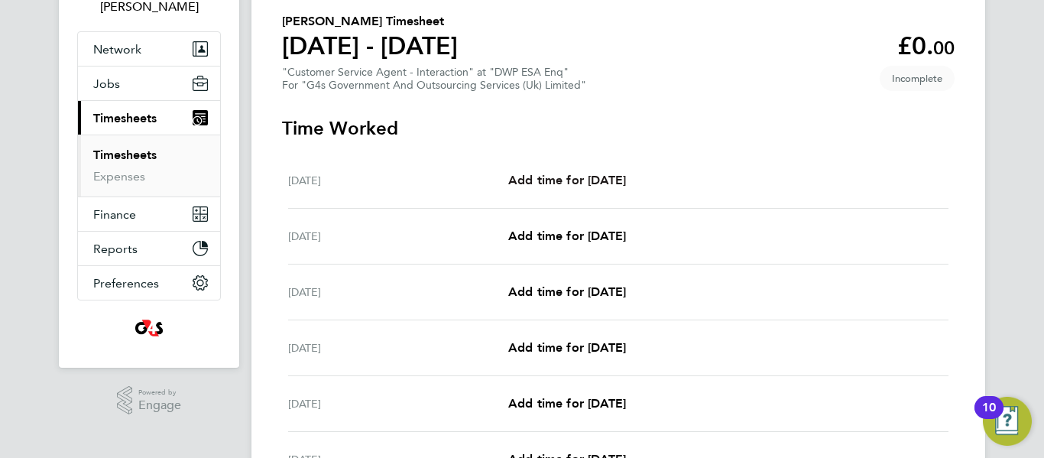
click at [587, 174] on span "Add time for [DATE]" at bounding box center [567, 180] width 118 height 15
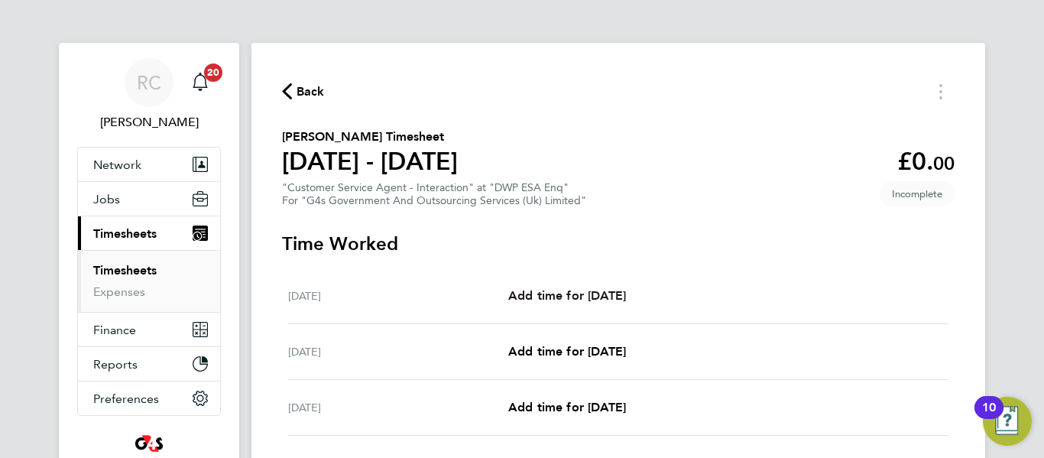
select select "30"
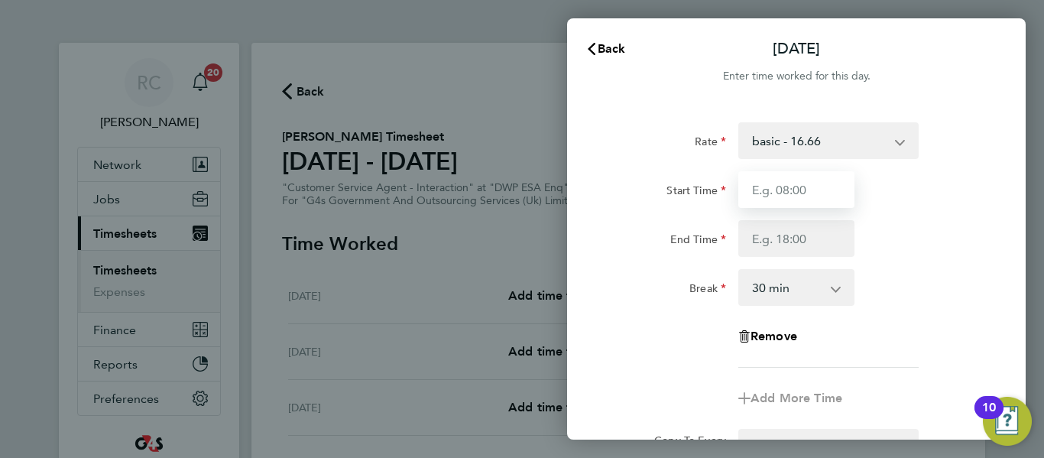
click at [825, 188] on input "Start Time" at bounding box center [797, 189] width 116 height 37
type input "09:00"
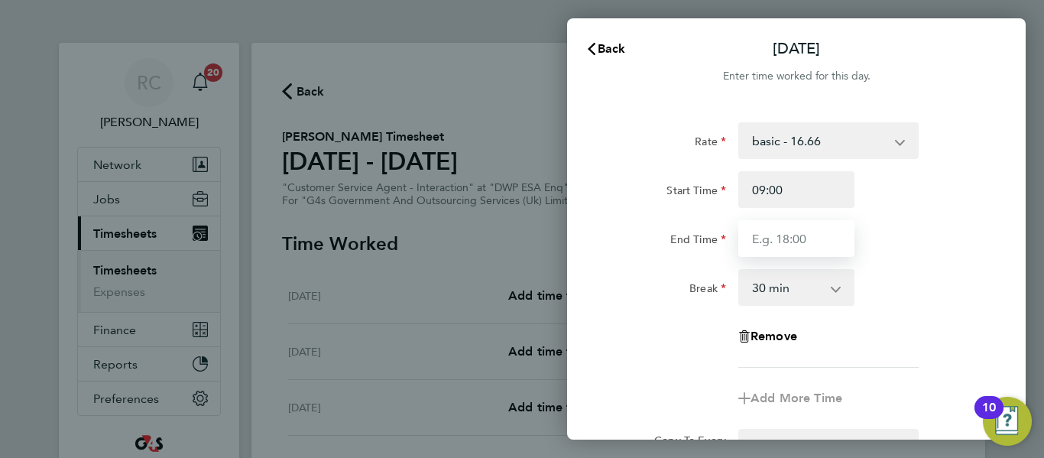
click at [805, 232] on input "End Time" at bounding box center [797, 238] width 116 height 37
type input "17:00"
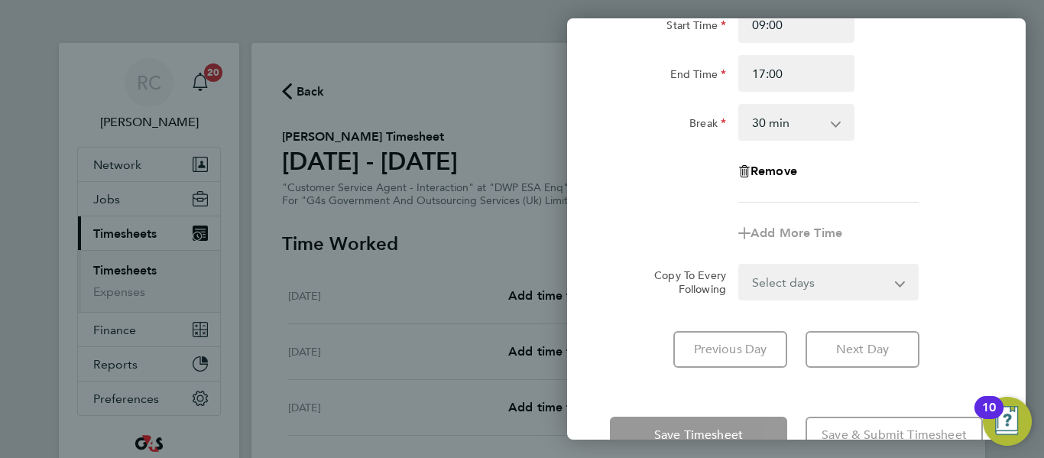
click at [802, 287] on select "Select days Day Weekday (Mon-Fri) Weekend (Sat-Sun) [DATE] [DATE] [DATE] [DATE]…" at bounding box center [820, 282] width 161 height 34
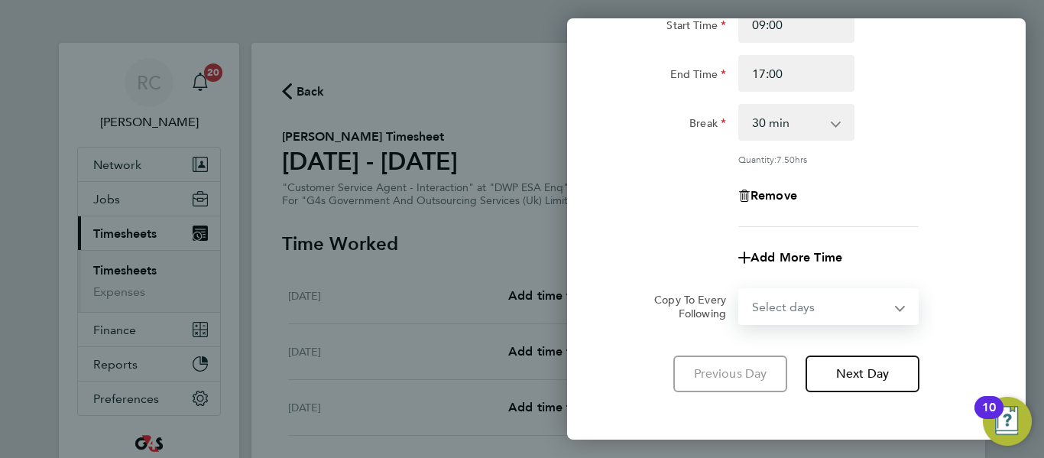
select select "WEEKDAY"
click at [740, 290] on select "Select days Day Weekday (Mon-Fri) Weekend (Sat-Sun) [DATE] [DATE] [DATE] [DATE]…" at bounding box center [820, 307] width 161 height 34
select select "[DATE]"
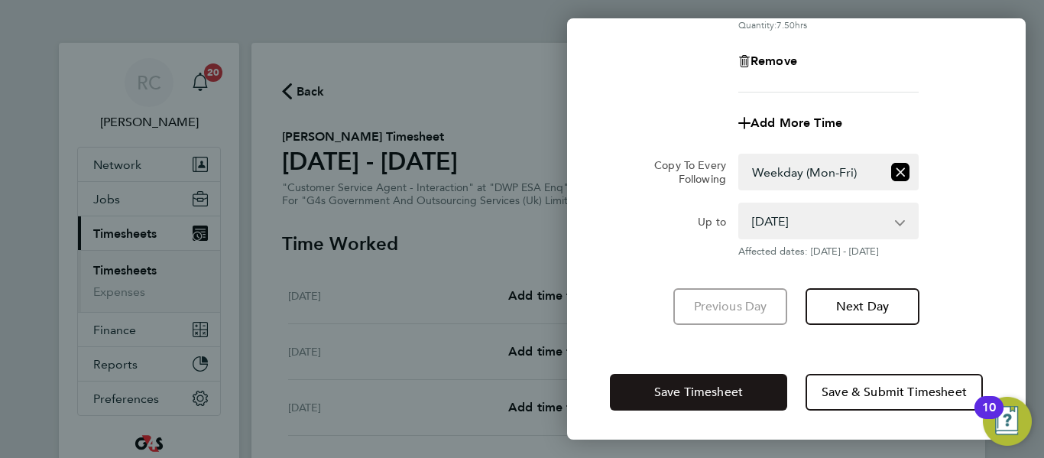
click at [730, 388] on span "Save Timesheet" at bounding box center [698, 392] width 89 height 15
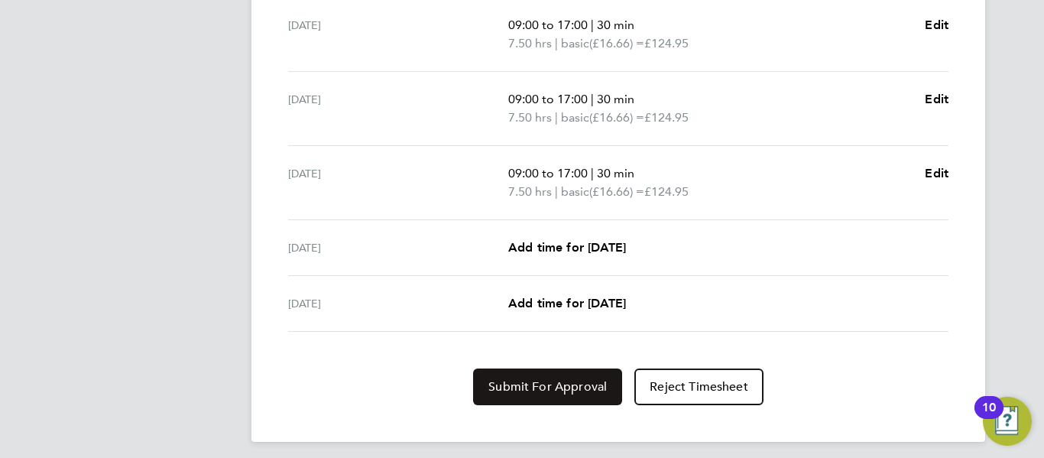
click at [596, 380] on span "Submit For Approval" at bounding box center [548, 386] width 118 height 15
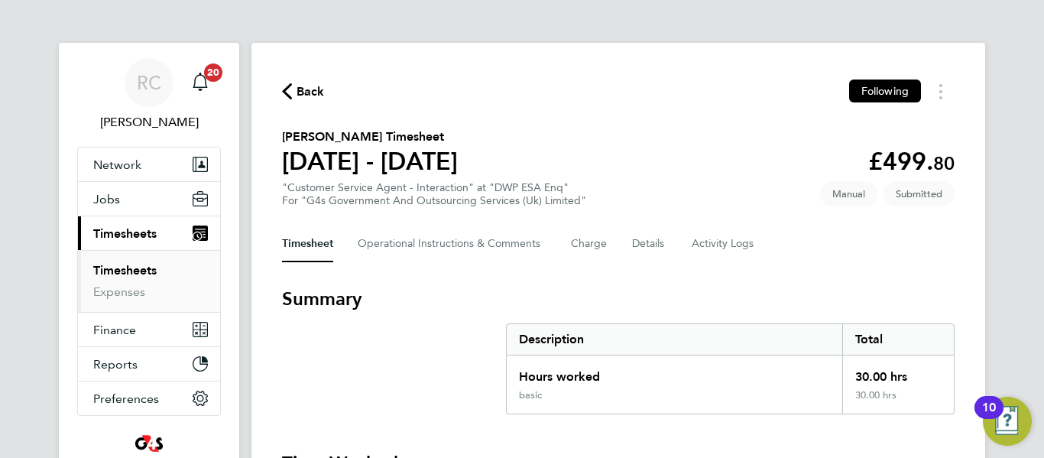
click at [287, 96] on icon "button" at bounding box center [287, 91] width 10 height 16
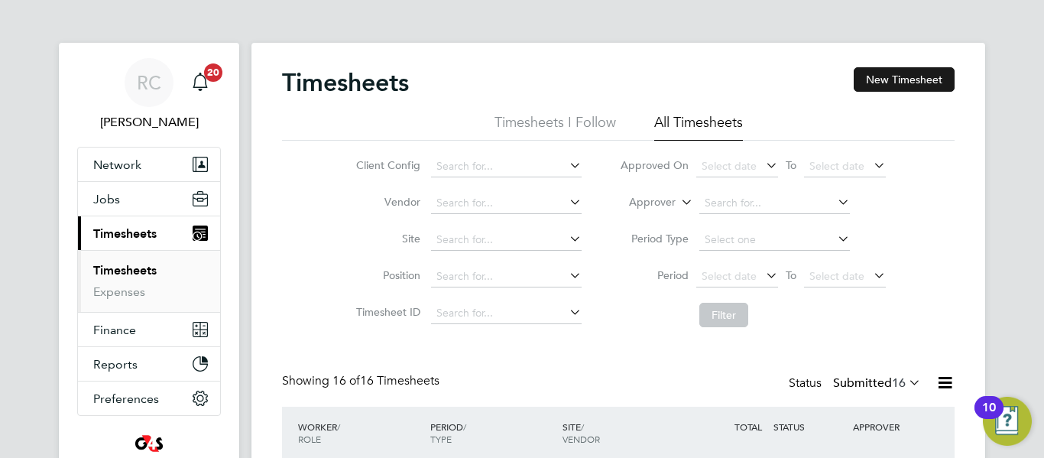
click at [894, 85] on button "New Timesheet" at bounding box center [904, 79] width 101 height 24
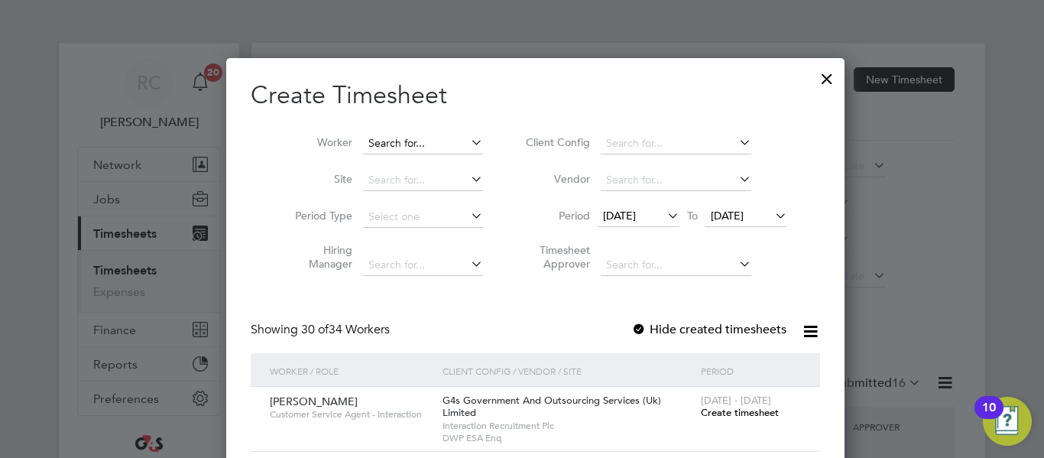
click at [379, 136] on input at bounding box center [423, 143] width 120 height 21
paste input "[PERSON_NAME] (Brie) Coulton"
drag, startPoint x: 395, startPoint y: 141, endPoint x: 420, endPoint y: 143, distance: 24.6
click at [420, 143] on input "[PERSON_NAME] (Brie) Coulton" at bounding box center [423, 143] width 120 height 21
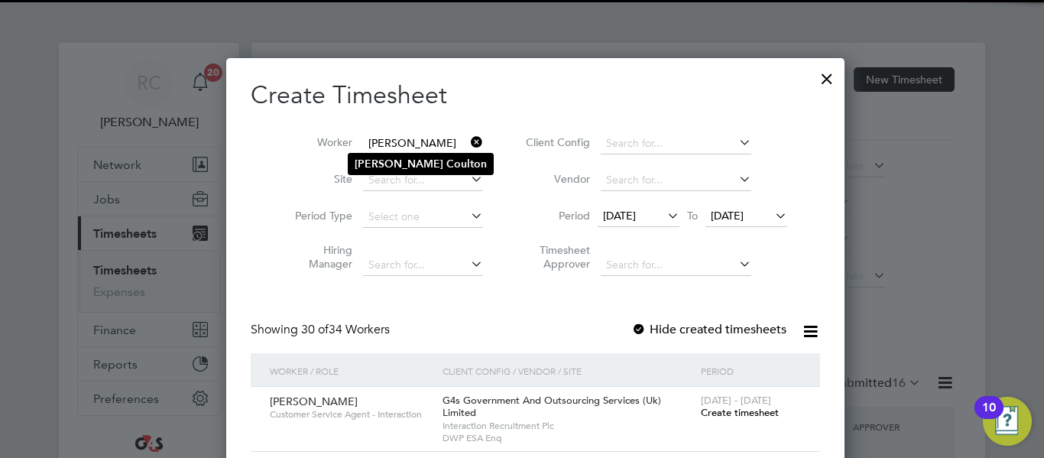
type input "[PERSON_NAME]"
click at [427, 172] on li "[PERSON_NAME]" at bounding box center [421, 164] width 144 height 21
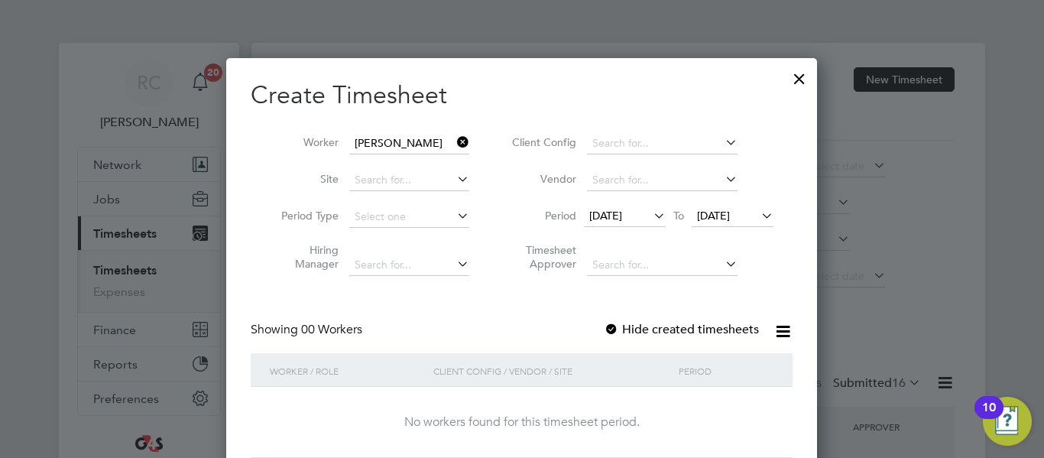
click at [622, 216] on span "[DATE]" at bounding box center [605, 216] width 33 height 14
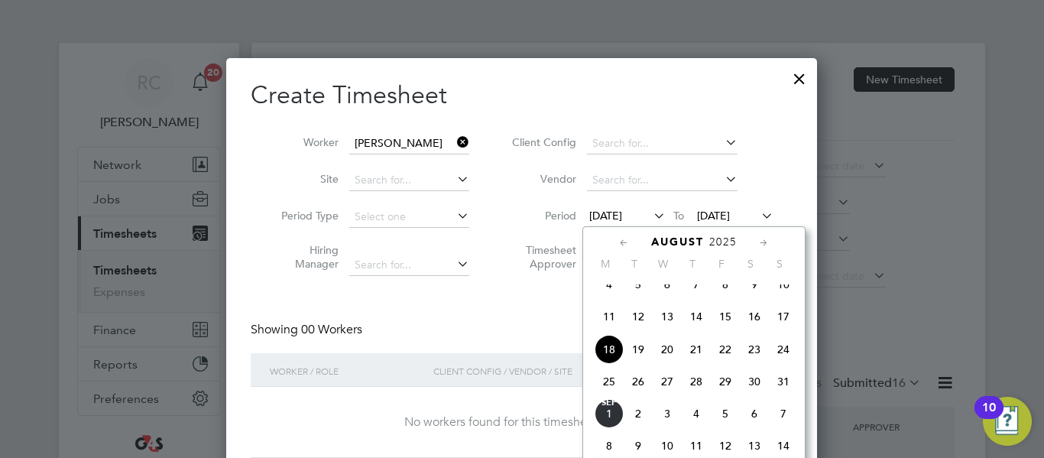
click at [613, 396] on span "25" at bounding box center [609, 381] width 29 height 29
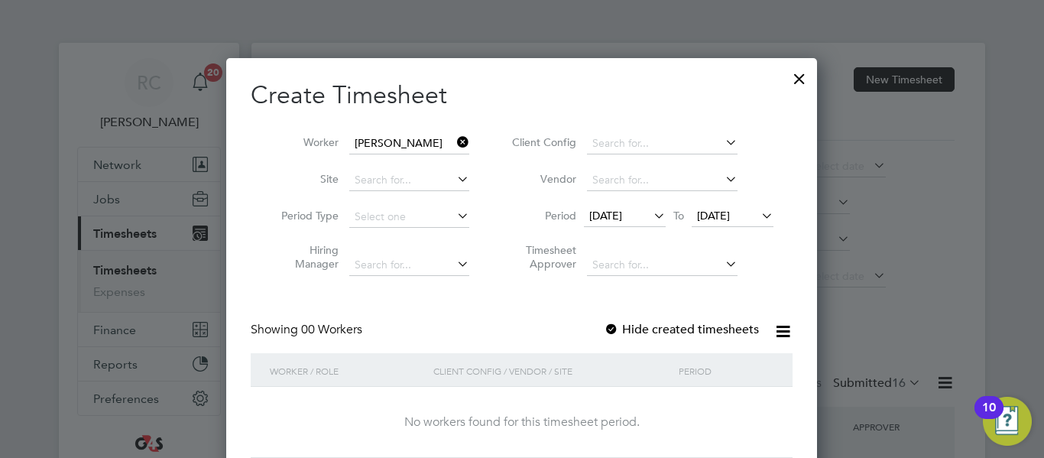
click at [730, 221] on span "[DATE]" at bounding box center [713, 216] width 33 height 14
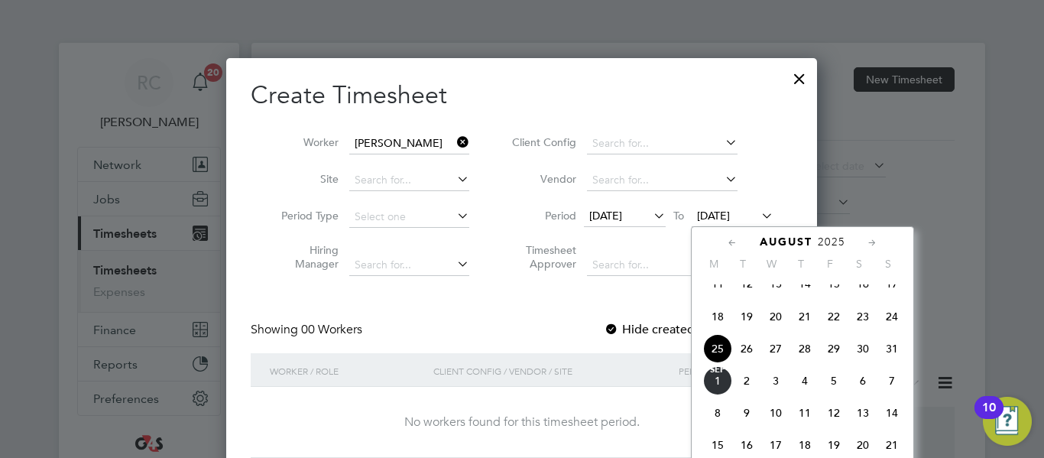
click at [831, 363] on span "29" at bounding box center [834, 348] width 29 height 29
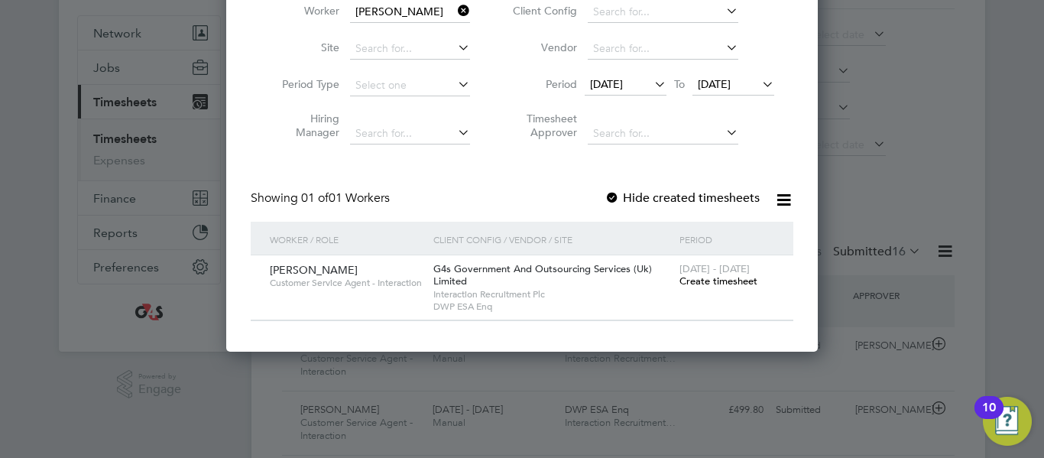
click at [718, 277] on span "Create timesheet" at bounding box center [719, 280] width 78 height 13
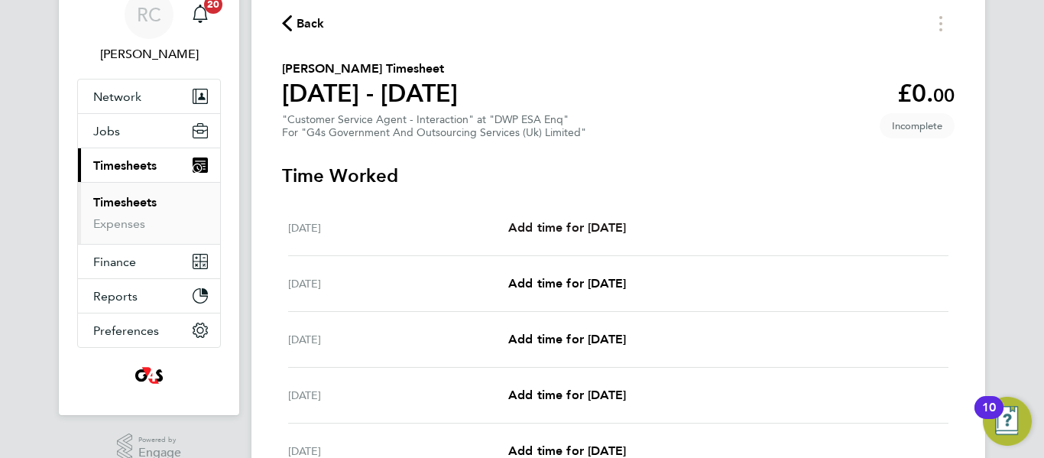
click at [588, 219] on link "Add time for [DATE]" at bounding box center [567, 228] width 118 height 18
select select "30"
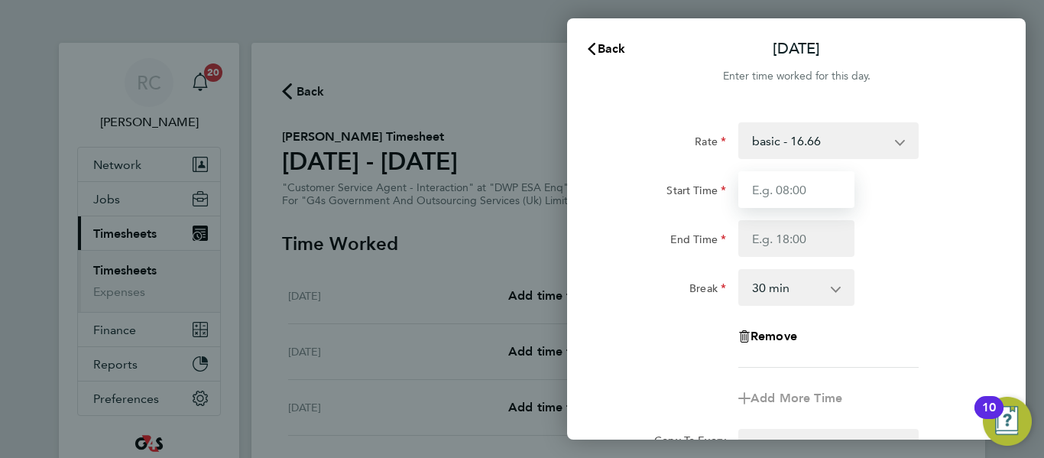
click at [819, 178] on input "Start Time" at bounding box center [797, 189] width 116 height 37
type input "09:00"
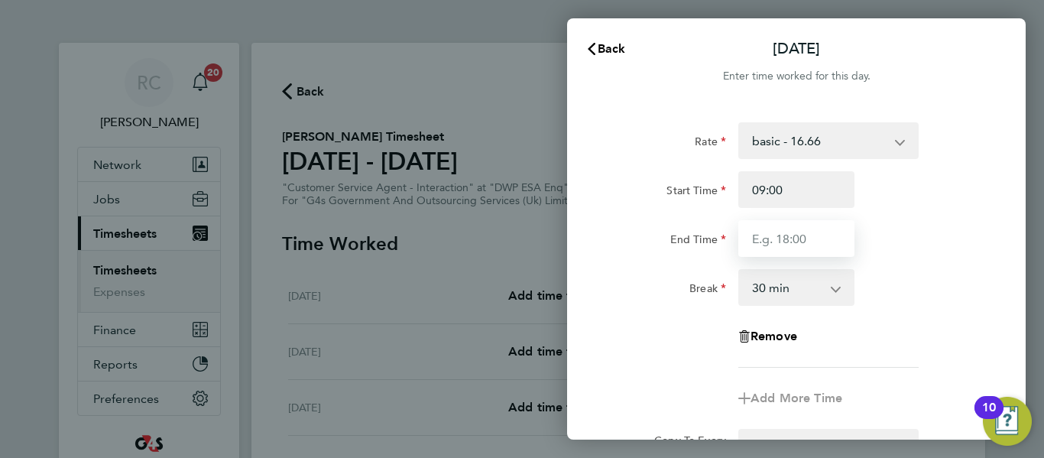
click at [789, 236] on input "End Time" at bounding box center [797, 238] width 116 height 37
type input "17:00"
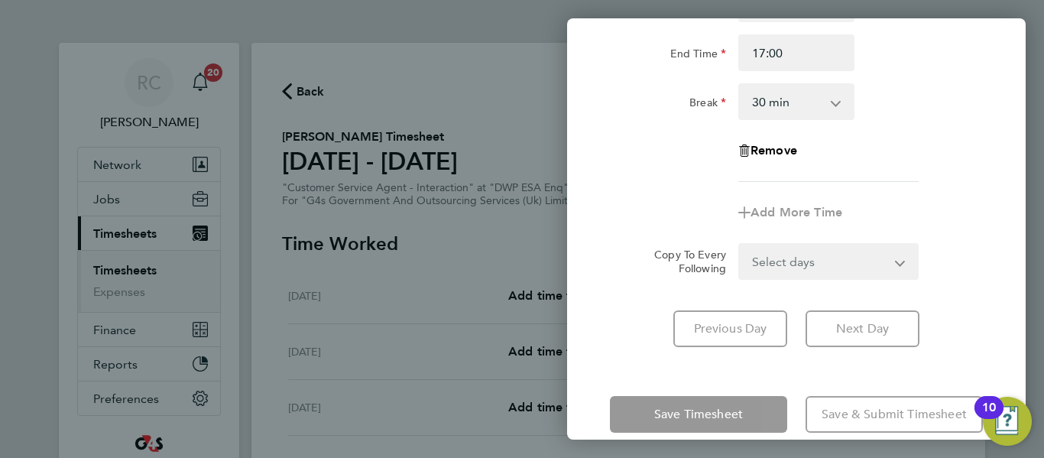
click at [826, 260] on form "Rate basic - 16.66 System Issue Not Paid x1.5 - 24.73 System Issue Paid - 16.66…" at bounding box center [796, 108] width 373 height 343
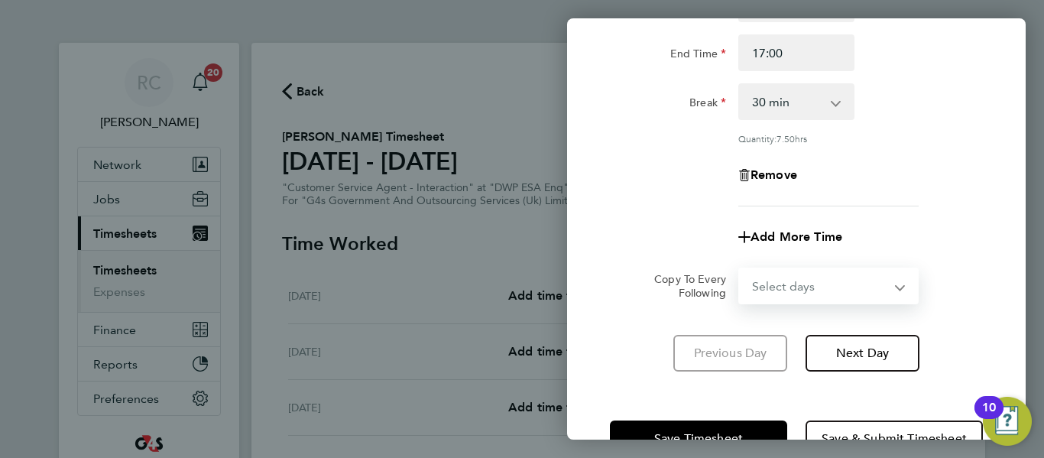
select select "WEEKDAY"
click at [740, 269] on select "Select days Day Weekday (Mon-Fri) Weekend (Sat-Sun) [DATE] [DATE] [DATE] [DATE]…" at bounding box center [820, 286] width 161 height 34
select select "[DATE]"
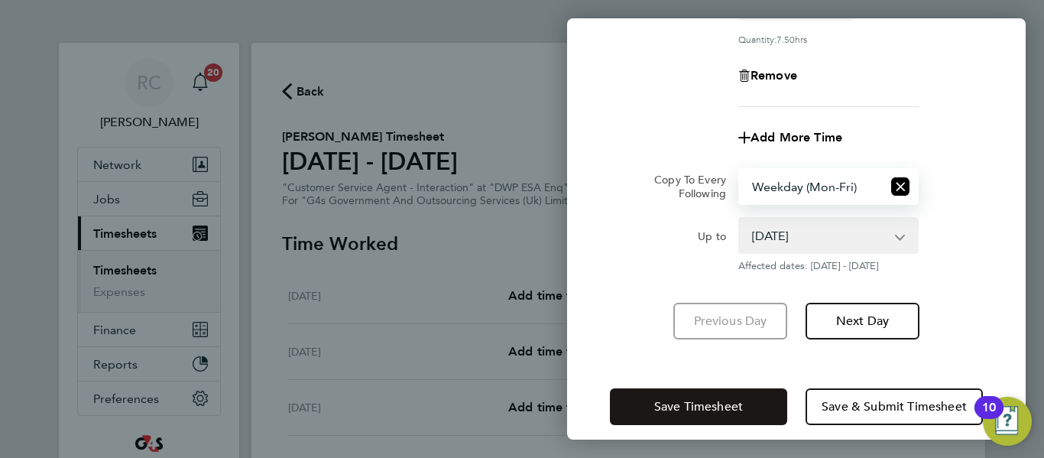
click at [696, 407] on span "Save Timesheet" at bounding box center [698, 406] width 89 height 15
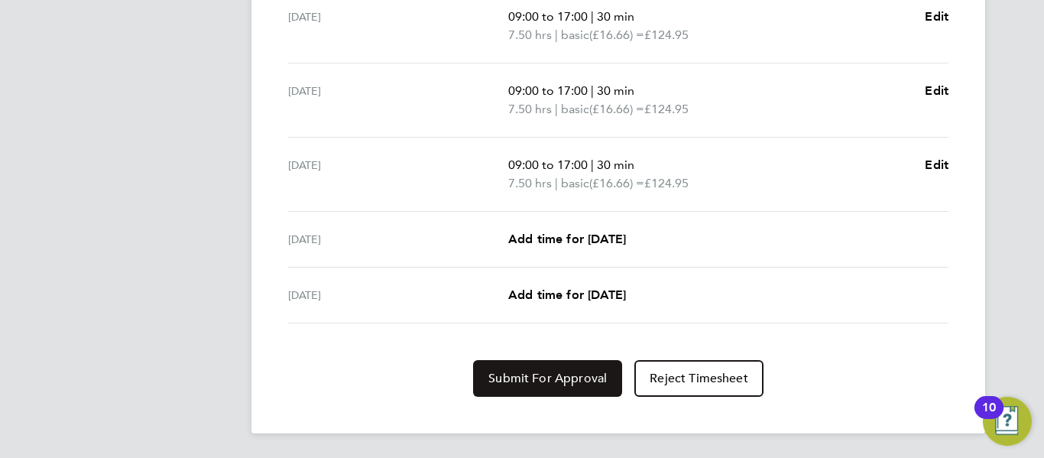
click at [530, 381] on span "Submit For Approval" at bounding box center [548, 378] width 118 height 15
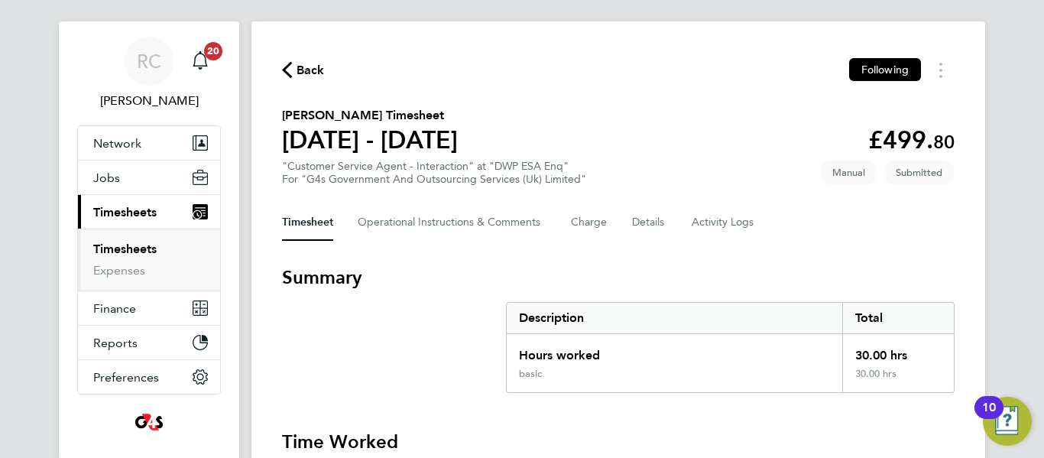
click at [305, 67] on span "Back" at bounding box center [311, 70] width 28 height 18
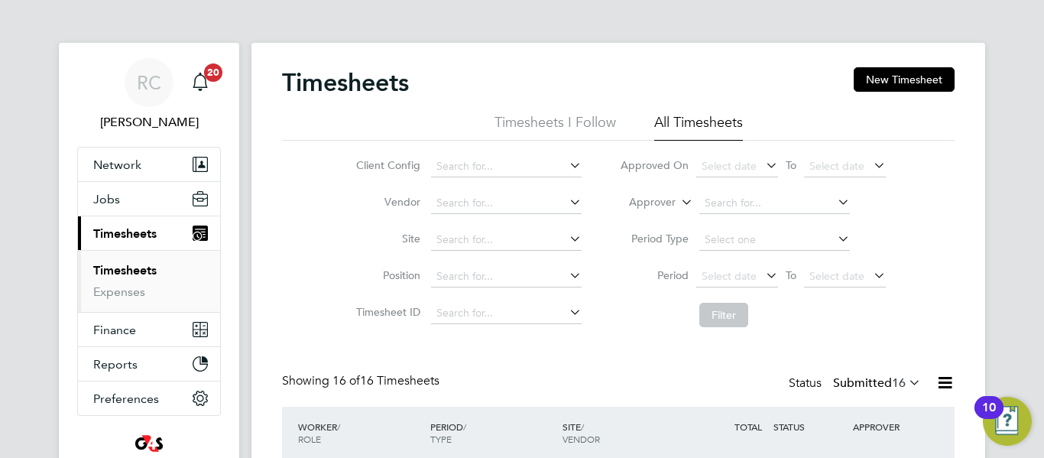
scroll to position [39, 133]
click at [892, 78] on button "New Timesheet" at bounding box center [904, 79] width 101 height 24
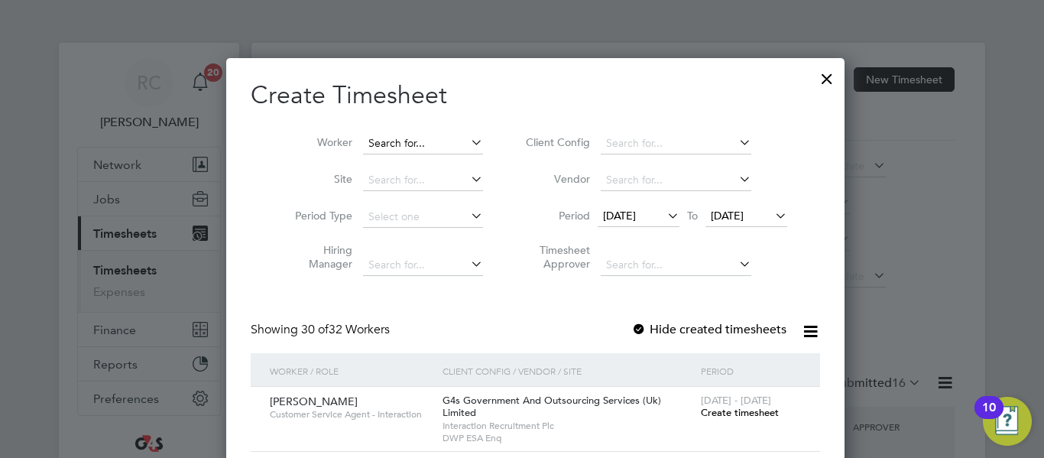
click at [379, 149] on input at bounding box center [423, 143] width 120 height 21
paste input "[PERSON_NAME]"
type input "[PERSON_NAME]"
click at [386, 161] on b "Sarwat" at bounding box center [372, 163] width 34 height 13
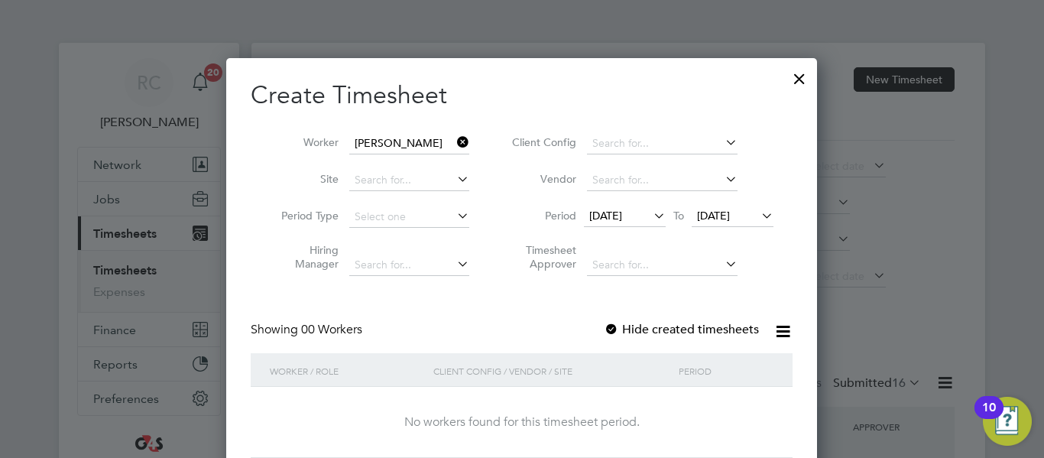
click at [651, 213] on icon at bounding box center [651, 215] width 0 height 21
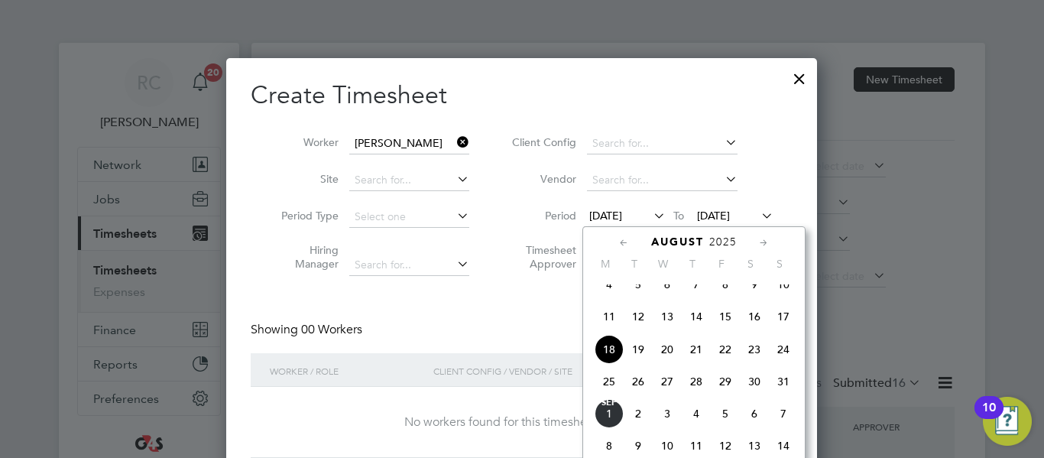
click at [608, 394] on span "25" at bounding box center [609, 381] width 29 height 29
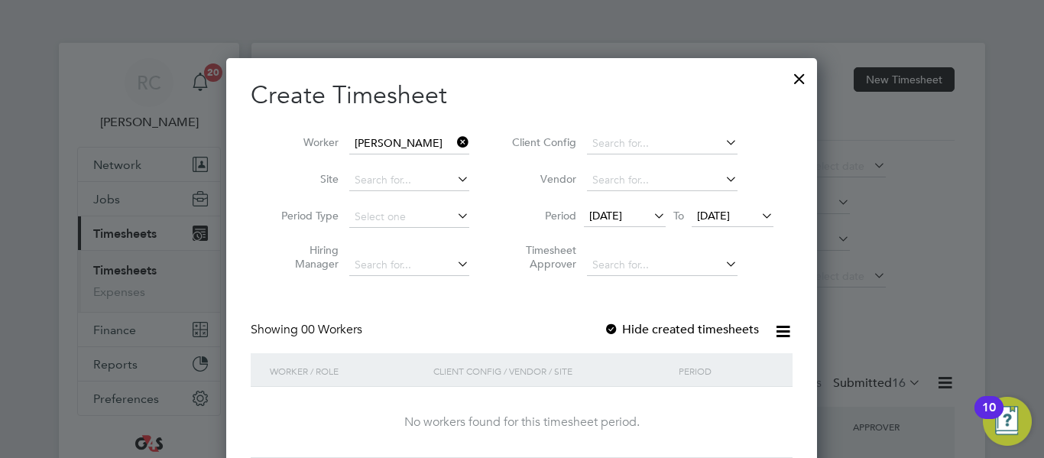
click at [755, 223] on span "[DATE]" at bounding box center [733, 216] width 82 height 21
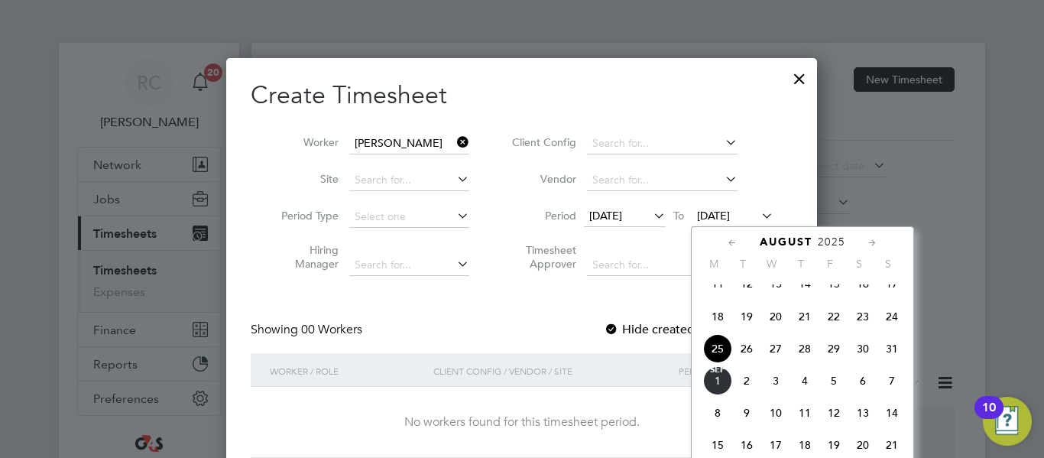
click at [833, 363] on span "29" at bounding box center [834, 348] width 29 height 29
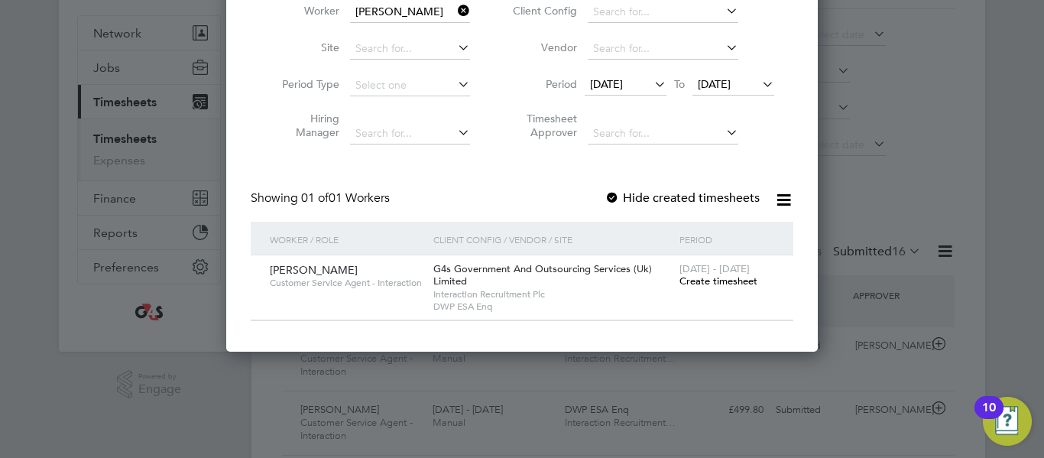
click at [688, 279] on span "Create timesheet" at bounding box center [719, 280] width 78 height 13
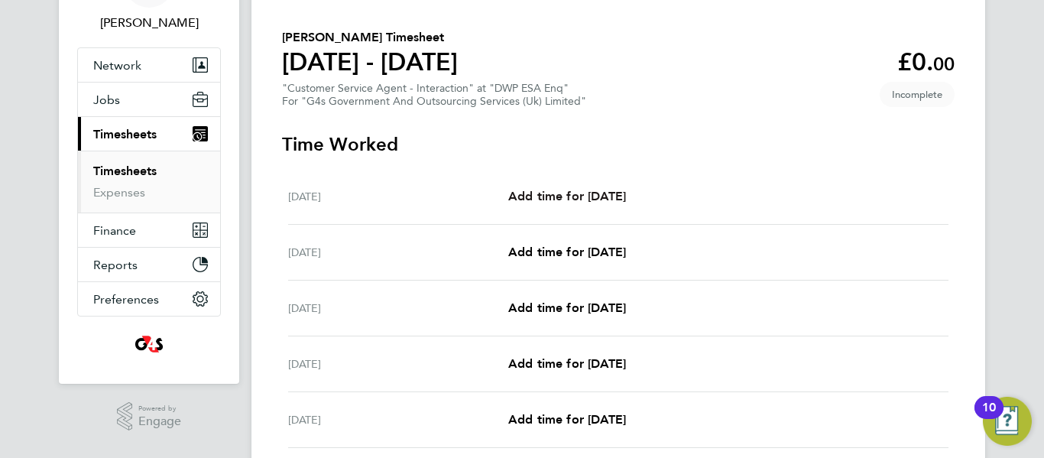
click at [582, 192] on span "Add time for [DATE]" at bounding box center [567, 196] width 118 height 15
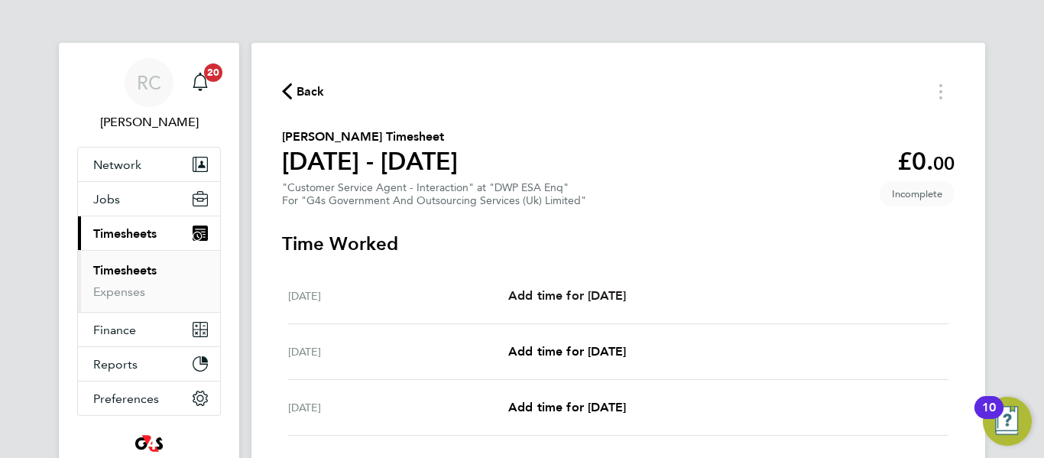
select select "30"
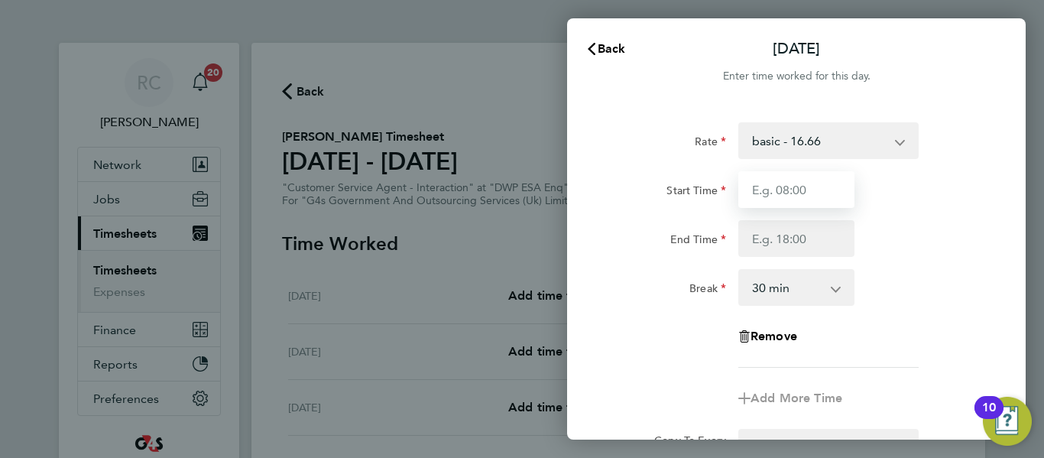
click at [800, 198] on input "Start Time" at bounding box center [797, 189] width 116 height 37
type input "09:00"
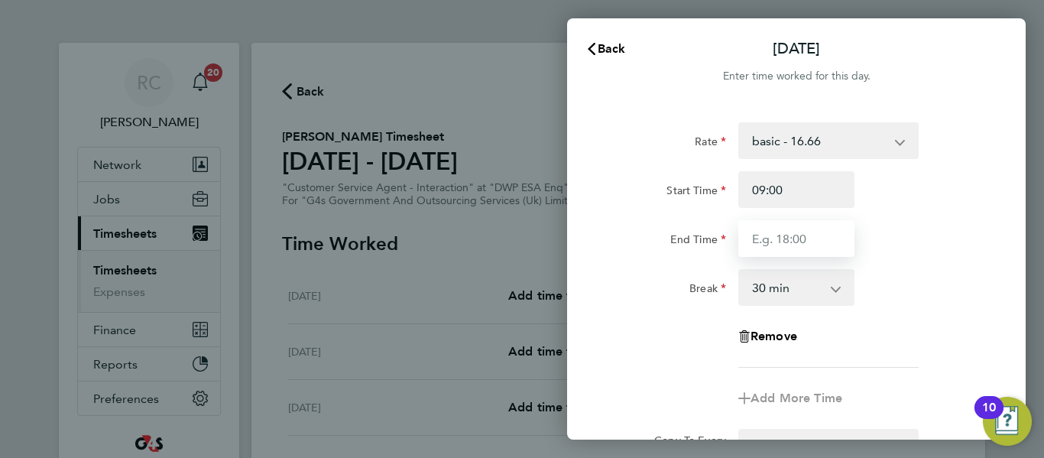
click at [790, 231] on input "End Time" at bounding box center [797, 238] width 116 height 37
type input "17:00"
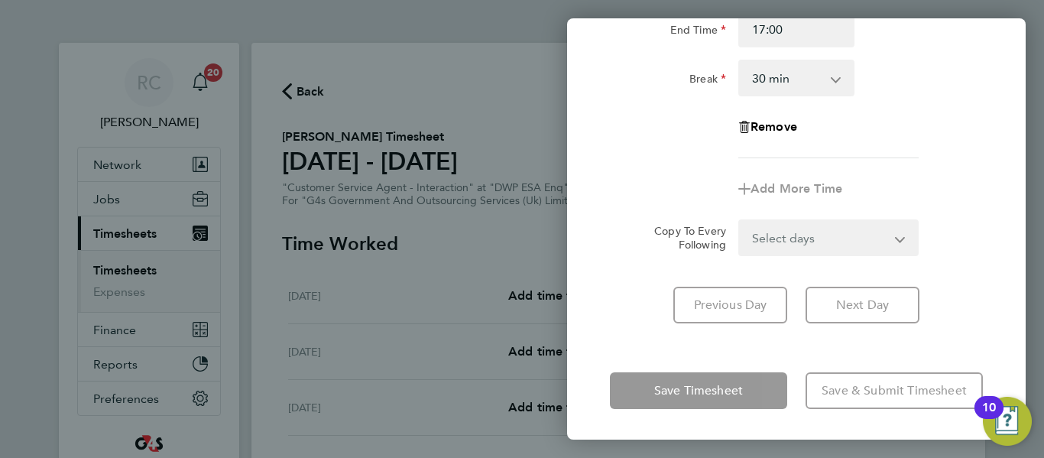
click at [825, 231] on form "Rate basic - 16.66 System Issue Paid - 16.66 x1.5 - 24.73 Sick Annual Leave Ban…" at bounding box center [796, 84] width 373 height 343
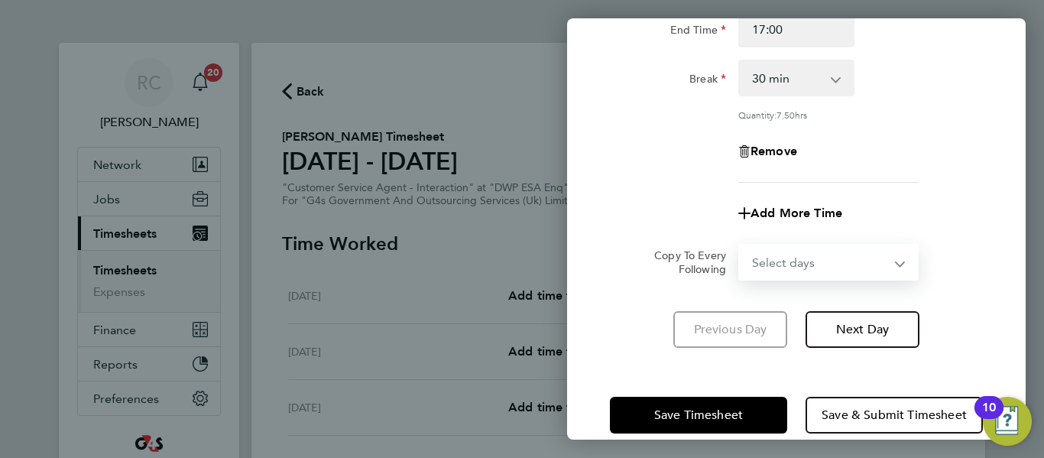
select select "WEEKDAY"
click at [740, 245] on select "Select days Day Weekday (Mon-Fri) Weekend (Sat-Sun) [DATE] [DATE] [DATE] [DATE]…" at bounding box center [820, 262] width 161 height 34
select select "[DATE]"
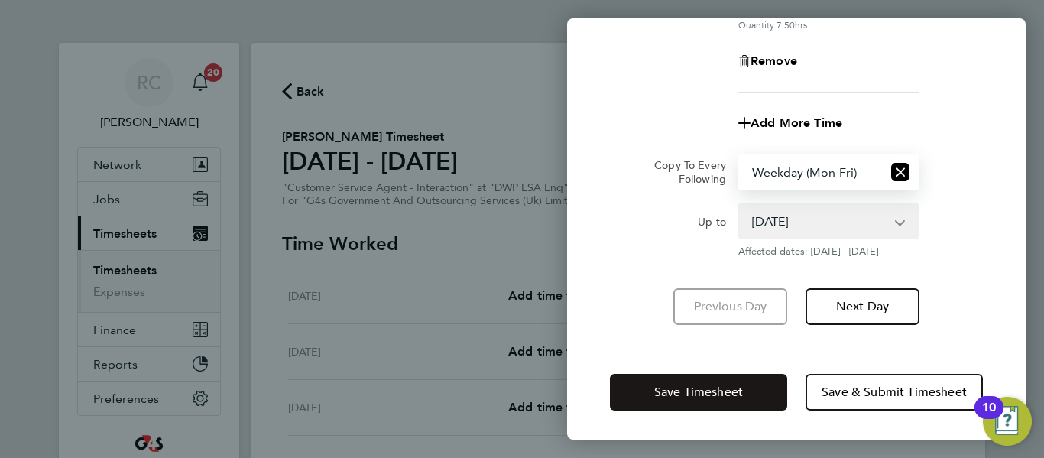
click at [687, 385] on span "Save Timesheet" at bounding box center [698, 392] width 89 height 15
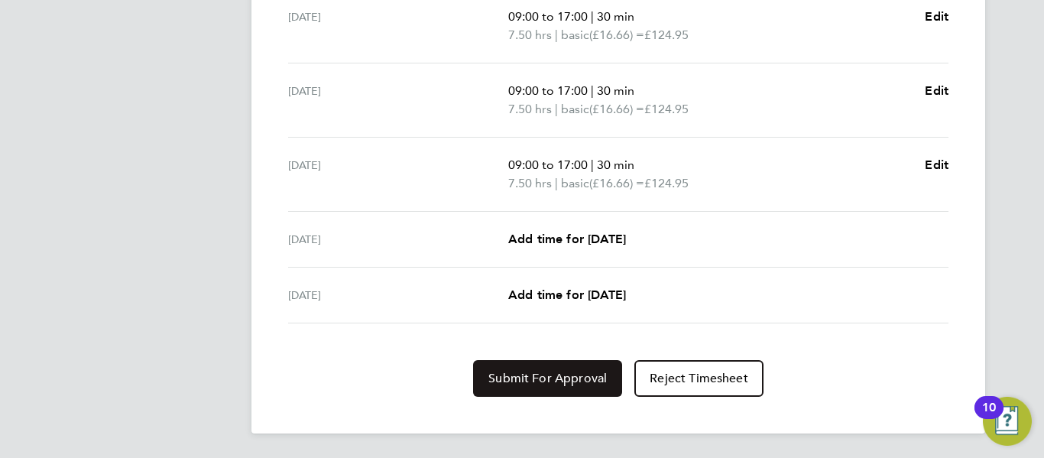
click at [580, 372] on span "Submit For Approval" at bounding box center [548, 378] width 118 height 15
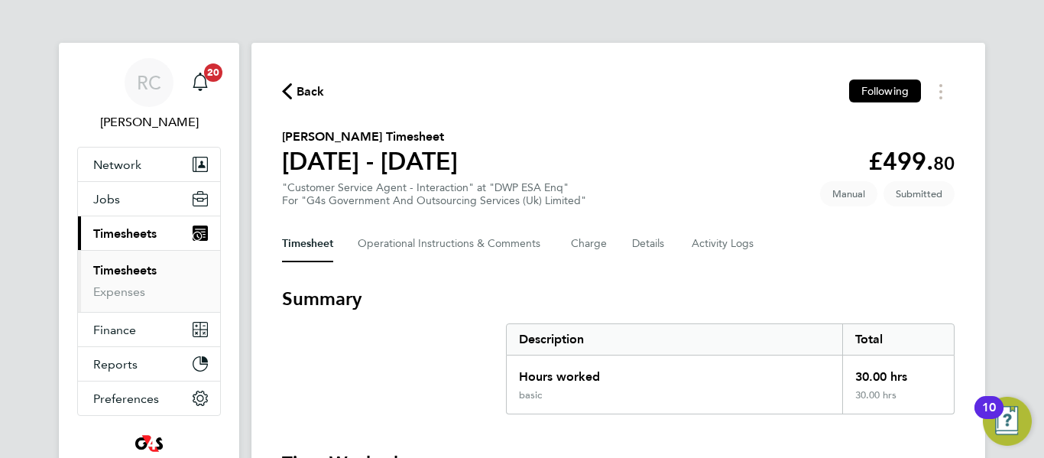
click at [309, 93] on span "Back" at bounding box center [311, 92] width 28 height 18
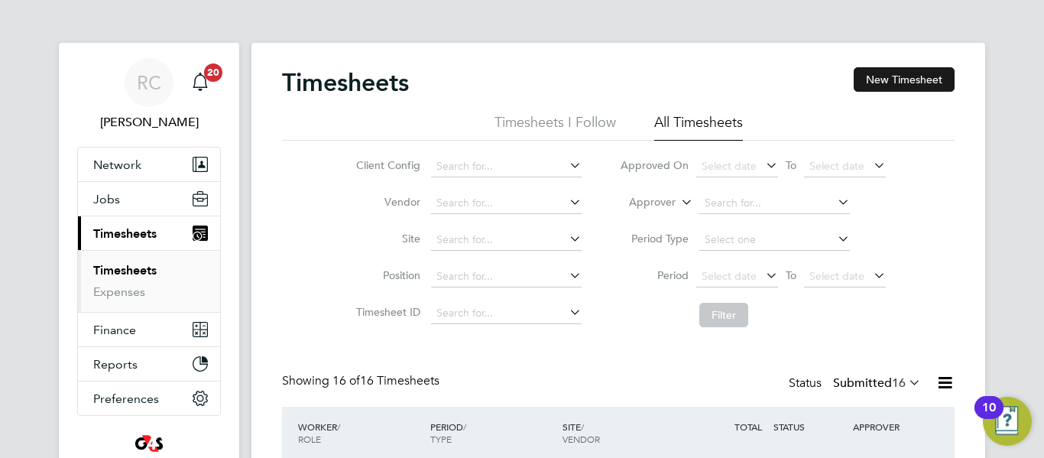
click at [896, 80] on button "New Timesheet" at bounding box center [904, 79] width 101 height 24
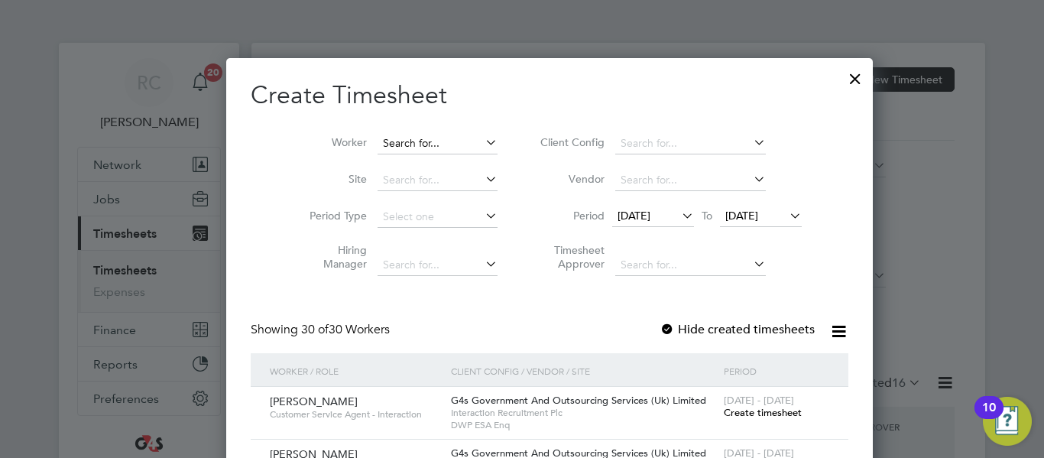
click at [411, 148] on input at bounding box center [438, 143] width 120 height 21
paste input "[PERSON_NAME]"
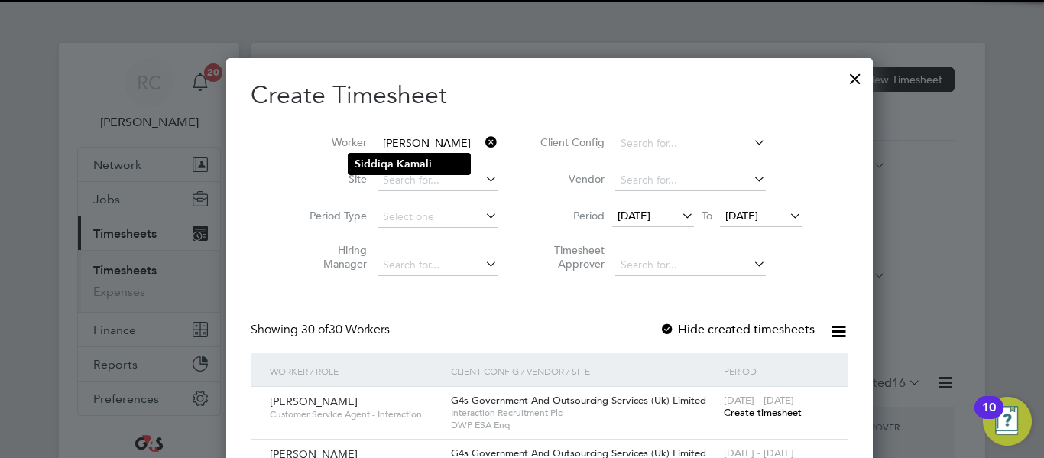
type input "[PERSON_NAME]"
click at [421, 160] on b "Kamali" at bounding box center [414, 163] width 35 height 13
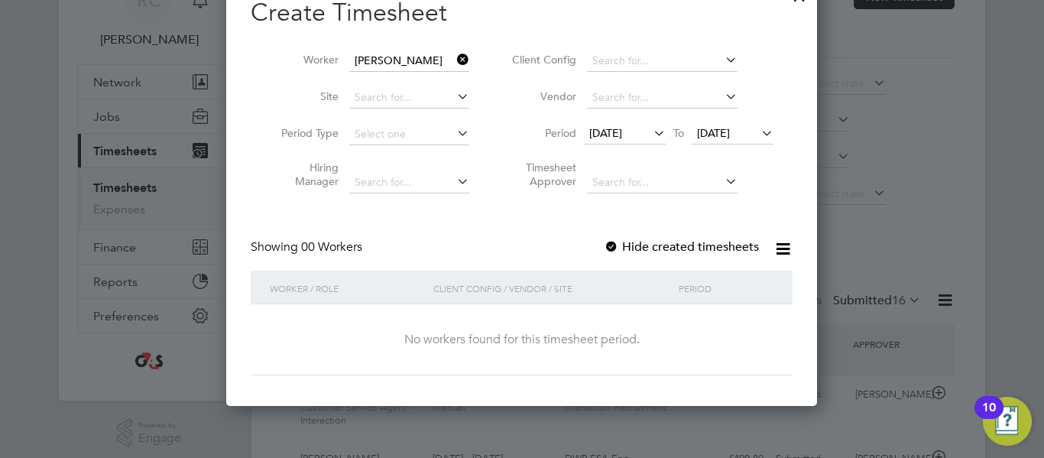
click at [622, 137] on span "[DATE]" at bounding box center [605, 133] width 33 height 14
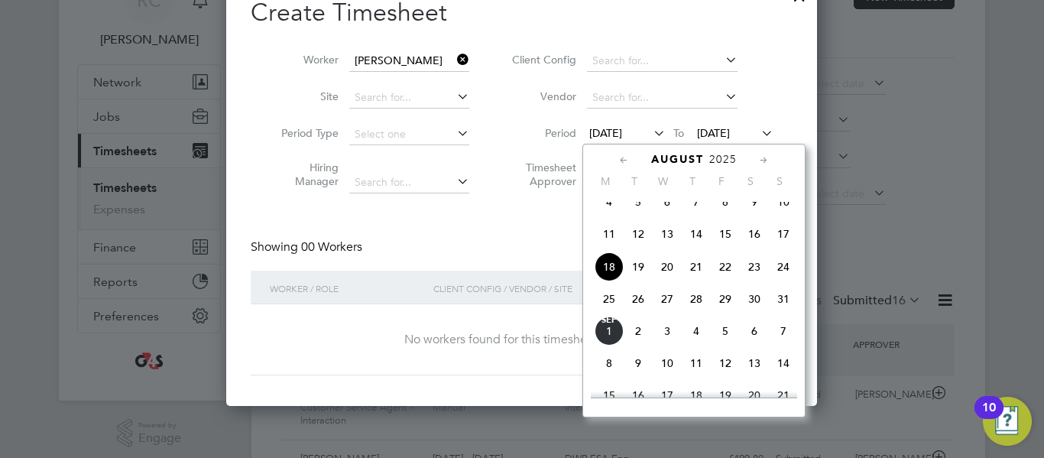
click at [612, 312] on span "25" at bounding box center [609, 298] width 29 height 29
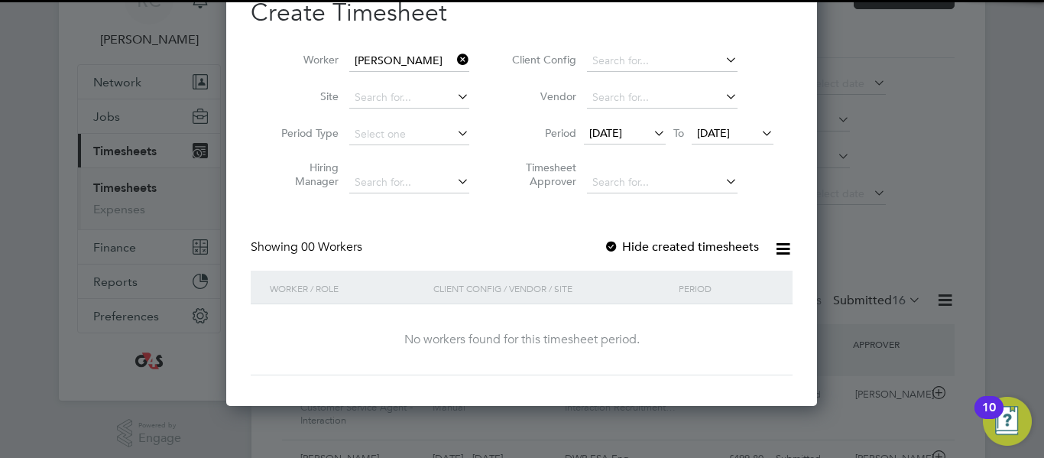
click at [758, 133] on icon at bounding box center [758, 132] width 0 height 21
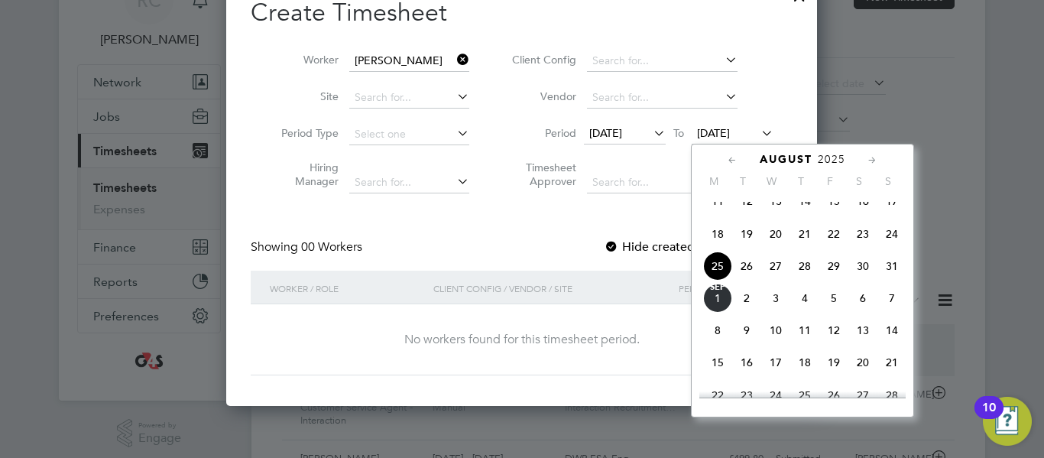
click at [833, 279] on span "29" at bounding box center [834, 266] width 29 height 29
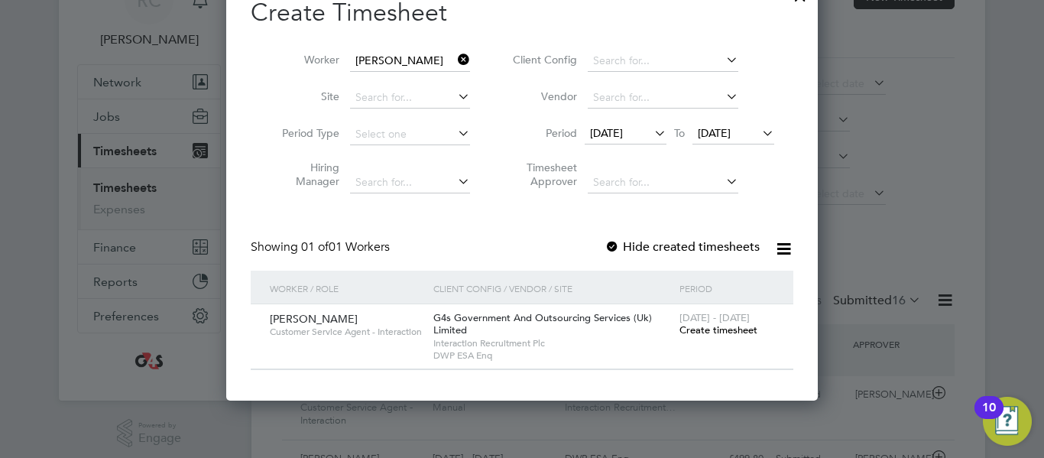
click at [720, 330] on span "Create timesheet" at bounding box center [719, 329] width 78 height 13
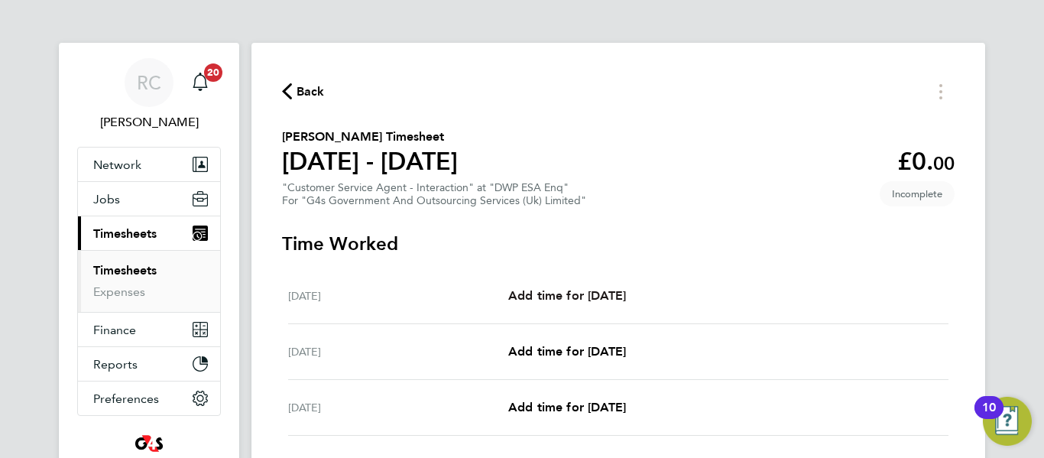
click at [565, 288] on span "Add time for [DATE]" at bounding box center [567, 295] width 118 height 15
select select "30"
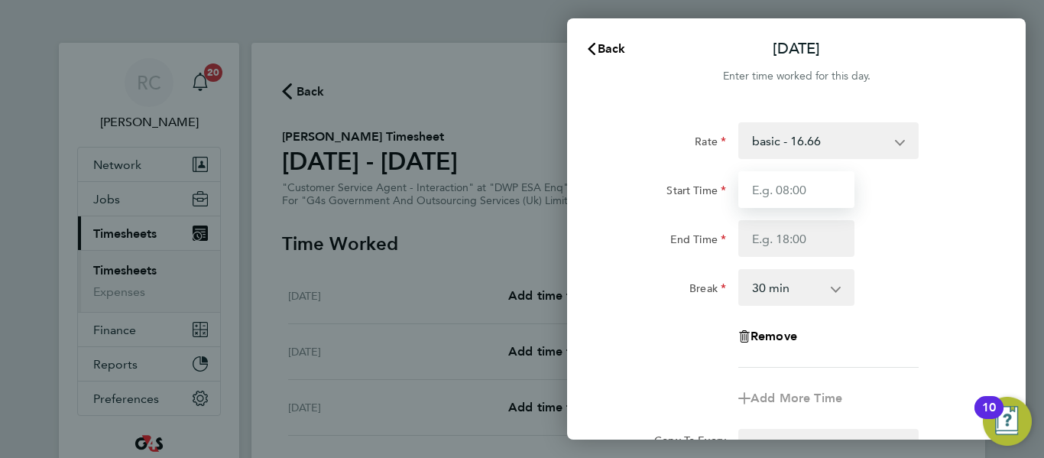
click at [775, 180] on input "Start Time" at bounding box center [797, 189] width 116 height 37
type input "09:00"
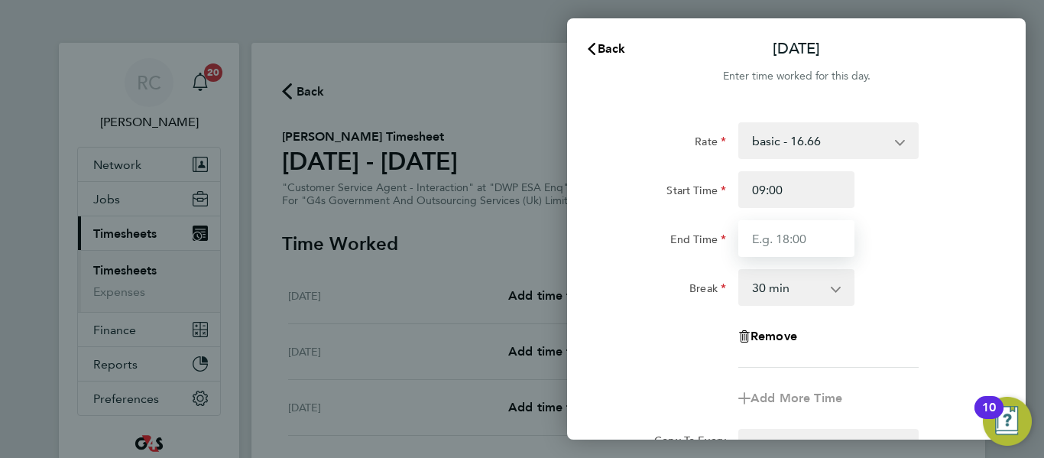
click at [786, 232] on input "End Time" at bounding box center [797, 238] width 116 height 37
type input "17:00"
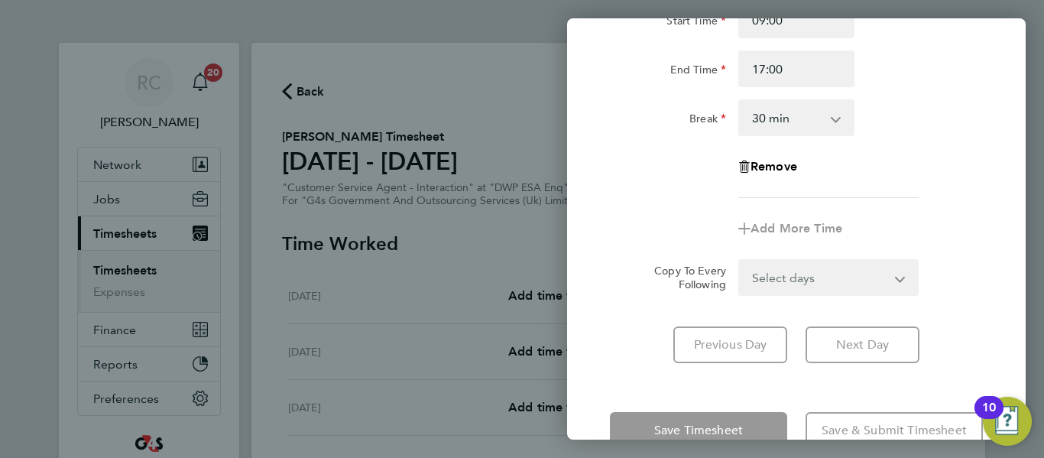
click at [842, 248] on form "Rate basic - 16.66 x2 - 32.79 Annual Leave x1.5 - 24.73 System Issue Not Paid B…" at bounding box center [796, 124] width 373 height 343
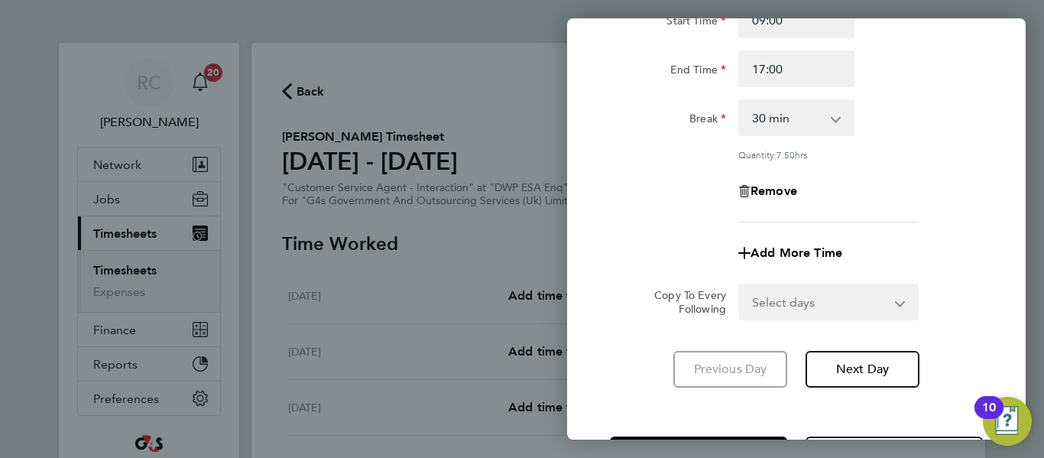
click at [839, 291] on select "Select days Day Weekday (Mon-Fri) Weekend (Sat-Sun) [DATE] [DATE] [DATE] [DATE]…" at bounding box center [820, 302] width 161 height 34
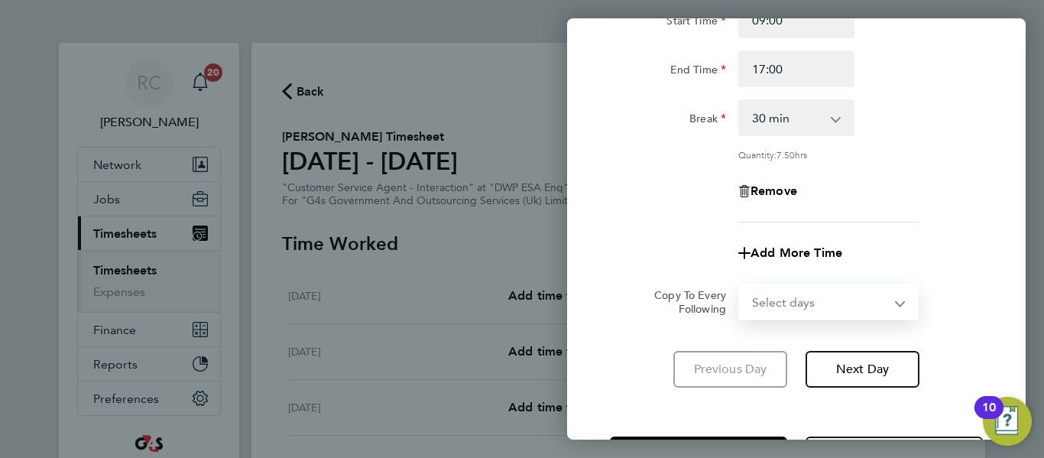
select select "WEEKDAY"
click at [740, 285] on select "Select days Day Weekday (Mon-Fri) Weekend (Sat-Sun) [DATE] [DATE] [DATE] [DATE]…" at bounding box center [820, 302] width 161 height 34
select select "[DATE]"
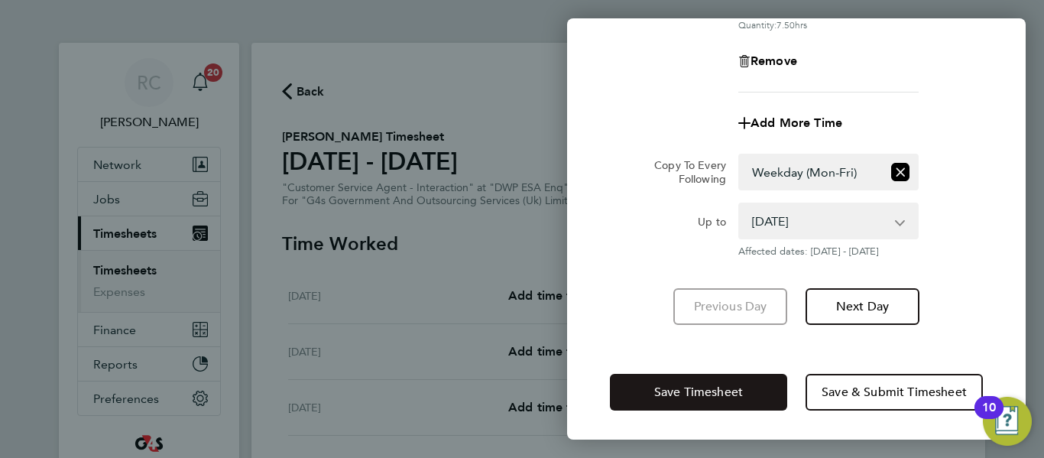
click at [687, 397] on span "Save Timesheet" at bounding box center [698, 392] width 89 height 15
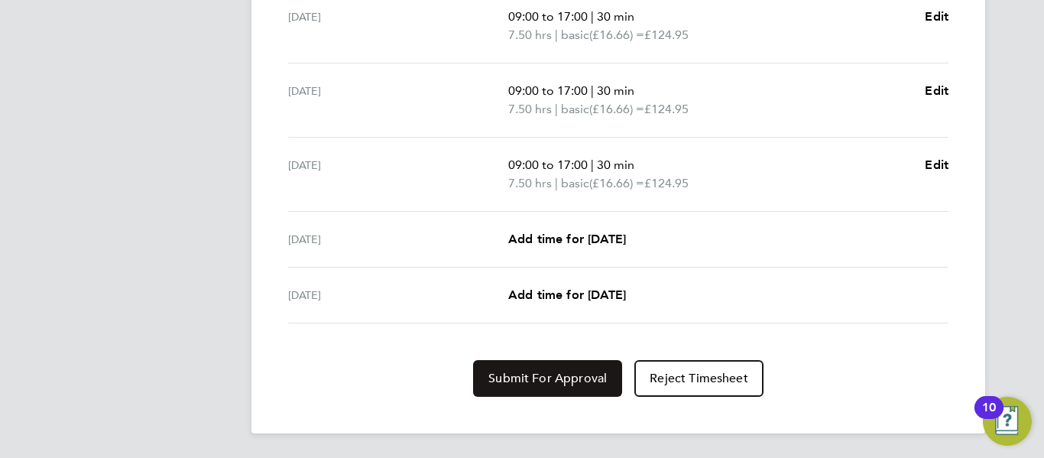
click at [537, 391] on button "Submit For Approval" at bounding box center [547, 378] width 149 height 37
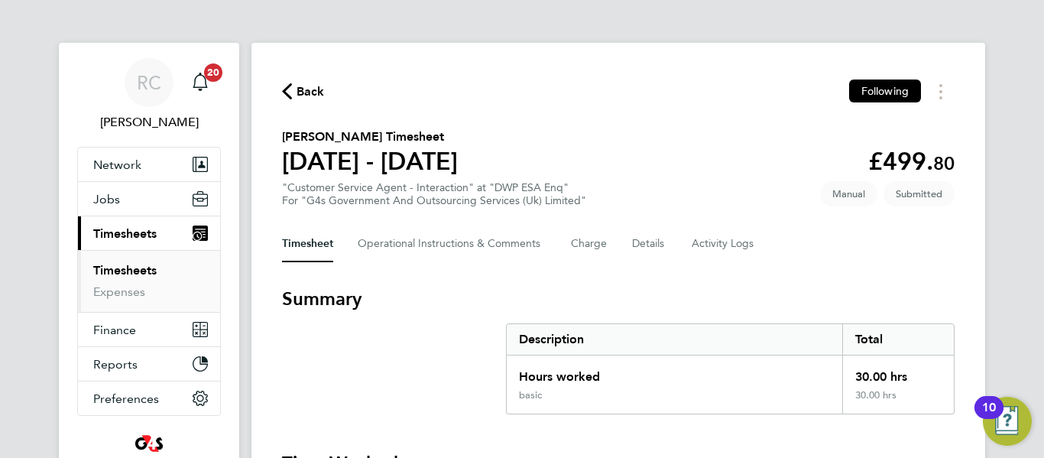
click at [294, 86] on span "Back" at bounding box center [303, 90] width 43 height 15
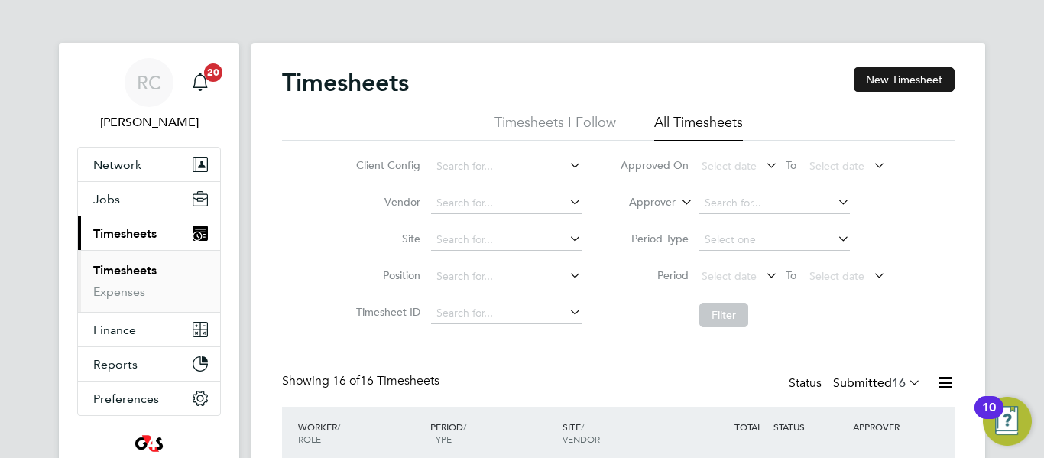
click at [903, 76] on button "New Timesheet" at bounding box center [904, 79] width 101 height 24
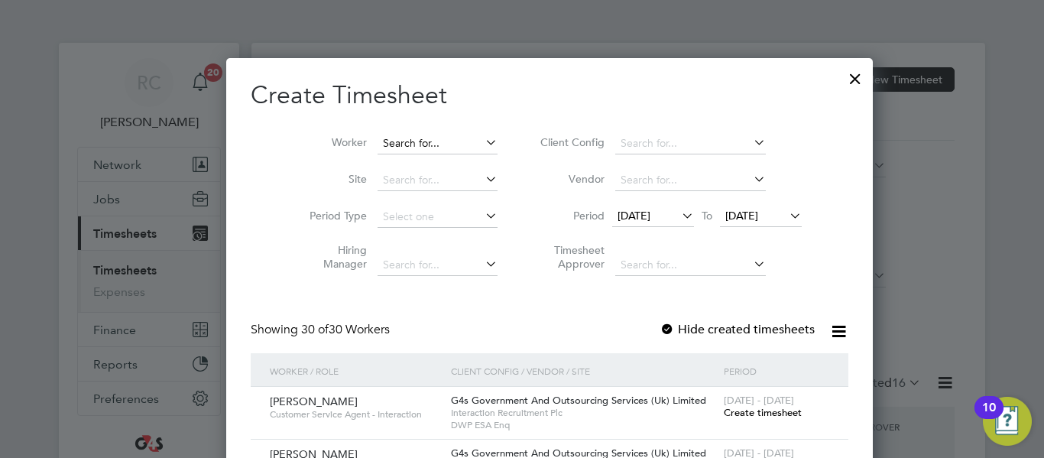
click at [422, 145] on input at bounding box center [438, 143] width 120 height 21
paste input "[PERSON_NAME]"
type input "[PERSON_NAME]"
click at [420, 161] on b "Begum" at bounding box center [425, 163] width 35 height 13
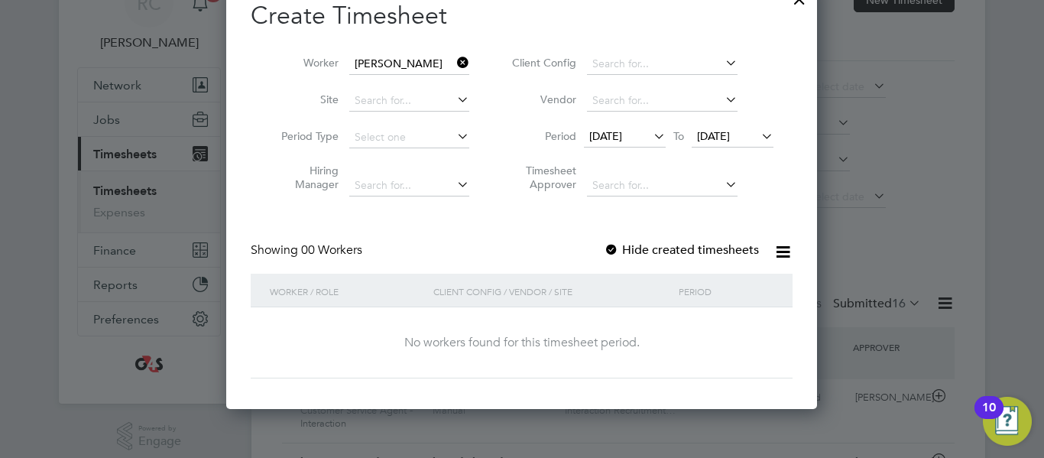
click at [651, 141] on icon at bounding box center [651, 135] width 0 height 21
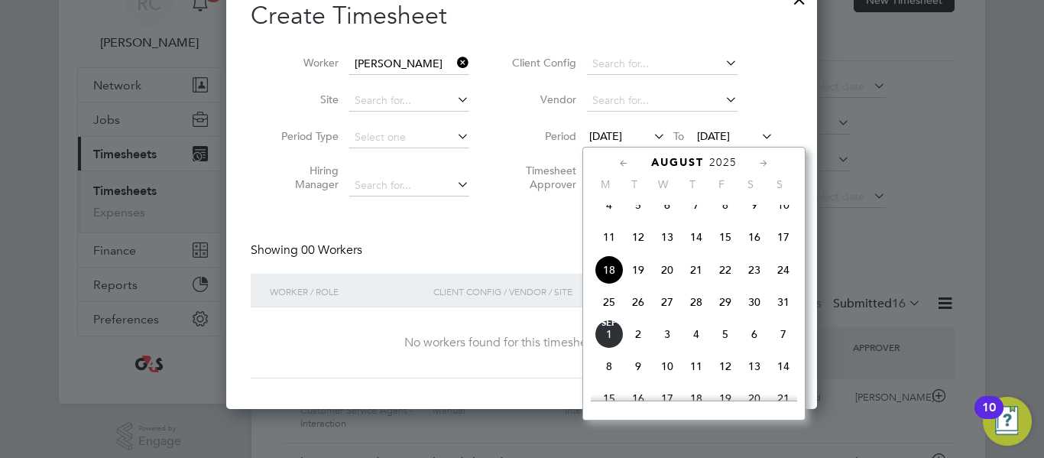
click at [612, 314] on span "25" at bounding box center [609, 301] width 29 height 29
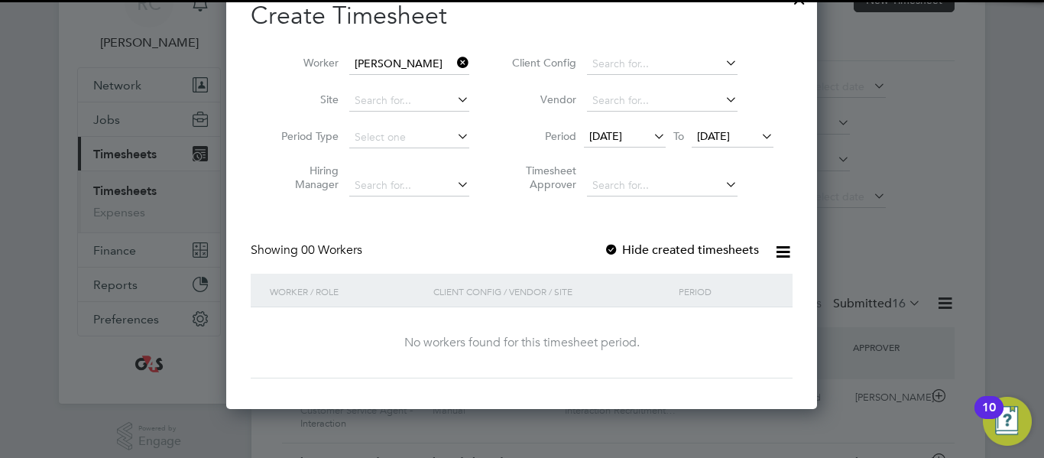
click at [730, 131] on span "[DATE]" at bounding box center [713, 136] width 33 height 14
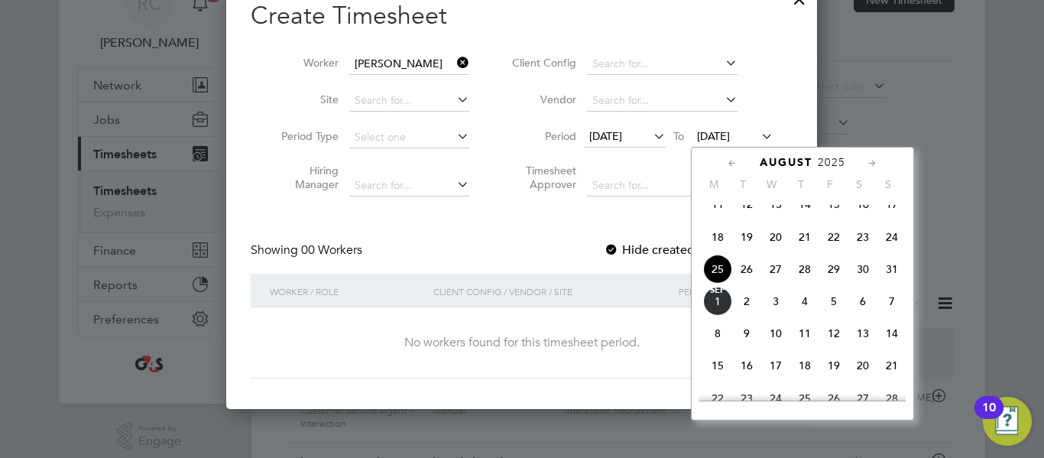
click at [838, 283] on span "29" at bounding box center [834, 269] width 29 height 29
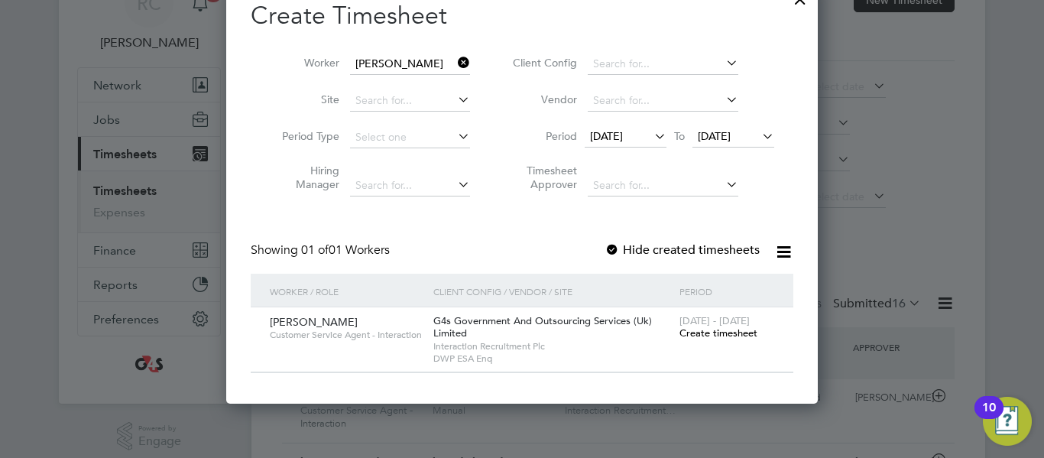
click at [712, 330] on span "Create timesheet" at bounding box center [719, 332] width 78 height 13
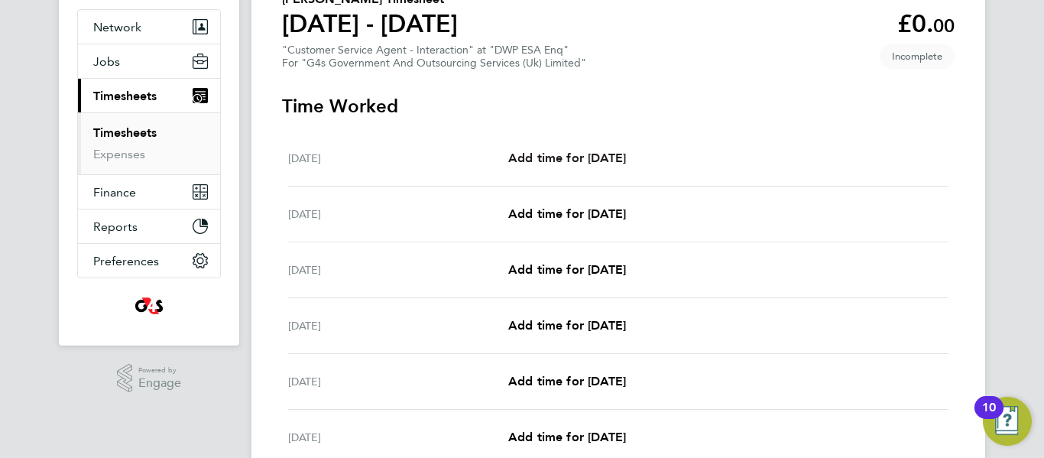
click at [626, 151] on span "Add time for [DATE]" at bounding box center [567, 158] width 118 height 15
select select "30"
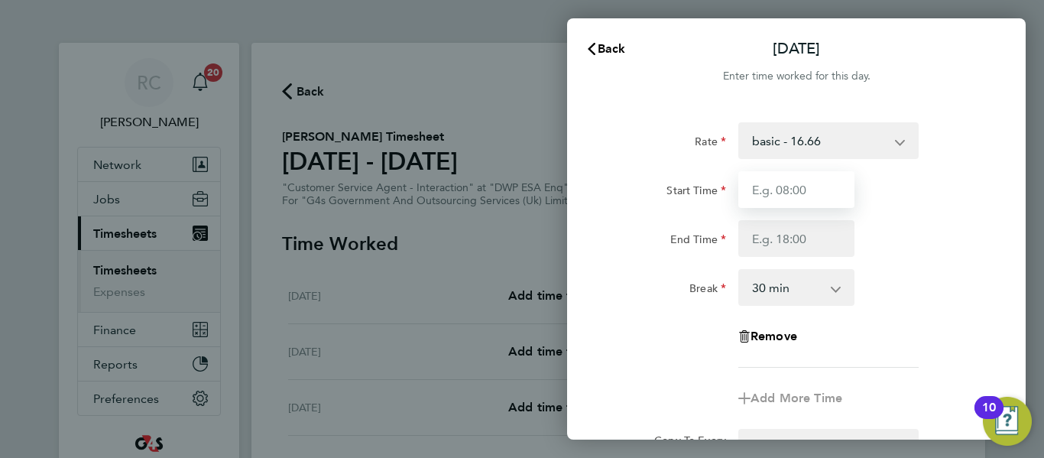
click at [787, 186] on input "Start Time" at bounding box center [797, 189] width 116 height 37
type input "09:00"
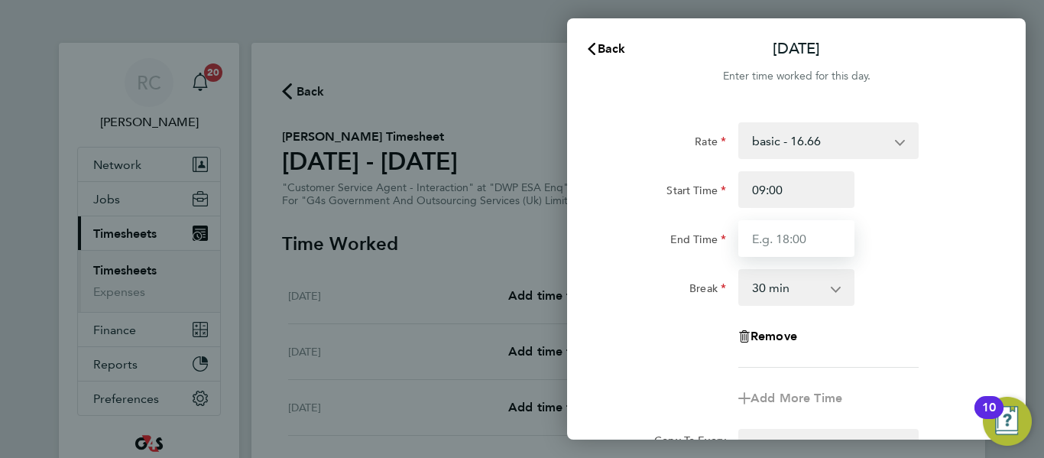
click at [795, 235] on input "End Time" at bounding box center [797, 238] width 116 height 37
type input "17:00"
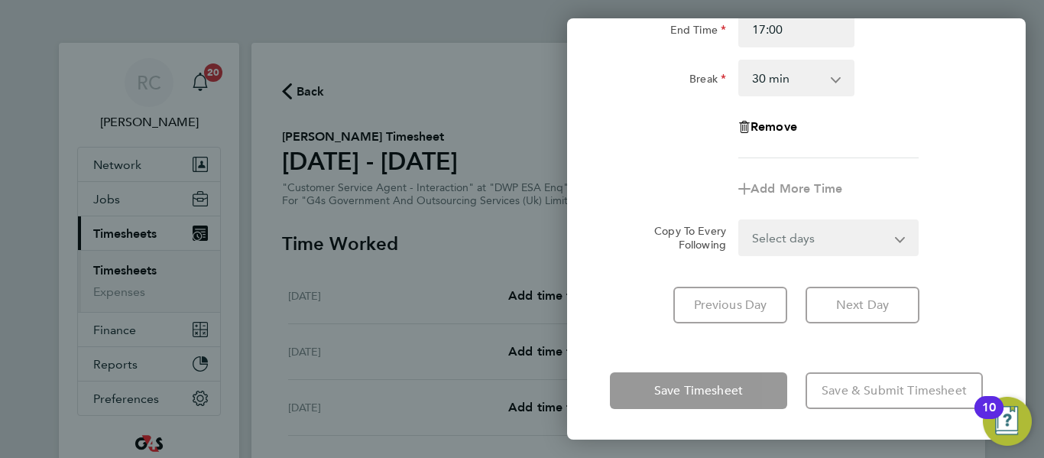
click at [828, 241] on form "Rate basic - 16.66 System Issue Not Paid Annual Leave x1.5 - 24.73 Bank Holiday…" at bounding box center [796, 84] width 373 height 343
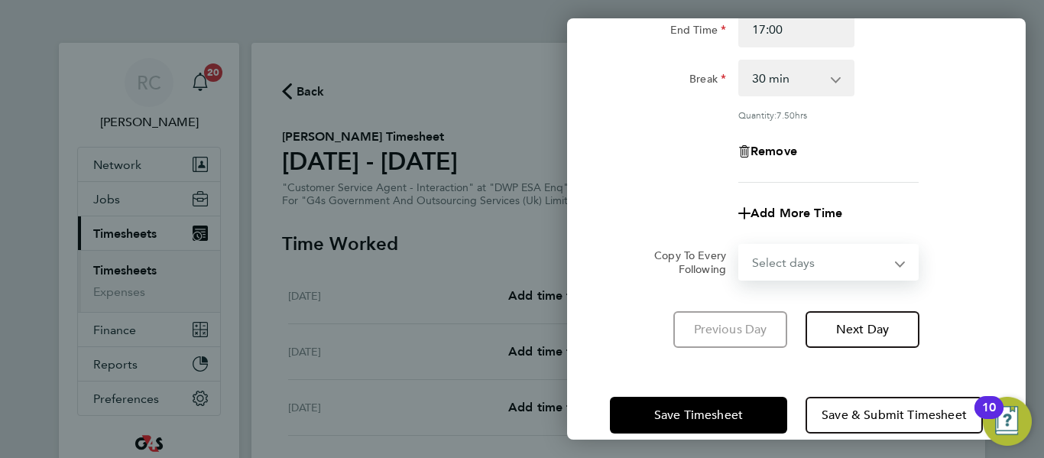
select select "WEEKDAY"
click at [740, 245] on select "Select days Day Weekday (Mon-Fri) Weekend (Sat-Sun) [DATE] [DATE] [DATE] [DATE]…" at bounding box center [820, 262] width 161 height 34
select select "[DATE]"
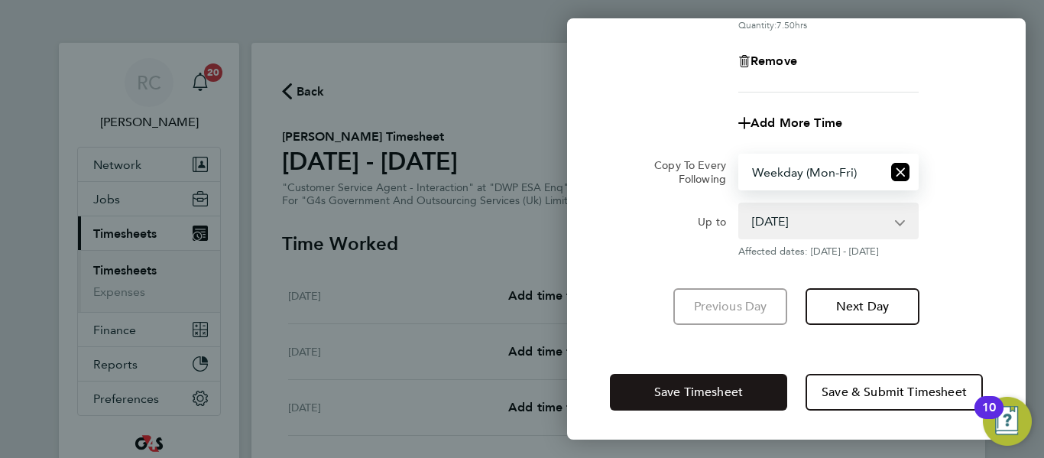
click at [682, 404] on button "Save Timesheet" at bounding box center [698, 392] width 177 height 37
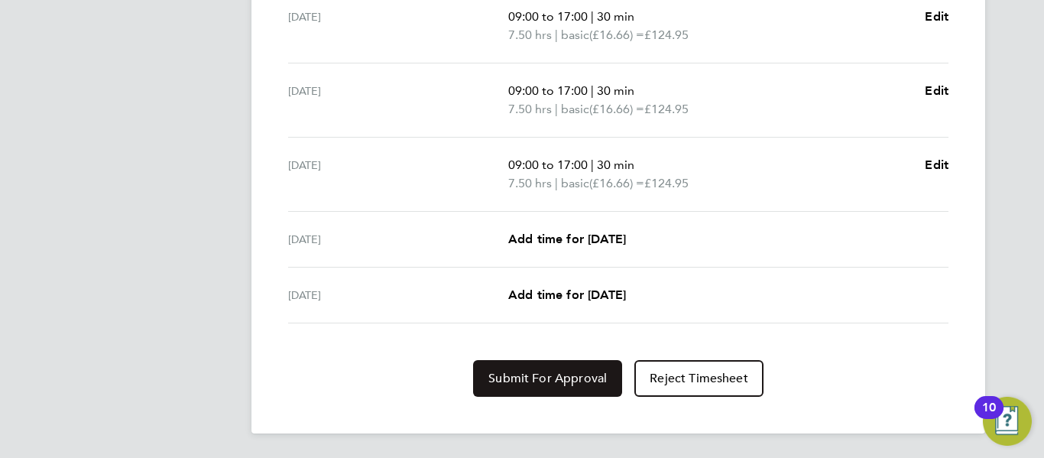
click at [560, 363] on button "Submit For Approval" at bounding box center [547, 378] width 149 height 37
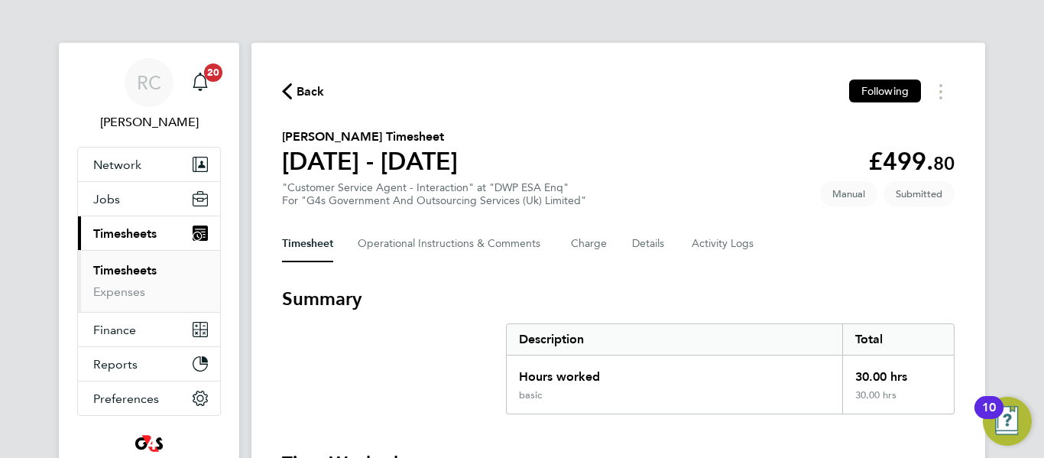
click at [306, 96] on span "Back" at bounding box center [311, 92] width 28 height 18
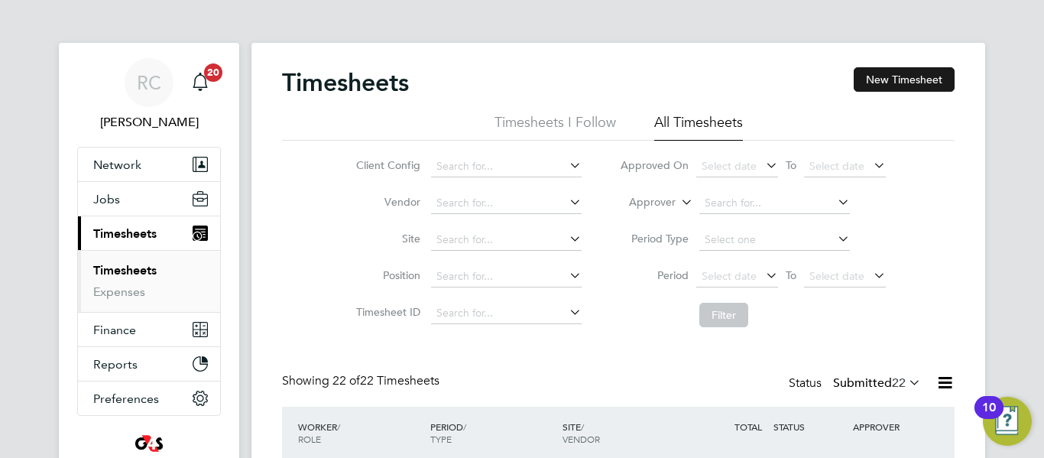
click at [862, 85] on button "New Timesheet" at bounding box center [904, 79] width 101 height 24
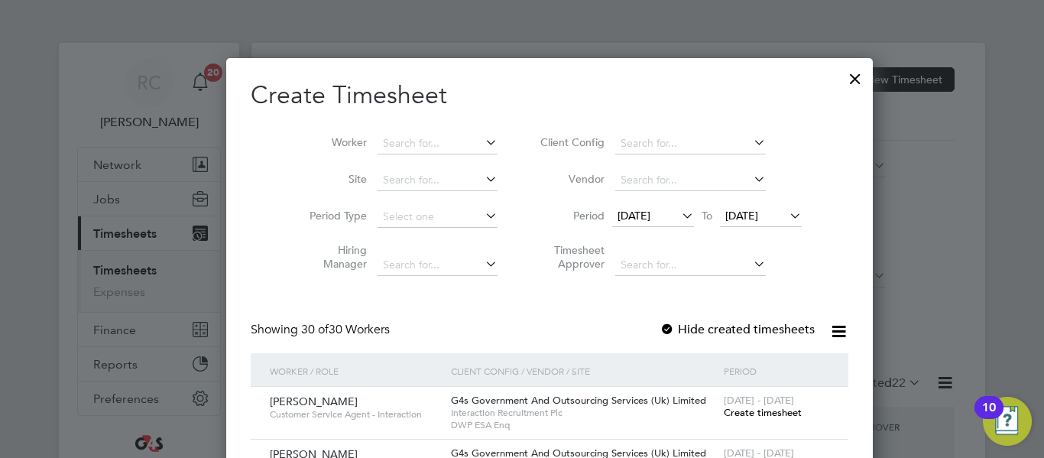
click at [392, 154] on li "Worker" at bounding box center [398, 143] width 238 height 37
click at [389, 148] on input at bounding box center [438, 143] width 120 height 21
paste input "[PERSON_NAME]"
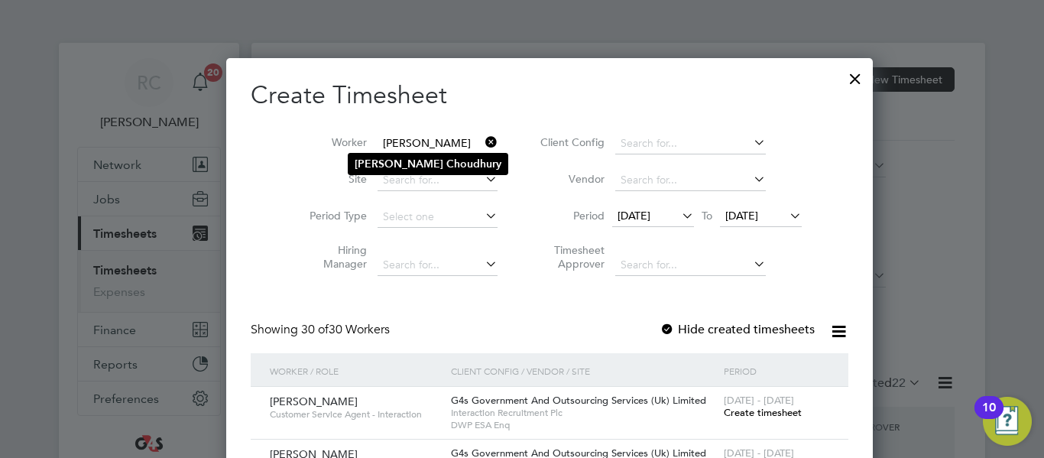
click at [398, 161] on b "[PERSON_NAME]" at bounding box center [399, 163] width 89 height 13
type input "[PERSON_NAME]"
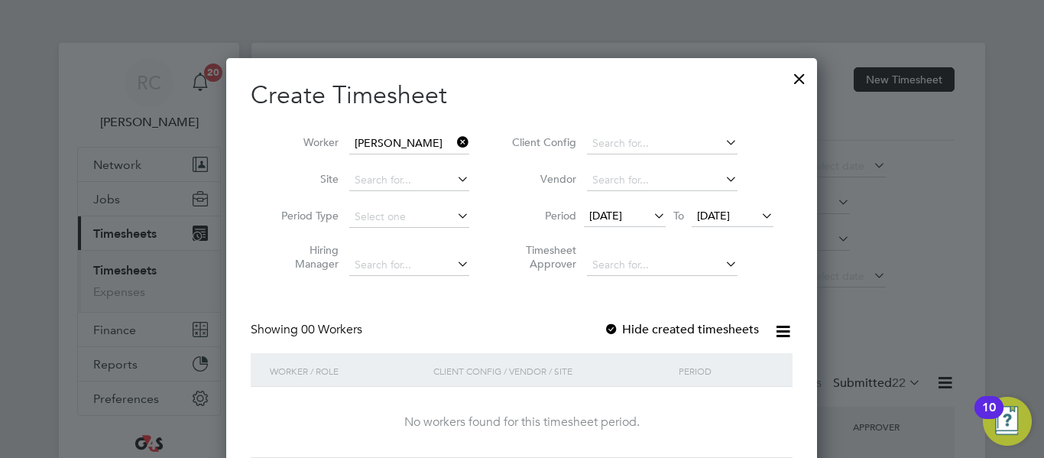
click at [651, 217] on icon at bounding box center [651, 215] width 0 height 21
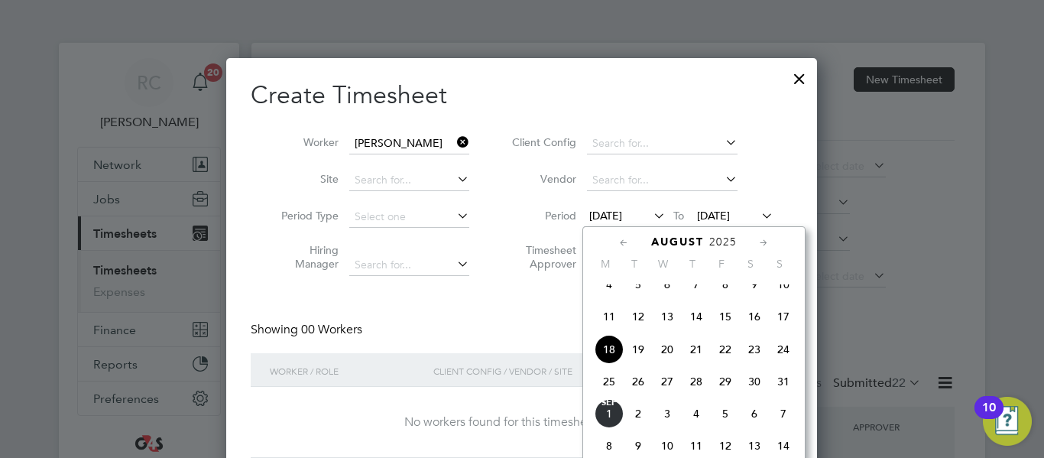
click at [609, 396] on span "25" at bounding box center [609, 381] width 29 height 29
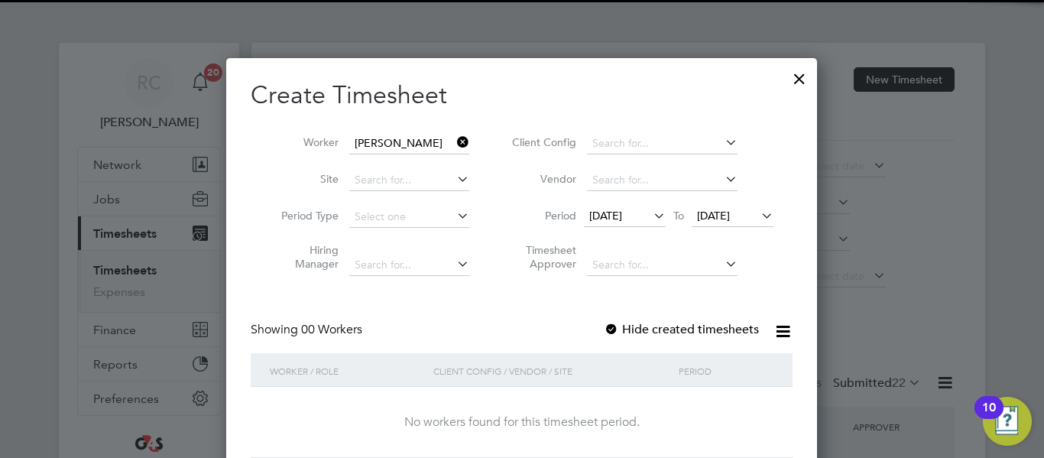
click at [758, 217] on icon at bounding box center [758, 215] width 0 height 21
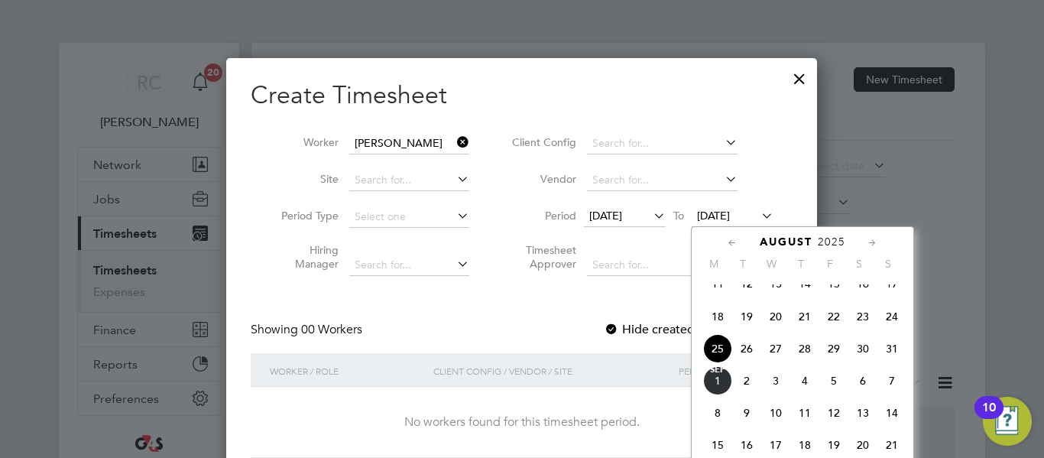
click at [830, 360] on span "29" at bounding box center [834, 348] width 29 height 29
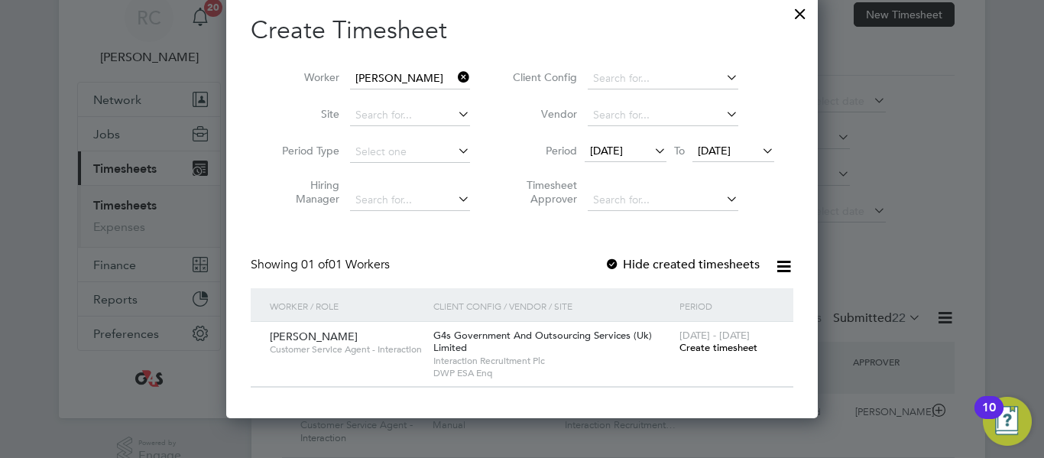
click at [730, 349] on span "Create timesheet" at bounding box center [719, 347] width 78 height 13
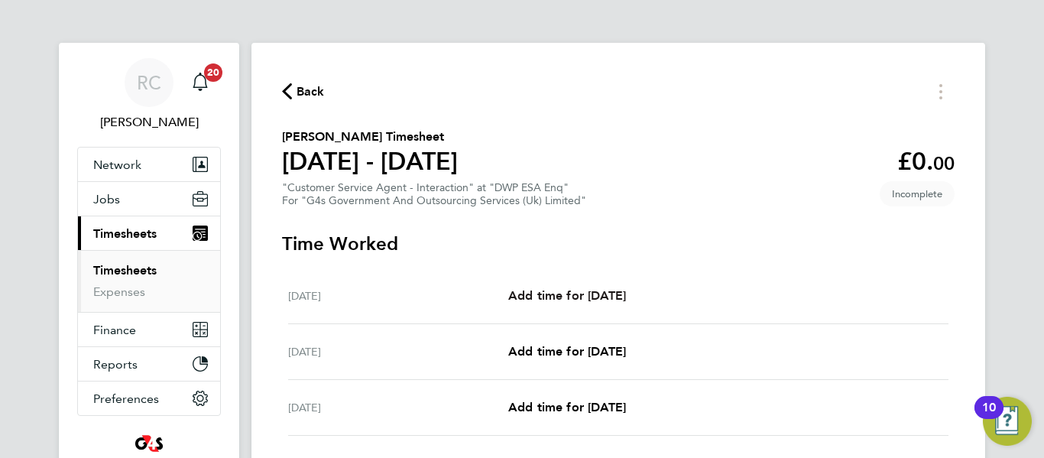
click at [544, 299] on span "Add time for [DATE]" at bounding box center [567, 295] width 118 height 15
select select "30"
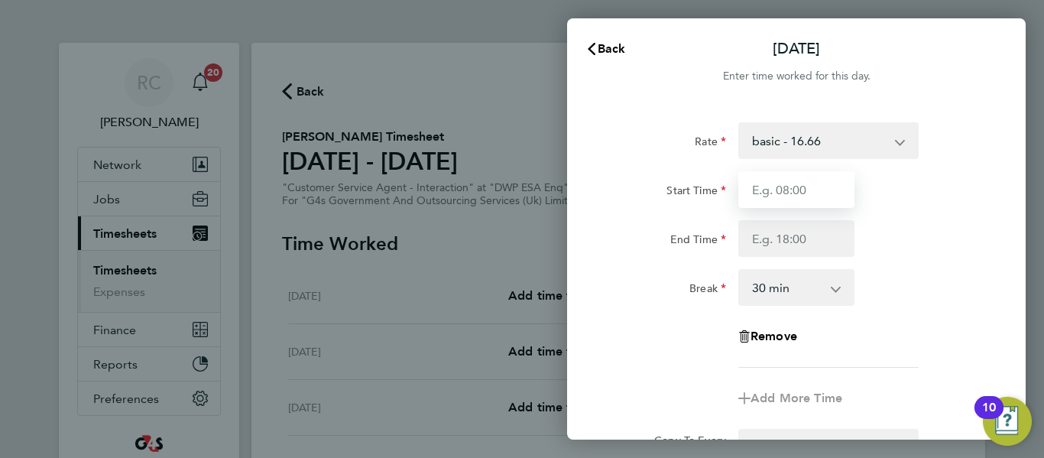
click at [802, 181] on input "Start Time" at bounding box center [797, 189] width 116 height 37
type input "09:00"
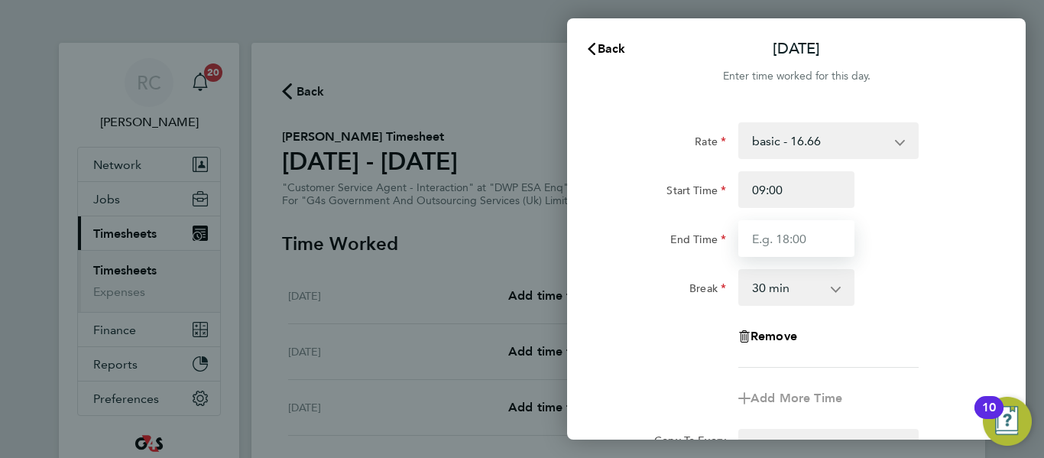
click at [798, 234] on input "End Time" at bounding box center [797, 238] width 116 height 37
type input "17:00"
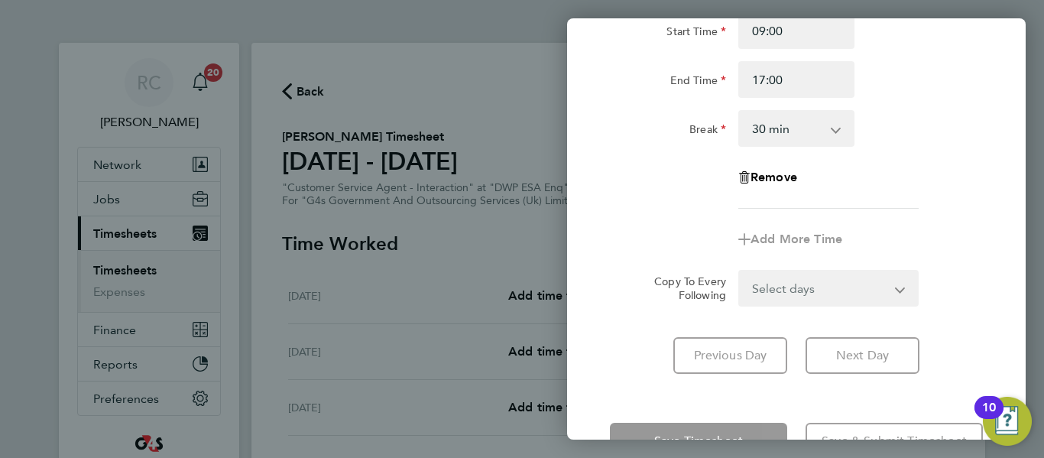
click at [841, 273] on form "Rate basic - 16.66 Sick System Issue Paid - 16.66 Annual Leave x2 - 32.79 x1.5 …" at bounding box center [796, 134] width 373 height 343
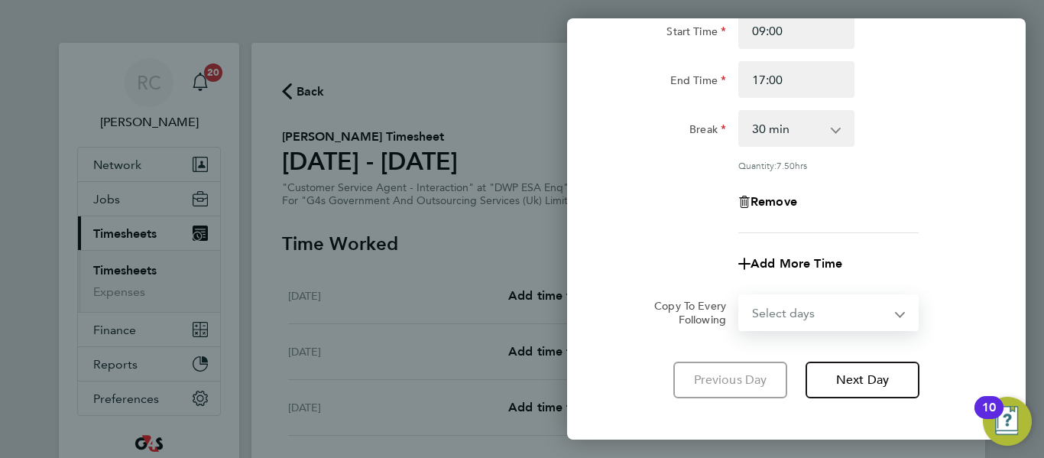
select select "WEEKDAY"
click at [740, 296] on select "Select days Day Weekday (Mon-Fri) Weekend (Sat-Sun) [DATE] [DATE] [DATE] [DATE]…" at bounding box center [820, 313] width 161 height 34
select select "[DATE]"
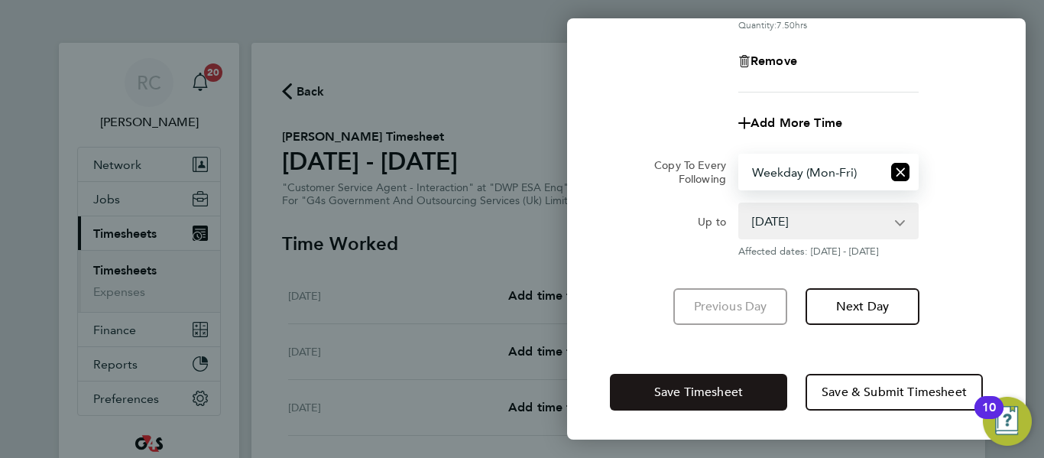
click at [688, 393] on span "Save Timesheet" at bounding box center [698, 392] width 89 height 15
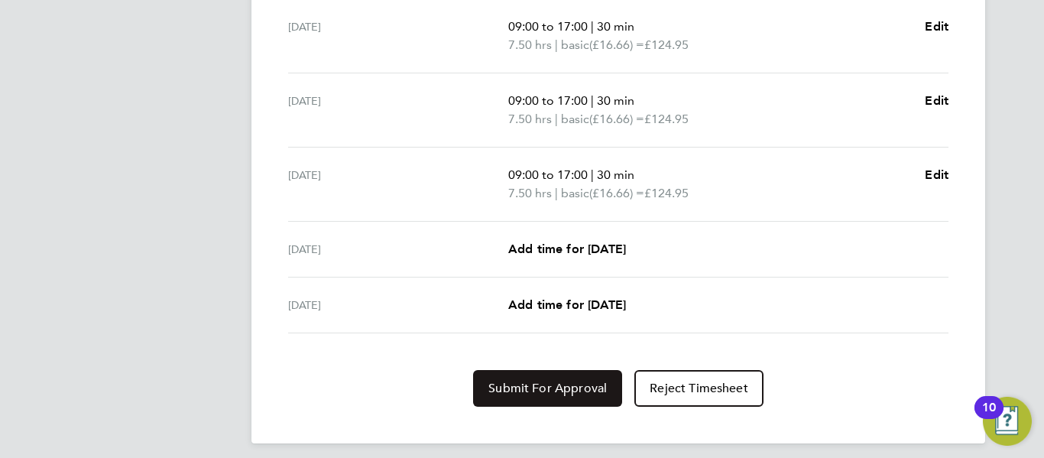
click at [540, 382] on span "Submit For Approval" at bounding box center [548, 388] width 118 height 15
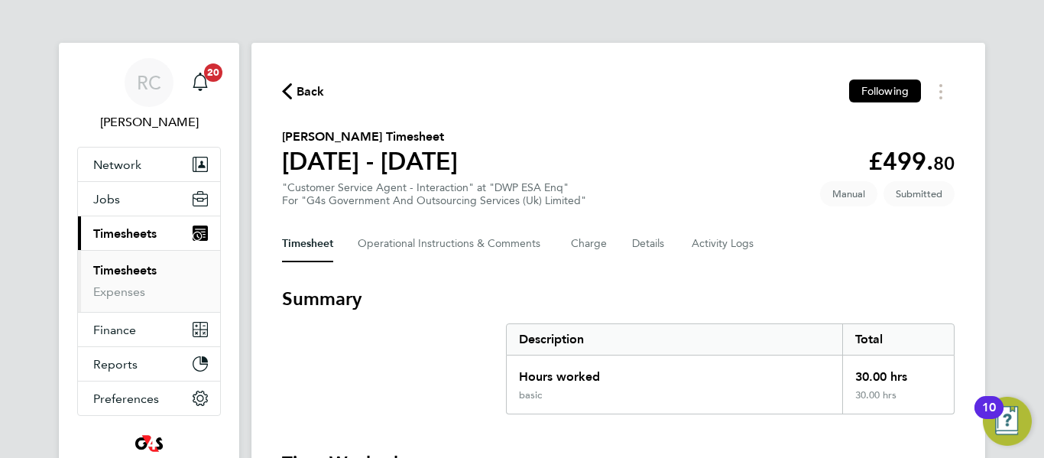
click at [307, 87] on span "Back" at bounding box center [311, 92] width 28 height 18
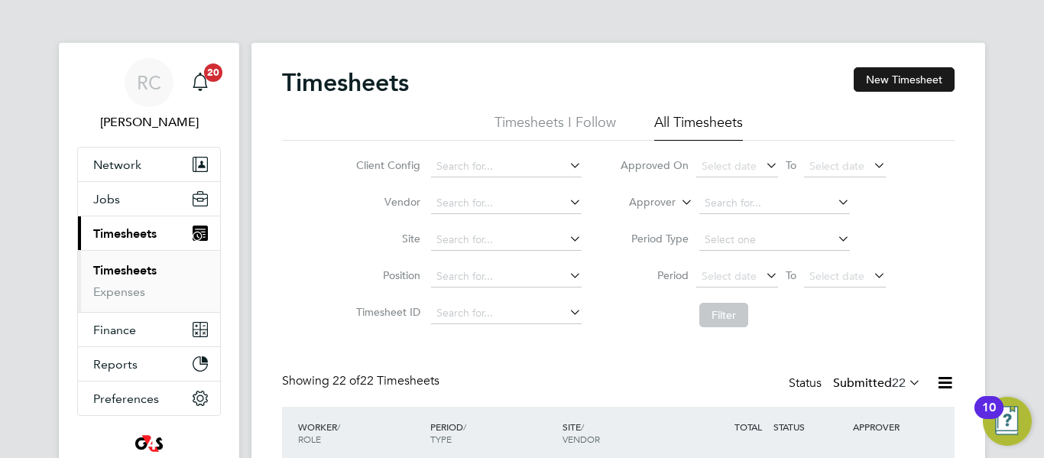
click at [875, 71] on button "New Timesheet" at bounding box center [904, 79] width 101 height 24
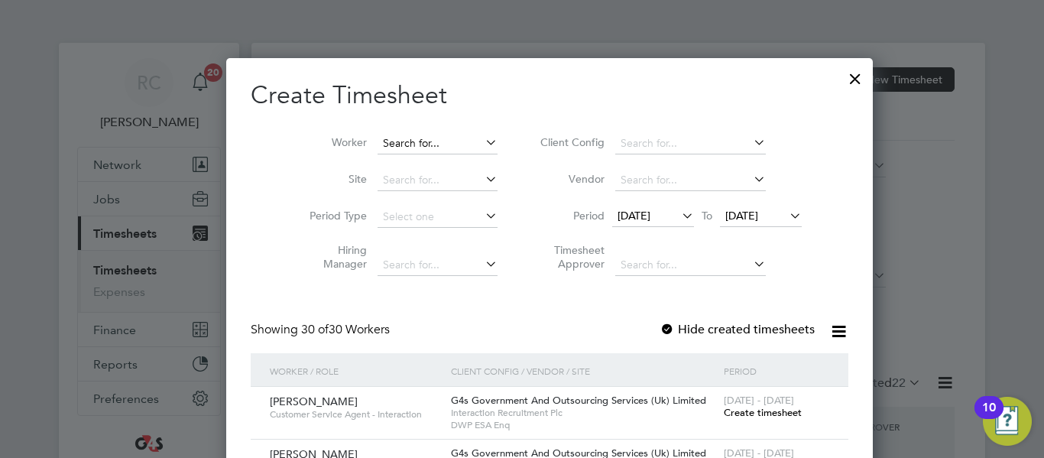
click at [449, 143] on input at bounding box center [438, 143] width 120 height 21
paste input "KOLAWOLE (Nuel) [PERSON_NAME]"
click at [407, 139] on input "KOLAWOLE (Nuel) [PERSON_NAME]" at bounding box center [438, 143] width 120 height 21
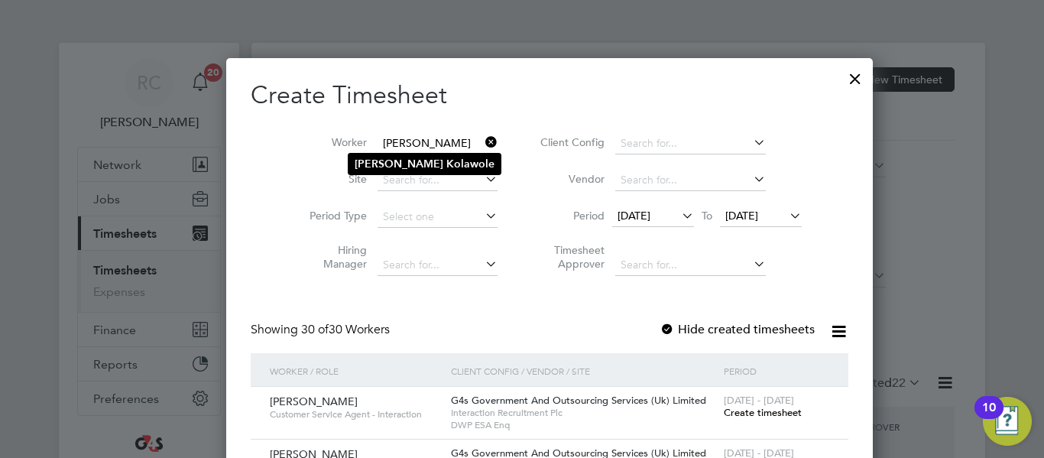
click at [446, 157] on b "Kolawole" at bounding box center [470, 163] width 48 height 13
type input "[PERSON_NAME]"
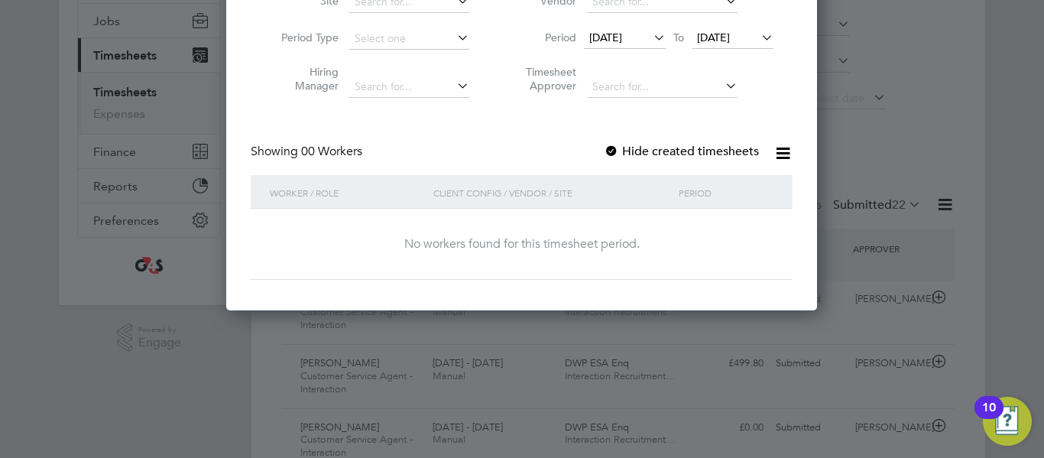
click at [651, 31] on icon at bounding box center [651, 37] width 0 height 21
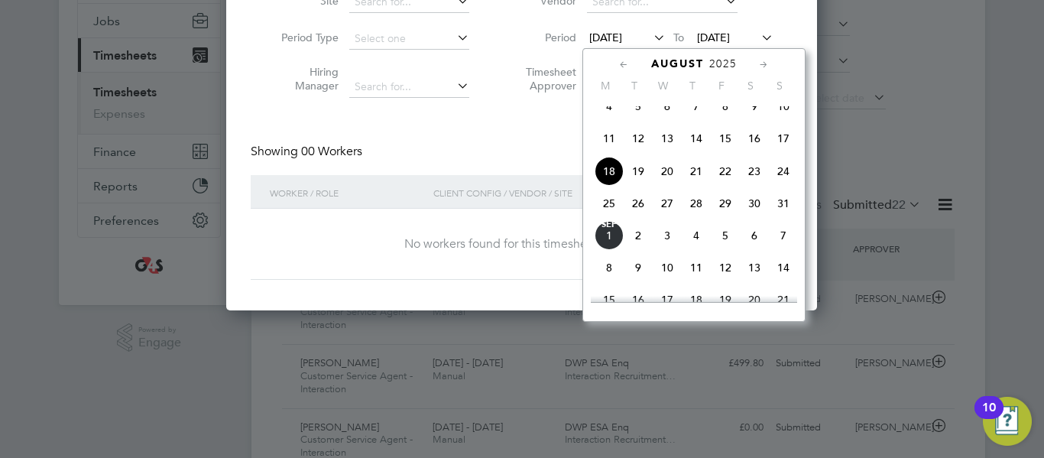
click at [613, 210] on span "25" at bounding box center [609, 203] width 29 height 29
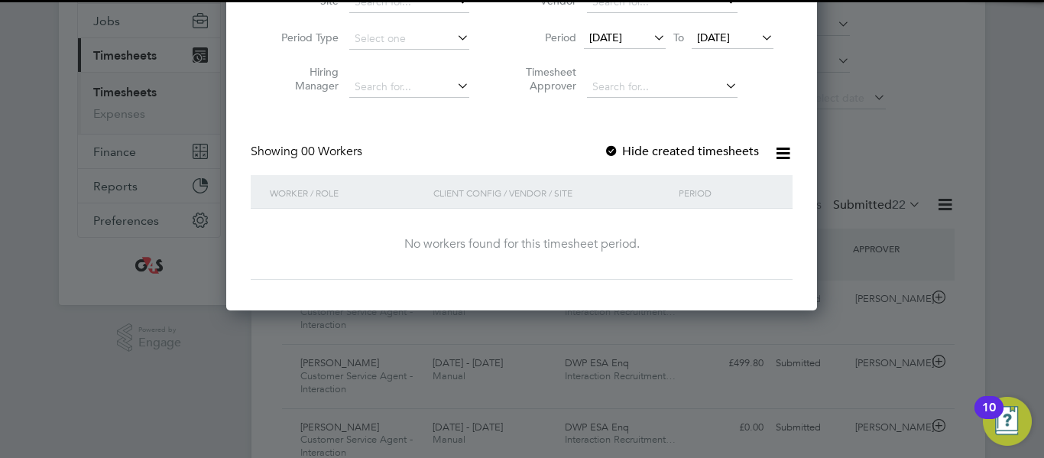
click at [730, 42] on span "[DATE]" at bounding box center [713, 38] width 33 height 14
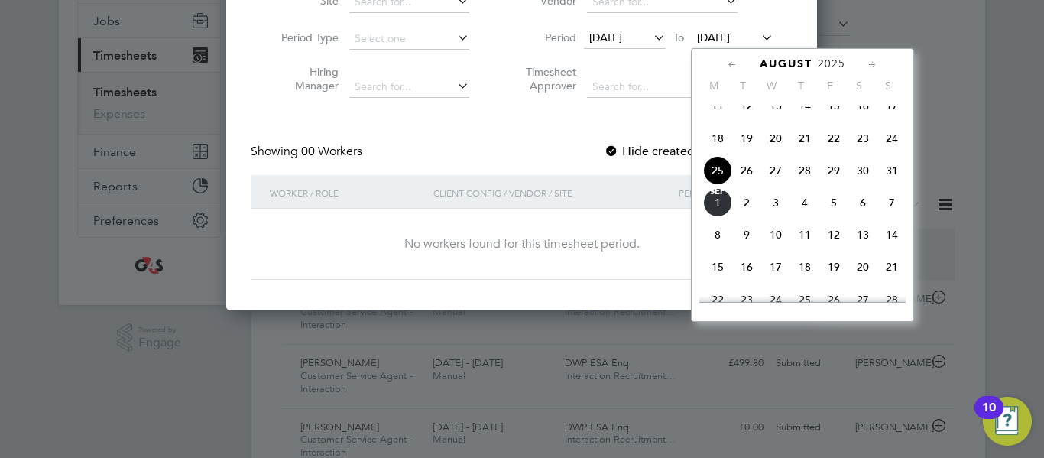
click at [836, 183] on span "29" at bounding box center [834, 170] width 29 height 29
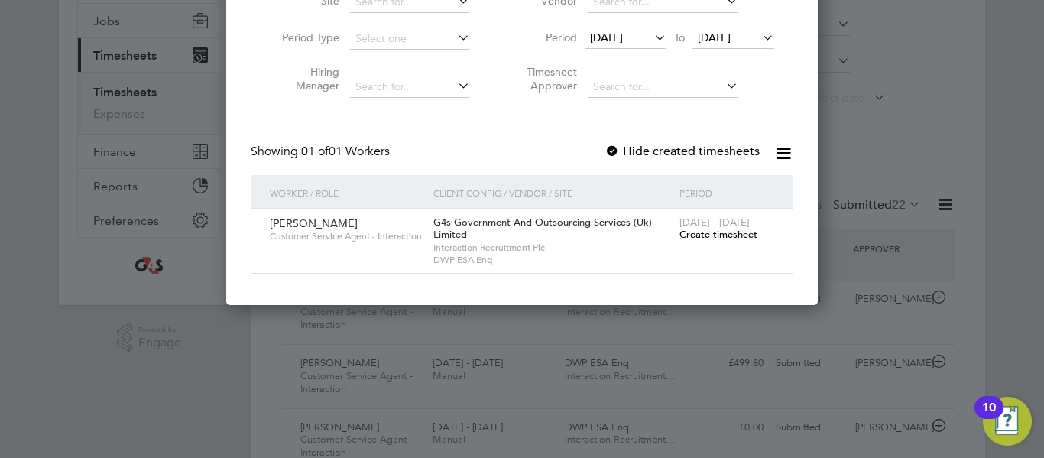
click at [718, 235] on span "Create timesheet" at bounding box center [719, 234] width 78 height 13
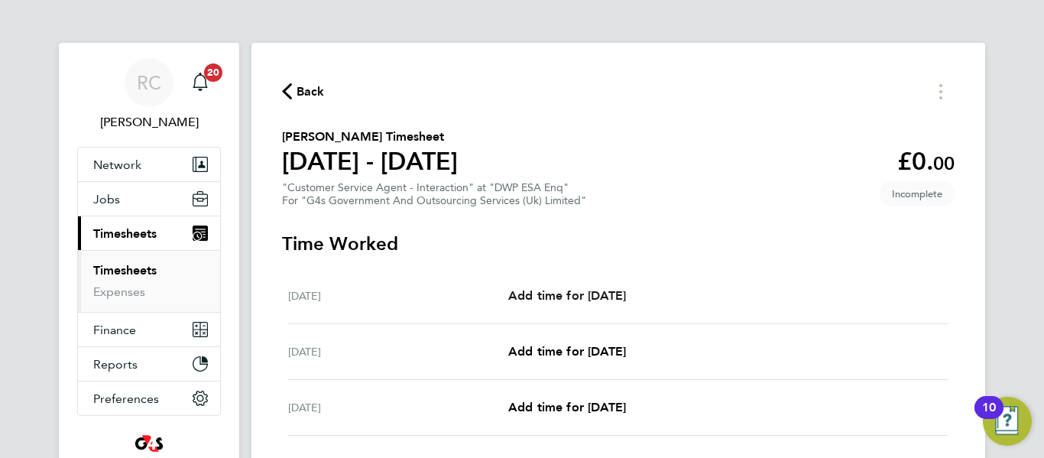
click at [602, 289] on span "Add time for [DATE]" at bounding box center [567, 295] width 118 height 15
select select "30"
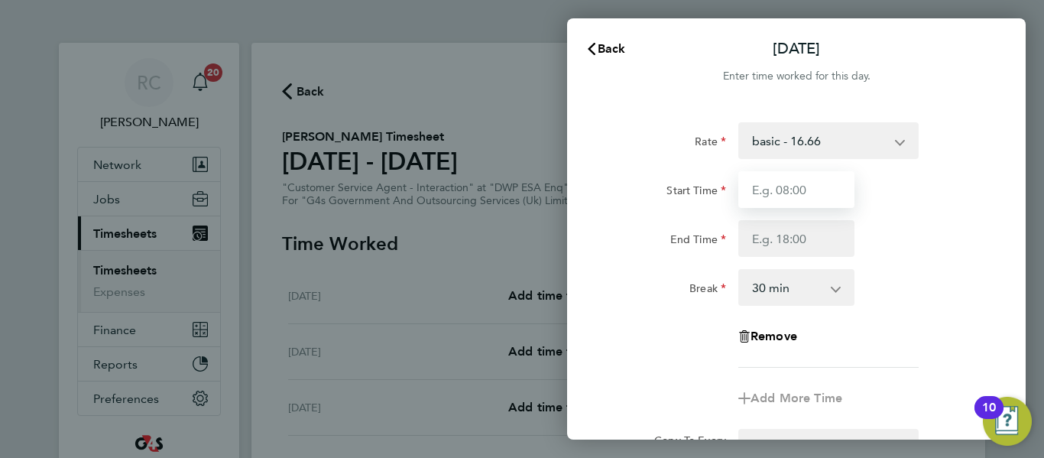
click at [797, 182] on input "Start Time" at bounding box center [797, 189] width 116 height 37
type input "09:00"
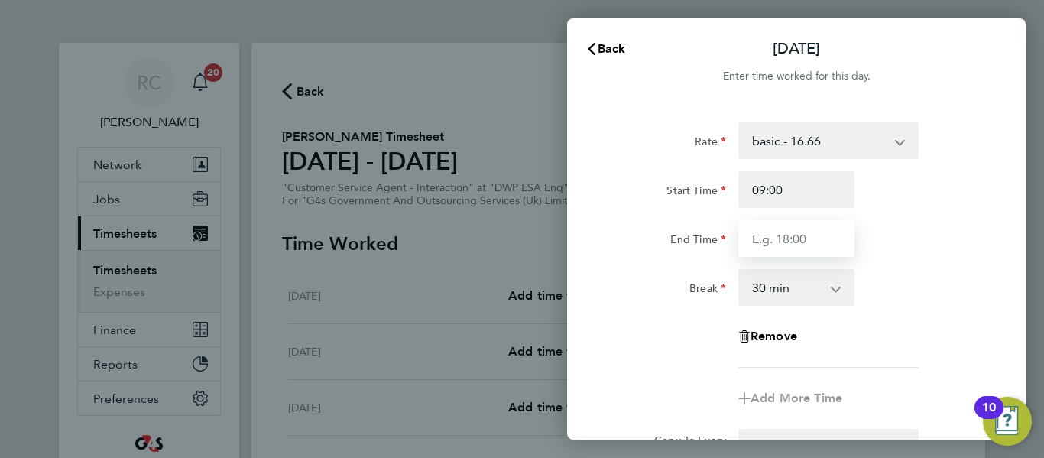
click at [783, 242] on input "End Time" at bounding box center [797, 238] width 116 height 37
type input "17:00"
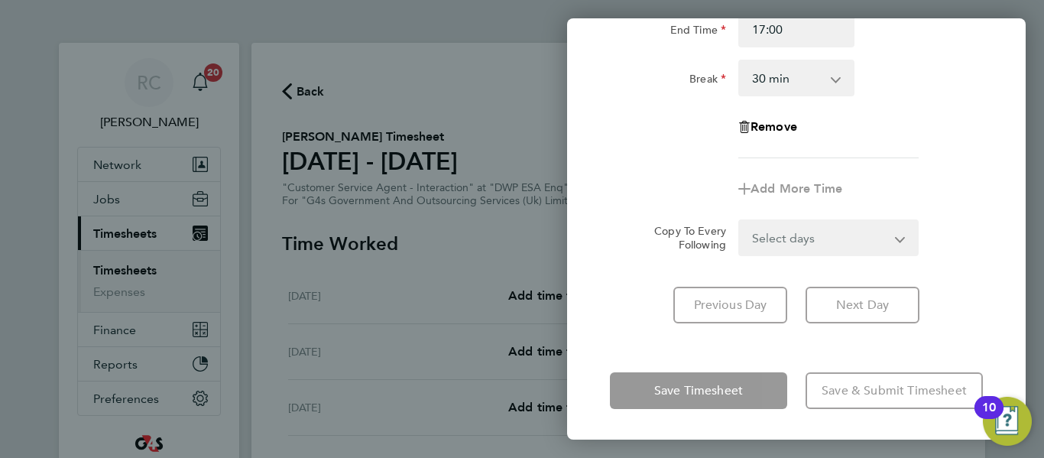
click at [820, 245] on select "Select days Day Weekday (Mon-Fri) Weekend (Sat-Sun) [DATE] [DATE] [DATE] [DATE]…" at bounding box center [820, 238] width 161 height 34
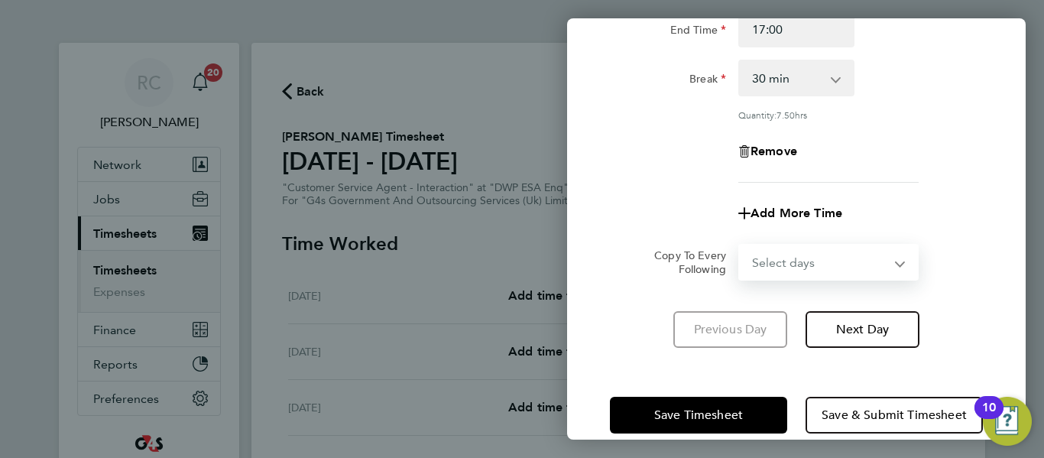
select select "WEEKDAY"
click at [740, 245] on select "Select days Day Weekday (Mon-Fri) Weekend (Sat-Sun) [DATE] [DATE] [DATE] [DATE]…" at bounding box center [820, 262] width 161 height 34
select select "[DATE]"
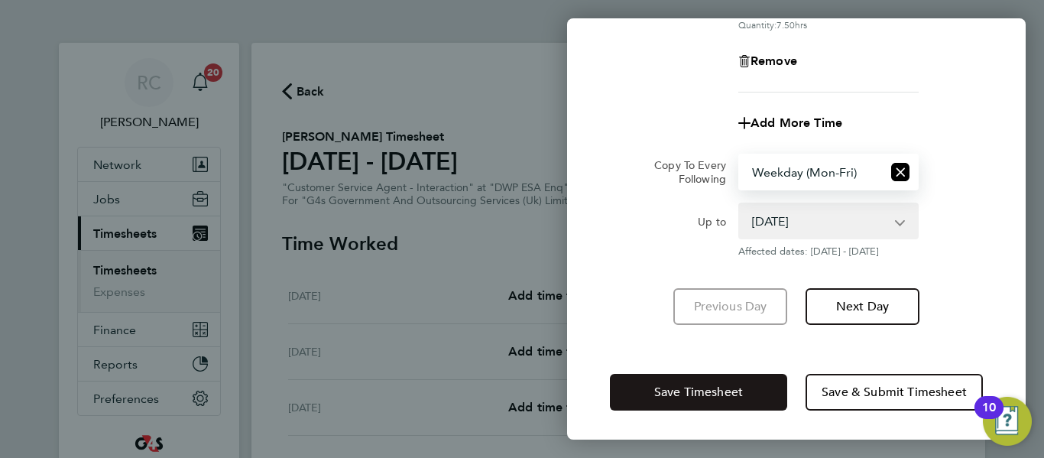
click at [709, 398] on span "Save Timesheet" at bounding box center [698, 392] width 89 height 15
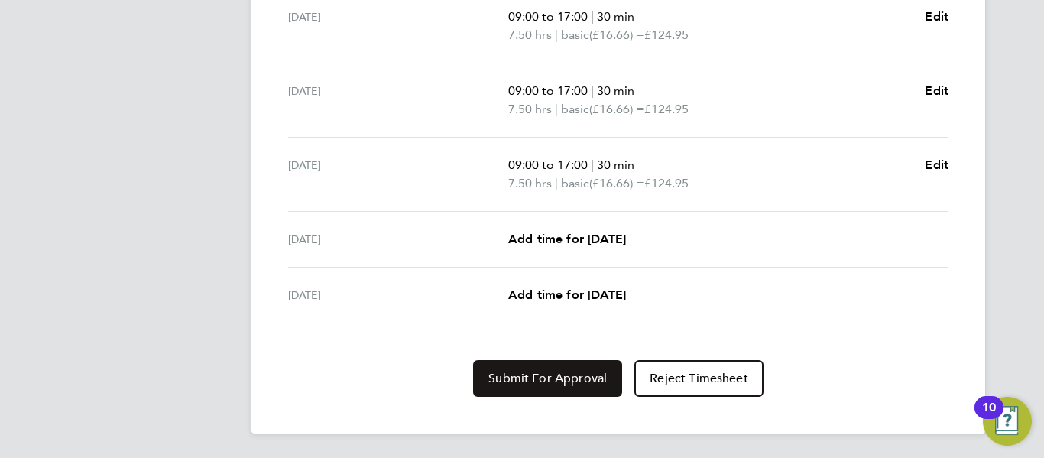
click at [510, 363] on button "Submit For Approval" at bounding box center [547, 378] width 149 height 37
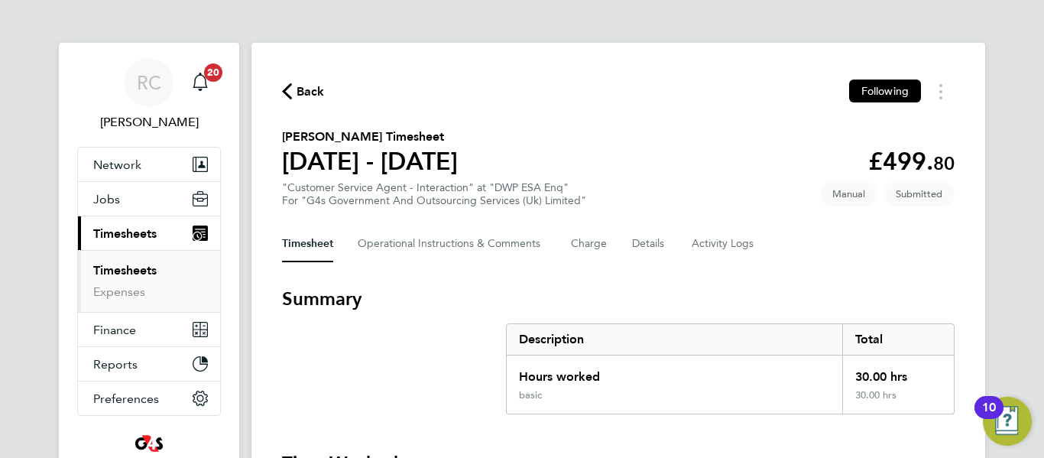
click at [318, 92] on span "Back" at bounding box center [311, 92] width 28 height 18
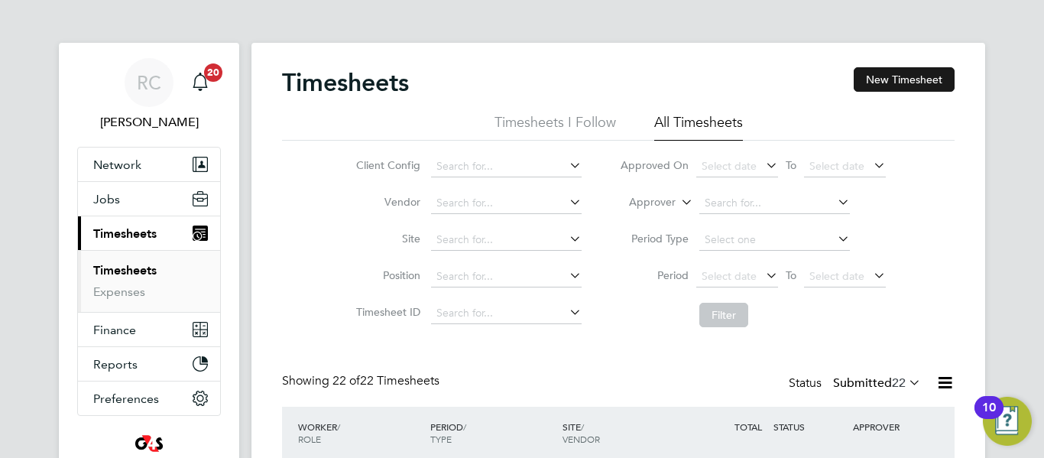
click at [910, 72] on button "New Timesheet" at bounding box center [904, 79] width 101 height 24
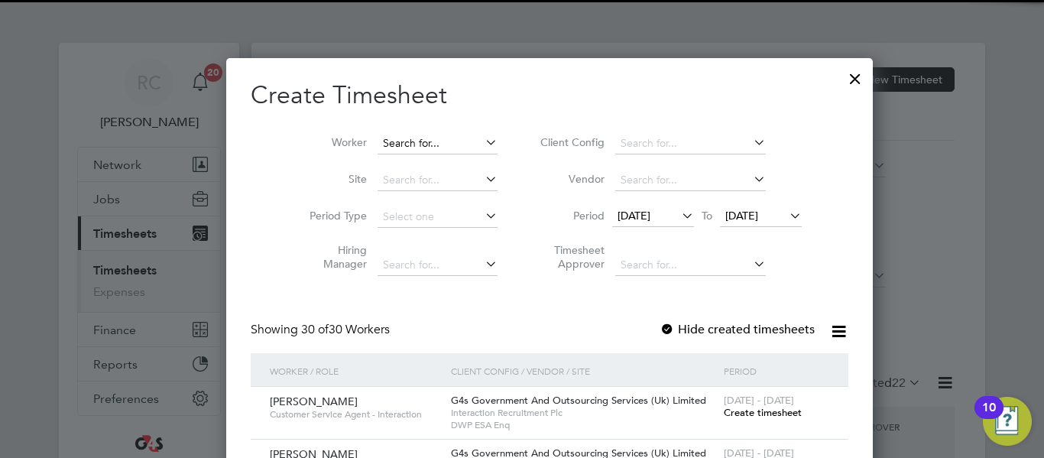
click at [428, 148] on input at bounding box center [438, 143] width 120 height 21
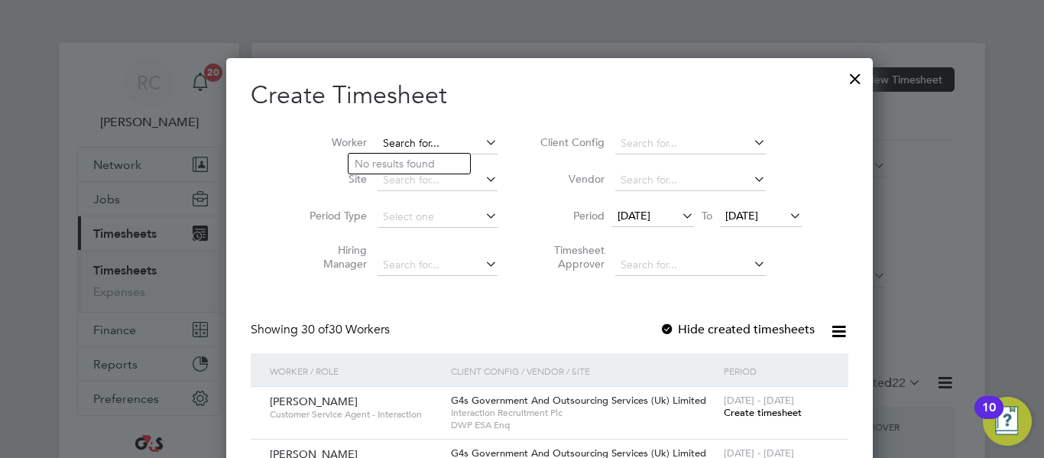
paste input "[PERSON_NAME]"
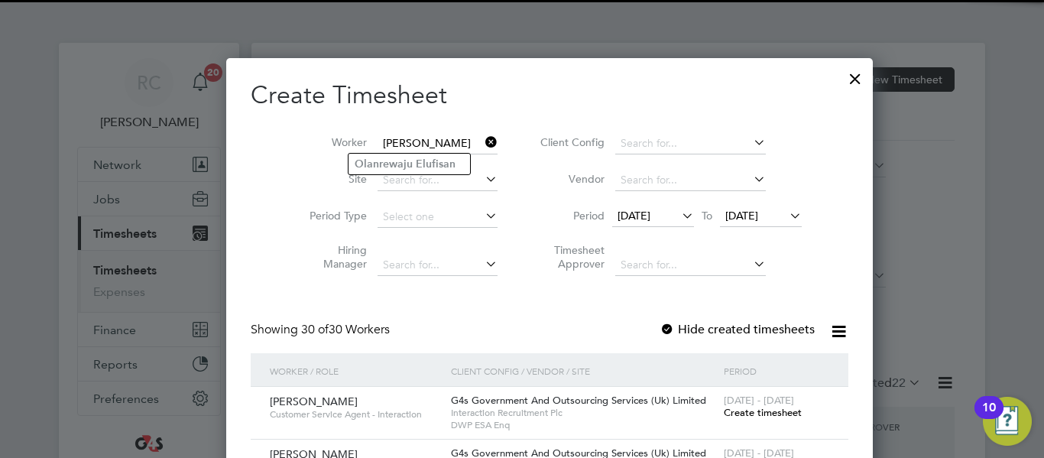
type input "[PERSON_NAME]"
click at [430, 161] on b "Elufisan" at bounding box center [436, 163] width 40 height 13
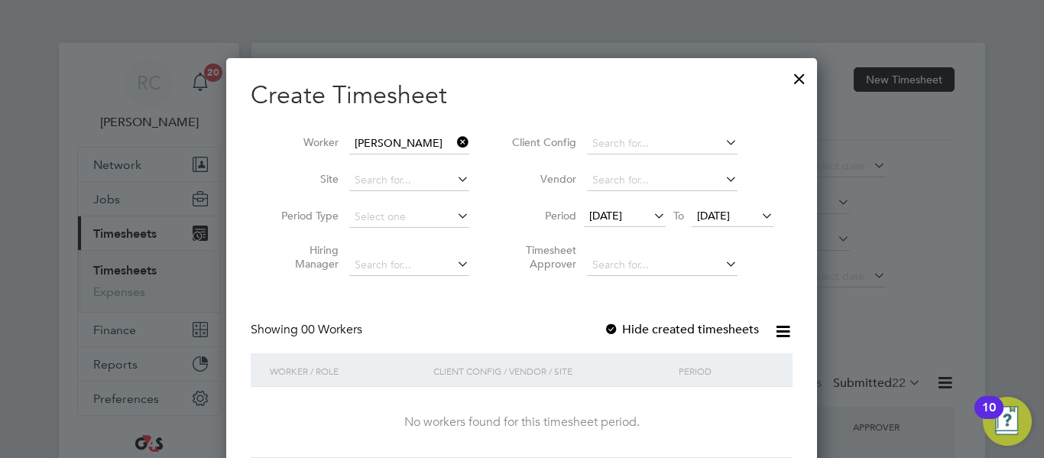
click at [651, 217] on icon at bounding box center [651, 215] width 0 height 21
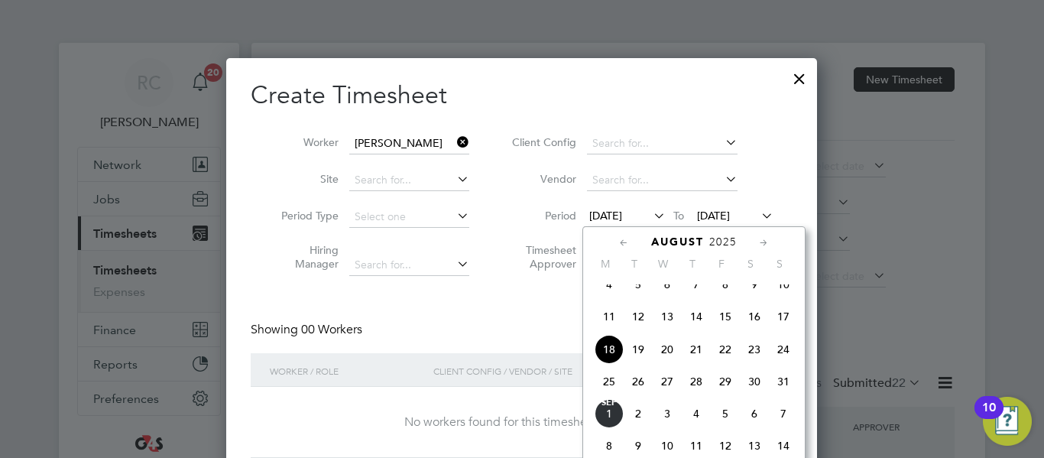
click at [613, 391] on span "25" at bounding box center [609, 381] width 29 height 29
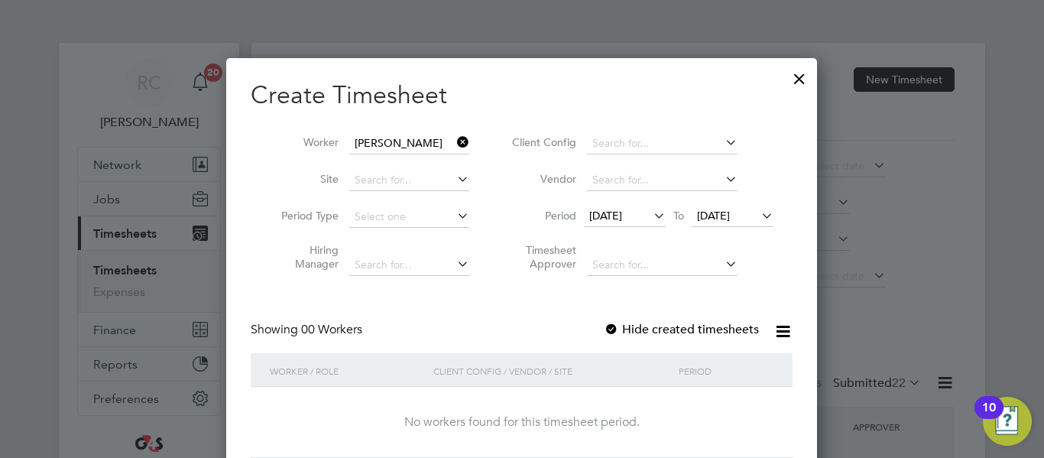
click at [758, 216] on icon at bounding box center [758, 215] width 0 height 21
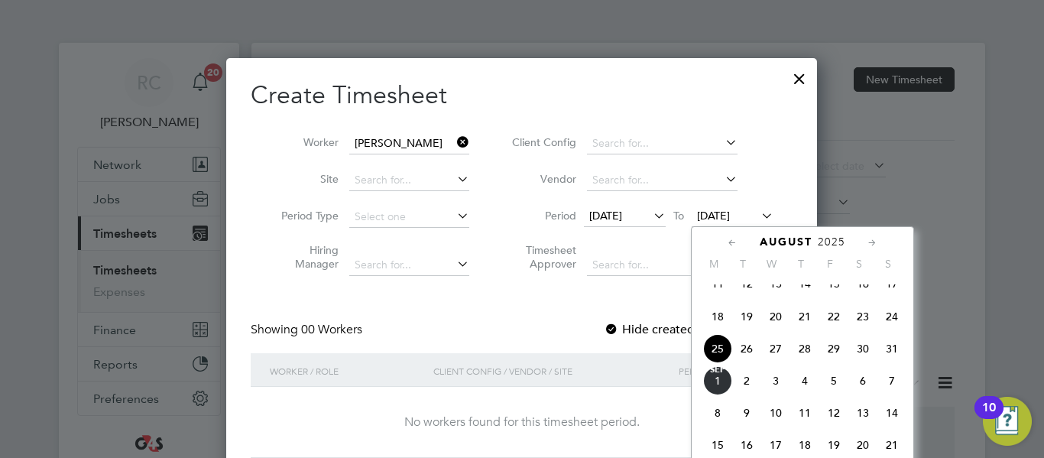
click at [836, 363] on span "29" at bounding box center [834, 348] width 29 height 29
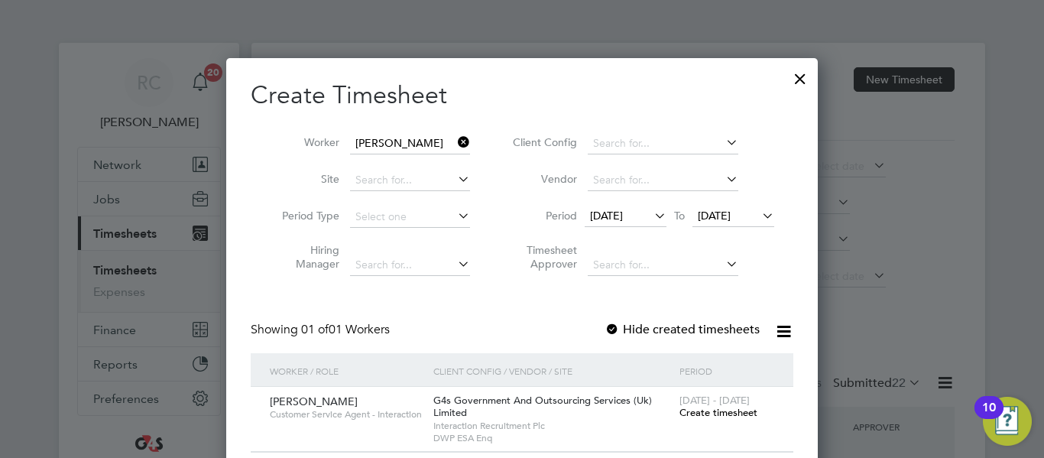
click at [722, 410] on span "Create timesheet" at bounding box center [719, 412] width 78 height 13
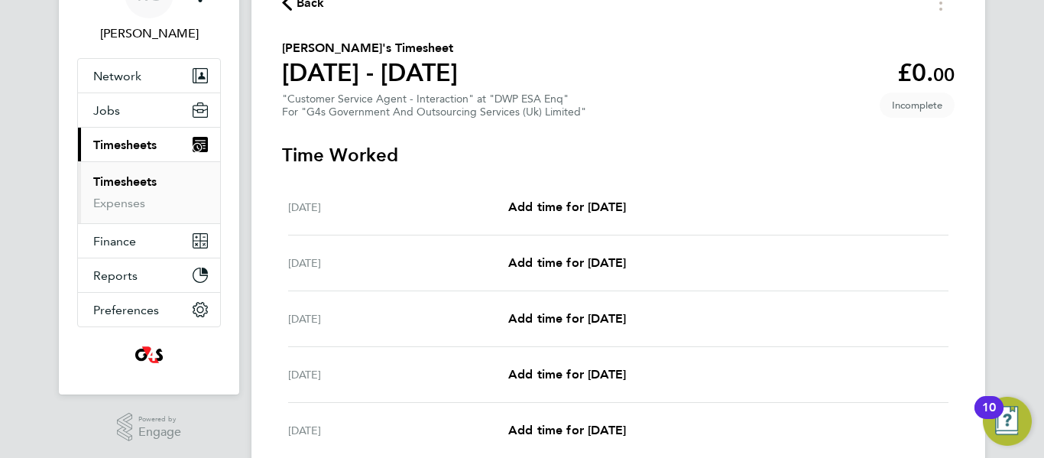
click at [552, 195] on div "[DATE] Add time for [DATE] Add time for [DATE]" at bounding box center [618, 208] width 661 height 56
click at [563, 207] on span "Add time for [DATE]" at bounding box center [567, 207] width 118 height 15
select select "30"
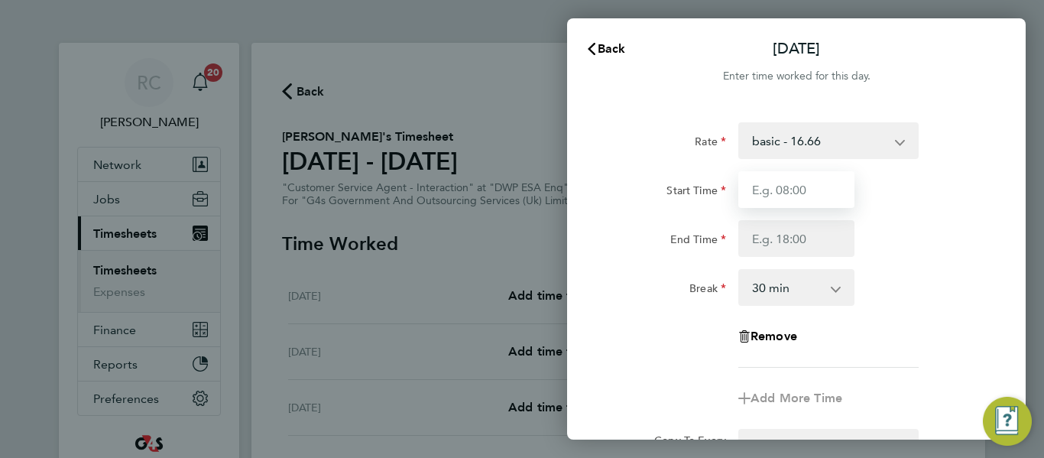
click at [780, 193] on input "Start Time" at bounding box center [797, 189] width 116 height 37
type input "09:00"
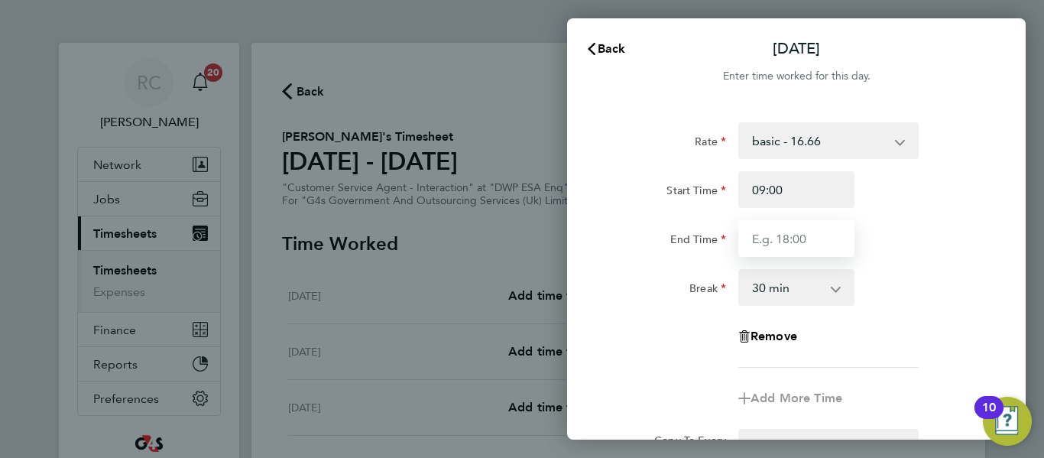
click at [800, 228] on input "End Time" at bounding box center [797, 238] width 116 height 37
type input "17:00"
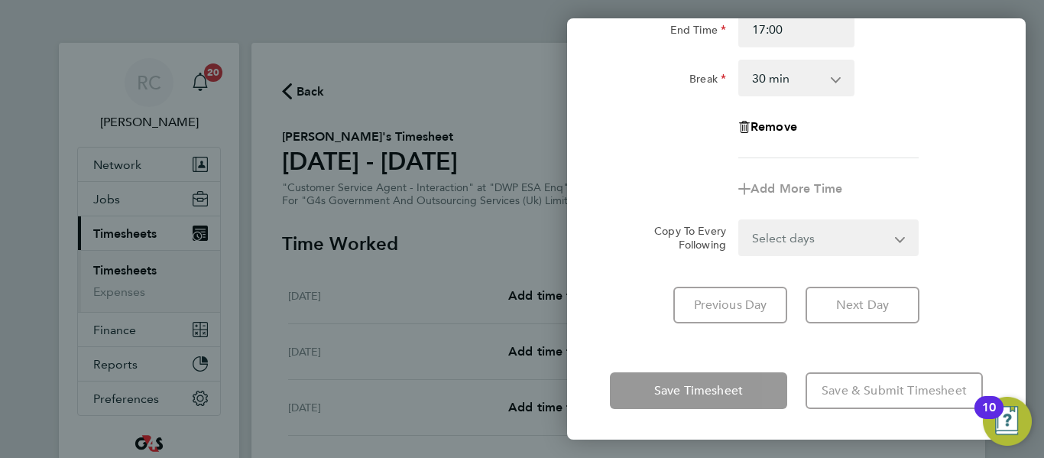
click at [866, 232] on form "Rate basic - 16.66 System Issue Paid - 16.66 Bank Holiday x1.5 - 24.73 System I…" at bounding box center [796, 84] width 373 height 343
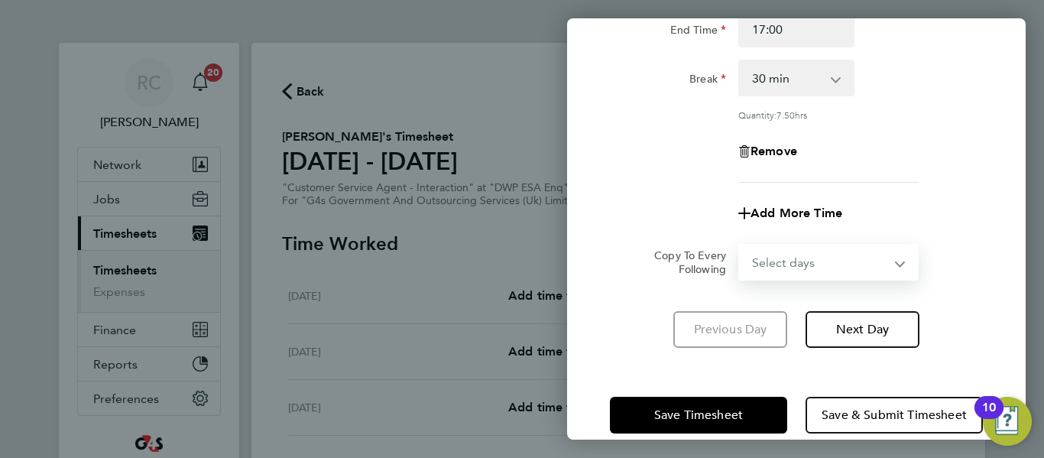
select select "WEEKDAY"
click at [740, 245] on select "Select days Day Weekday (Mon-Fri) Weekend (Sat-Sun) [DATE] [DATE] [DATE] [DATE]…" at bounding box center [820, 262] width 161 height 34
select select "[DATE]"
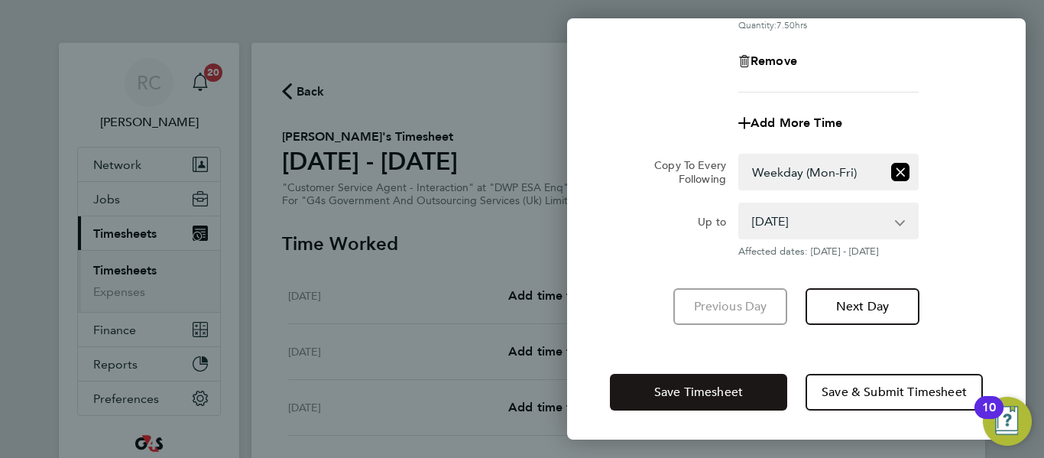
click at [702, 389] on span "Save Timesheet" at bounding box center [698, 392] width 89 height 15
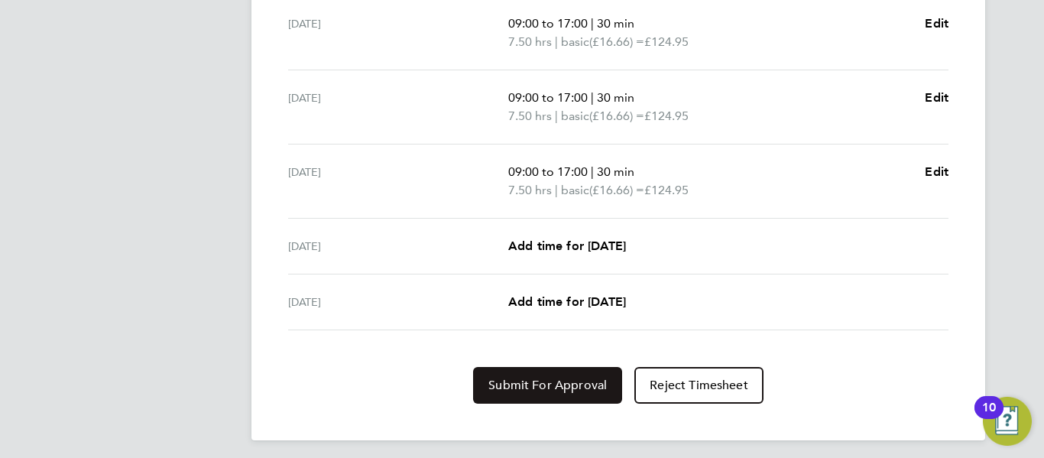
click at [586, 394] on button "Submit For Approval" at bounding box center [547, 385] width 149 height 37
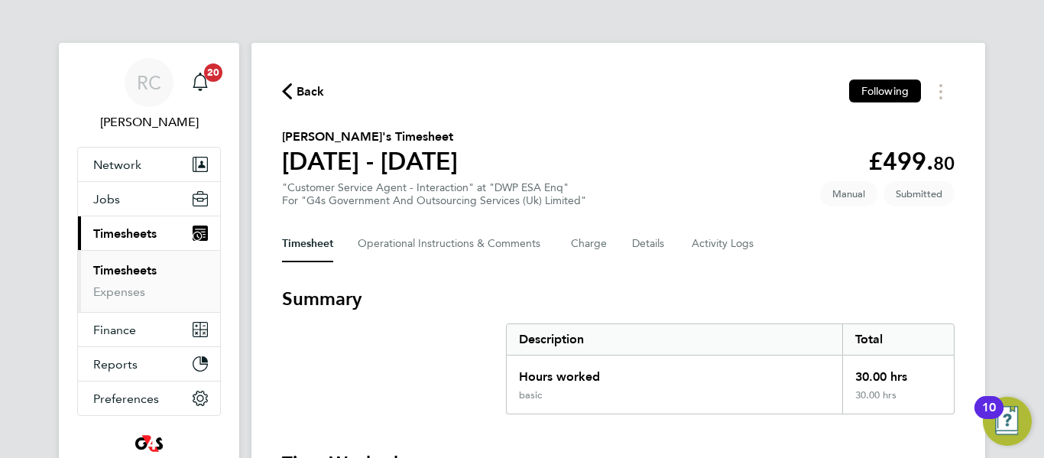
click at [291, 86] on icon "button" at bounding box center [287, 91] width 10 height 16
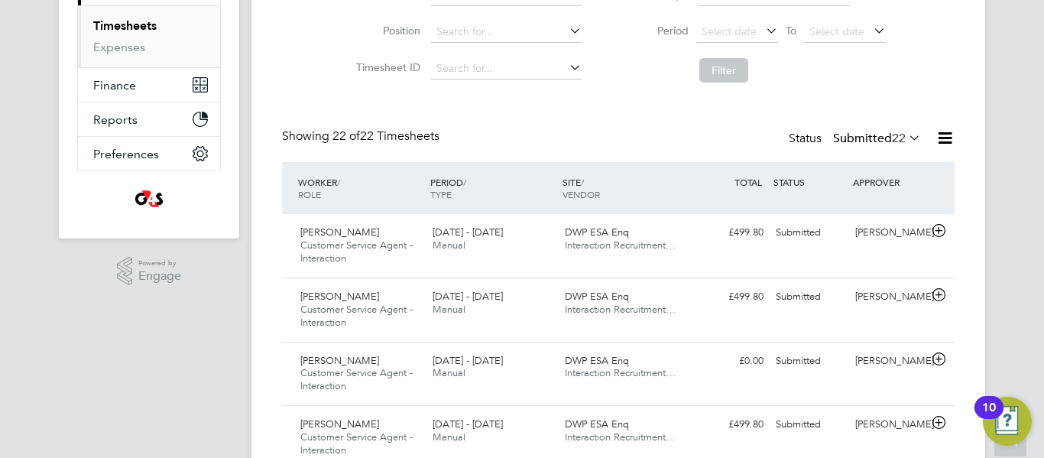
scroll to position [251, 0]
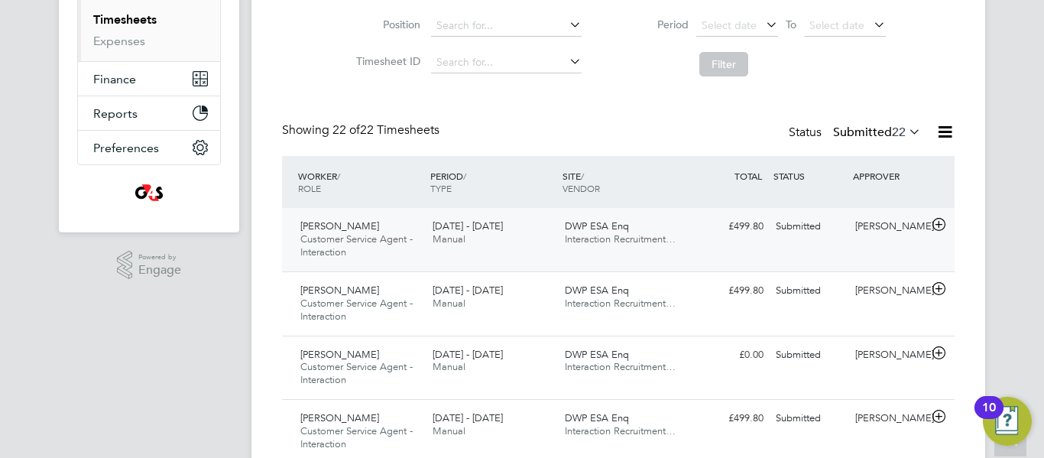
click at [350, 235] on span "Customer Service Agent - Interaction" at bounding box center [356, 245] width 112 height 26
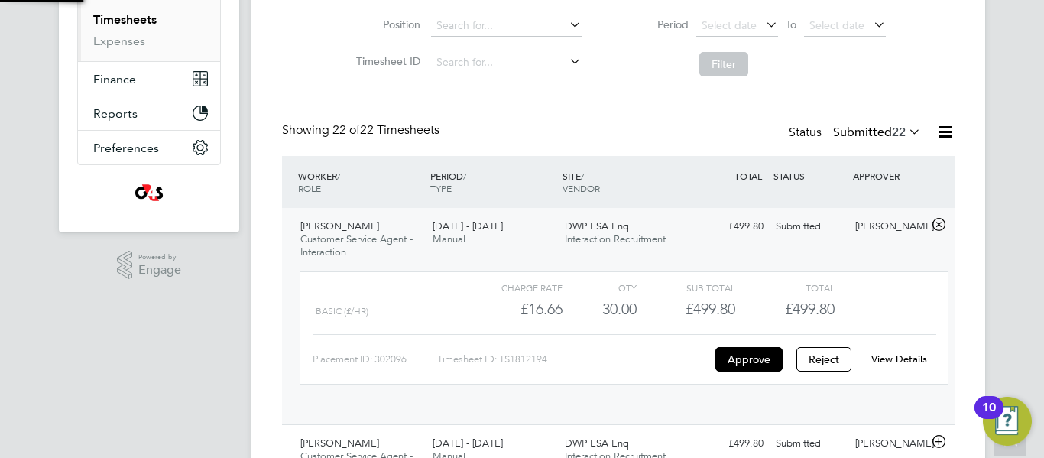
scroll to position [26, 149]
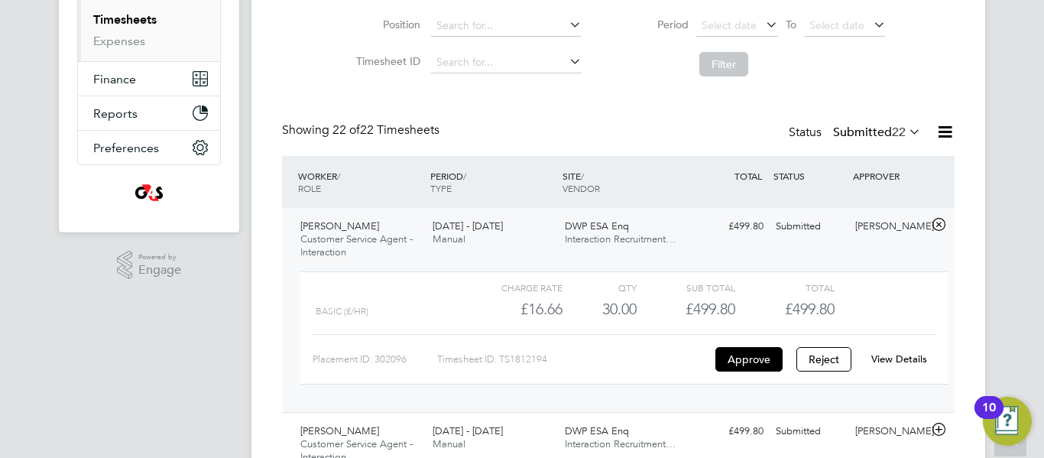
click at [892, 357] on link "View Details" at bounding box center [900, 358] width 56 height 13
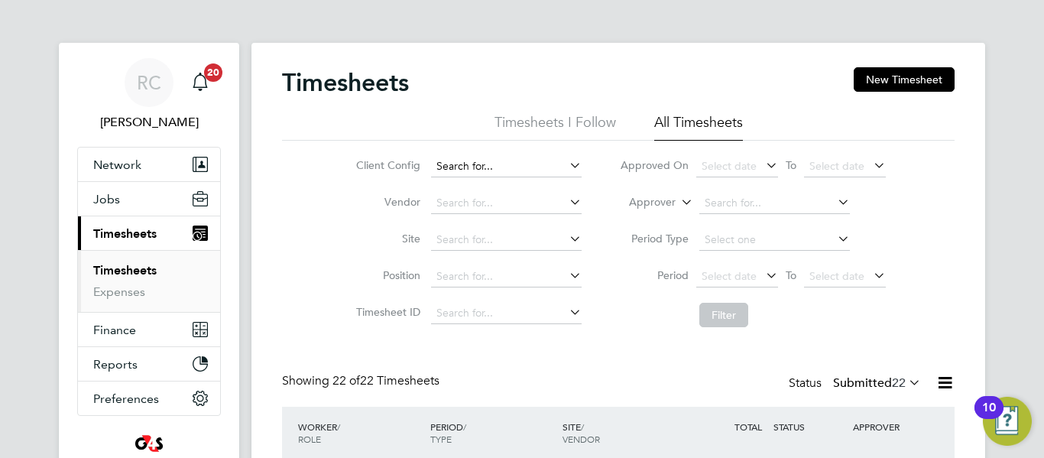
click at [508, 167] on input at bounding box center [506, 166] width 151 height 21
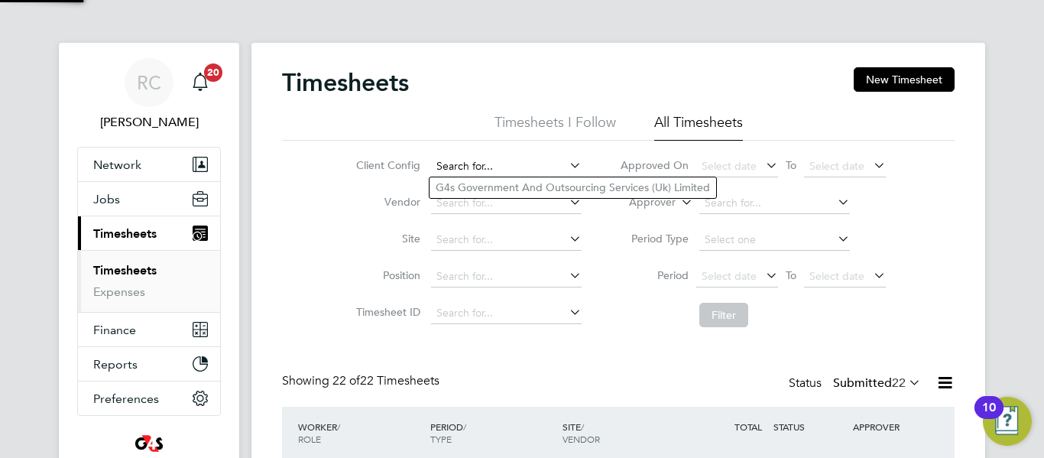
paste input "[PERSON_NAME]"
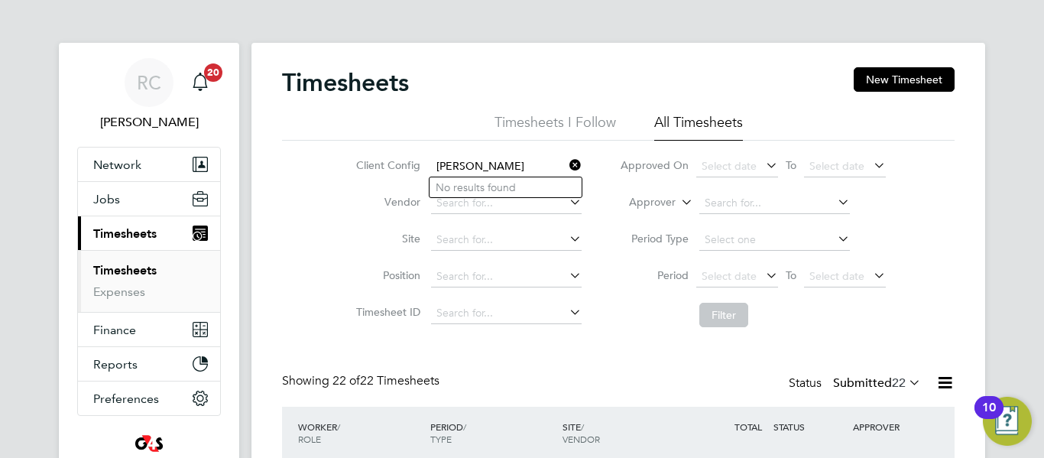
click at [522, 164] on input "[PERSON_NAME]" at bounding box center [506, 166] width 151 height 21
type input "[PERSON_NAME]"
click at [551, 113] on li "Timesheets I Follow" at bounding box center [556, 127] width 122 height 28
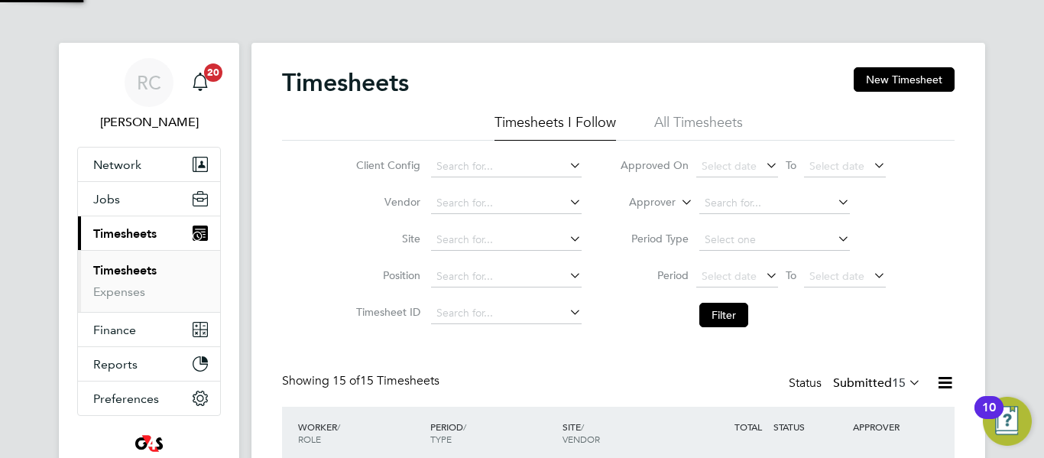
scroll to position [51, 133]
click at [732, 100] on div "Timesheets New Timesheet" at bounding box center [618, 90] width 673 height 46
click at [869, 76] on button "New Timesheet" at bounding box center [904, 79] width 101 height 24
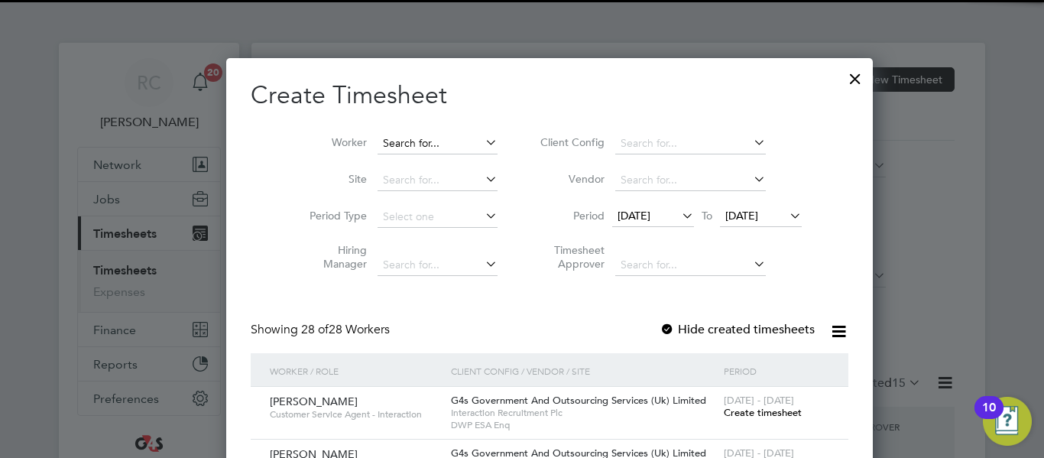
click at [427, 142] on input at bounding box center [438, 143] width 120 height 21
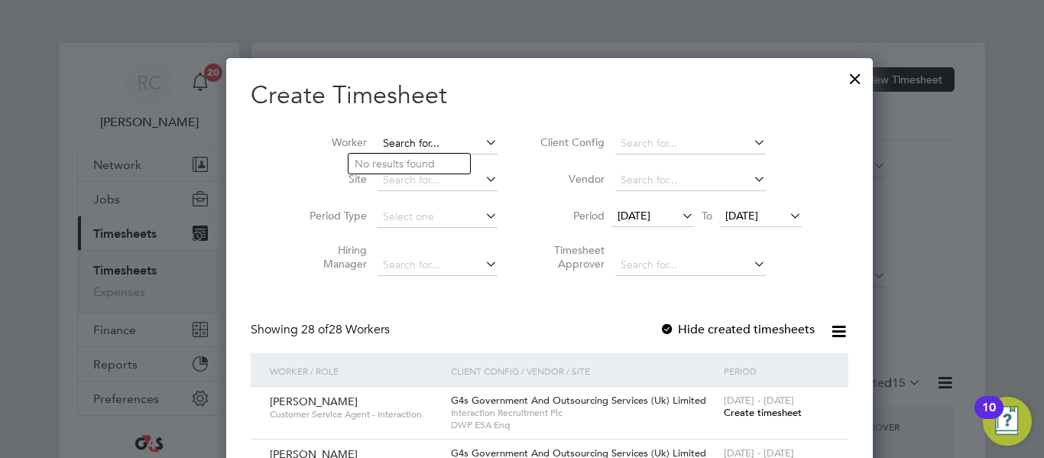
paste input "[PERSON_NAME]"
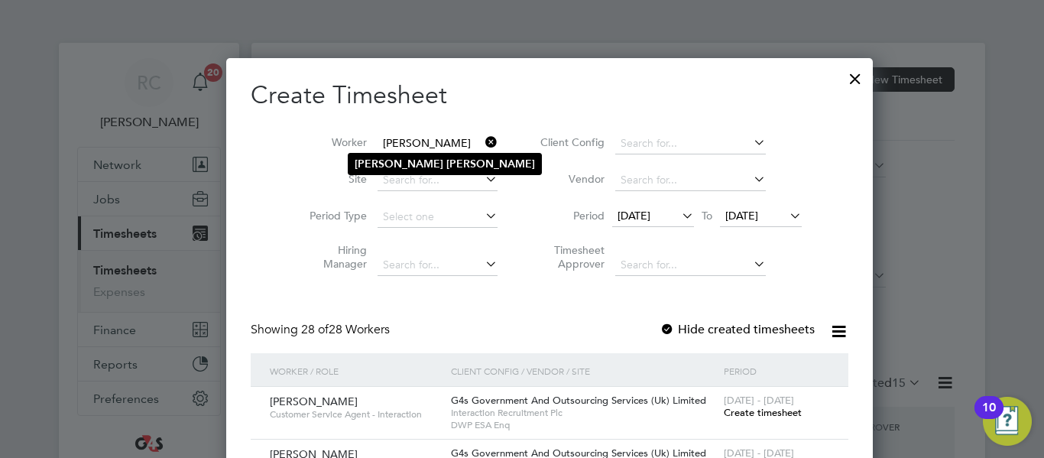
type input "[PERSON_NAME]"
click at [420, 167] on li "[PERSON_NAME]" at bounding box center [445, 164] width 193 height 21
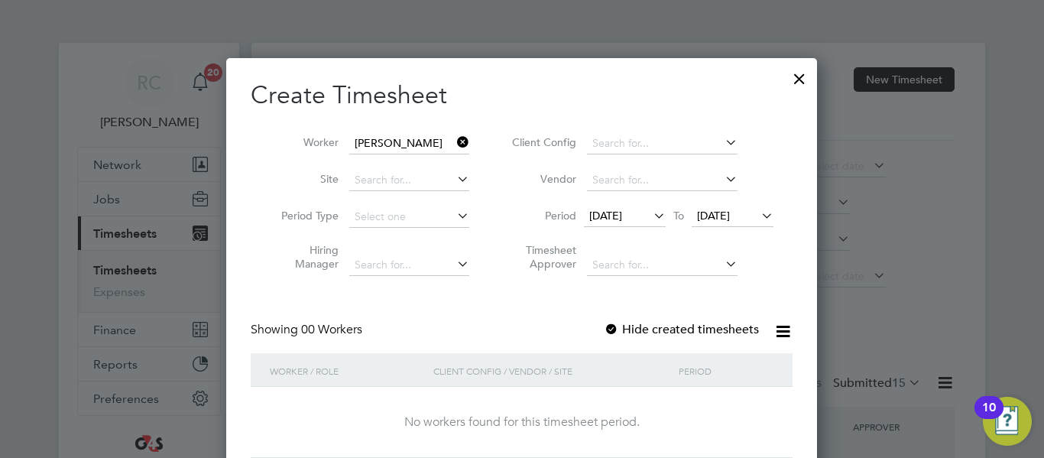
click at [622, 216] on span "[DATE]" at bounding box center [605, 216] width 33 height 14
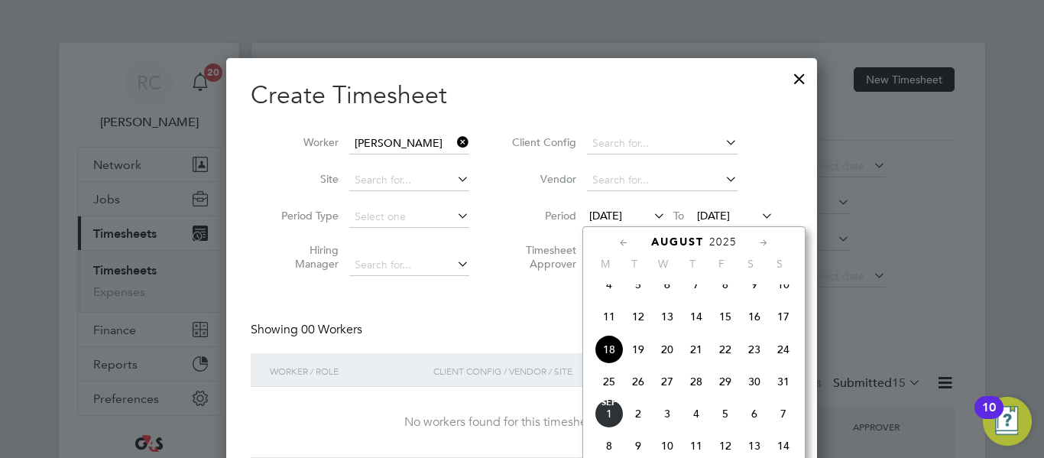
click at [609, 387] on span "25" at bounding box center [609, 381] width 29 height 29
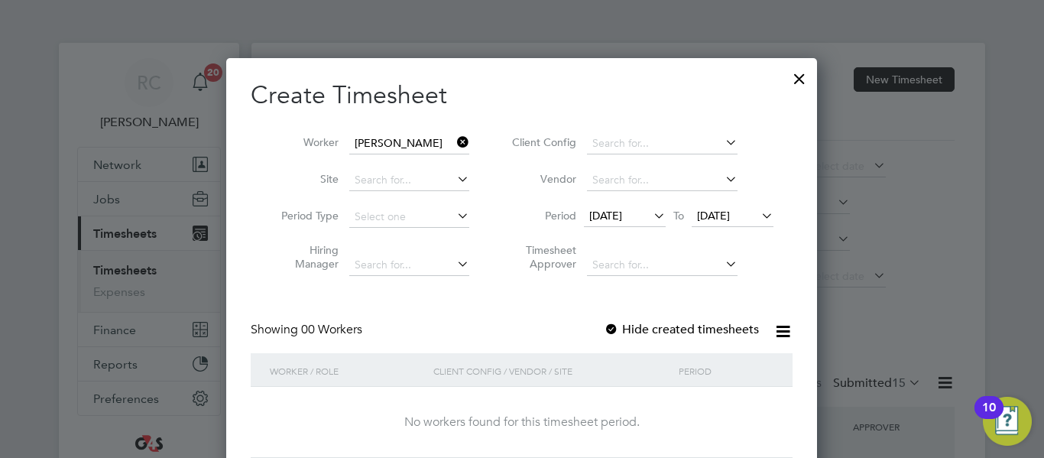
click at [758, 217] on icon at bounding box center [758, 215] width 0 height 21
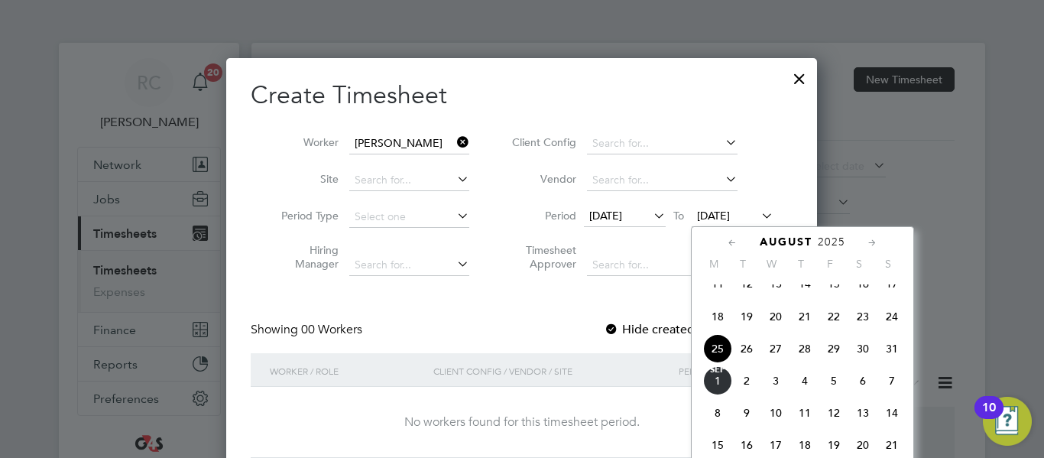
click at [839, 363] on span "29" at bounding box center [834, 348] width 29 height 29
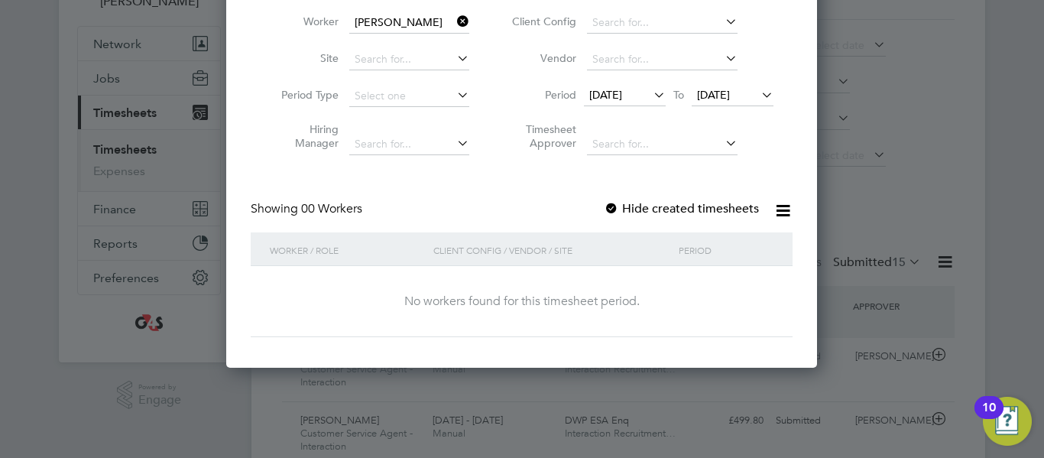
click at [624, 206] on label "Hide created timesheets" at bounding box center [681, 208] width 155 height 15
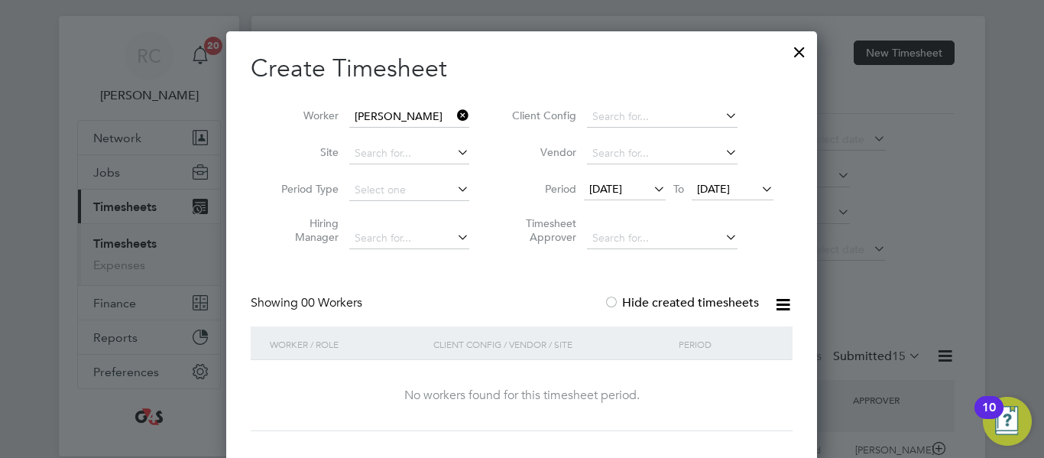
click at [404, 112] on input "[PERSON_NAME]" at bounding box center [409, 116] width 120 height 21
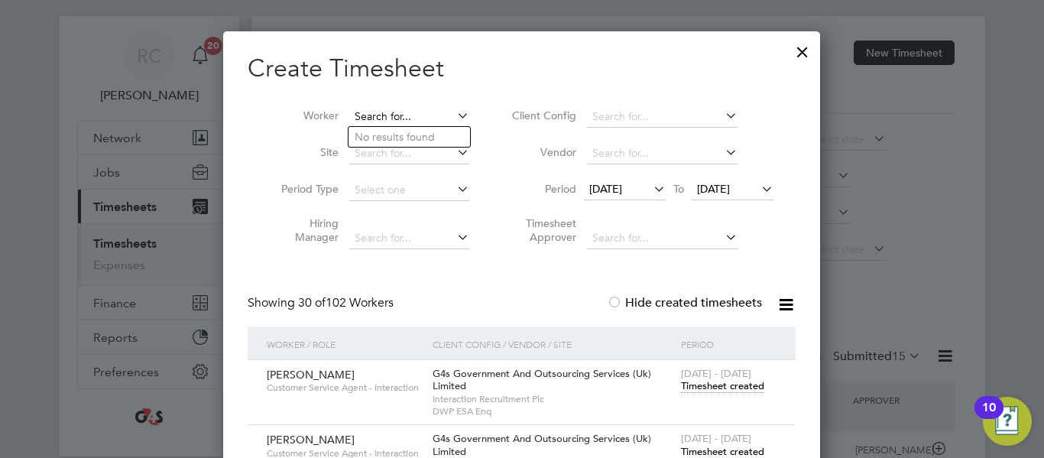
paste input "[PERSON_NAME]"
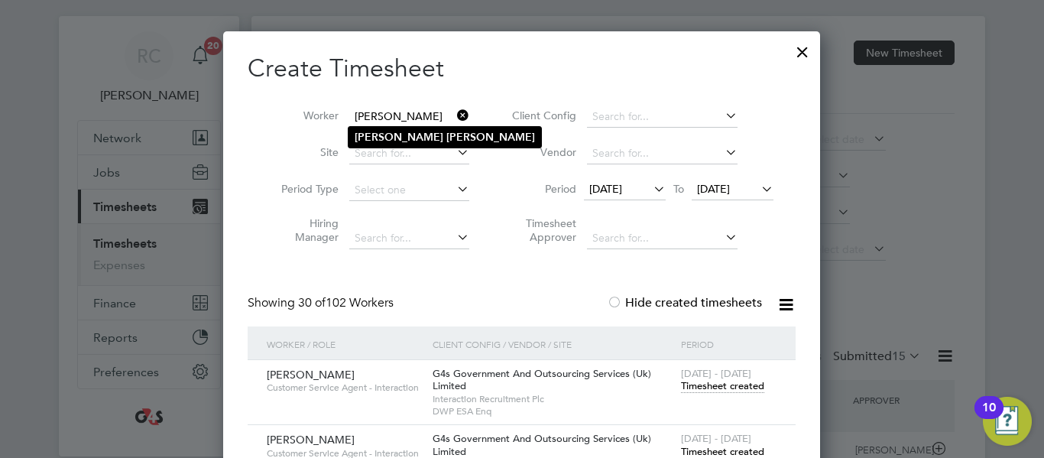
type input "[PERSON_NAME]"
click at [427, 135] on li "[PERSON_NAME]" at bounding box center [445, 137] width 193 height 21
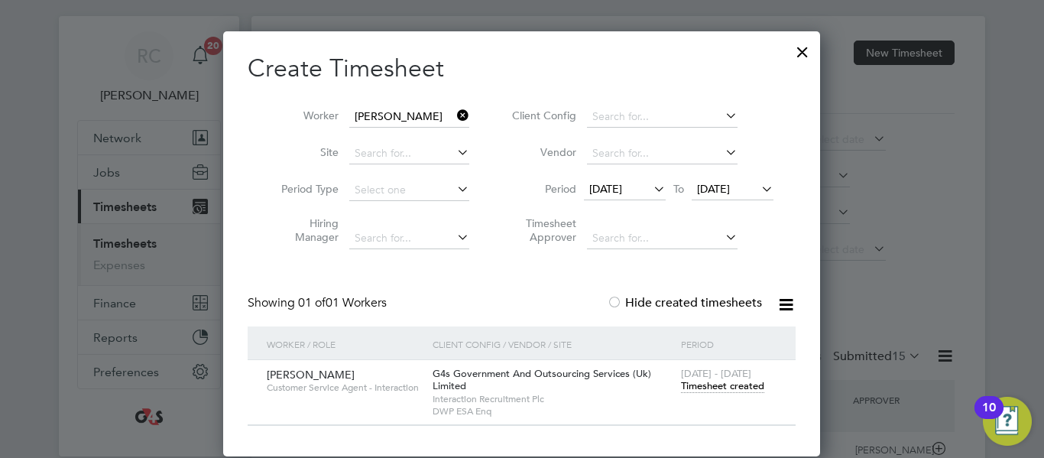
click at [651, 190] on icon at bounding box center [651, 188] width 0 height 21
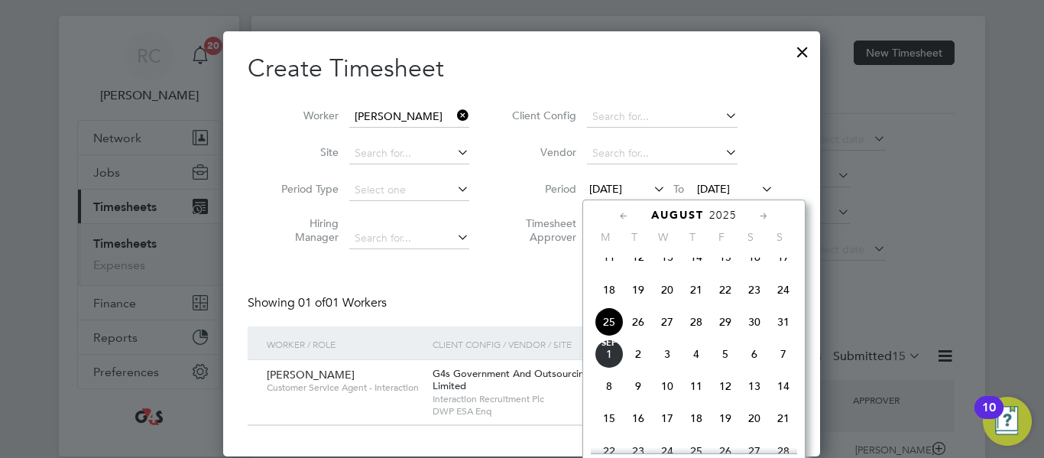
click at [637, 336] on span "26" at bounding box center [638, 321] width 29 height 29
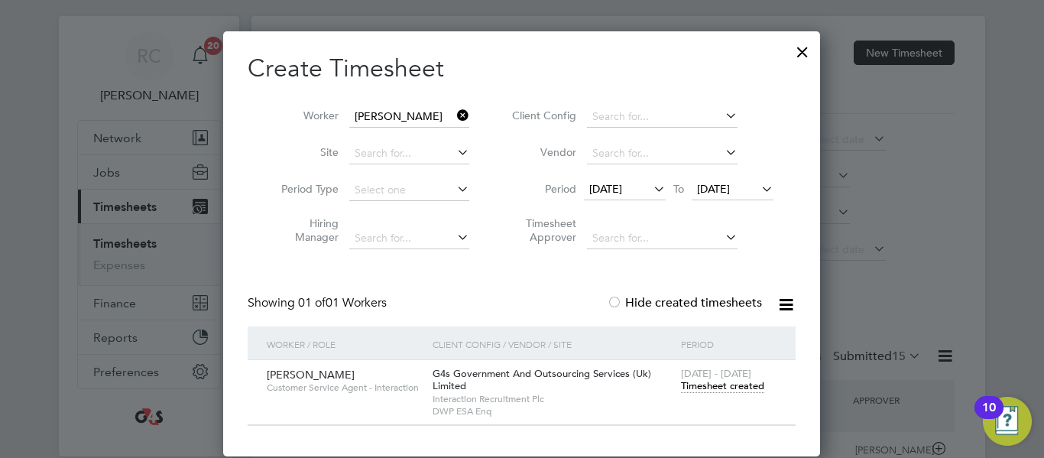
click at [695, 386] on span "Timesheet created" at bounding box center [722, 386] width 83 height 14
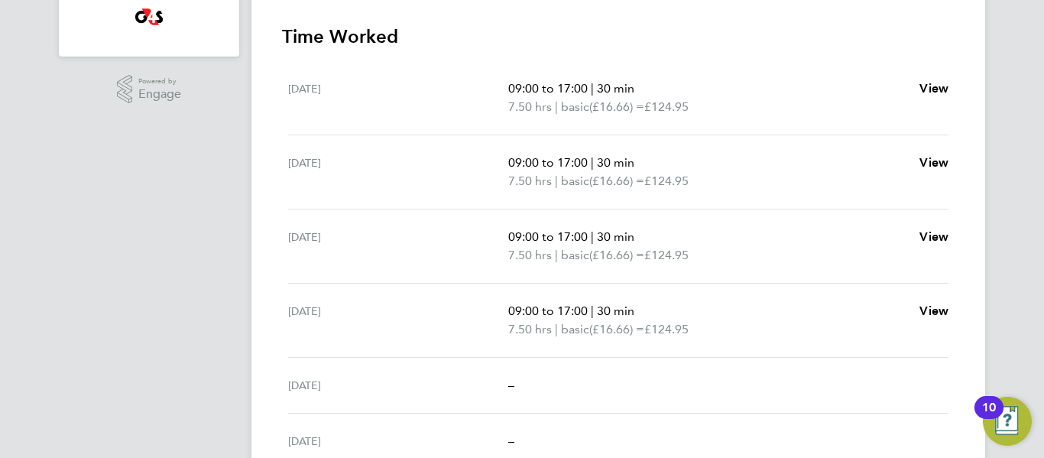
scroll to position [421, 0]
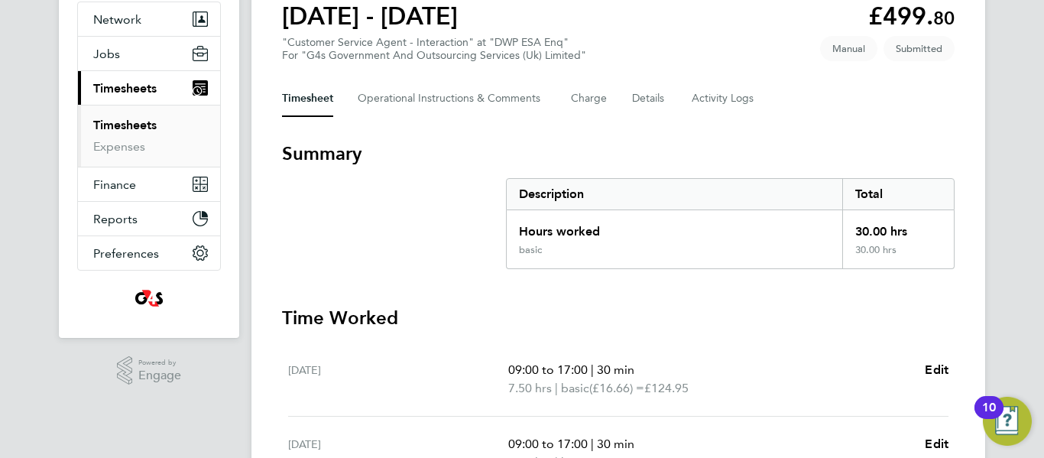
scroll to position [115, 0]
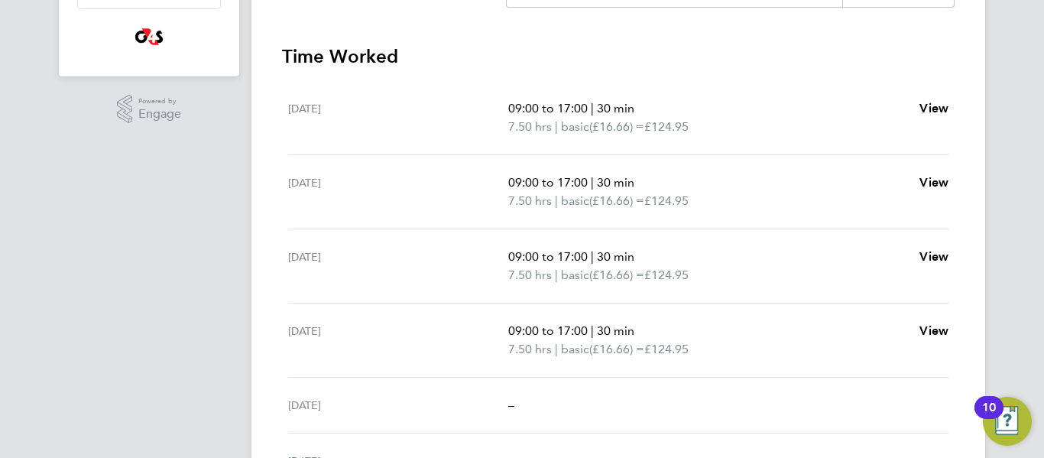
scroll to position [407, 0]
